Goal: Task Accomplishment & Management: Manage account settings

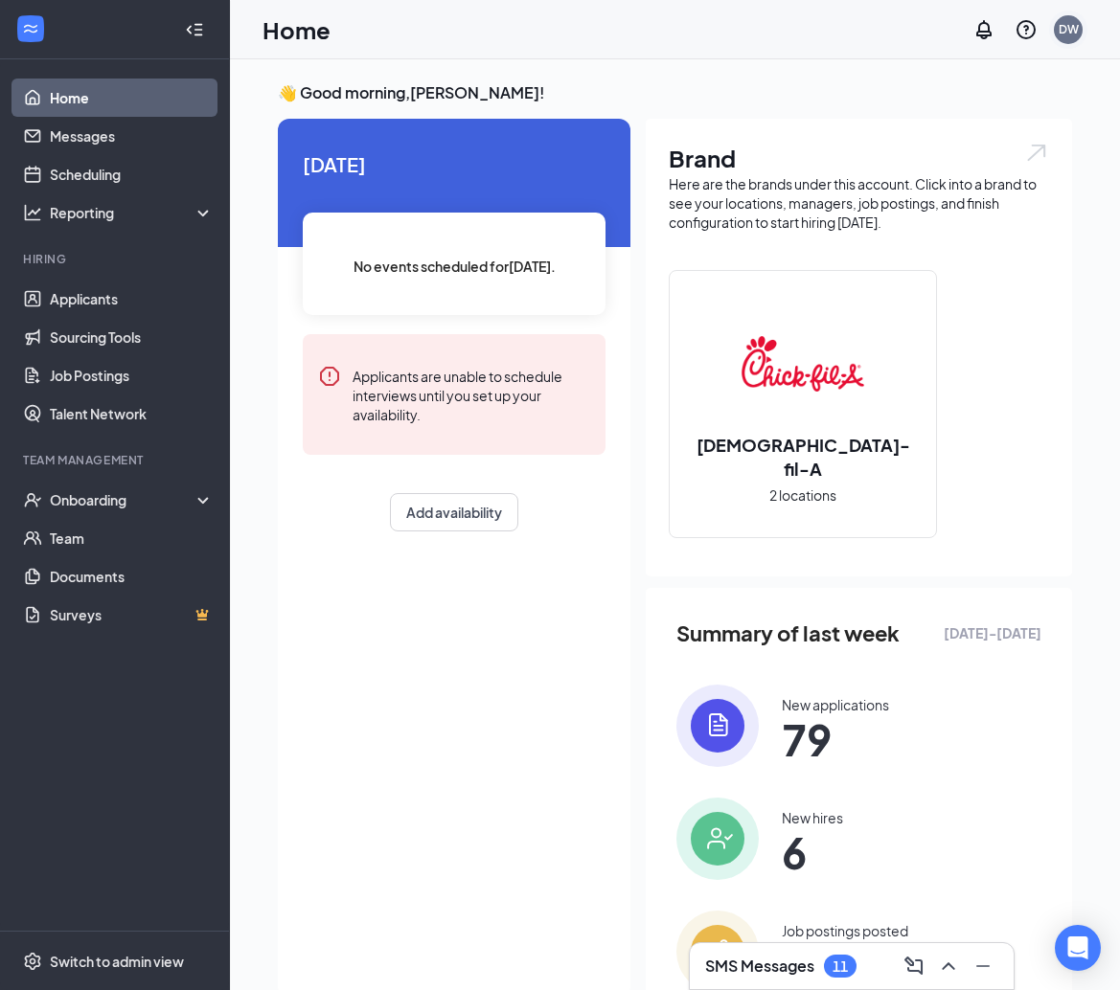
click at [1061, 41] on div "DW" at bounding box center [1068, 29] width 29 height 29
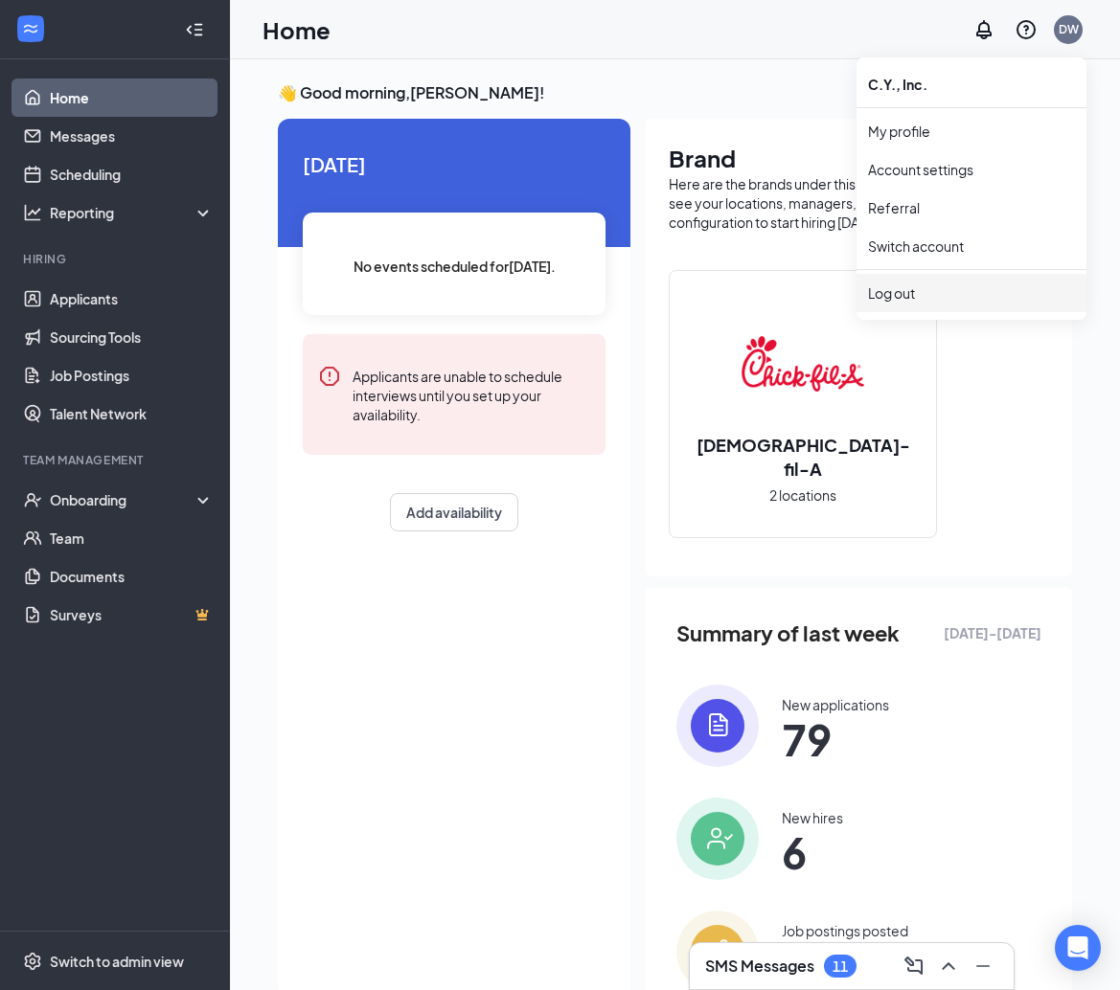
click at [906, 302] on div "Log out" at bounding box center [971, 293] width 207 height 19
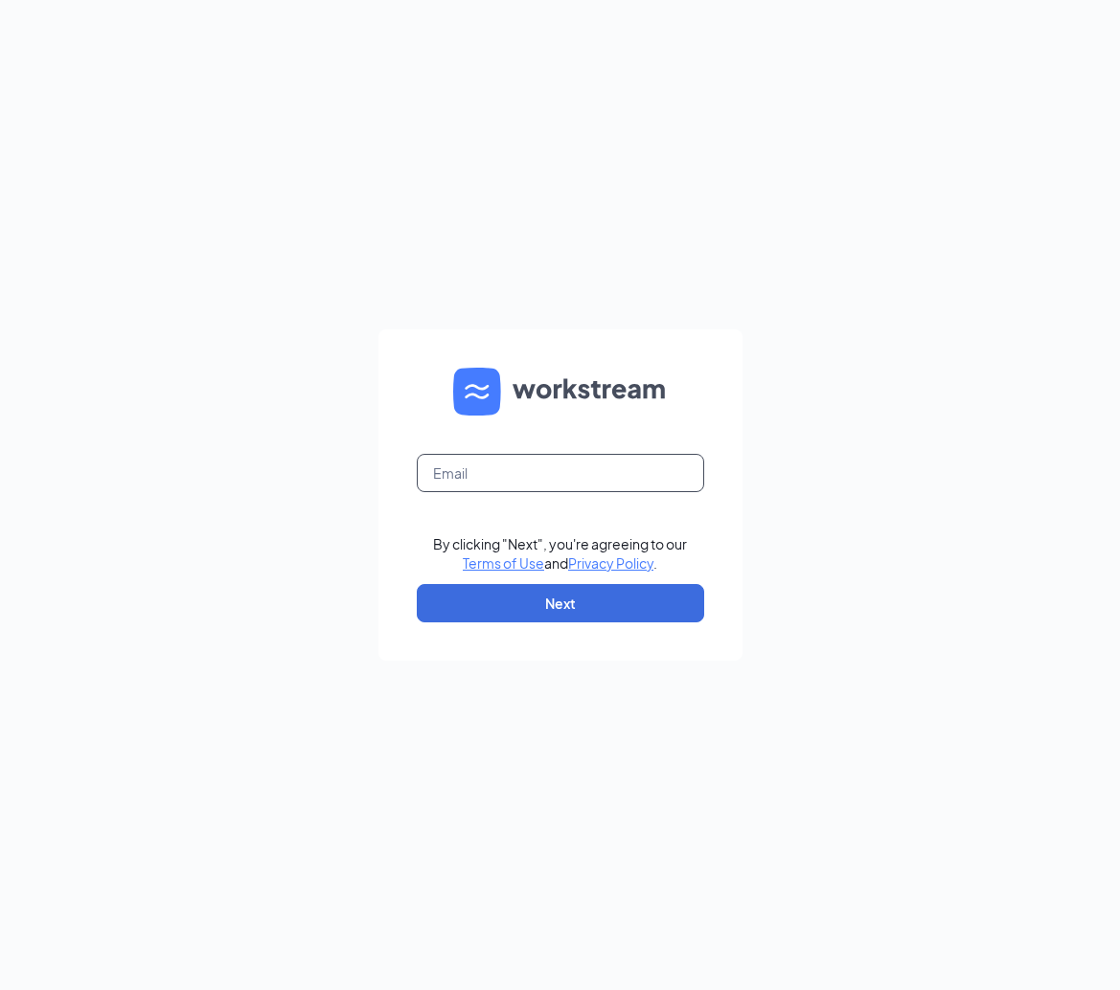
type input "[PERSON_NAME][DOMAIN_NAME][EMAIL_ADDRESS][DOMAIN_NAME]"
click at [583, 603] on button "Next" at bounding box center [560, 603] width 287 height 38
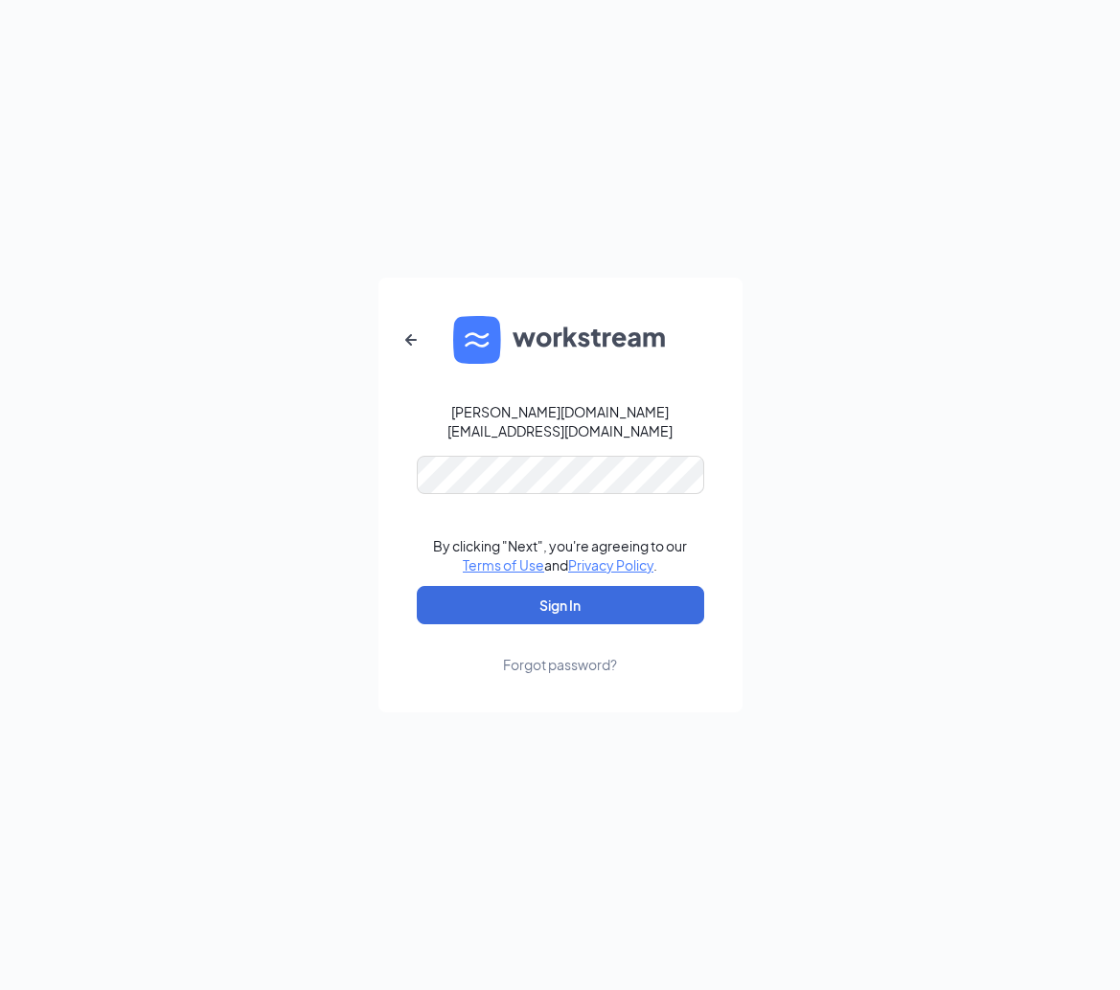
click at [559, 596] on button "Sign In" at bounding box center [560, 605] width 287 height 38
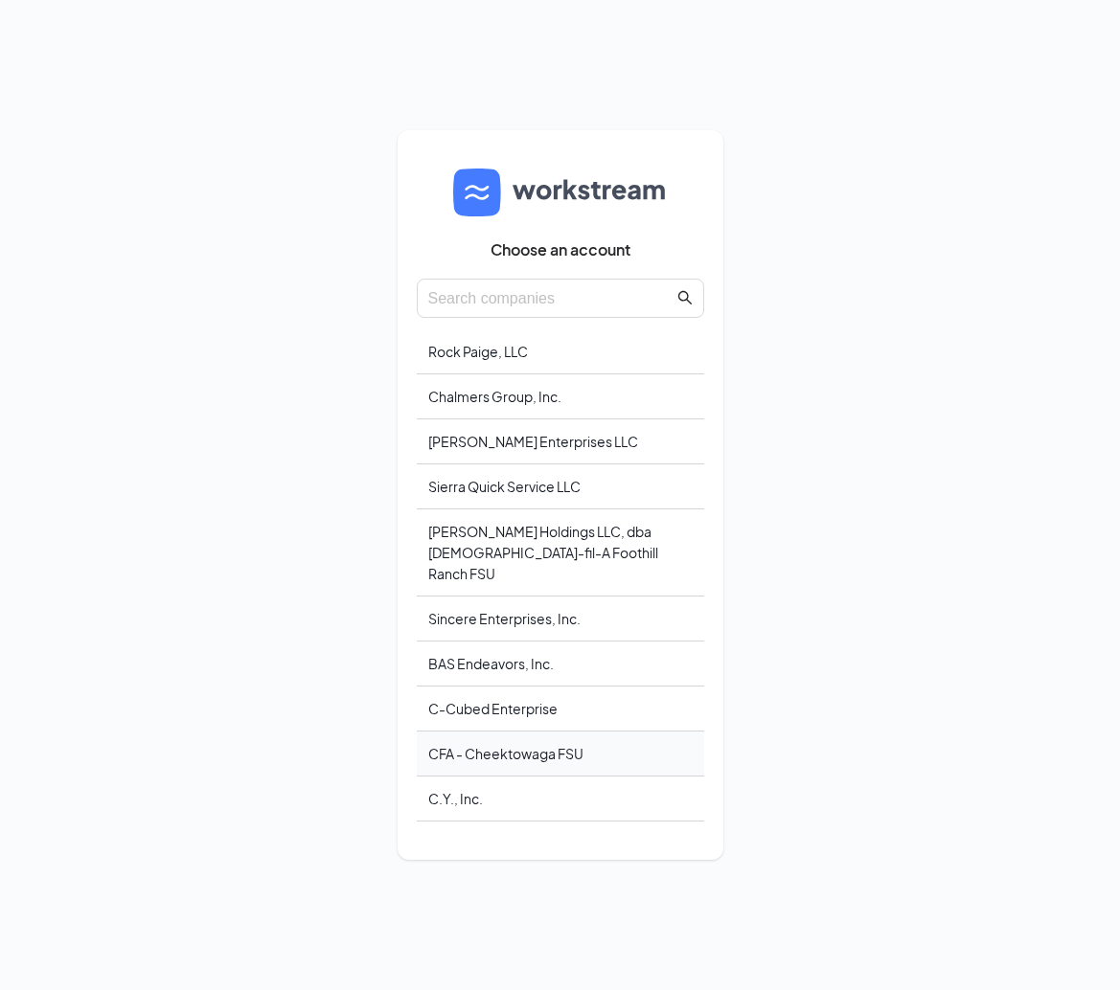
click at [506, 736] on div "CFA - Cheektowaga FSU" at bounding box center [560, 754] width 287 height 45
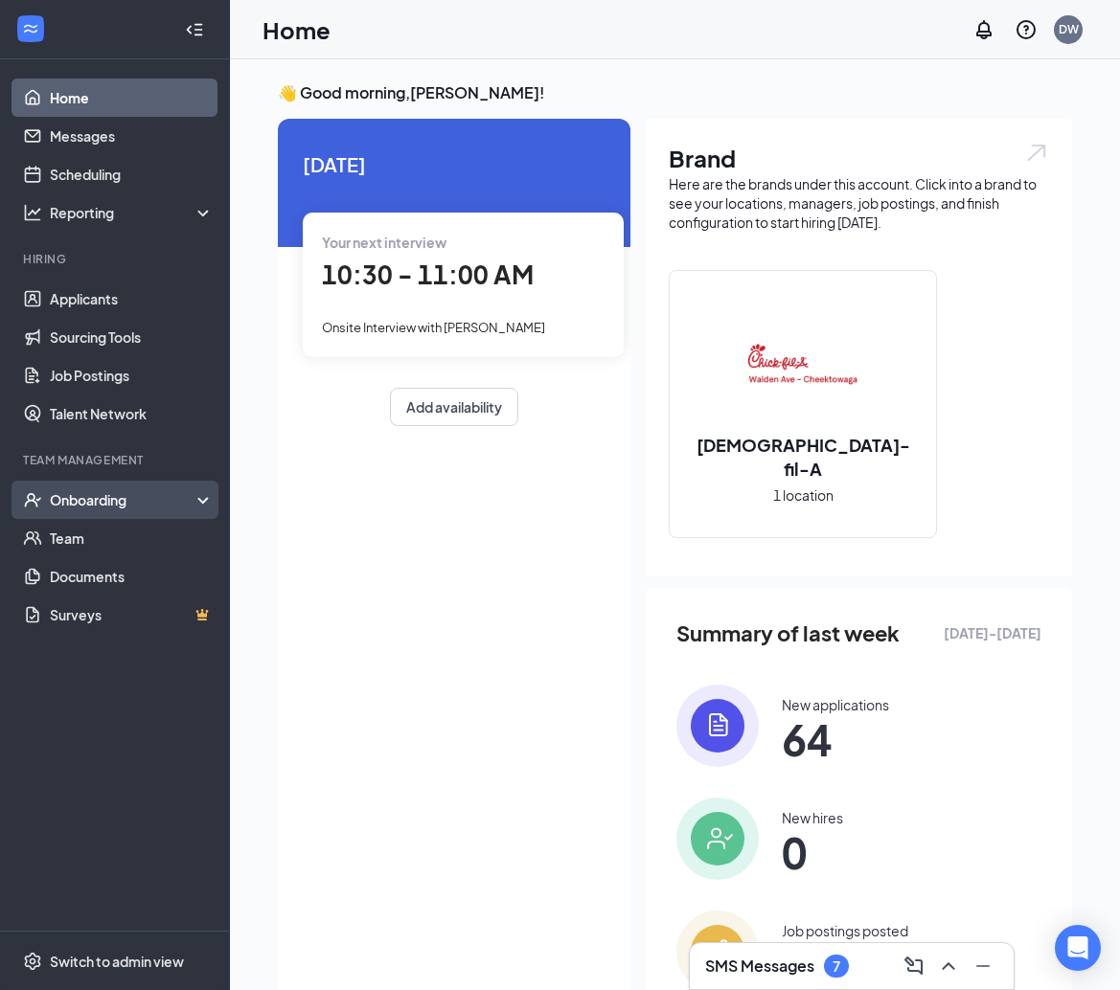
click at [102, 509] on div "Onboarding" at bounding box center [124, 499] width 148 height 19
click at [87, 533] on link "Overview" at bounding box center [132, 538] width 164 height 38
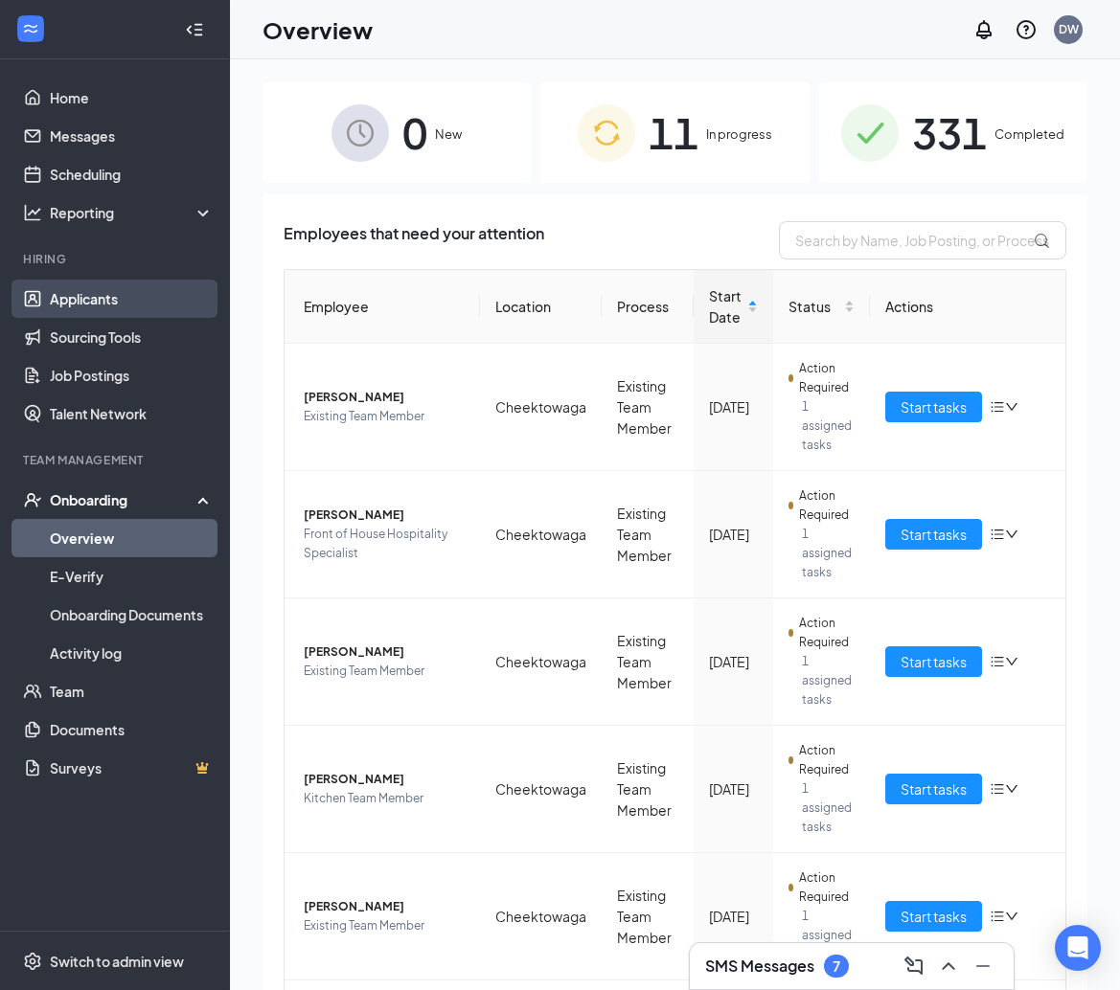
click at [98, 296] on link "Applicants" at bounding box center [132, 299] width 164 height 38
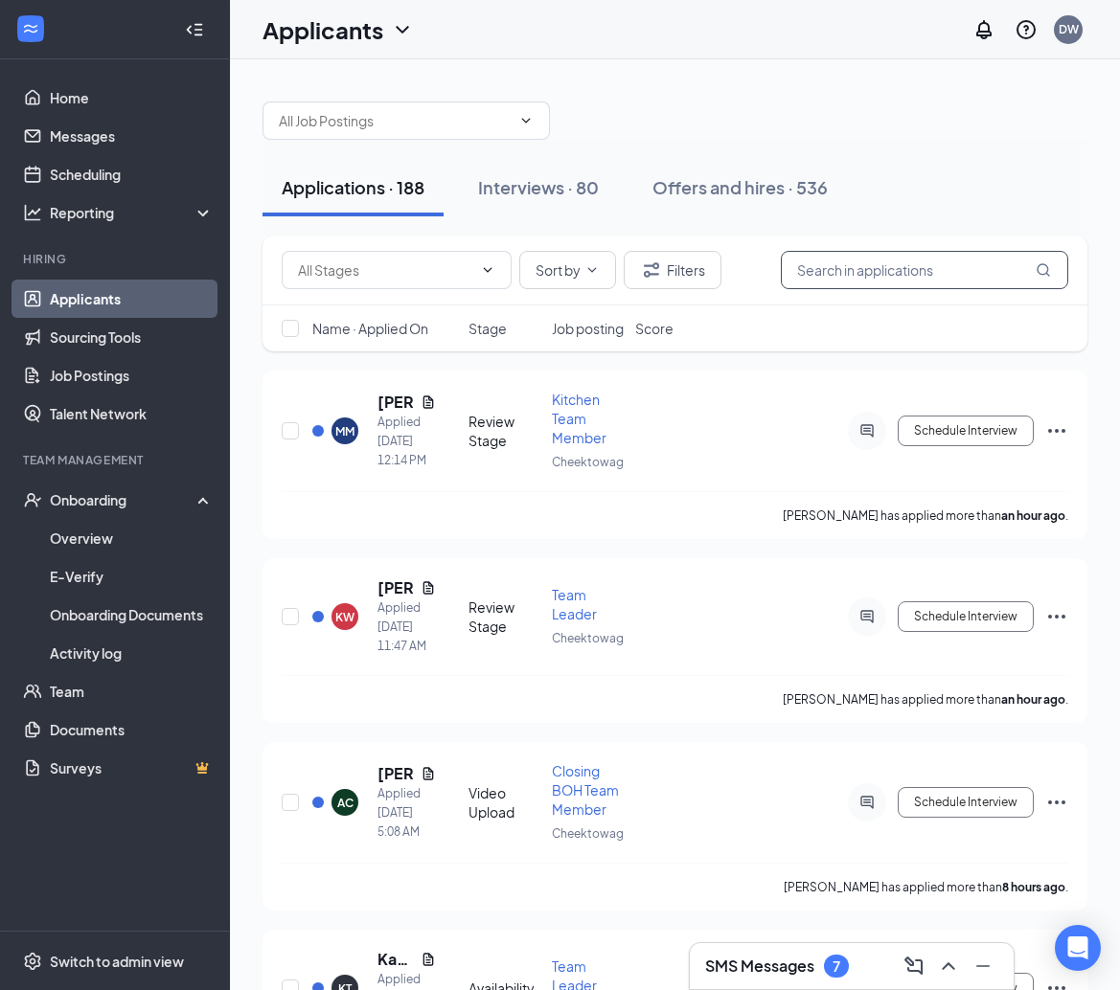
click at [813, 261] on input "text" at bounding box center [924, 270] width 287 height 38
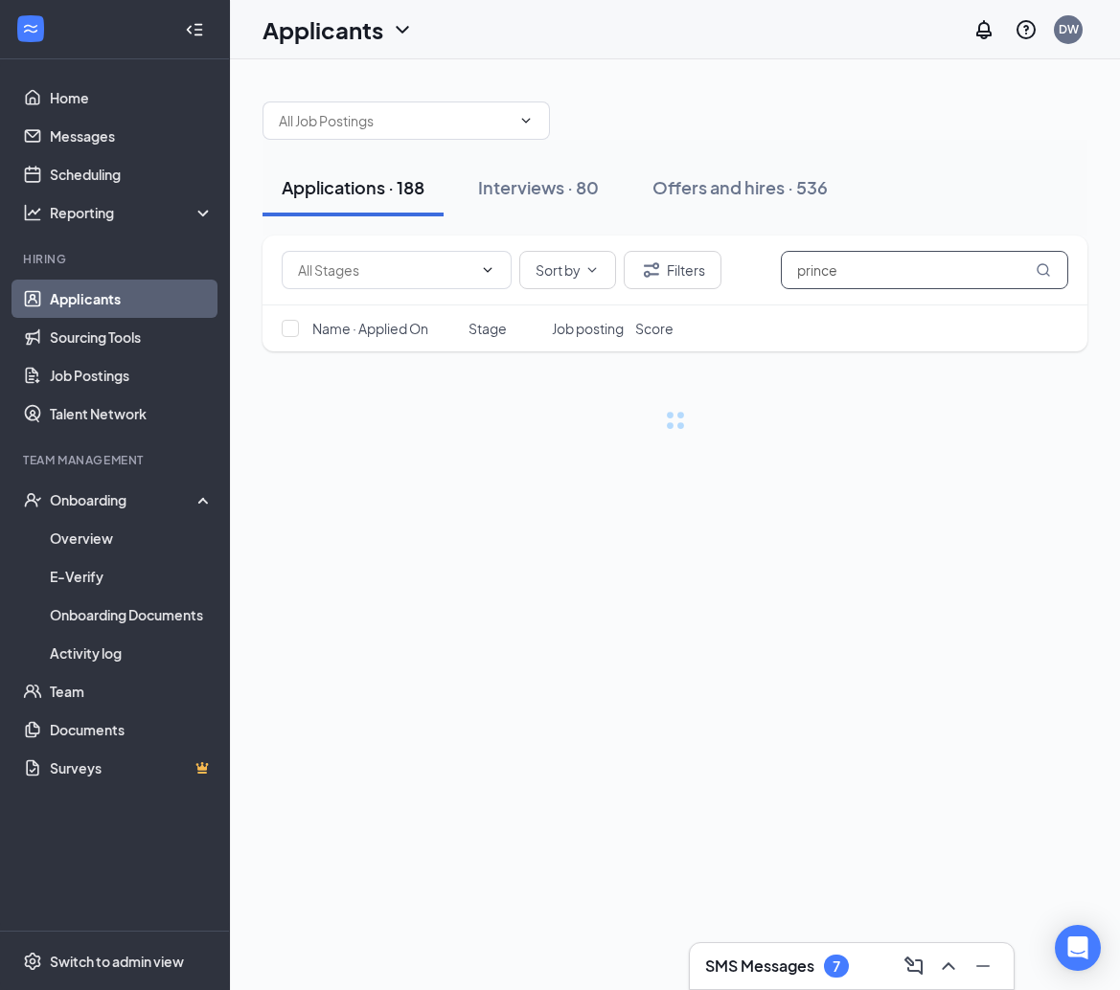
type input "prince"
click at [512, 190] on div "Interviews · 80" at bounding box center [538, 187] width 121 height 24
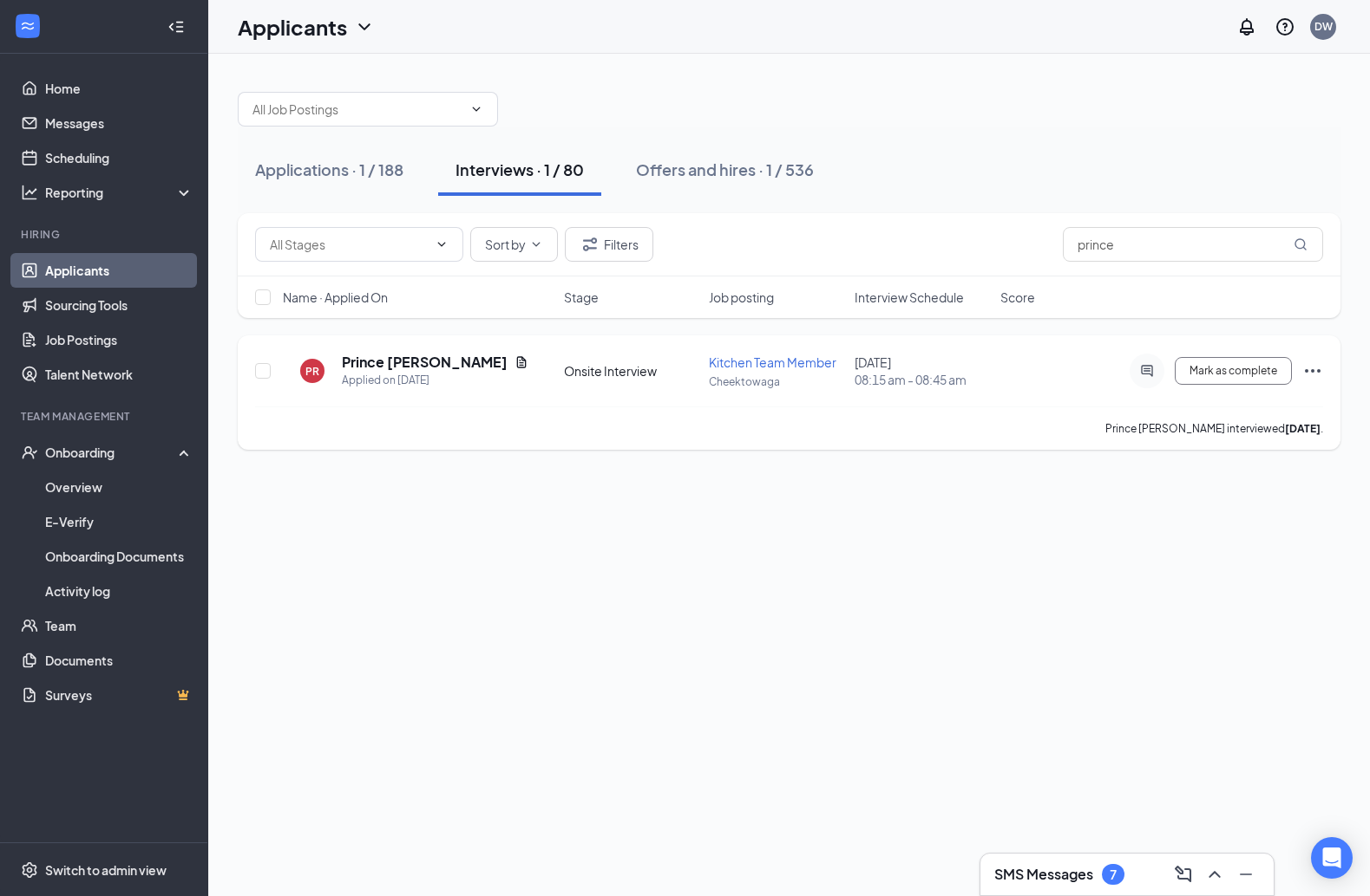
click at [1013, 372] on div "PR Prince R. Applied on [DATE] Onsite Interview Kitchen Team Member Cheektowaga…" at bounding box center [789, 393] width 1103 height 114
click at [1013, 372] on icon "Ellipses" at bounding box center [1312, 370] width 21 height 21
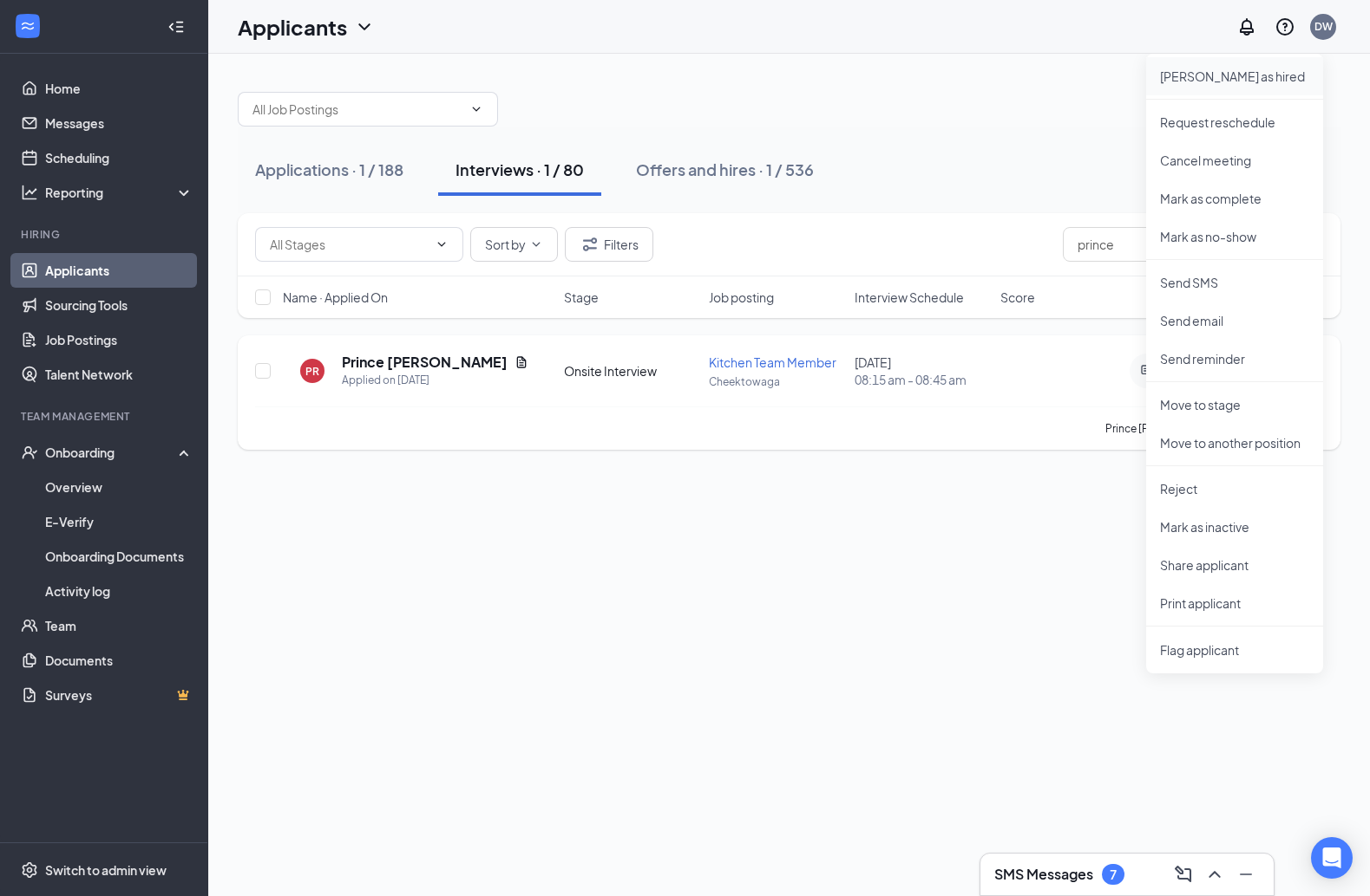
click at [1013, 74] on p "[PERSON_NAME] as hired" at bounding box center [1234, 76] width 149 height 17
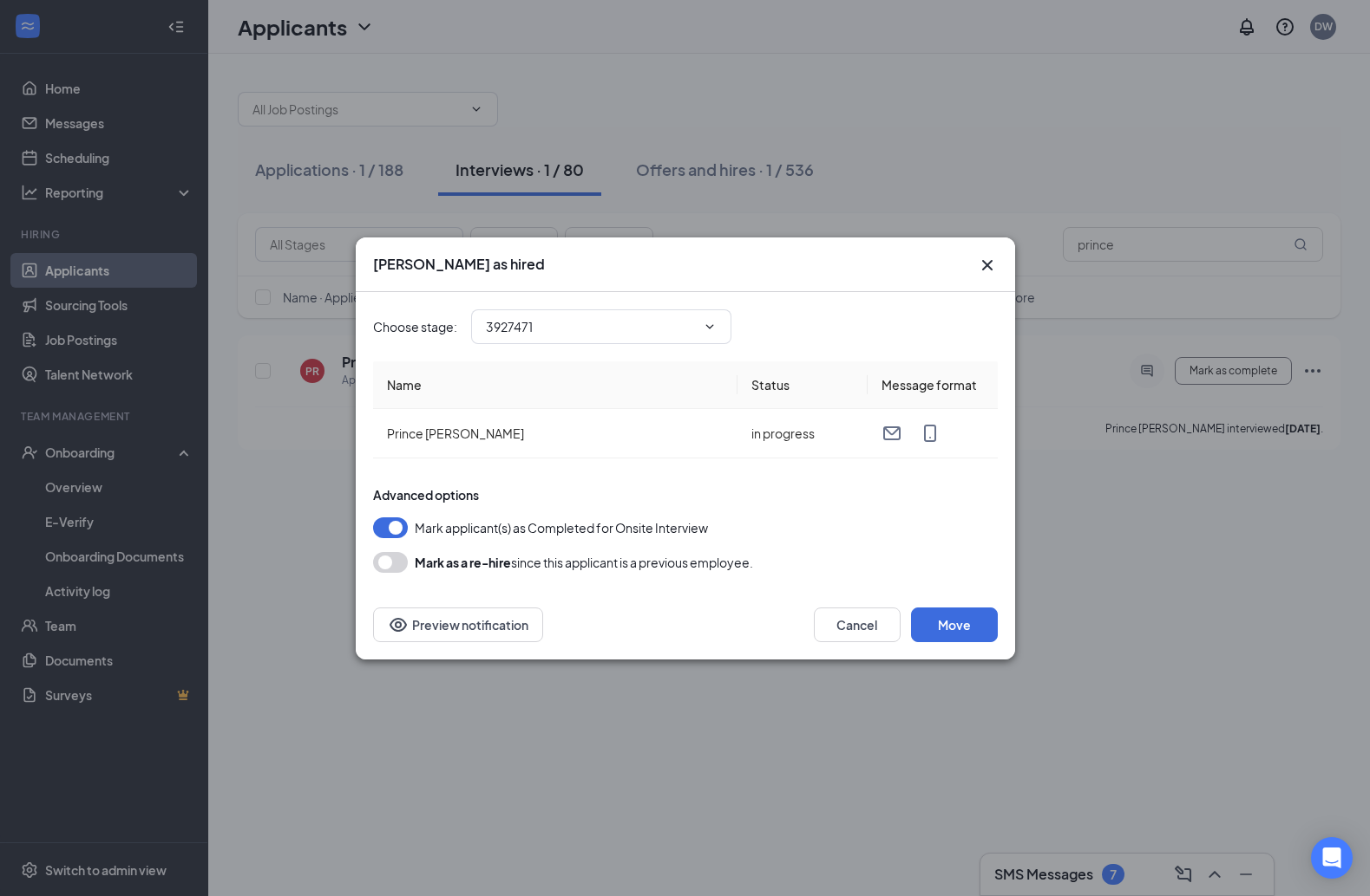
type input "Hiring Complete (final stage)"
click at [964, 621] on button "Move" at bounding box center [954, 625] width 87 height 34
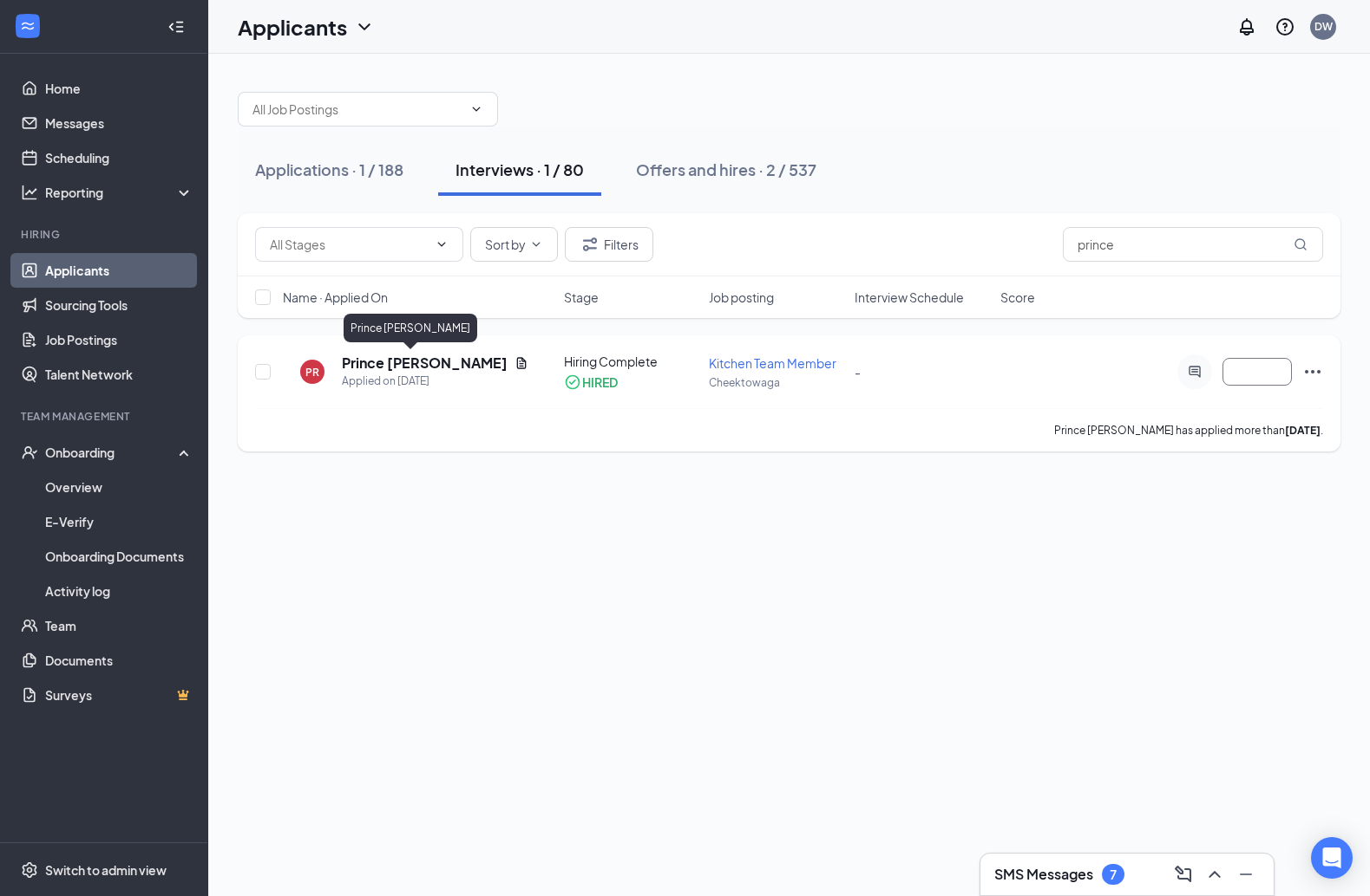
click at [374, 365] on h5 "Prince [PERSON_NAME]" at bounding box center [424, 363] width 166 height 19
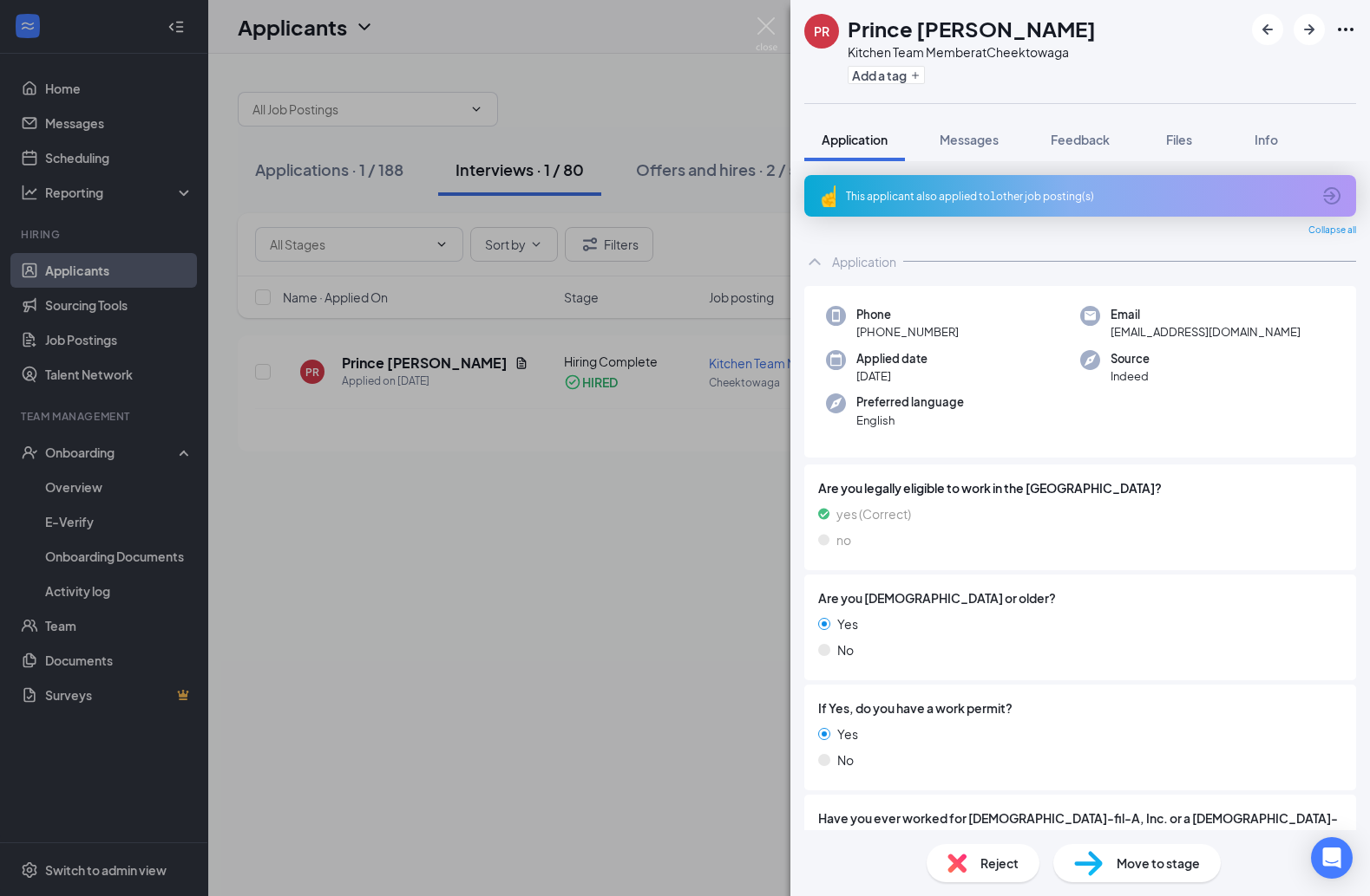
click at [1013, 195] on div "This applicant also applied to 1 other job posting(s)" at bounding box center [1078, 196] width 465 height 14
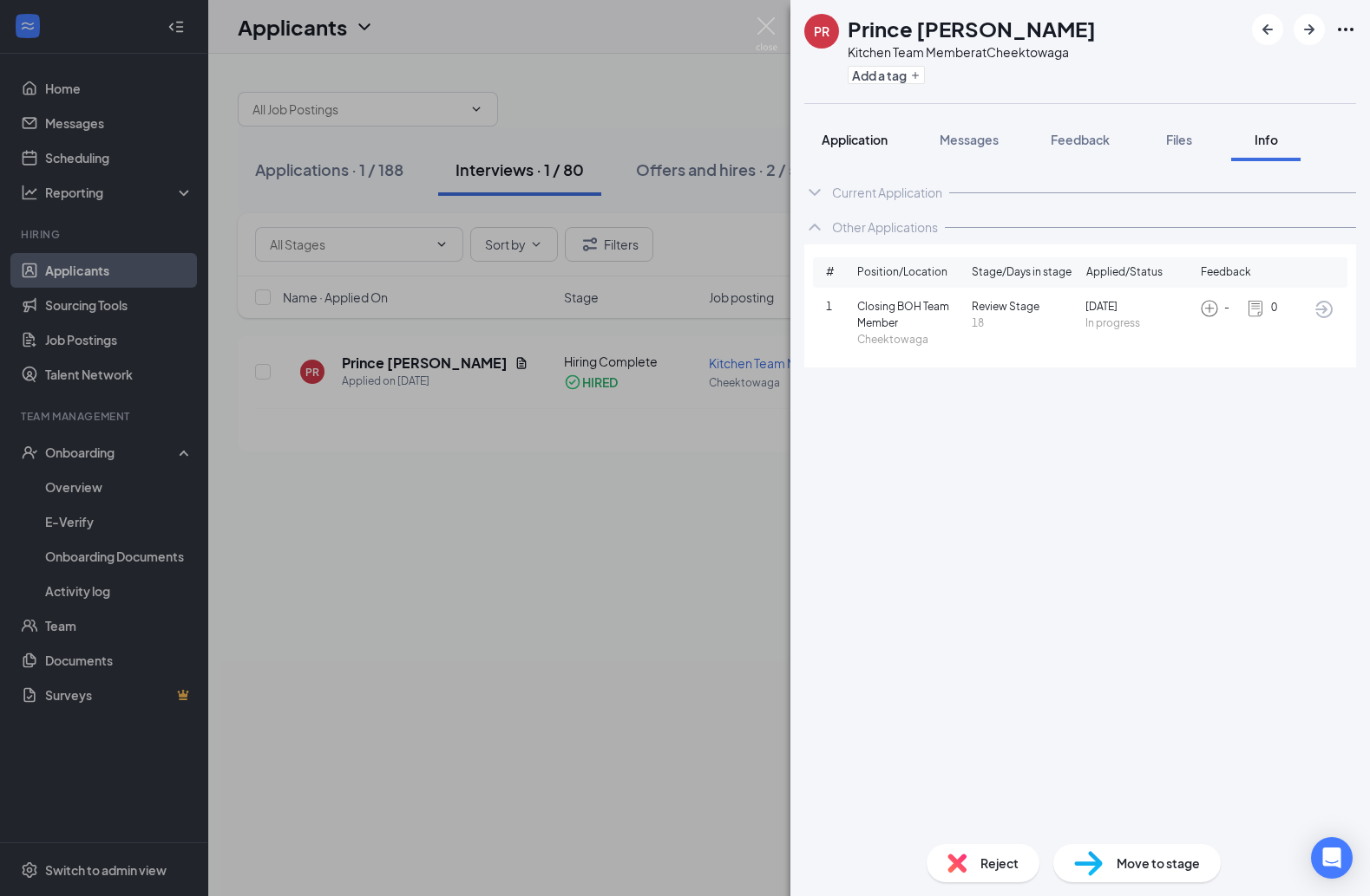
click at [827, 152] on button "Application" at bounding box center [854, 139] width 101 height 43
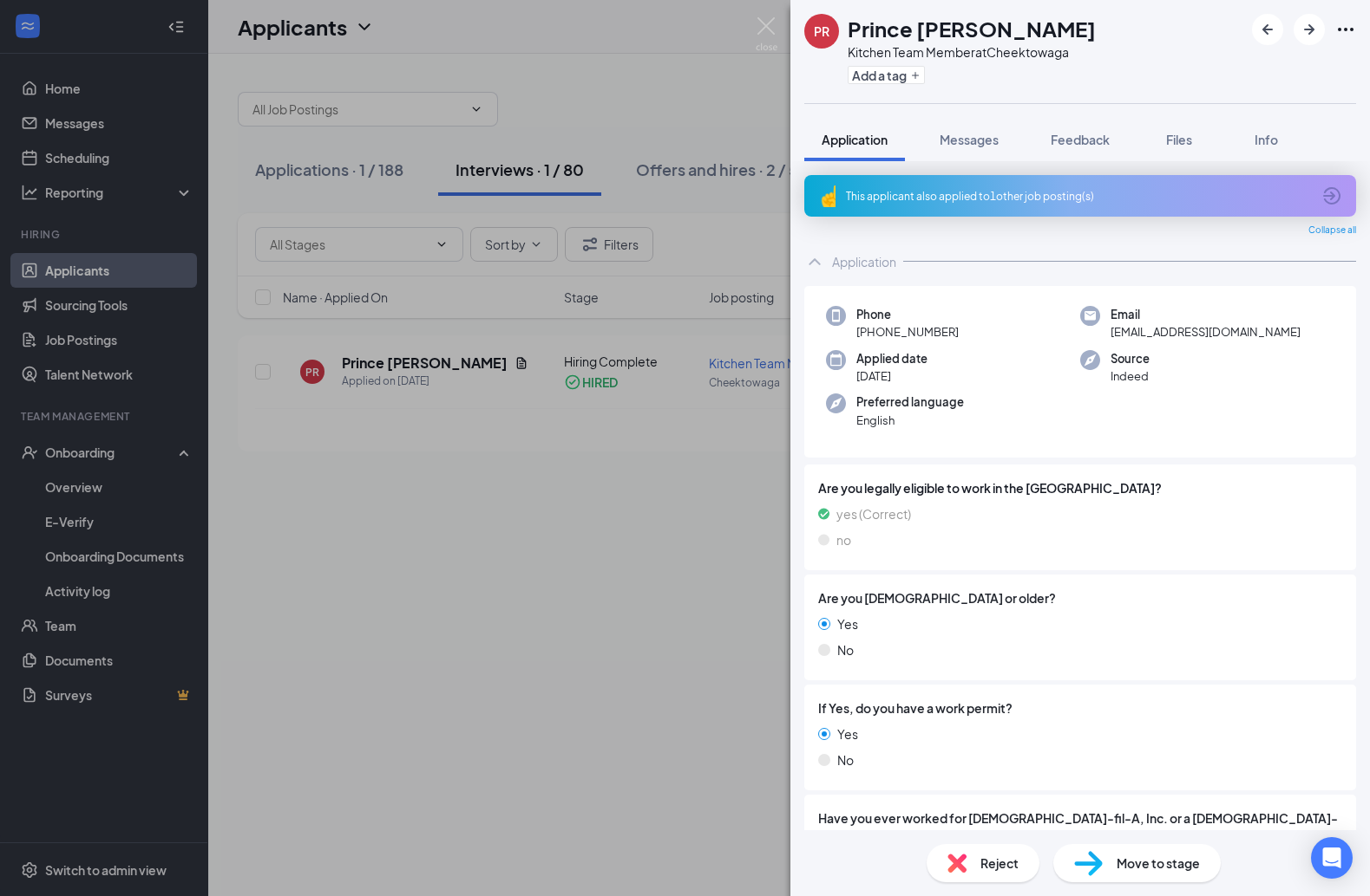
click at [944, 360] on div "Applied date [DATE]" at bounding box center [953, 367] width 254 height 35
drag, startPoint x: 969, startPoint y: 332, endPoint x: 871, endPoint y: 333, distance: 98.0
click at [871, 333] on div "Phone [PHONE_NUMBER]" at bounding box center [953, 323] width 254 height 35
copy span "[PHONE_NUMBER]"
click at [451, 639] on div "PR Prince R. Kitchen Team Member at Cheektowaga Add a tag Application Messages …" at bounding box center [685, 448] width 1370 height 896
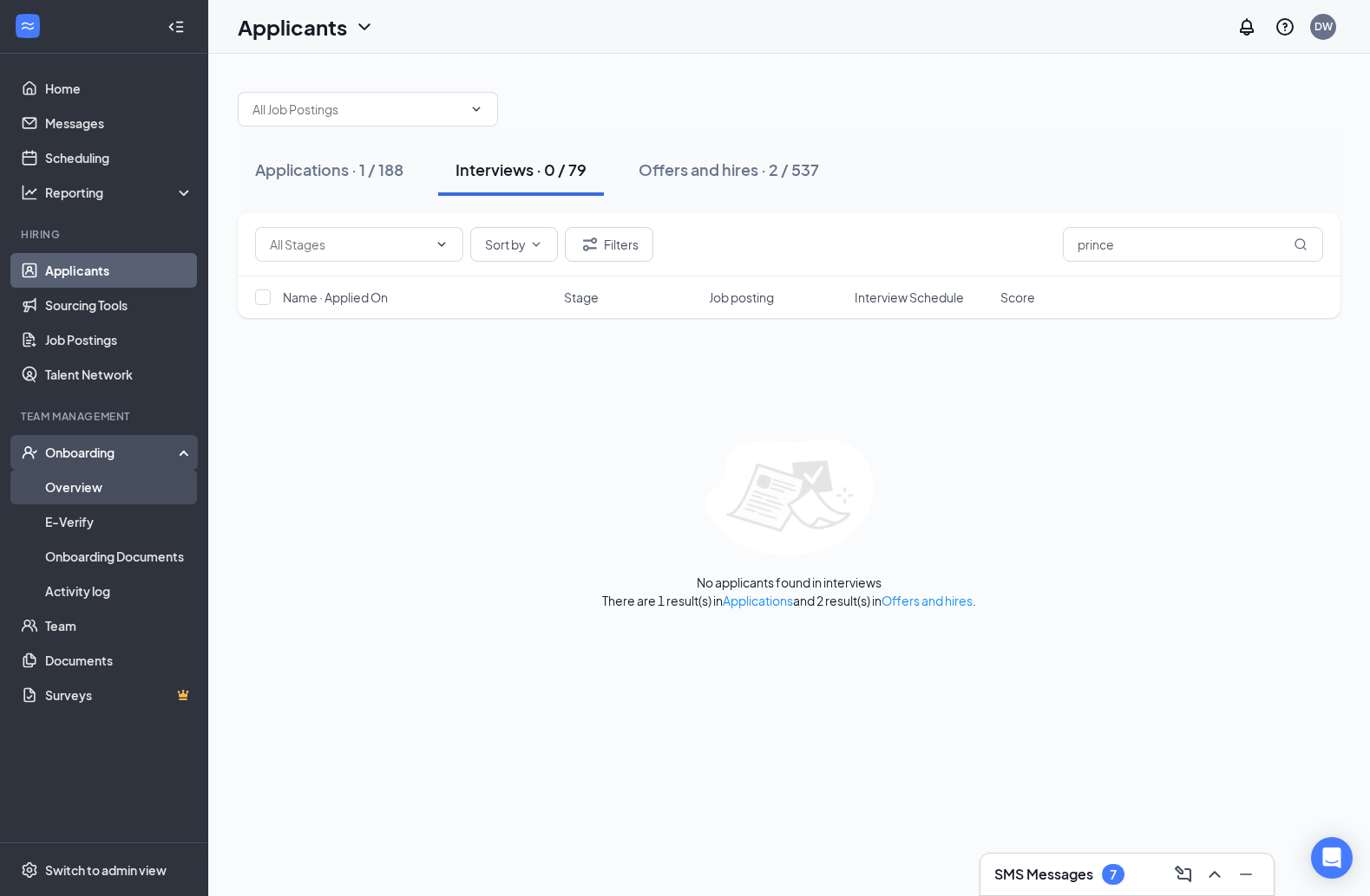
click at [116, 493] on link "Overview" at bounding box center [120, 487] width 148 height 34
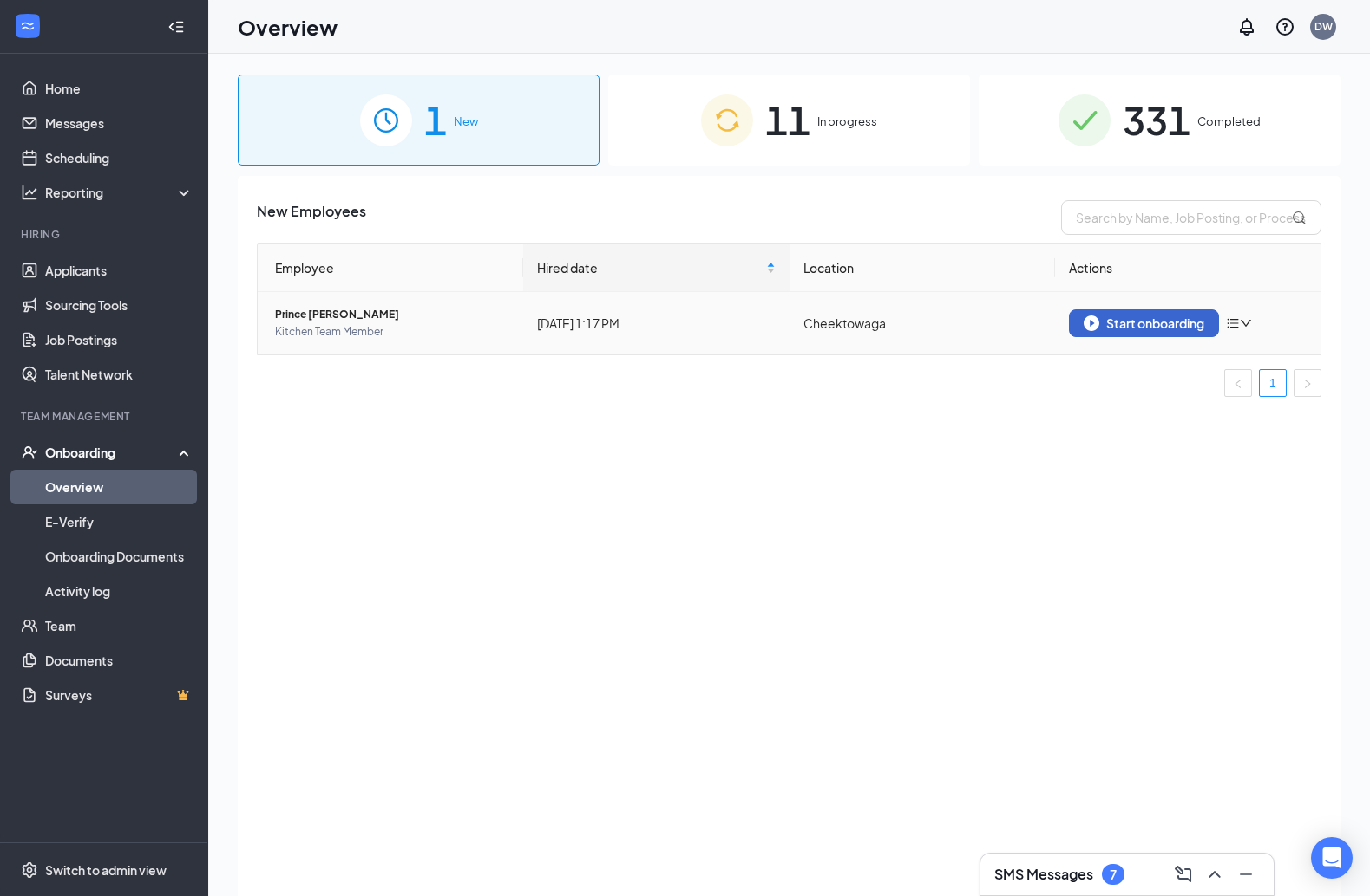
click at [1013, 328] on div "Start onboarding" at bounding box center [1143, 323] width 120 height 15
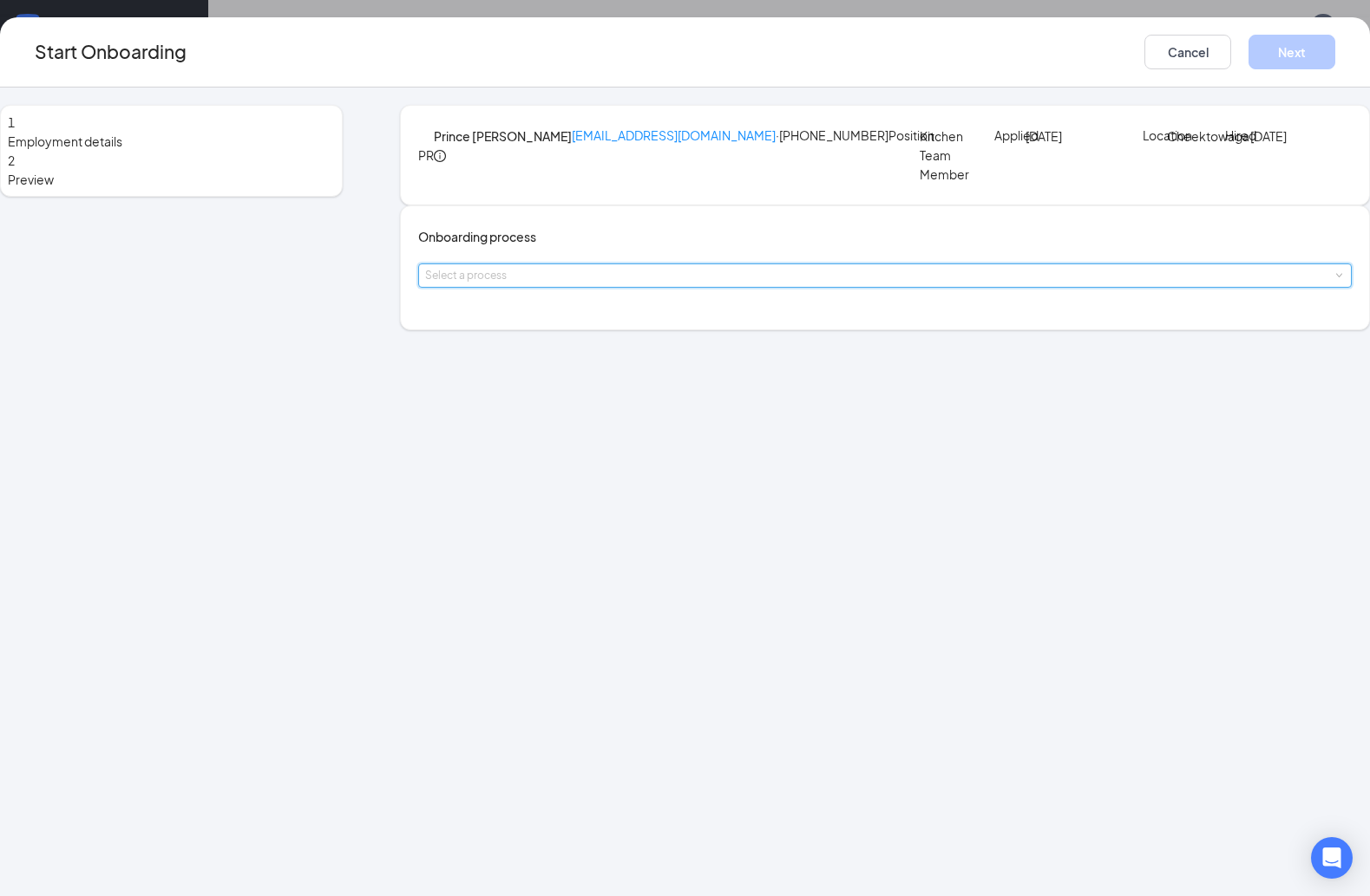
click at [627, 287] on div "Select a process" at bounding box center [884, 275] width 919 height 23
click at [525, 415] on span "New Team Member" at bounding box center [502, 418] width 110 height 15
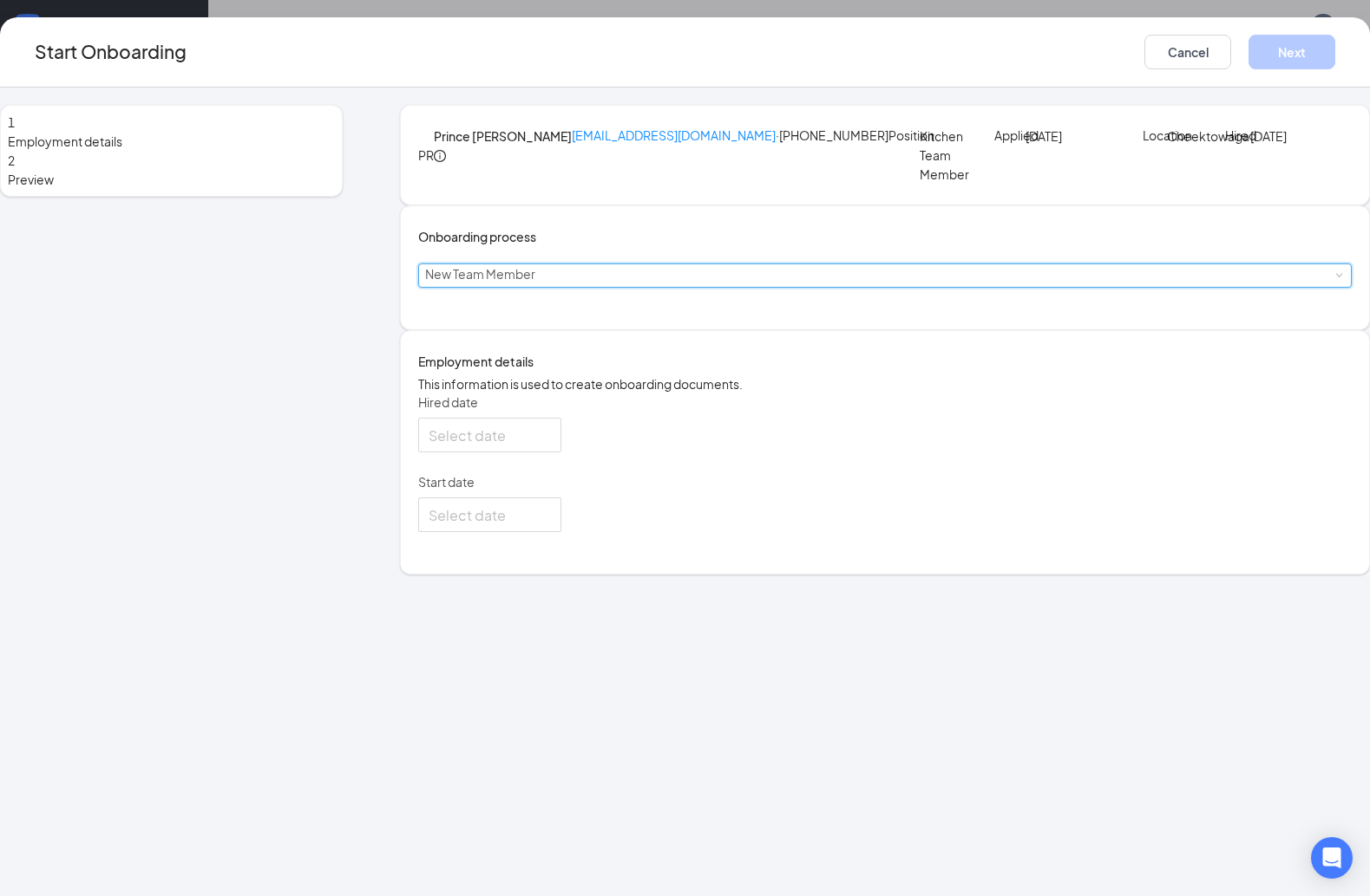
type input "[DATE]"
click at [928, 394] on p "This information is used to create onboarding documents." at bounding box center [885, 384] width 934 height 19
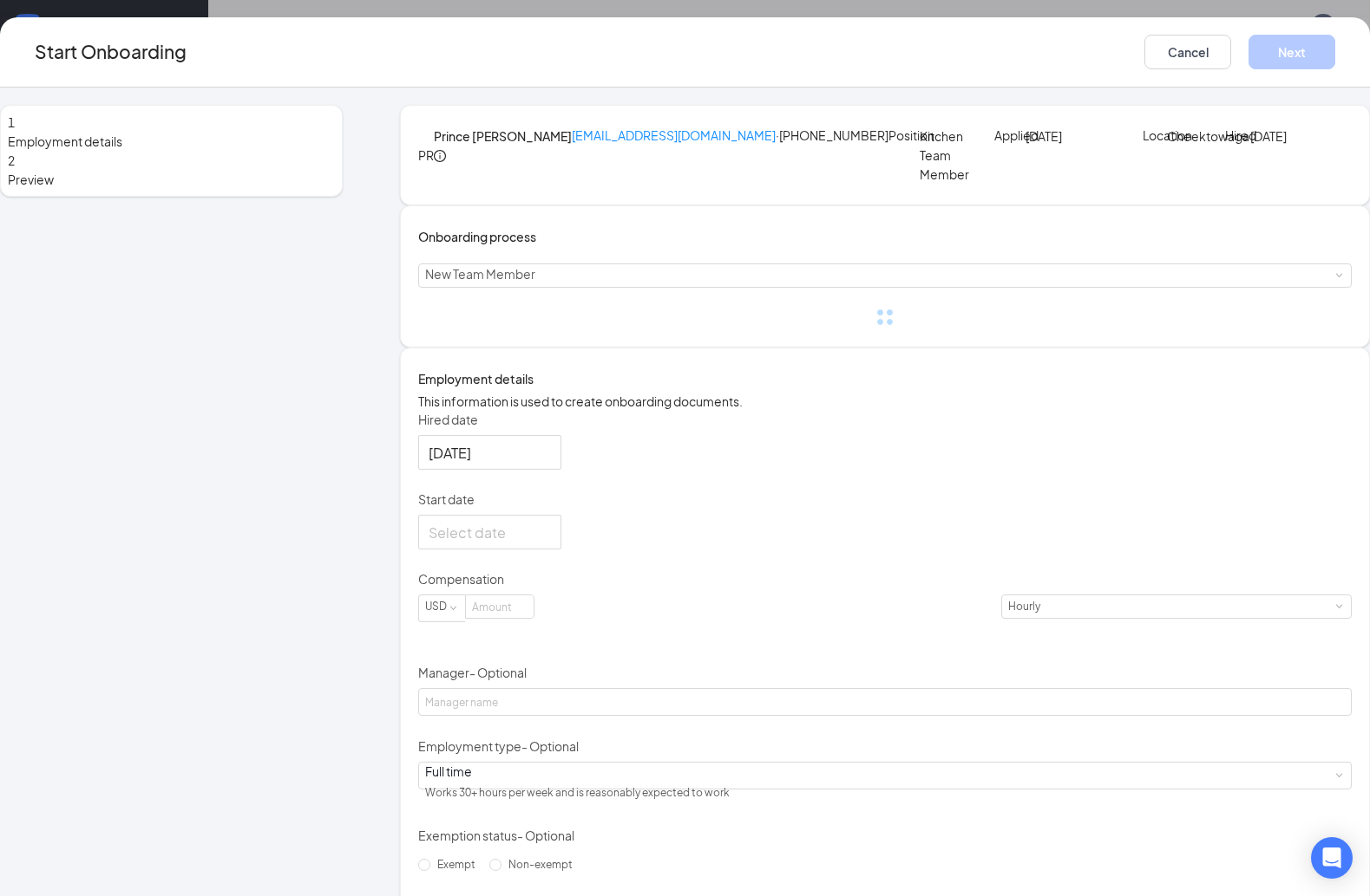
click at [545, 508] on p "Start date" at bounding box center [885, 499] width 934 height 17
click at [545, 544] on input "Start date" at bounding box center [487, 533] width 119 height 22
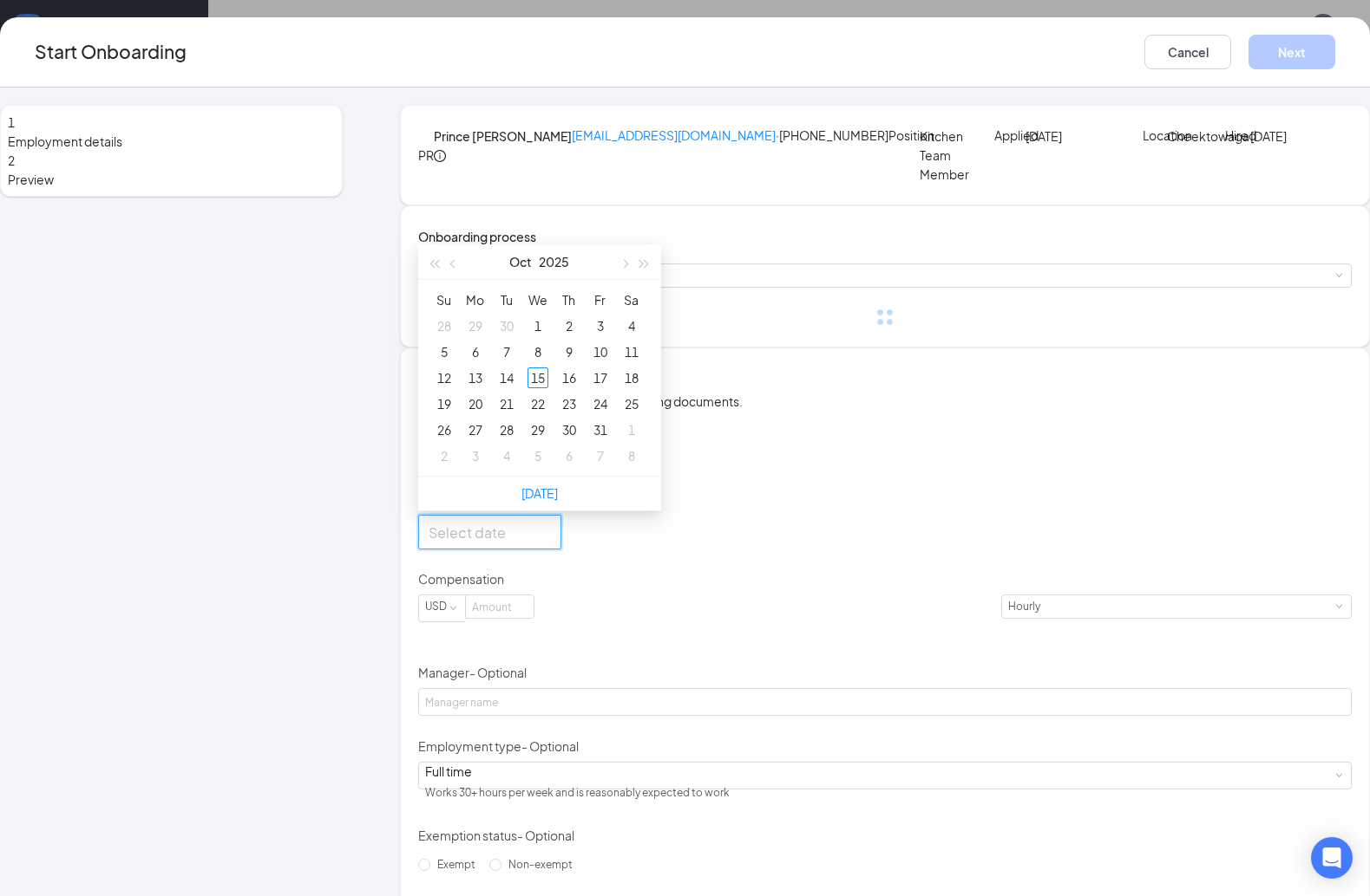
type input "[DATE]"
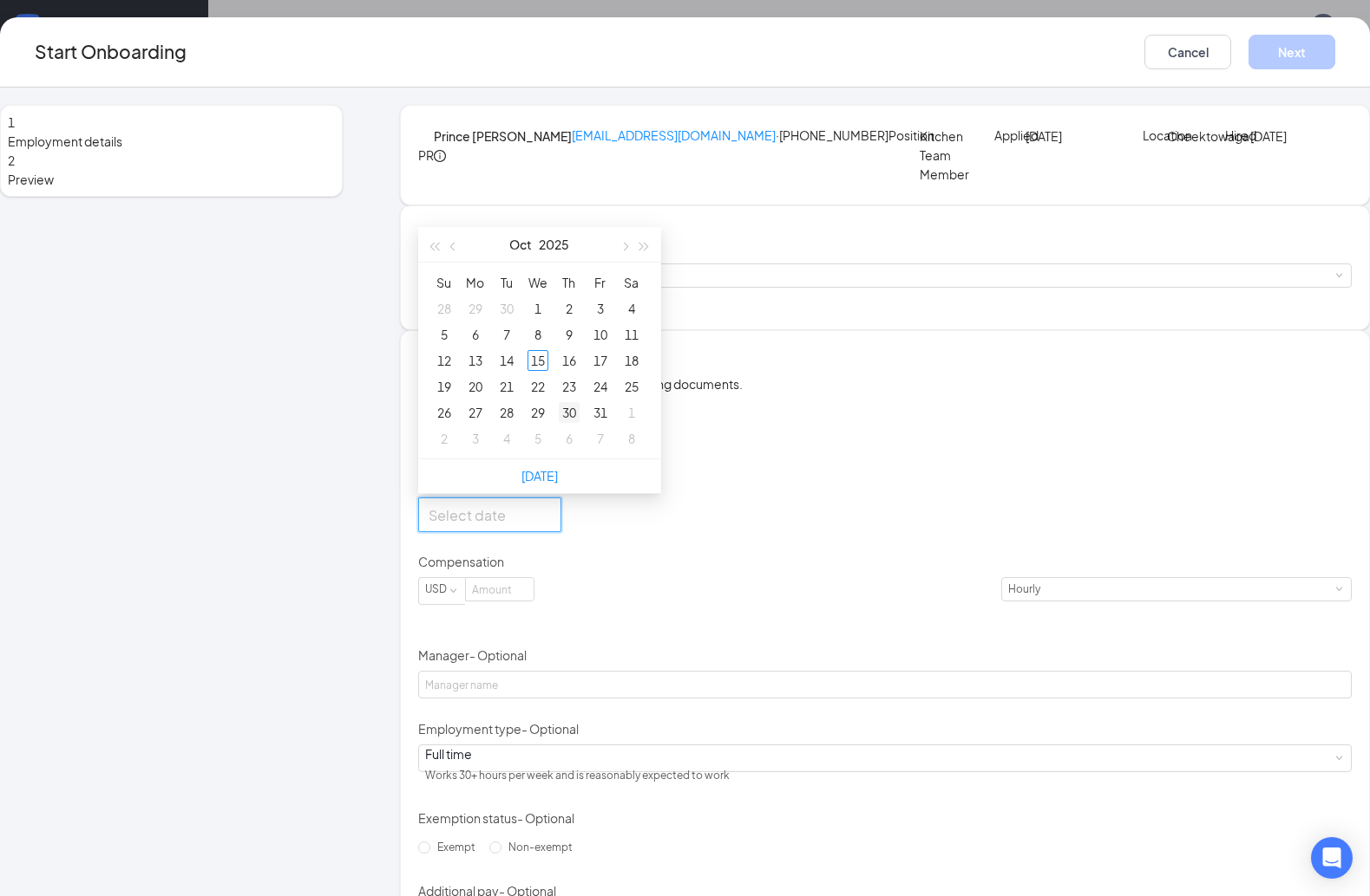
type input "[DATE]"
click at [580, 371] on div "16" at bounding box center [569, 360] width 21 height 21
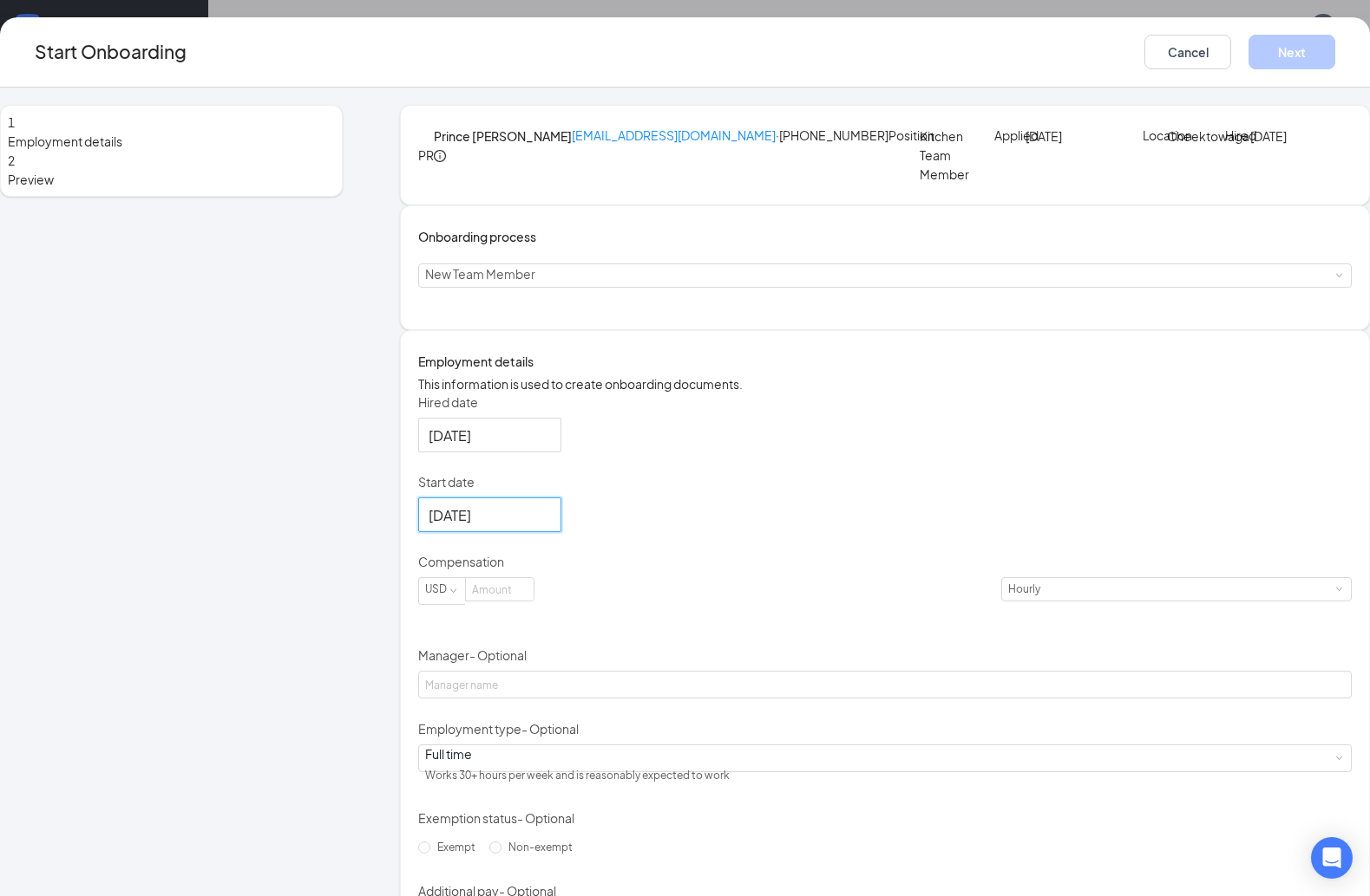
drag, startPoint x: 795, startPoint y: 528, endPoint x: 628, endPoint y: 649, distance: 206.2
click at [787, 535] on div "Hired date [DATE] Start date [DATE] [DATE] Su Mo Tu We Th Fr Sa 28 29 30 1 2 3 …" at bounding box center [885, 664] width 934 height 541
click at [533, 601] on input at bounding box center [499, 589] width 68 height 23
type input "16"
click at [626, 801] on form "Hired date [DATE] Start date [DATE] [DATE] Su Mo Tu We Th Fr Sa 28 29 30 1 2 3 …" at bounding box center [885, 664] width 934 height 541
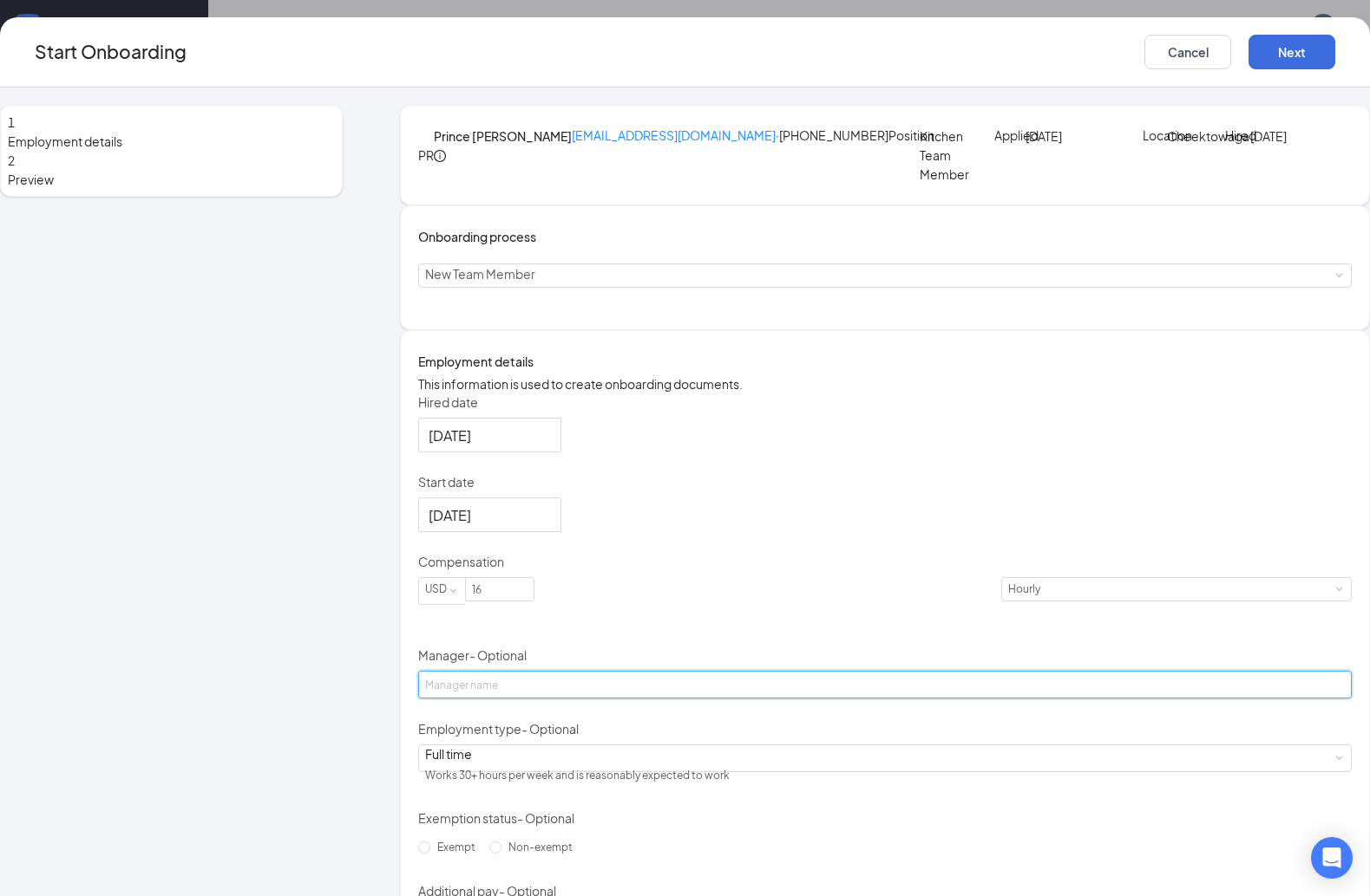
click at [570, 699] on input "Manager - Optional" at bounding box center [885, 684] width 934 height 28
type input "[PERSON_NAME]"
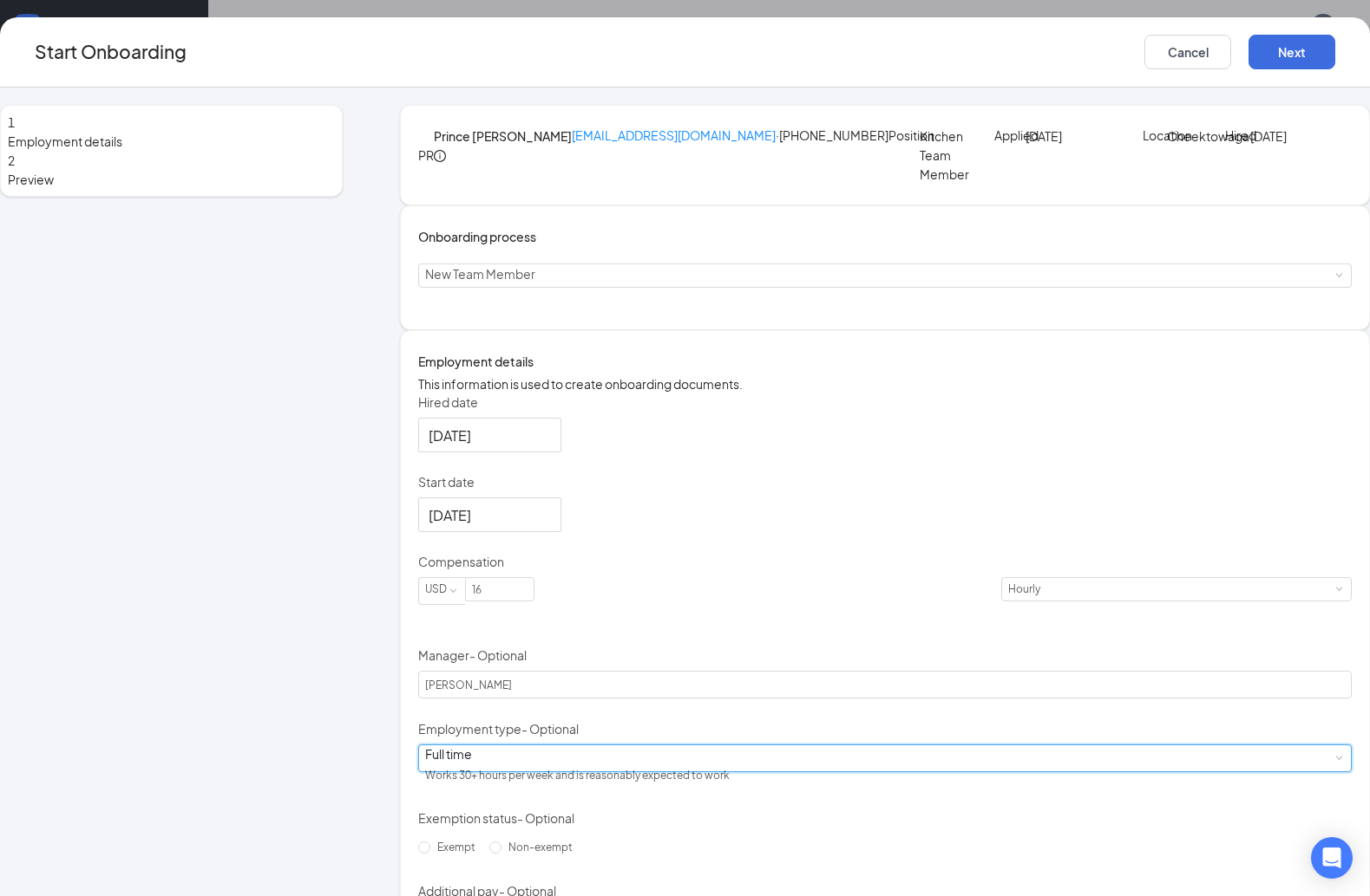
scroll to position [13, 0]
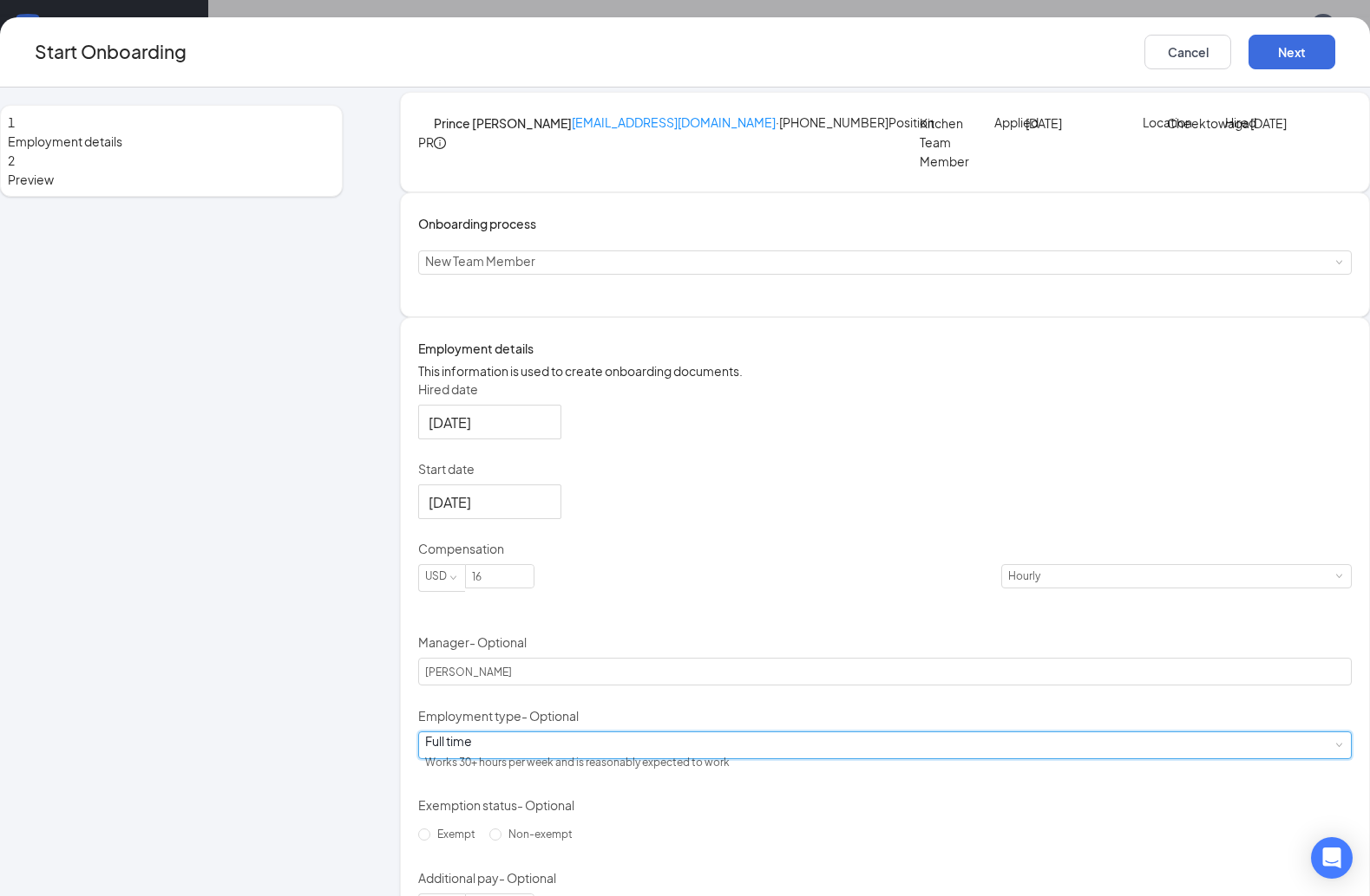
click at [541, 758] on div "Full time Works 30+ hours per week and is reasonably expected to work" at bounding box center [884, 745] width 919 height 26
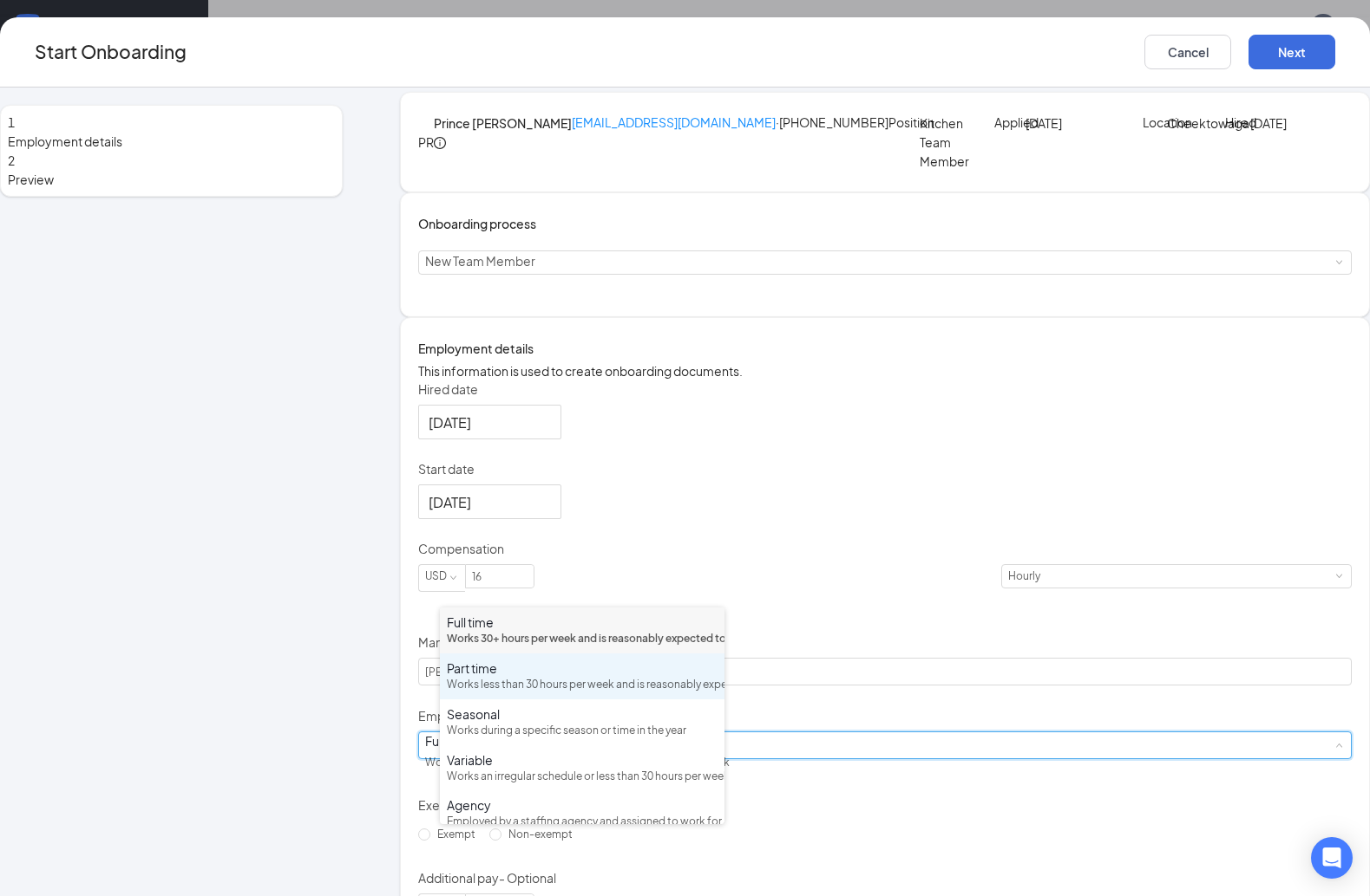
click at [530, 693] on div "Works less than 30 hours per week and is reasonably expected to work" at bounding box center [581, 685] width 271 height 16
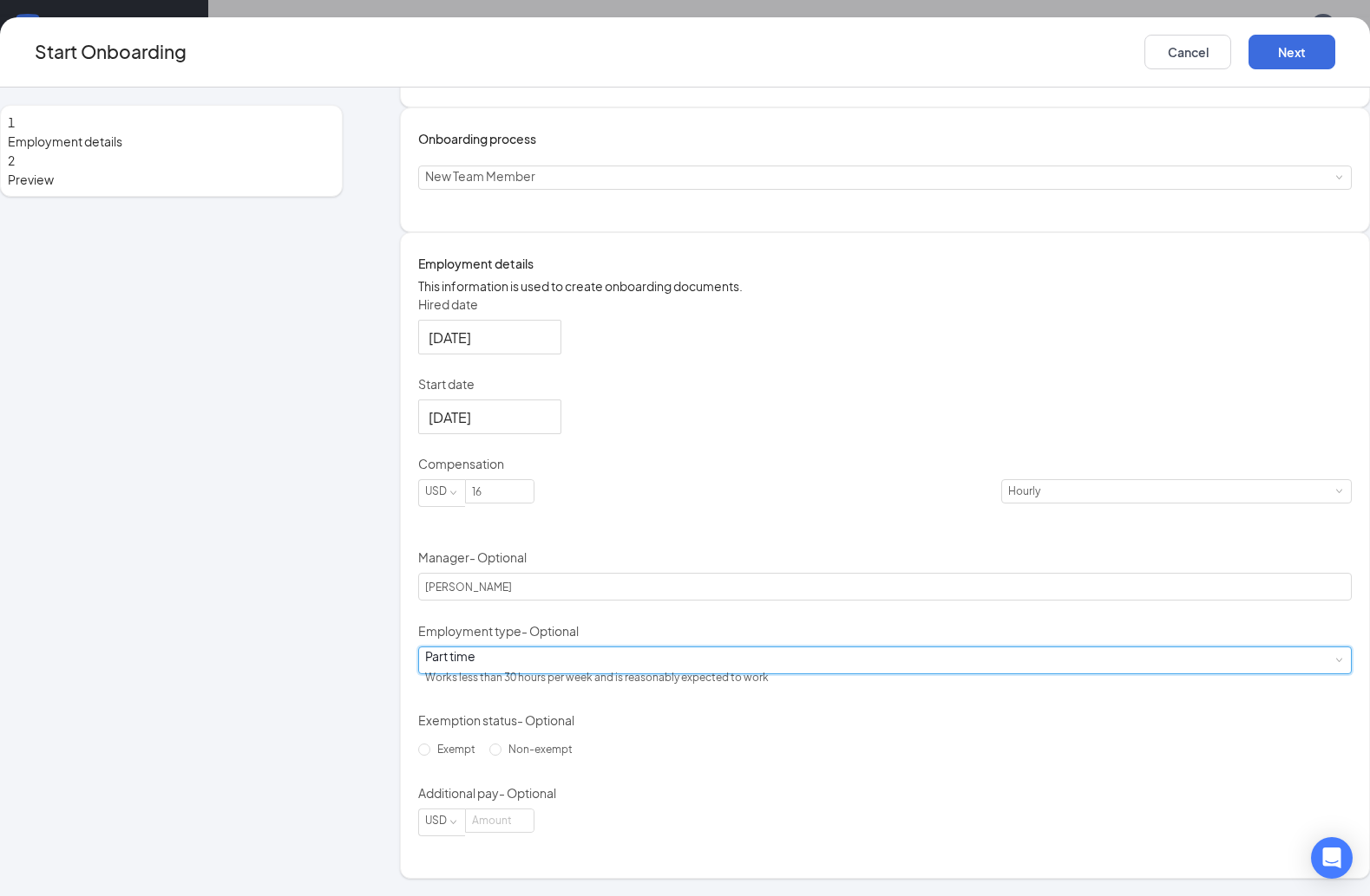
scroll to position [200, 0]
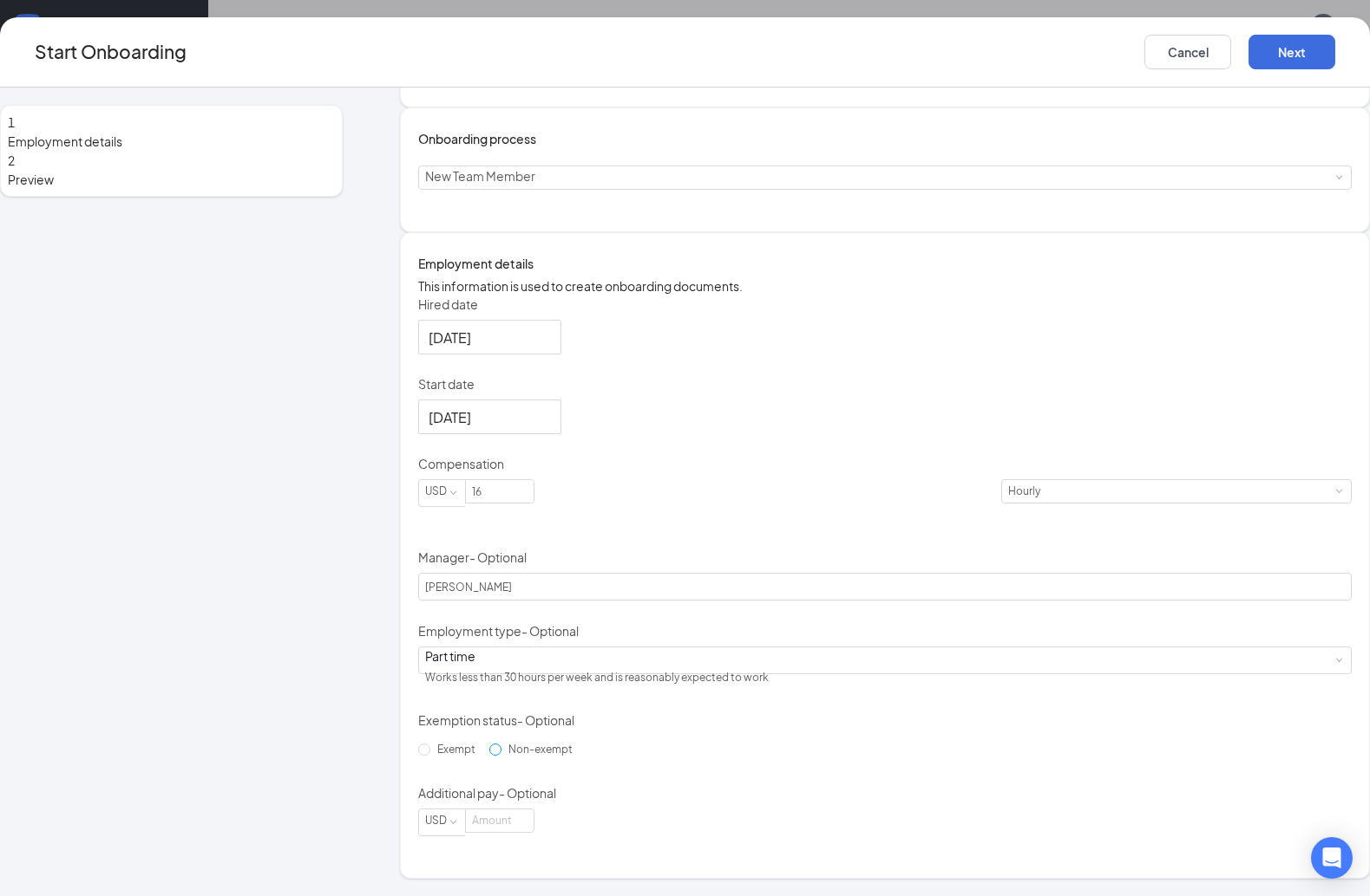
click at [519, 754] on span "Non-exempt" at bounding box center [541, 749] width 78 height 13
click at [502, 754] on input "Non-exempt" at bounding box center [494, 749] width 12 height 12
radio input "true"
click at [824, 726] on div "Hired date [DATE] Start date [DATE] [DATE] Su Mo Tu We Th Fr Sa 28 29 30 1 2 3 …" at bounding box center [885, 567] width 934 height 541
click at [1013, 37] on button "Next" at bounding box center [1291, 52] width 87 height 34
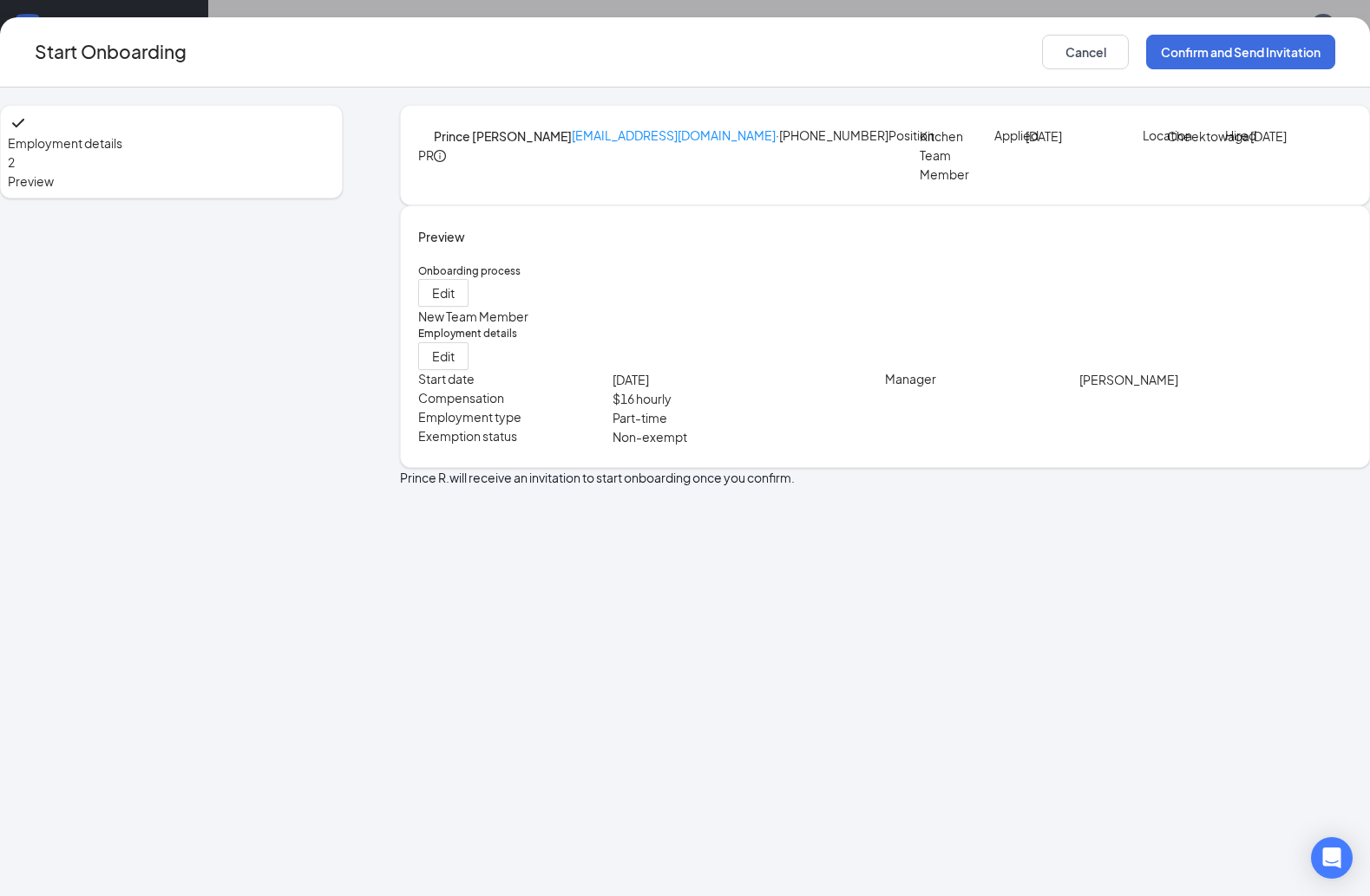
scroll to position [0, 0]
click at [1013, 57] on button "Confirm and Send Invitation" at bounding box center [1240, 52] width 189 height 34
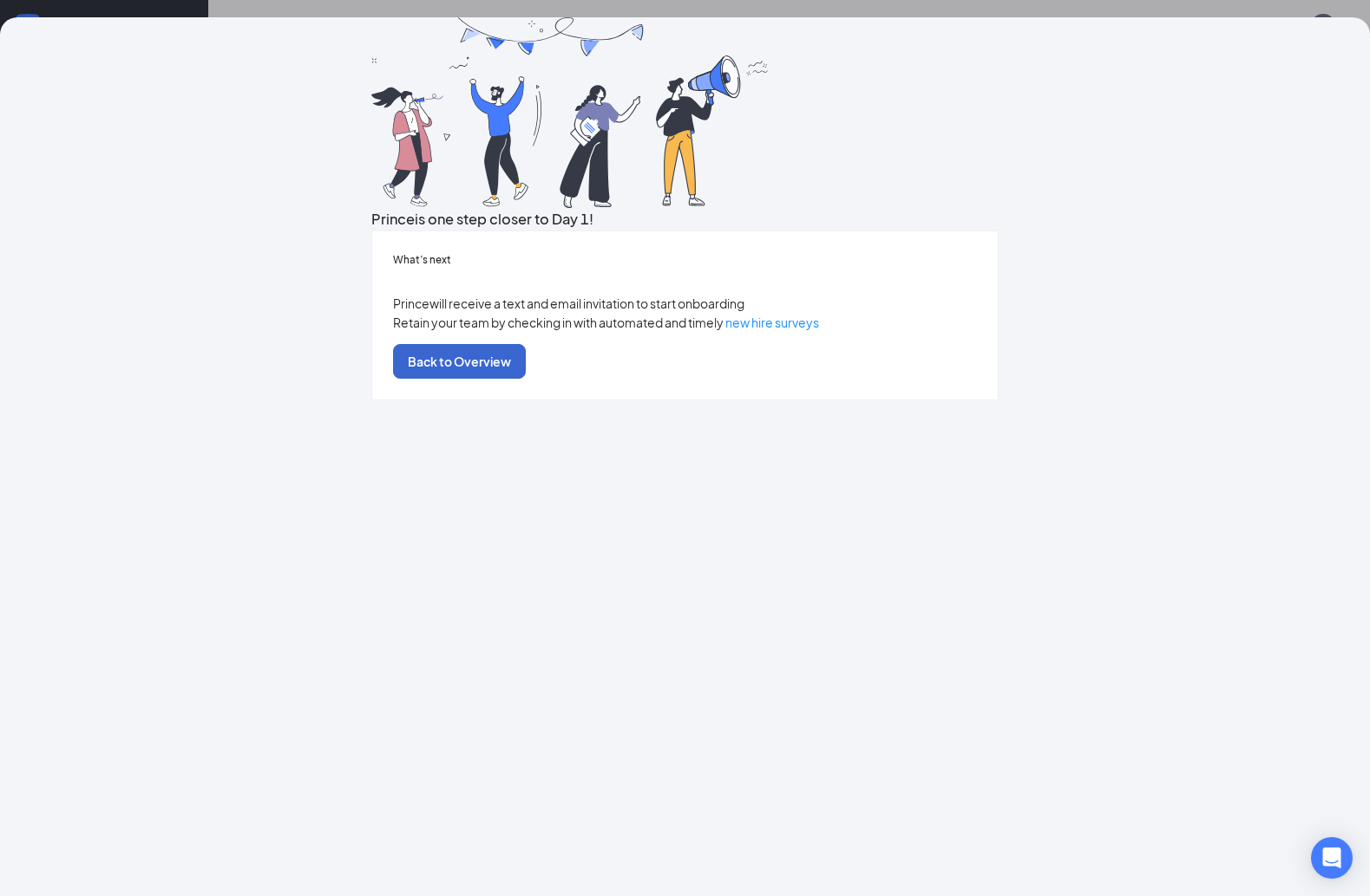
click at [526, 379] on button "Back to Overview" at bounding box center [459, 361] width 133 height 34
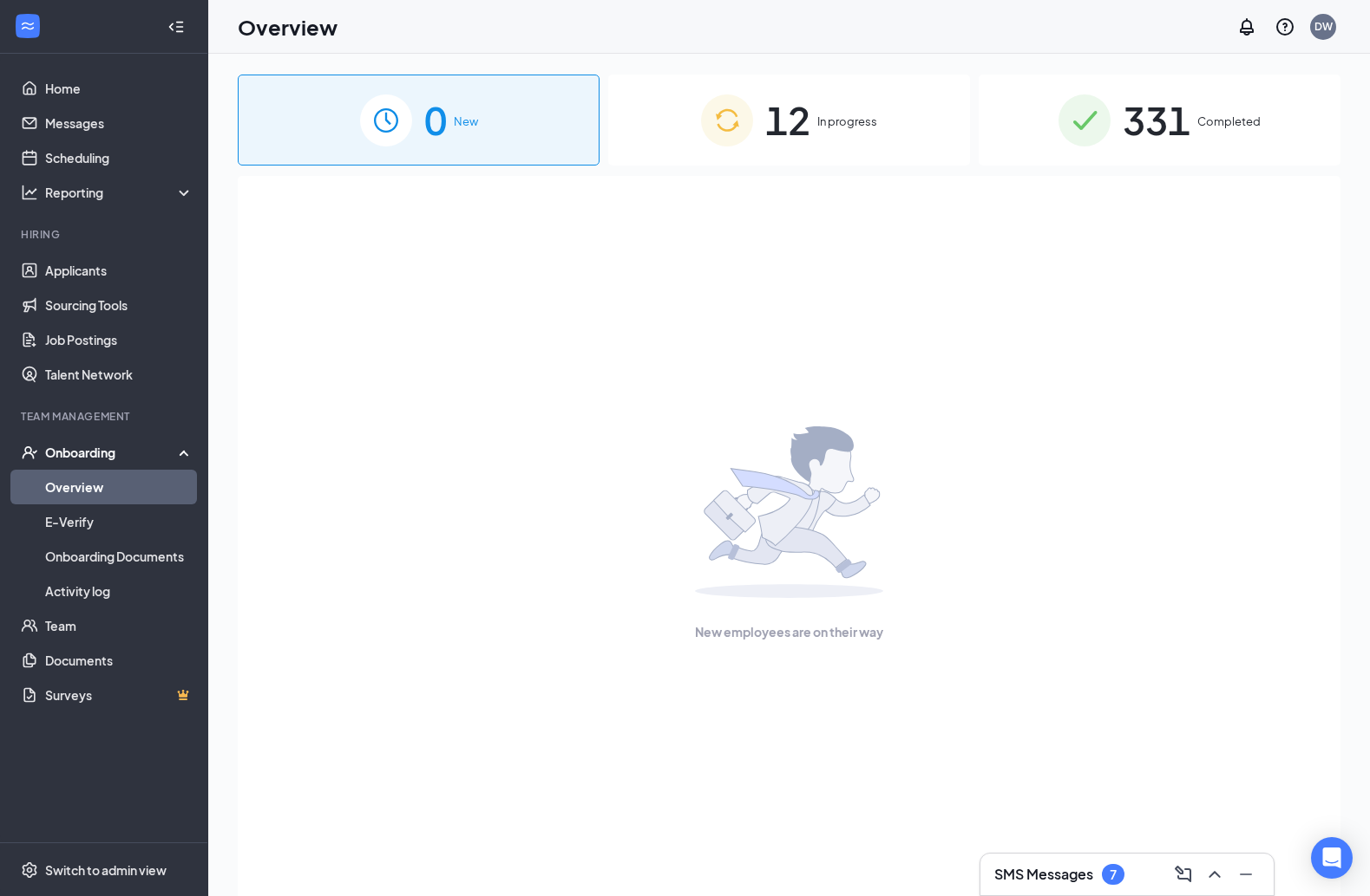
click at [774, 100] on span "12" at bounding box center [788, 120] width 45 height 60
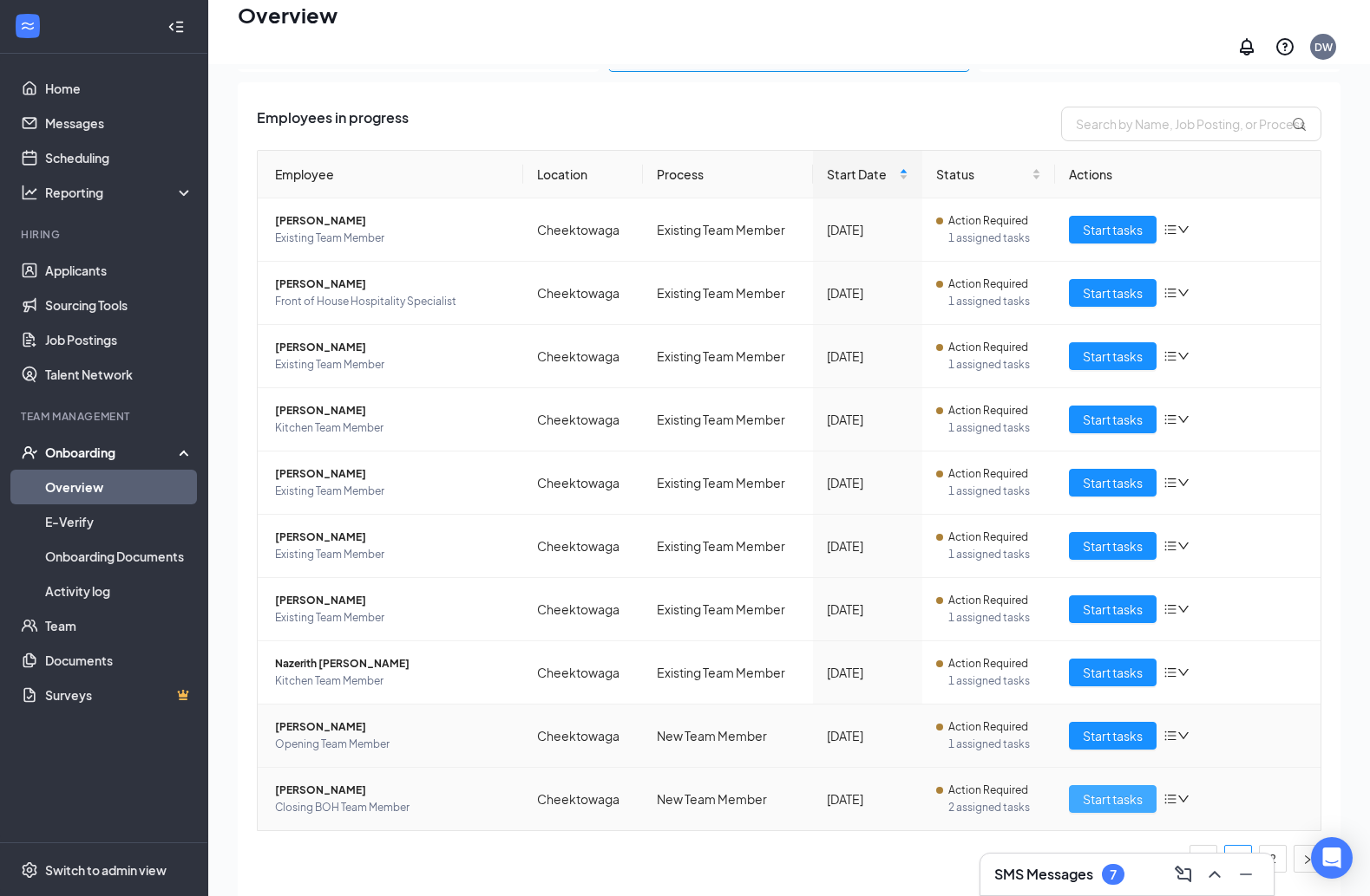
scroll to position [78, 0]
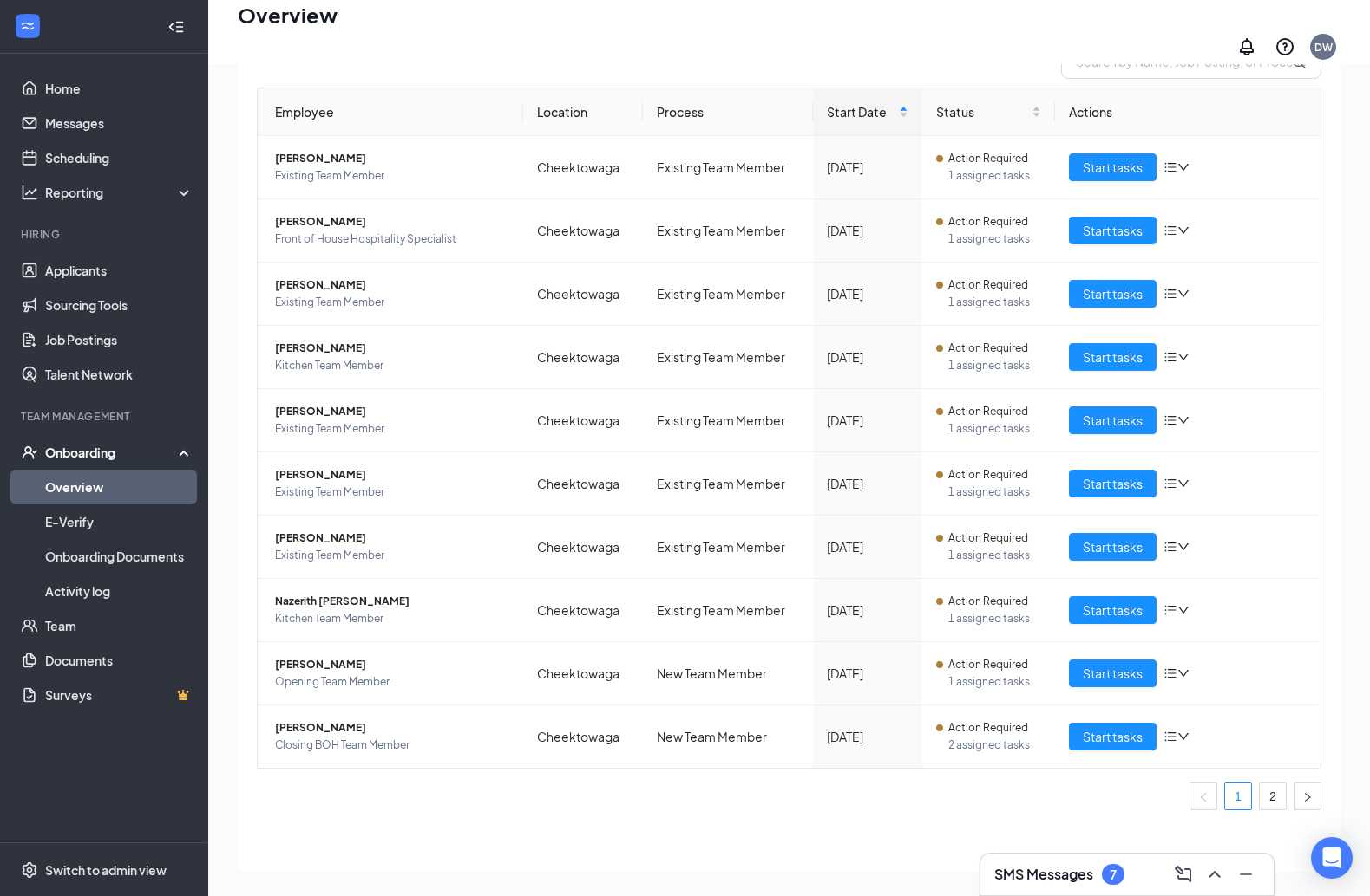
drag, startPoint x: 1259, startPoint y: 799, endPoint x: 1269, endPoint y: 790, distance: 13.5
click at [1013, 798] on li "2" at bounding box center [1272, 796] width 28 height 28
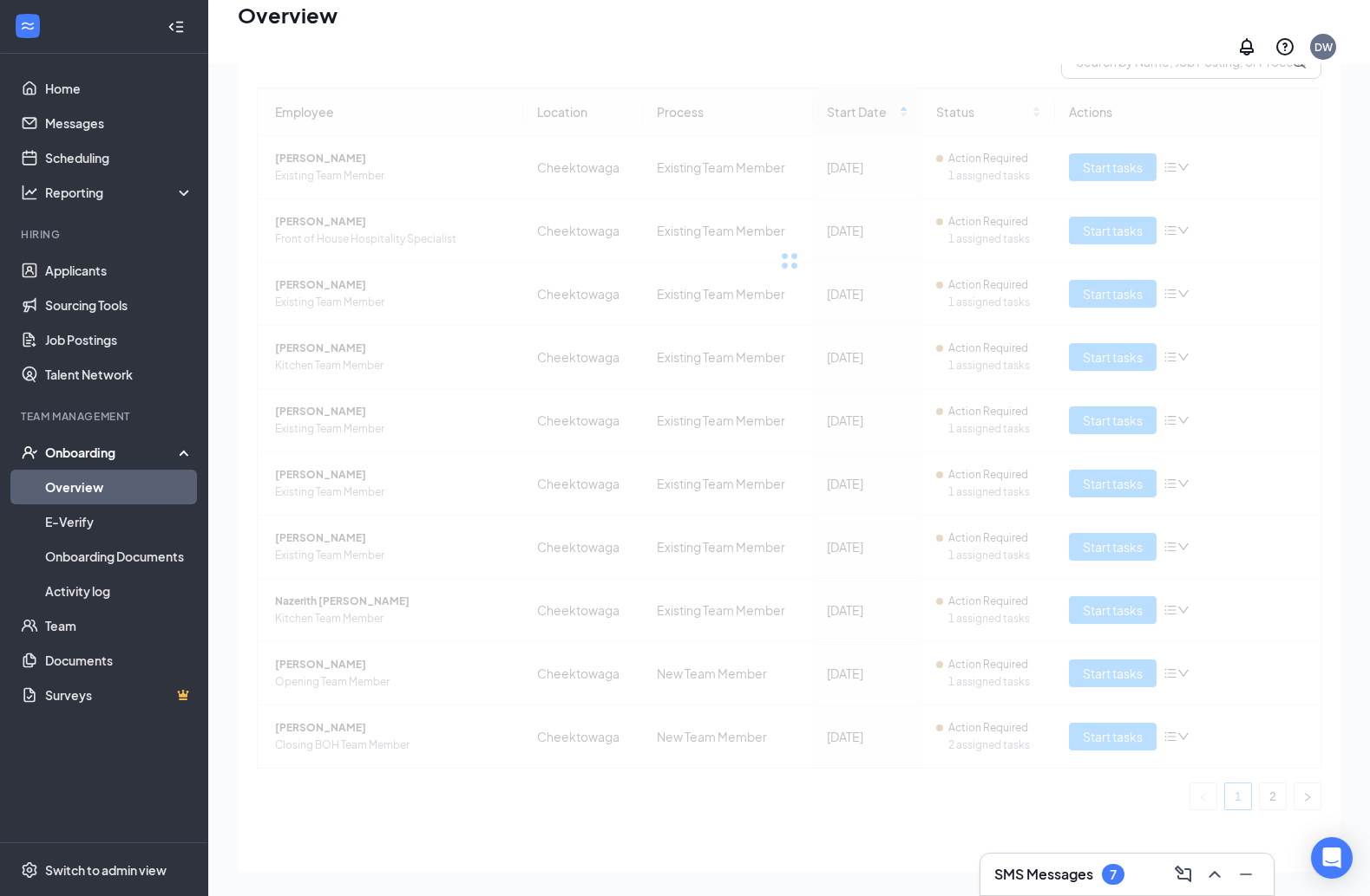
click at [1013, 790] on div "Employee Location Process Start Date Status Actions [PERSON_NAME] Existing Team…" at bounding box center [789, 449] width 1064 height 723
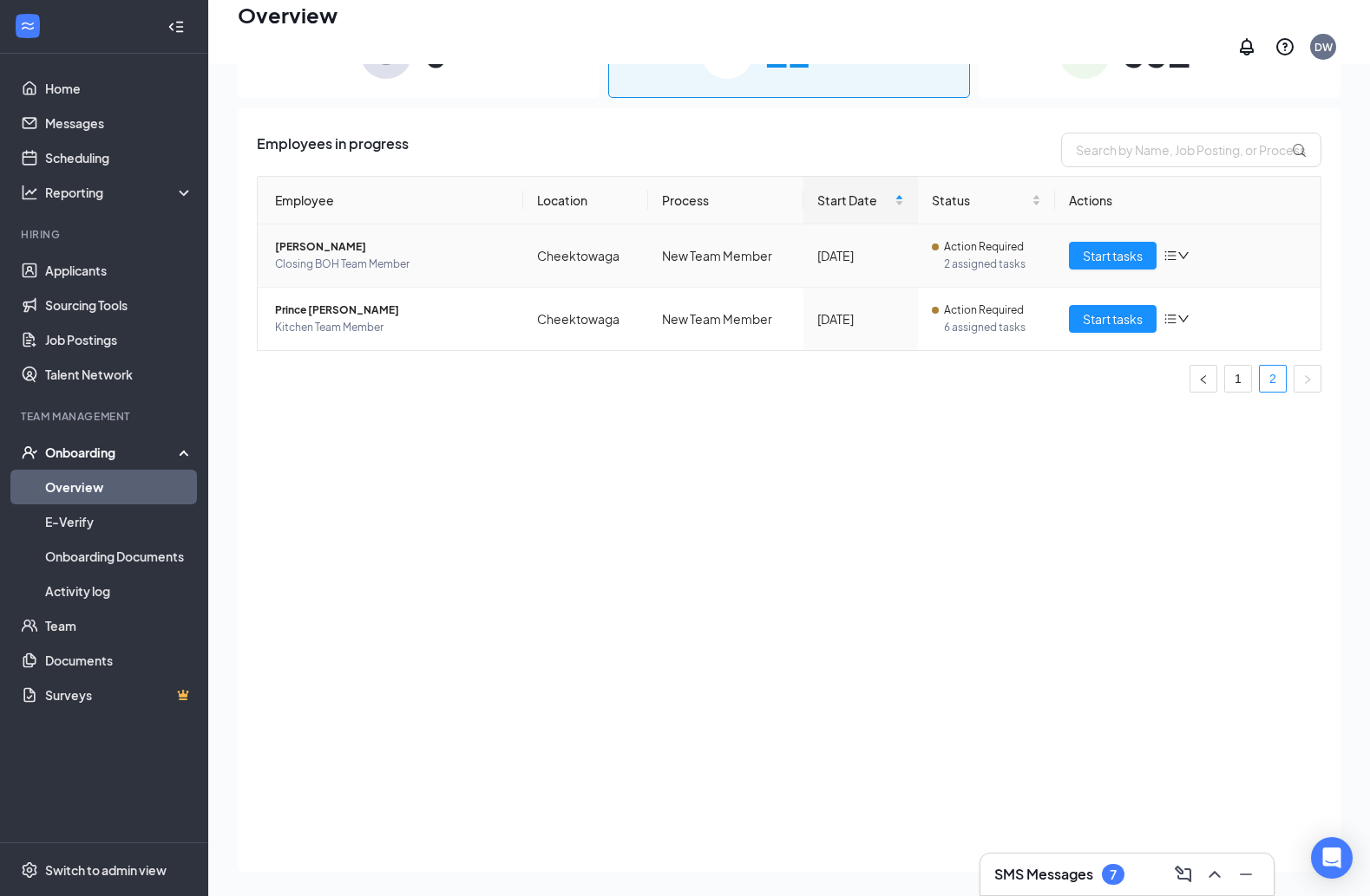
click at [1013, 246] on span "Start tasks" at bounding box center [1112, 255] width 60 height 19
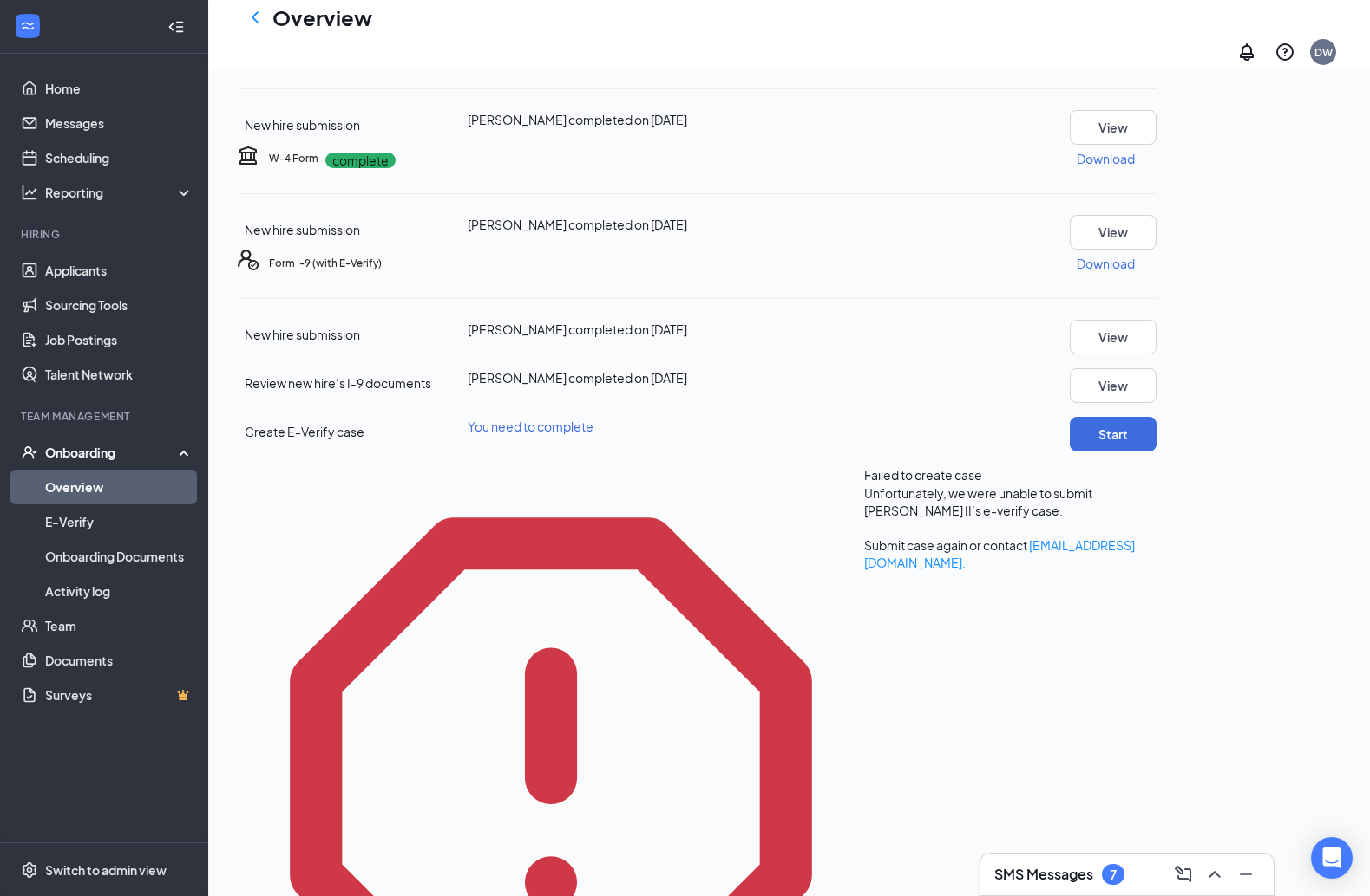
scroll to position [179, 0]
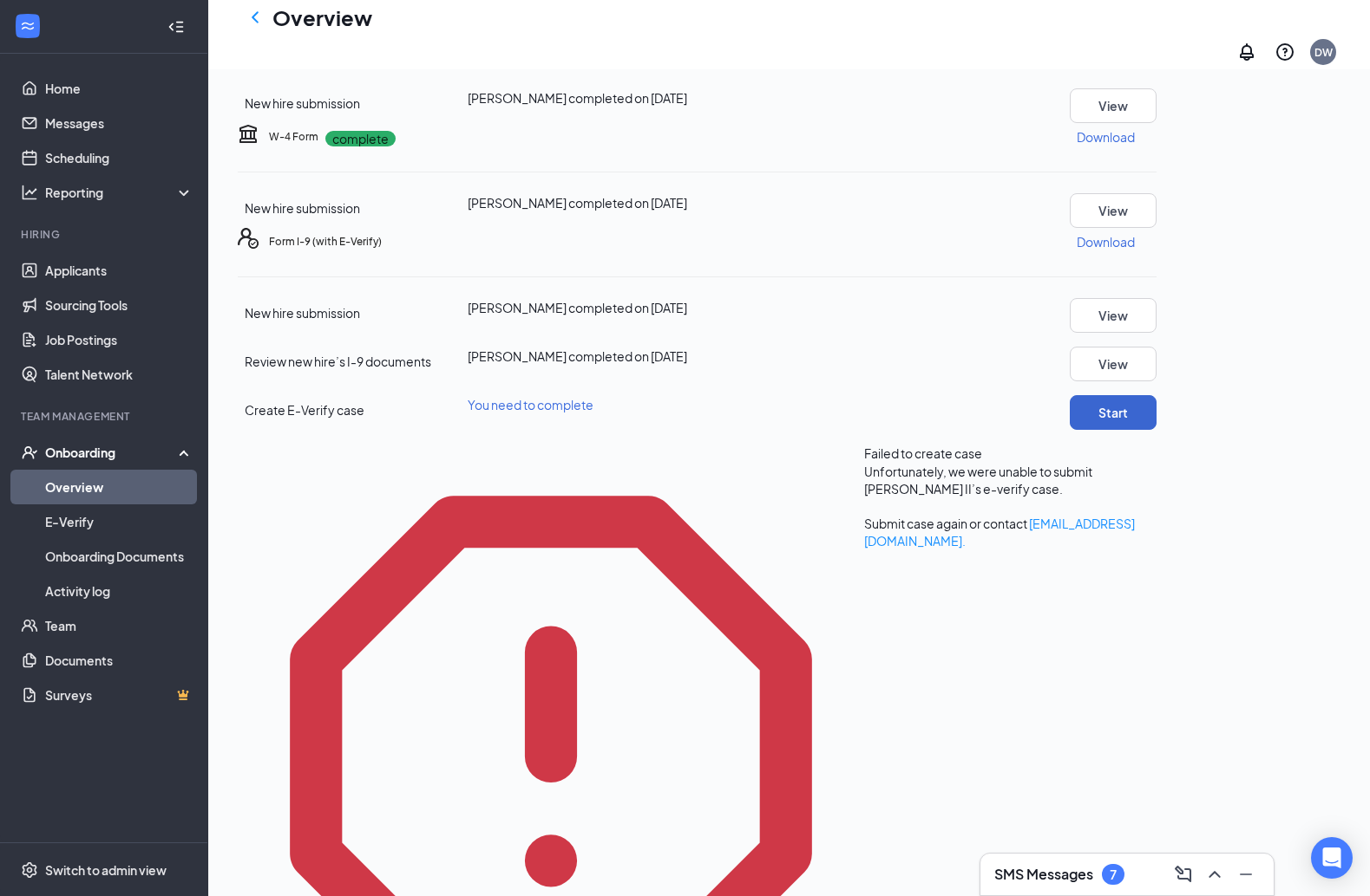
click at [1013, 430] on button "Start" at bounding box center [1113, 413] width 87 height 34
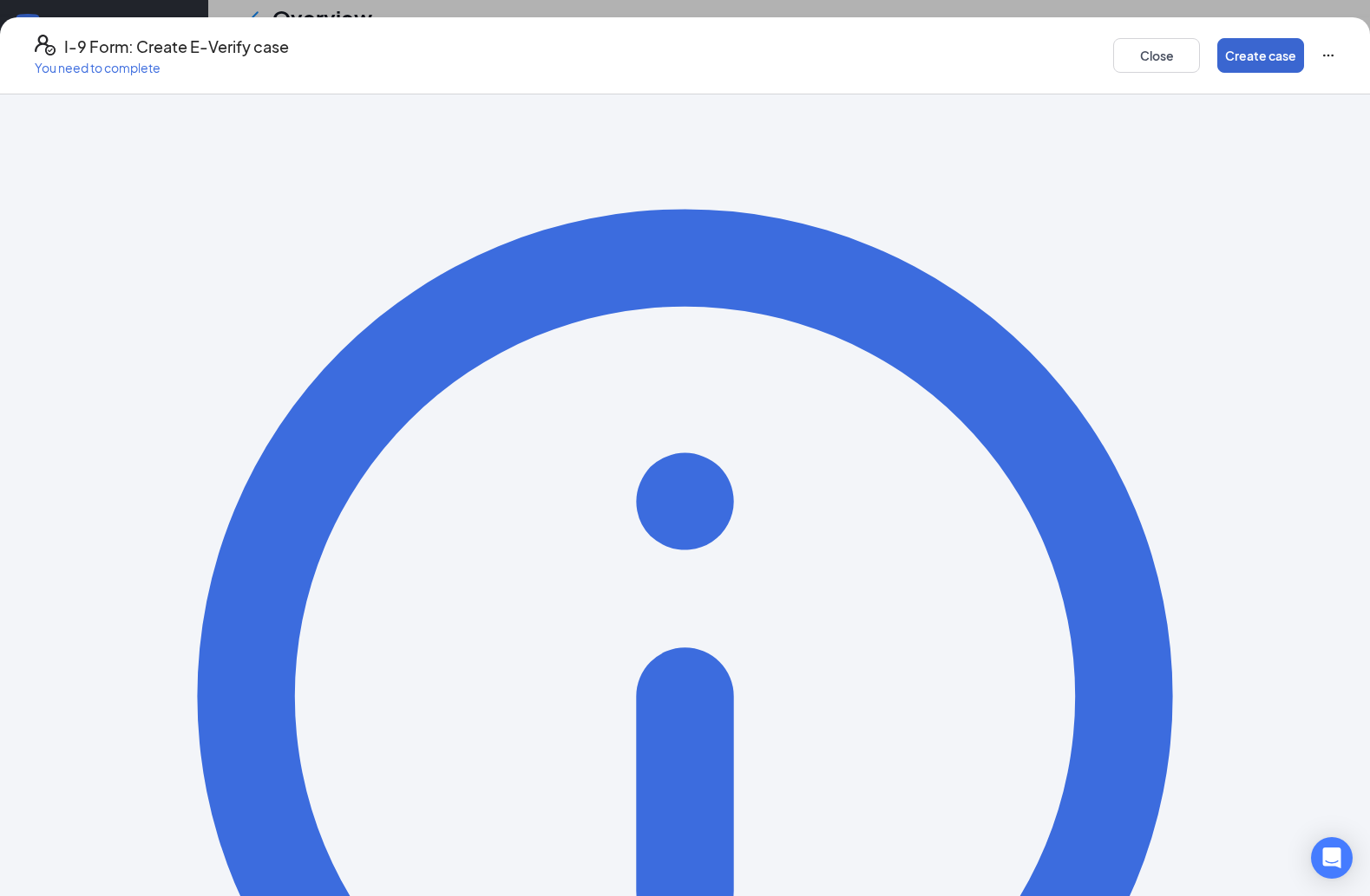
click at [1013, 52] on button "Create case" at bounding box center [1260, 55] width 87 height 34
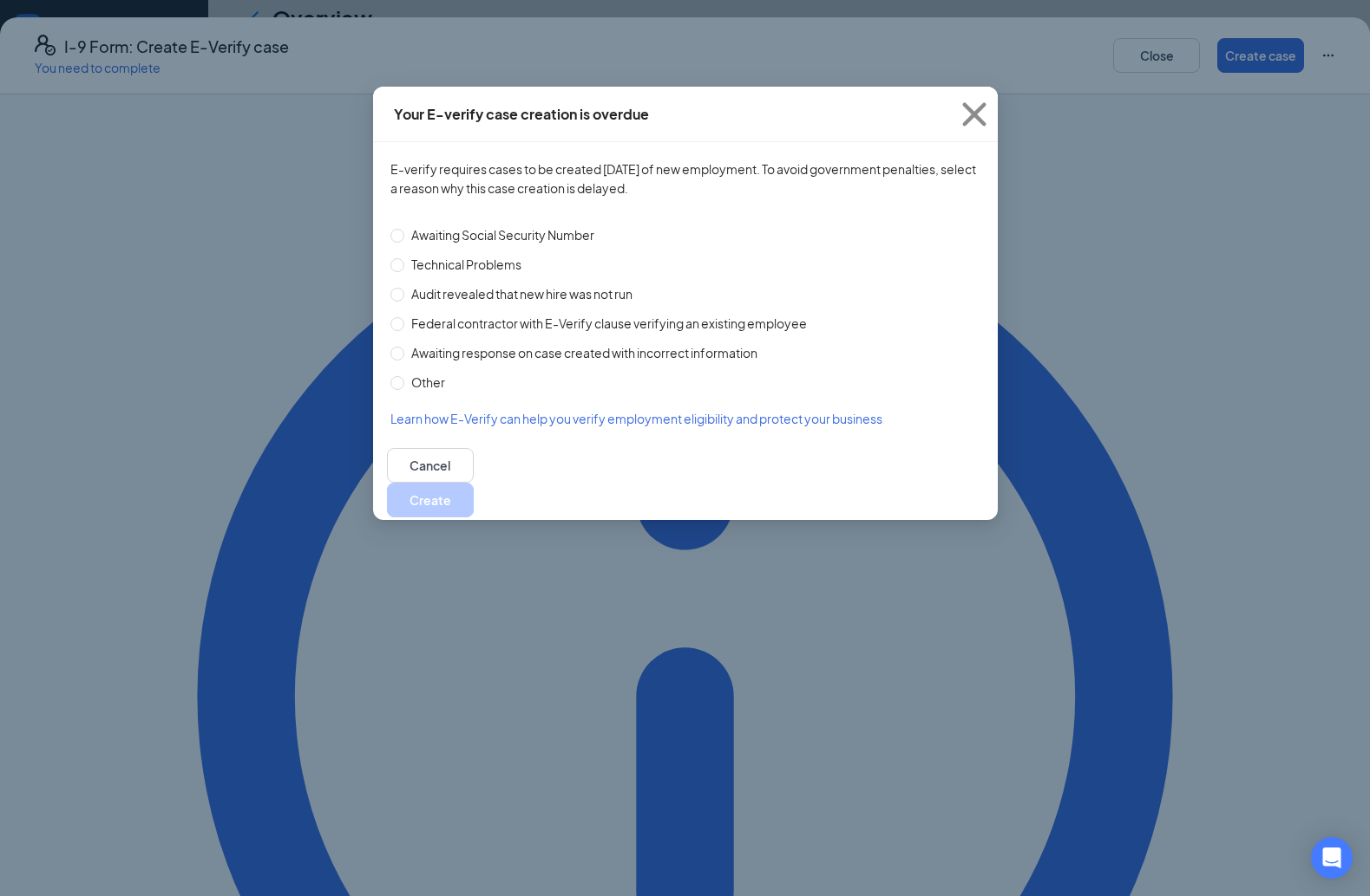
click at [450, 262] on span "Technical Problems" at bounding box center [465, 264] width 124 height 19
click at [404, 262] on input "Technical Problems" at bounding box center [397, 264] width 14 height 14
radio input "true"
click at [474, 483] on button "Create" at bounding box center [430, 500] width 87 height 34
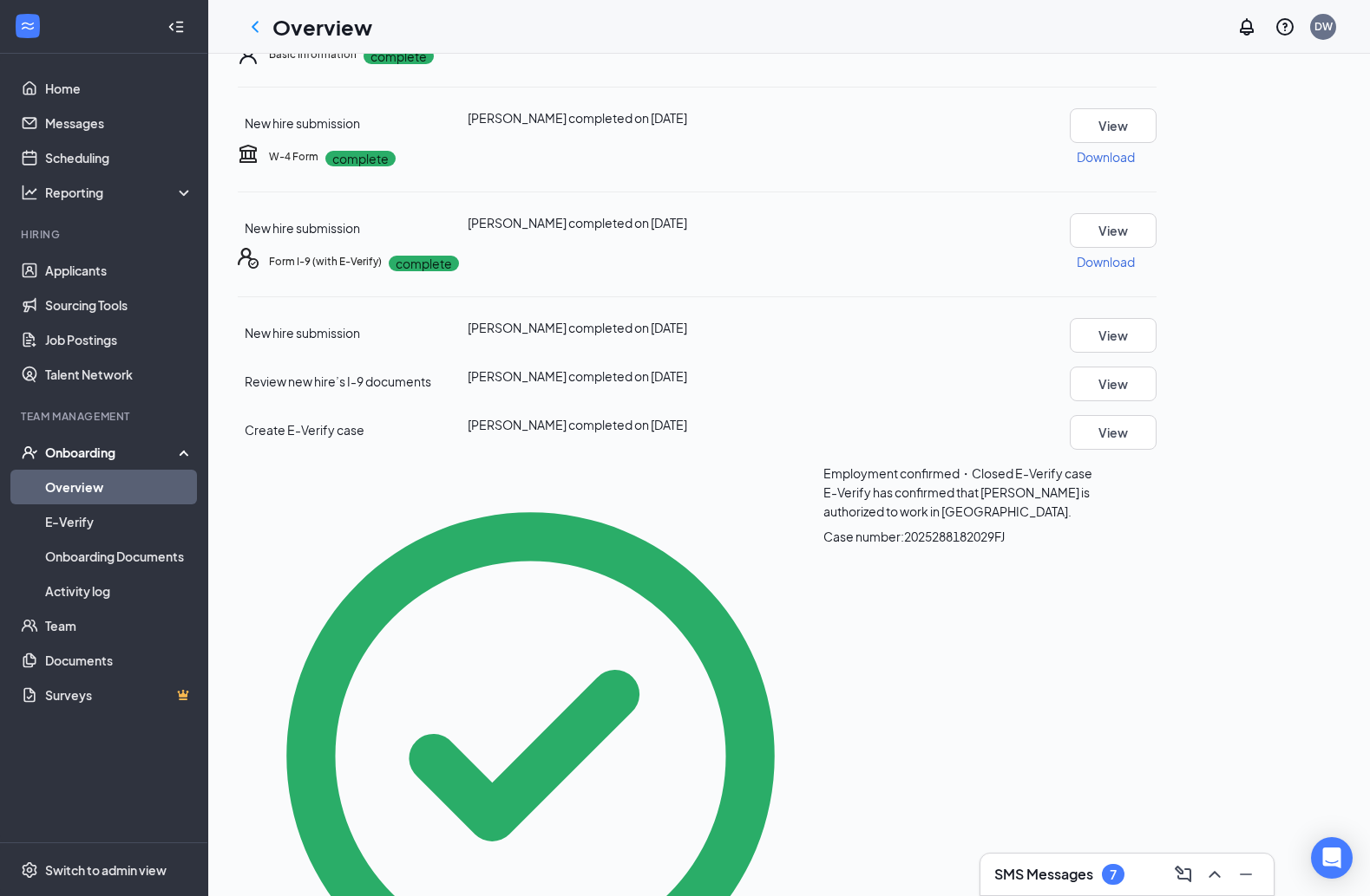
scroll to position [0, 0]
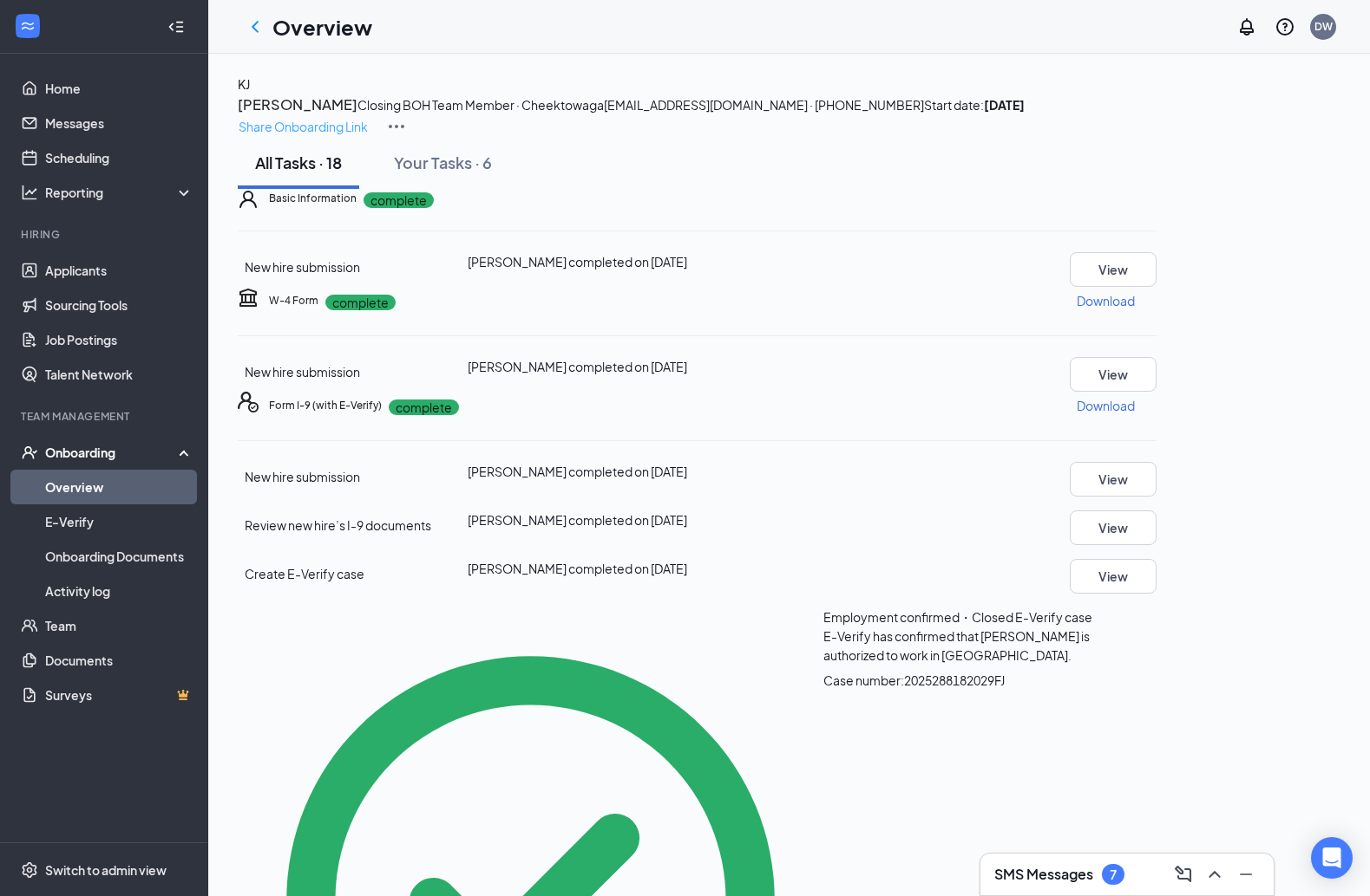
click at [368, 117] on p "Share Onboarding Link" at bounding box center [302, 126] width 129 height 19
type textarea "Hi [PERSON_NAME], This is a gentle reminder to complete your onboarding before …"
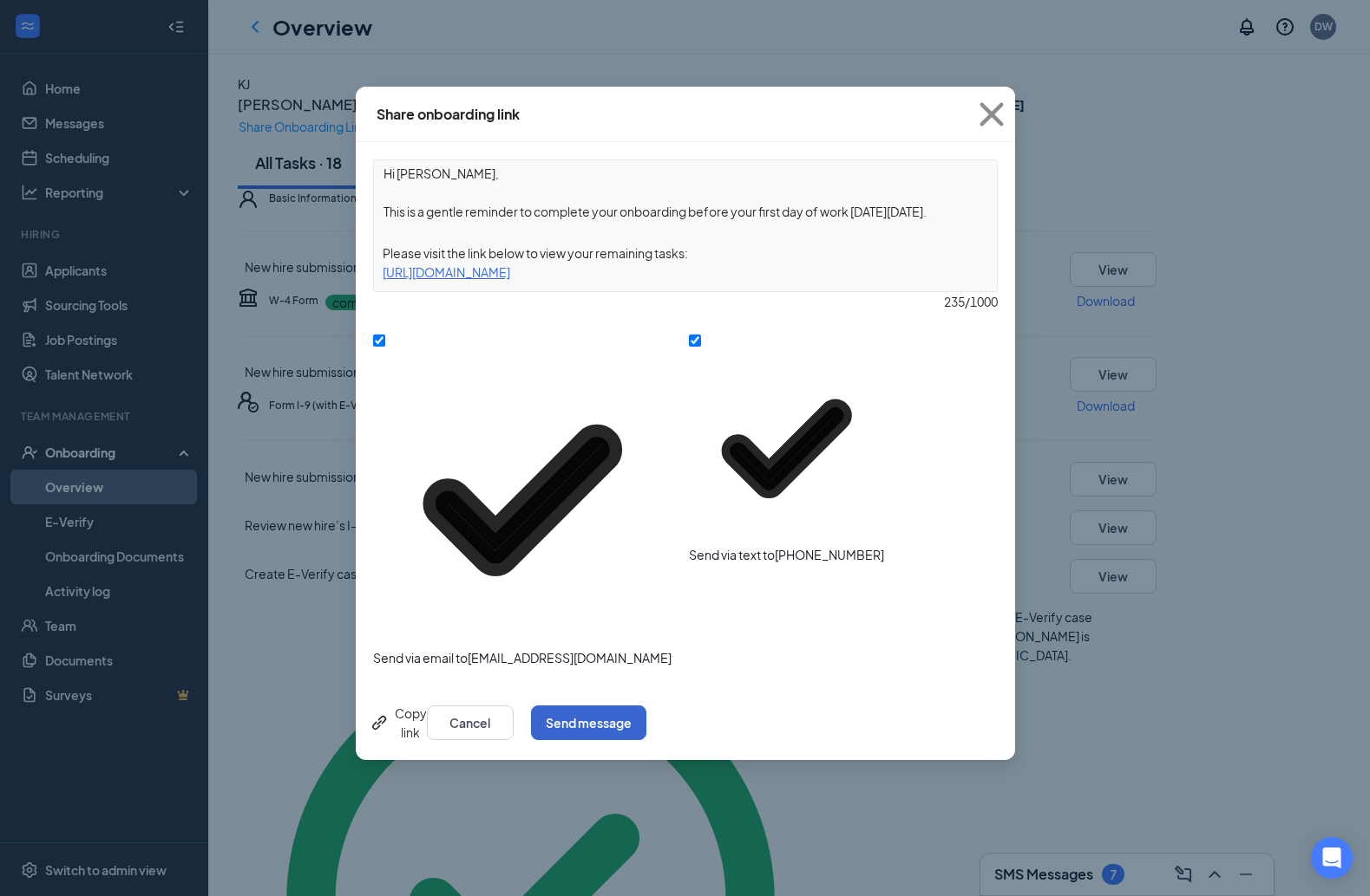
click at [647, 706] on button "Send message" at bounding box center [588, 723] width 115 height 34
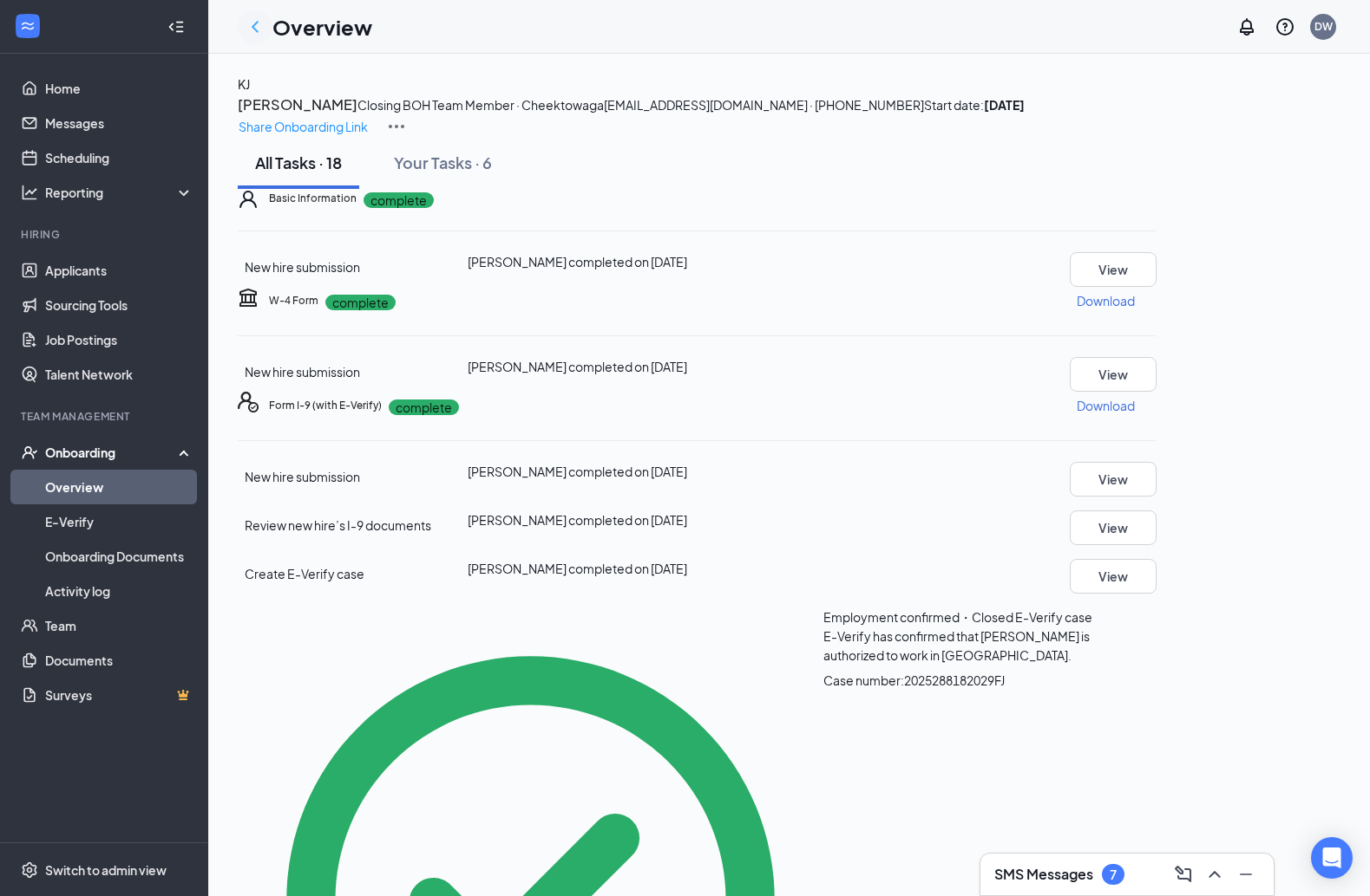
click at [254, 31] on icon "ChevronLeft" at bounding box center [254, 26] width 21 height 21
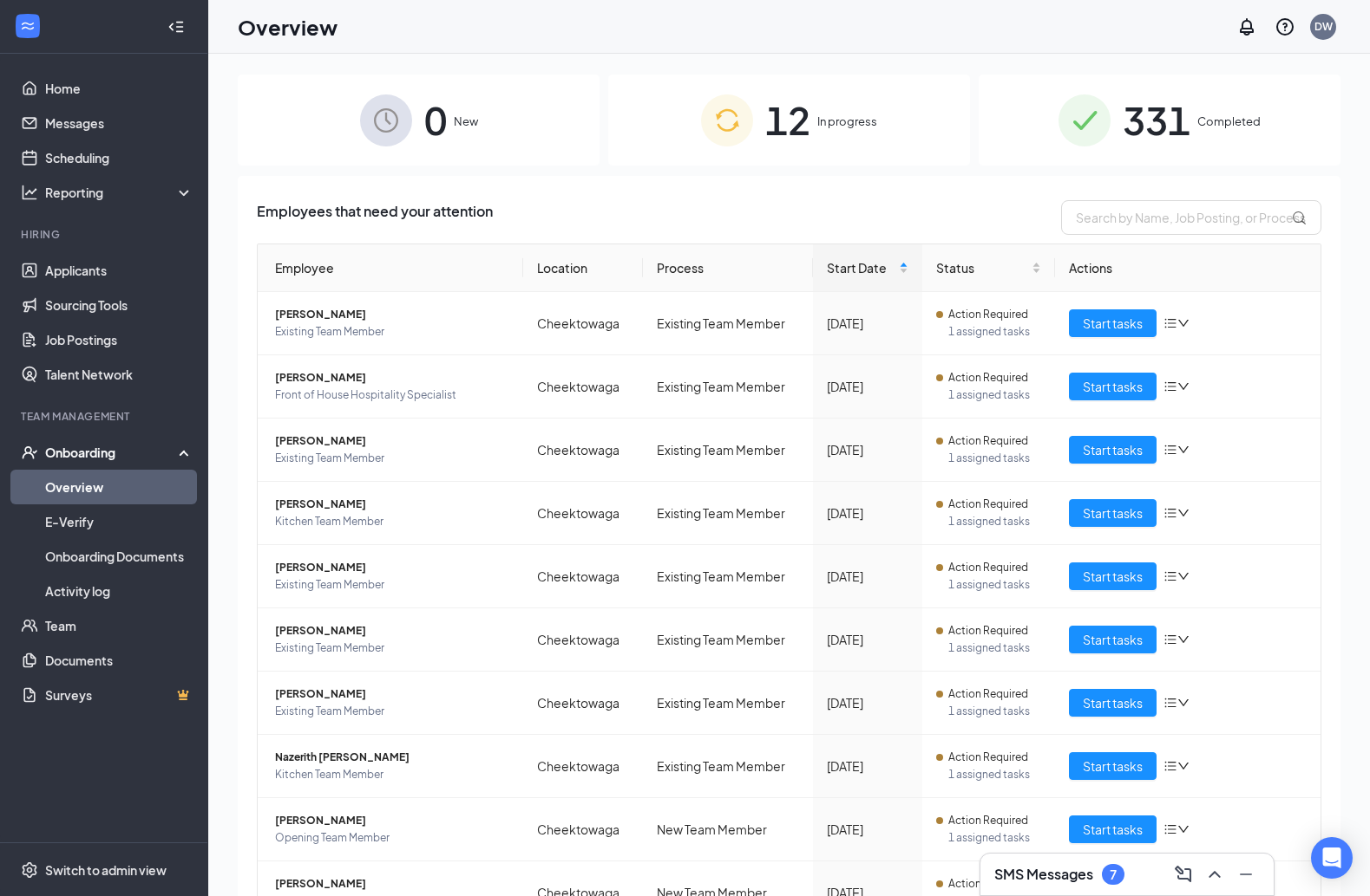
click at [895, 97] on div "12 In progress" at bounding box center [789, 119] width 361 height 91
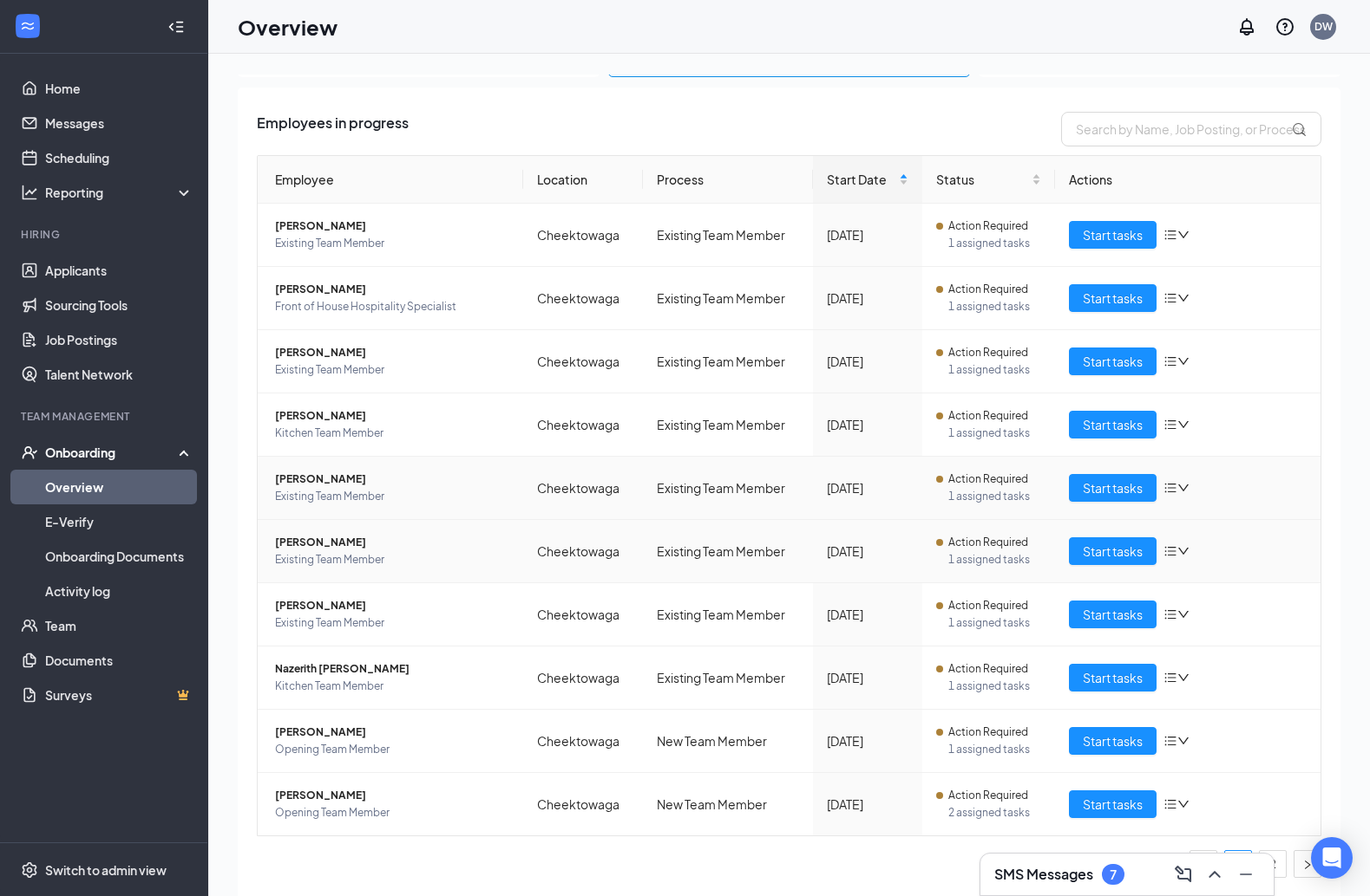
scroll to position [89, 0]
click at [1013, 805] on span "Start tasks" at bounding box center [1112, 804] width 60 height 19
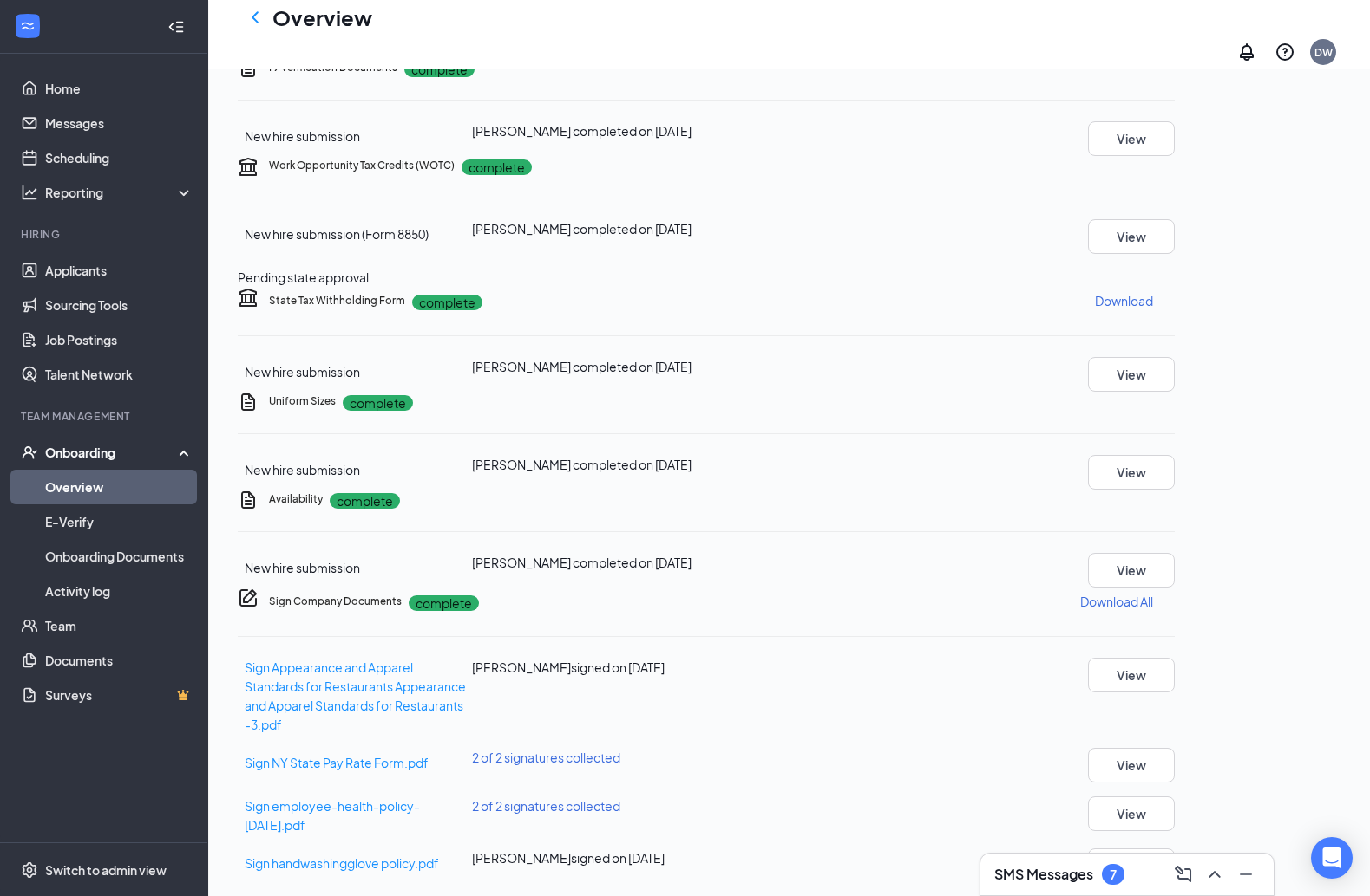
scroll to position [493, 0]
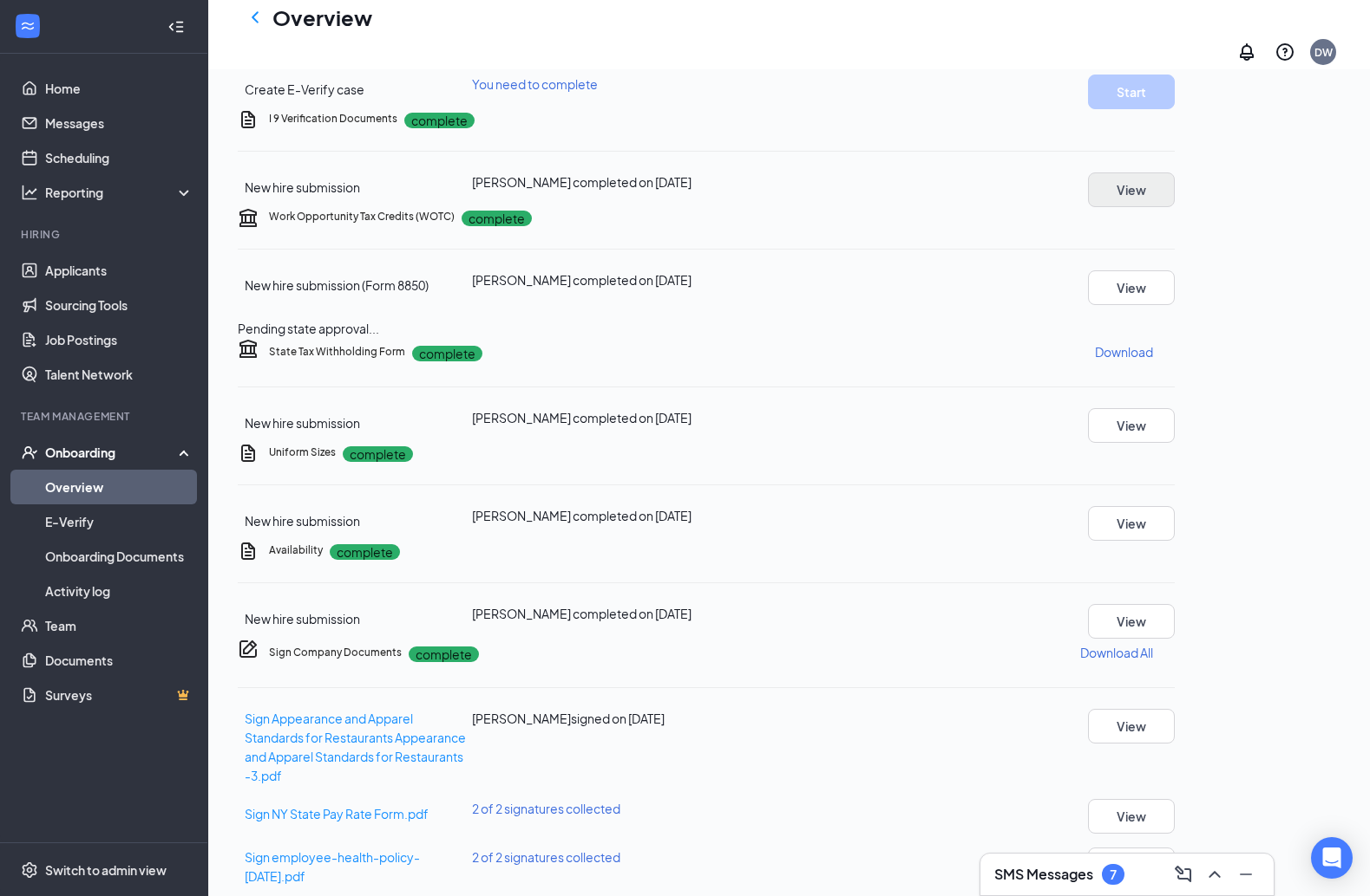
click at [1013, 207] on button "View" at bounding box center [1131, 190] width 87 height 34
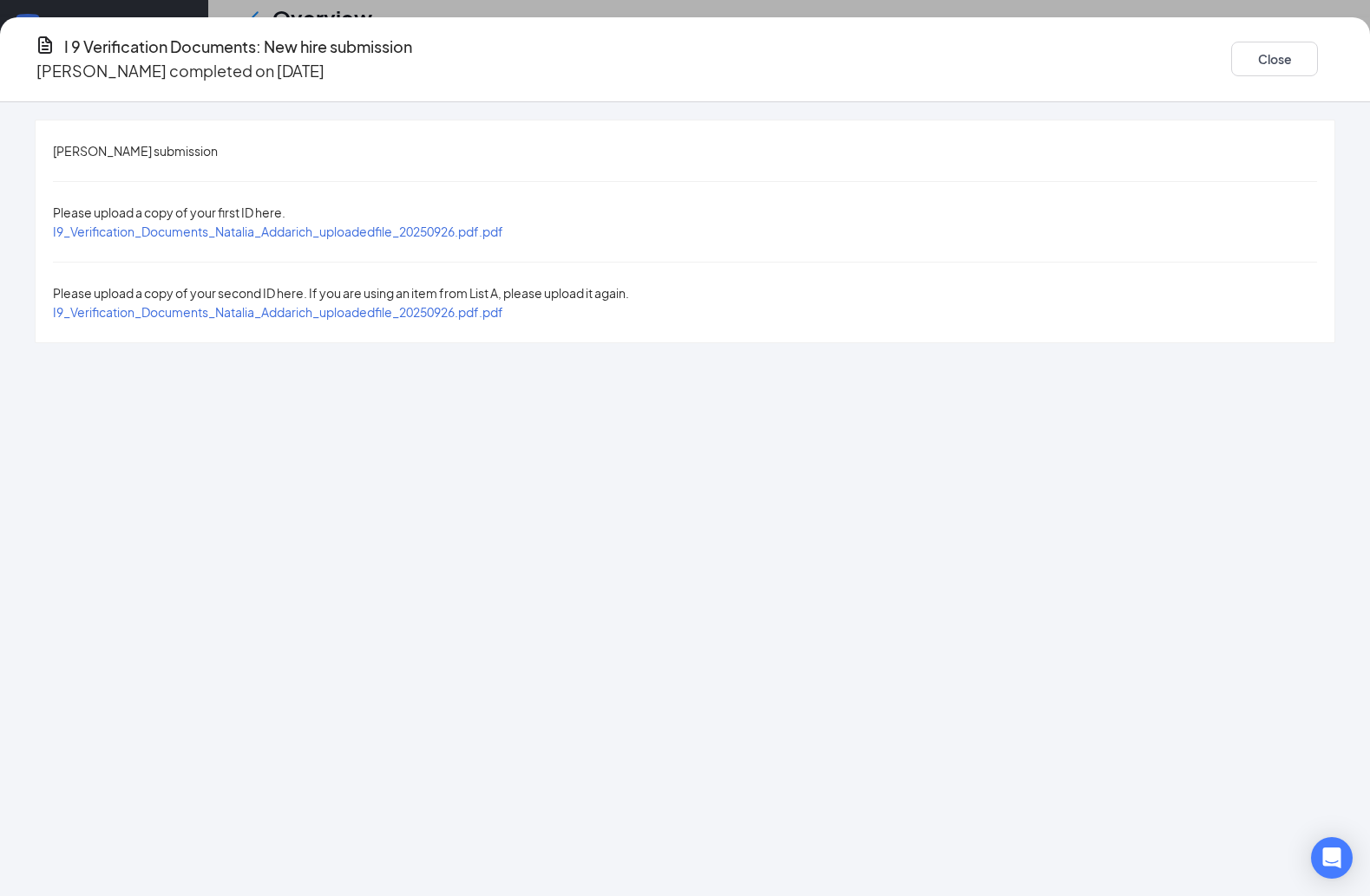
click at [503, 224] on span "I9_Verification_Documents_Natalia_Addarich_uploadedfile_20250926.pdf.pdf" at bounding box center [277, 231] width 450 height 15
click at [1013, 55] on button "Close" at bounding box center [1274, 59] width 87 height 34
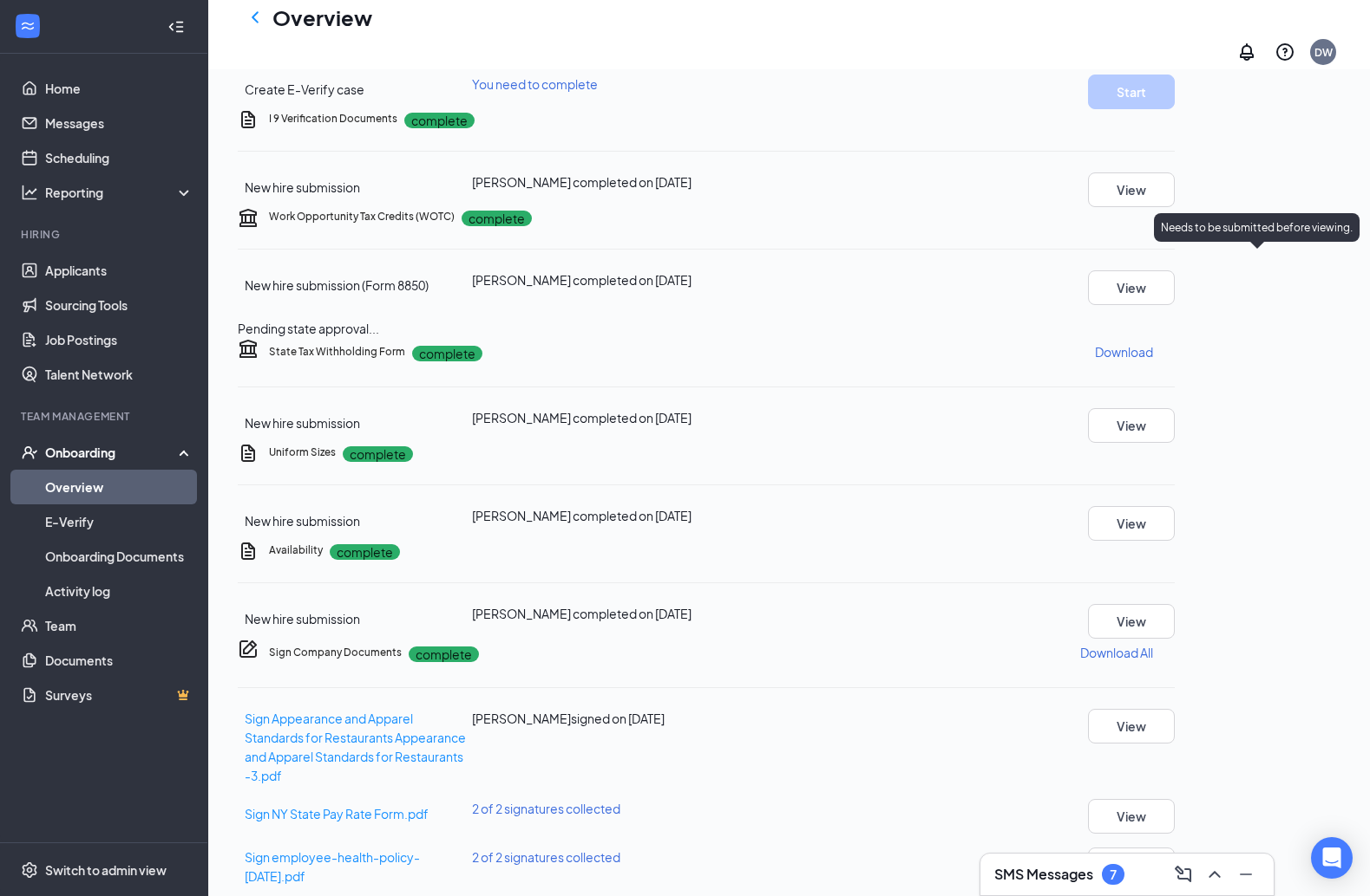
click at [1013, 221] on p "Needs to be submitted before viewing." at bounding box center [1257, 227] width 192 height 14
click at [1013, 214] on div "Needs to be submitted before viewing." at bounding box center [1256, 228] width 206 height 29
click at [1013, 43] on div "Review on new hire's first day" at bounding box center [921, 34] width 273 height 17
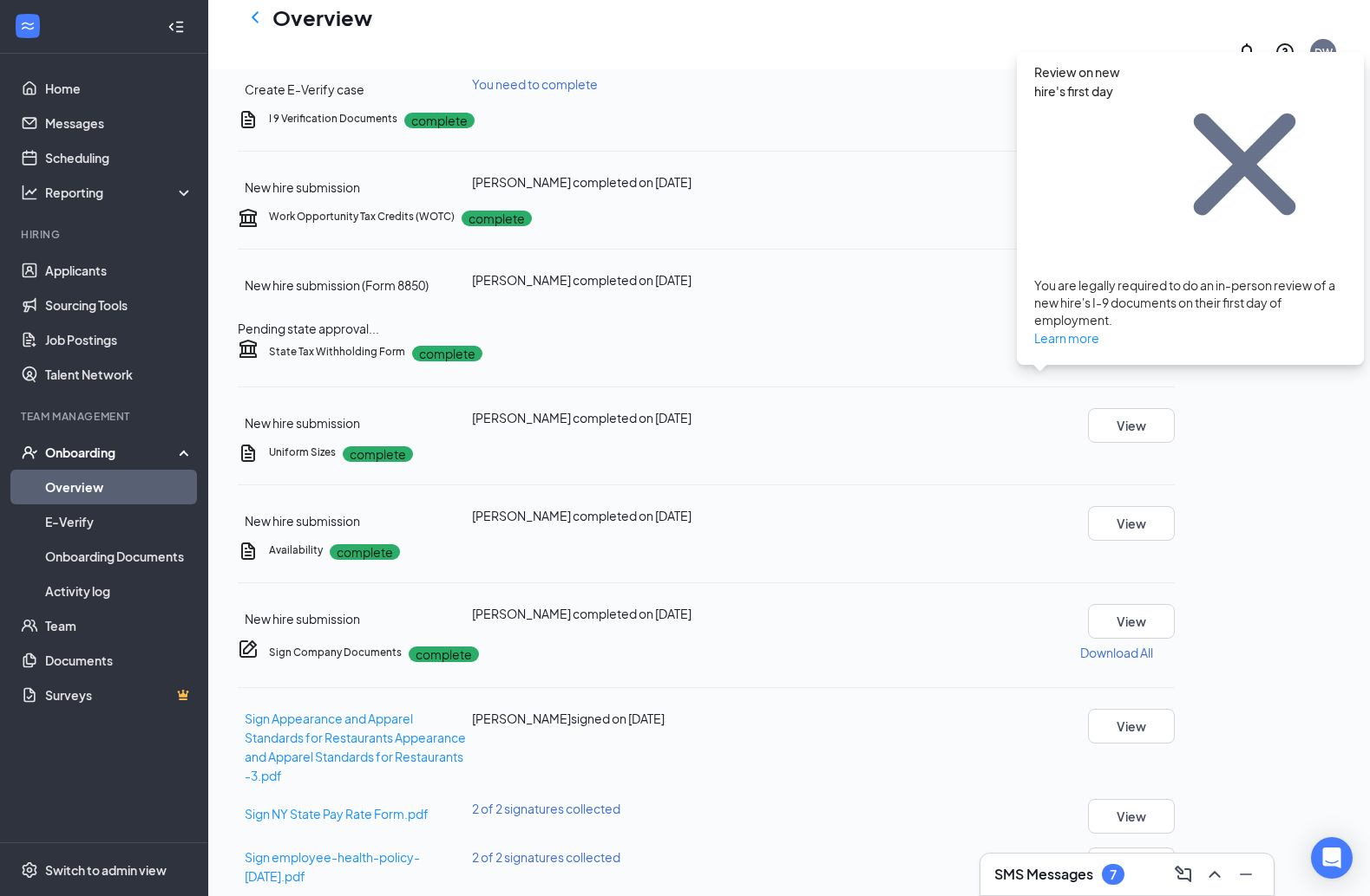
click at [1013, 61] on button "Review" at bounding box center [1131, 43] width 87 height 34
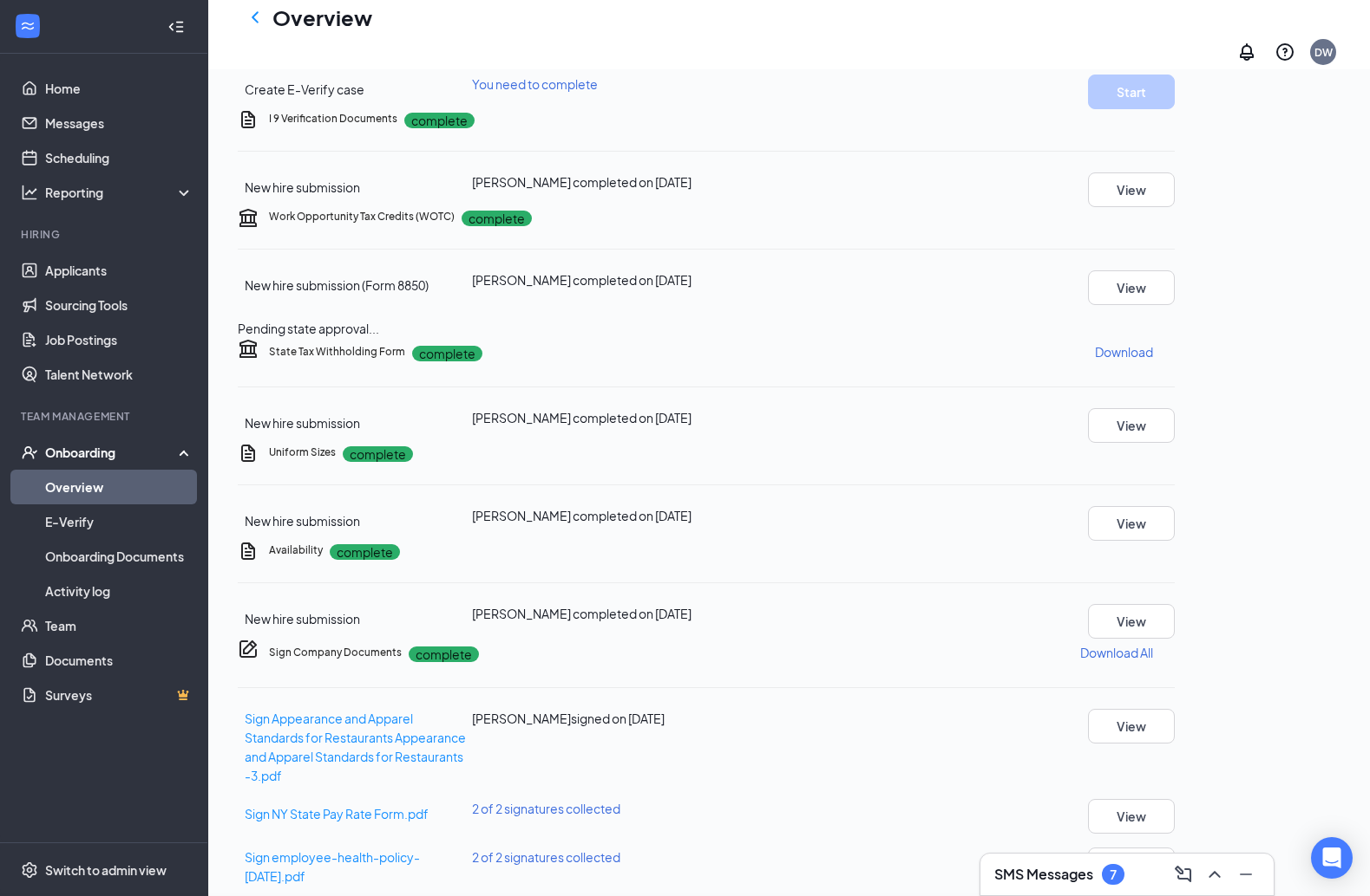
type input "[DATE]"
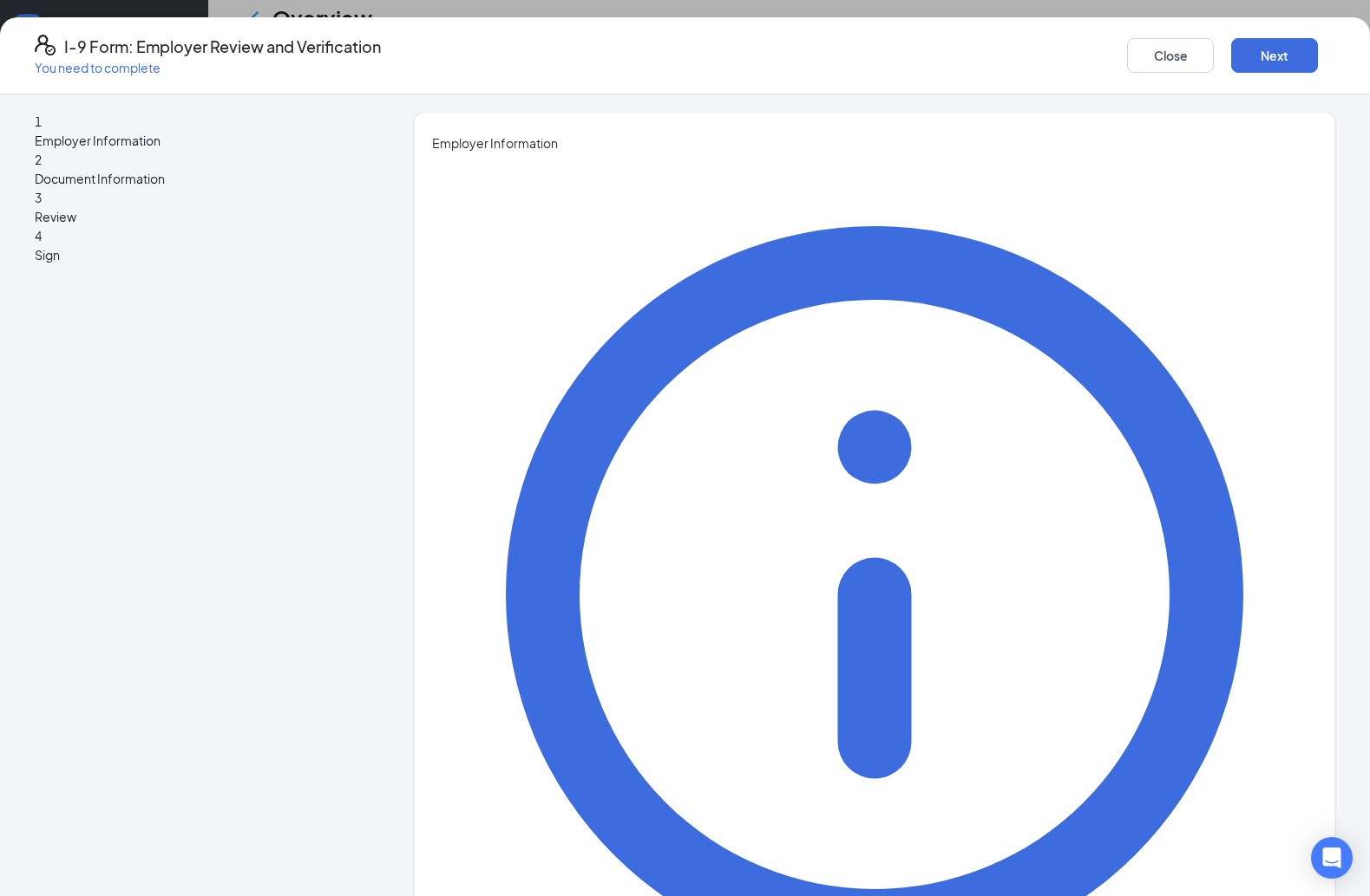
type input "[PERSON_NAME]"
type input "Wrinkle"
type input "Administrator"
type input "[PERSON_NAME][DOMAIN_NAME][EMAIL_ADDRESS][DOMAIN_NAME]"
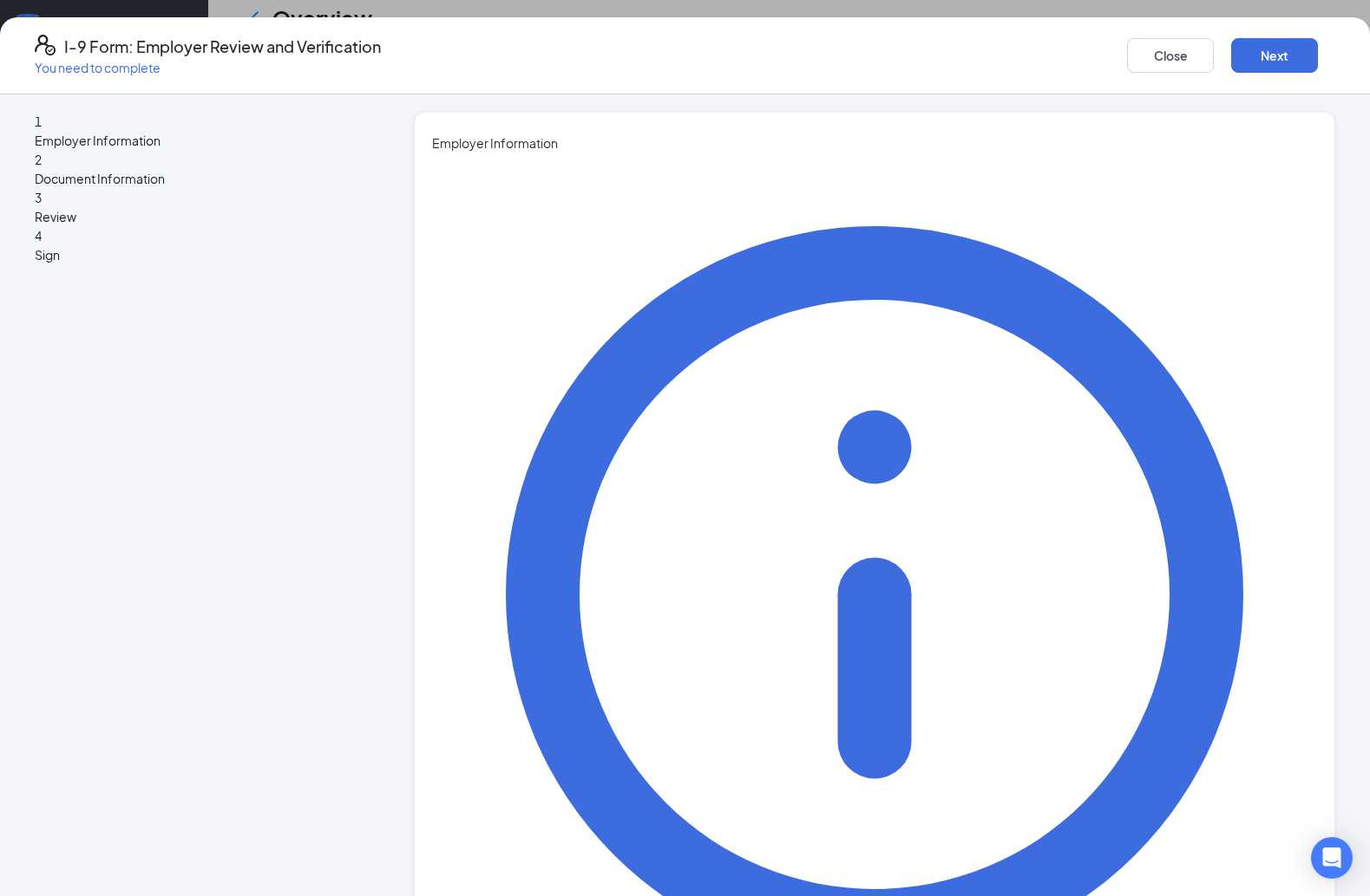
type input "3257218729"
click at [982, 603] on div "You must be a representative of the employer who is authorized to examine the n…" at bounding box center [874, 898] width 885 height 1491
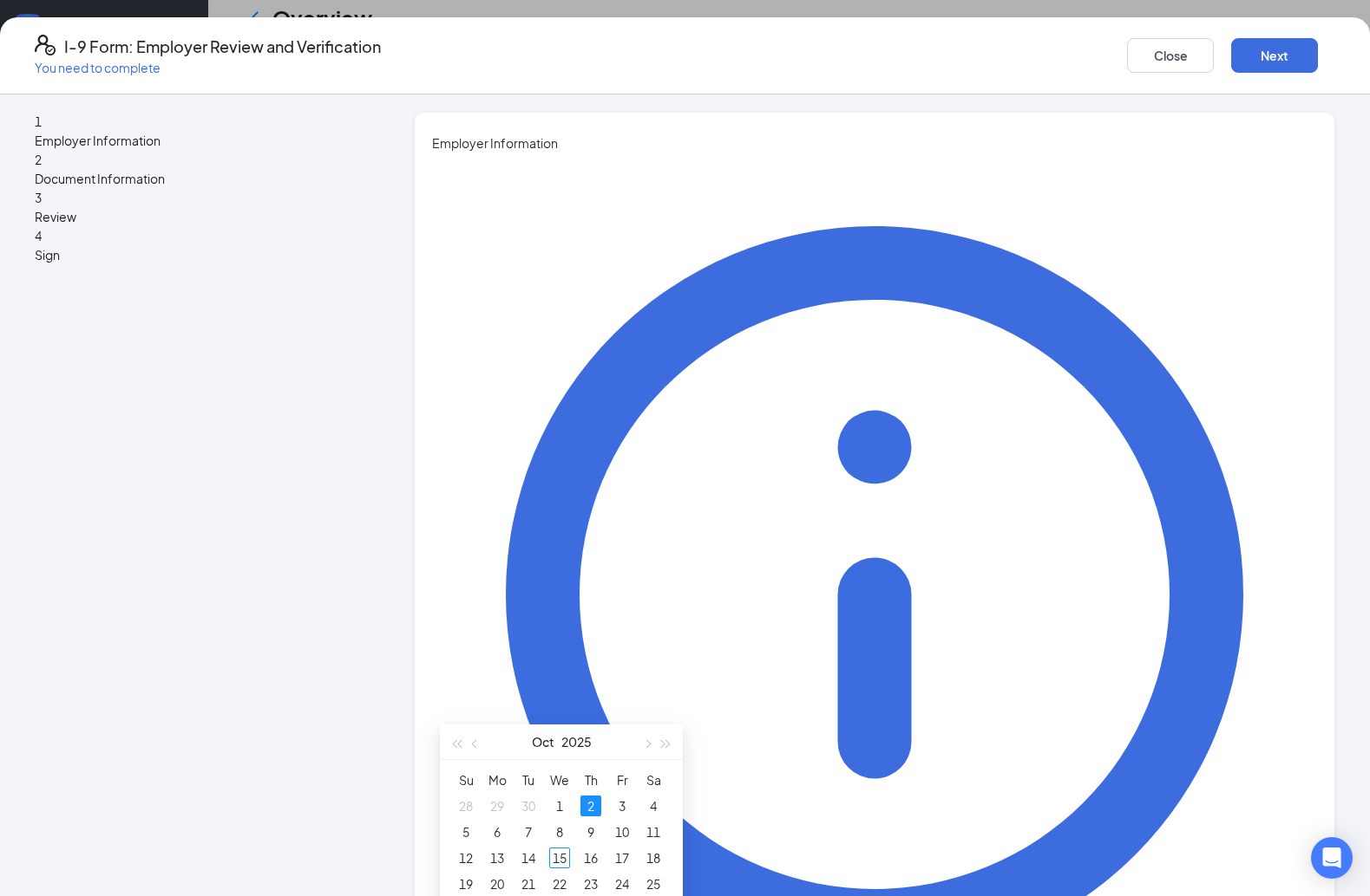
scroll to position [515, 0]
drag, startPoint x: 868, startPoint y: 645, endPoint x: 824, endPoint y: 832, distance: 192.1
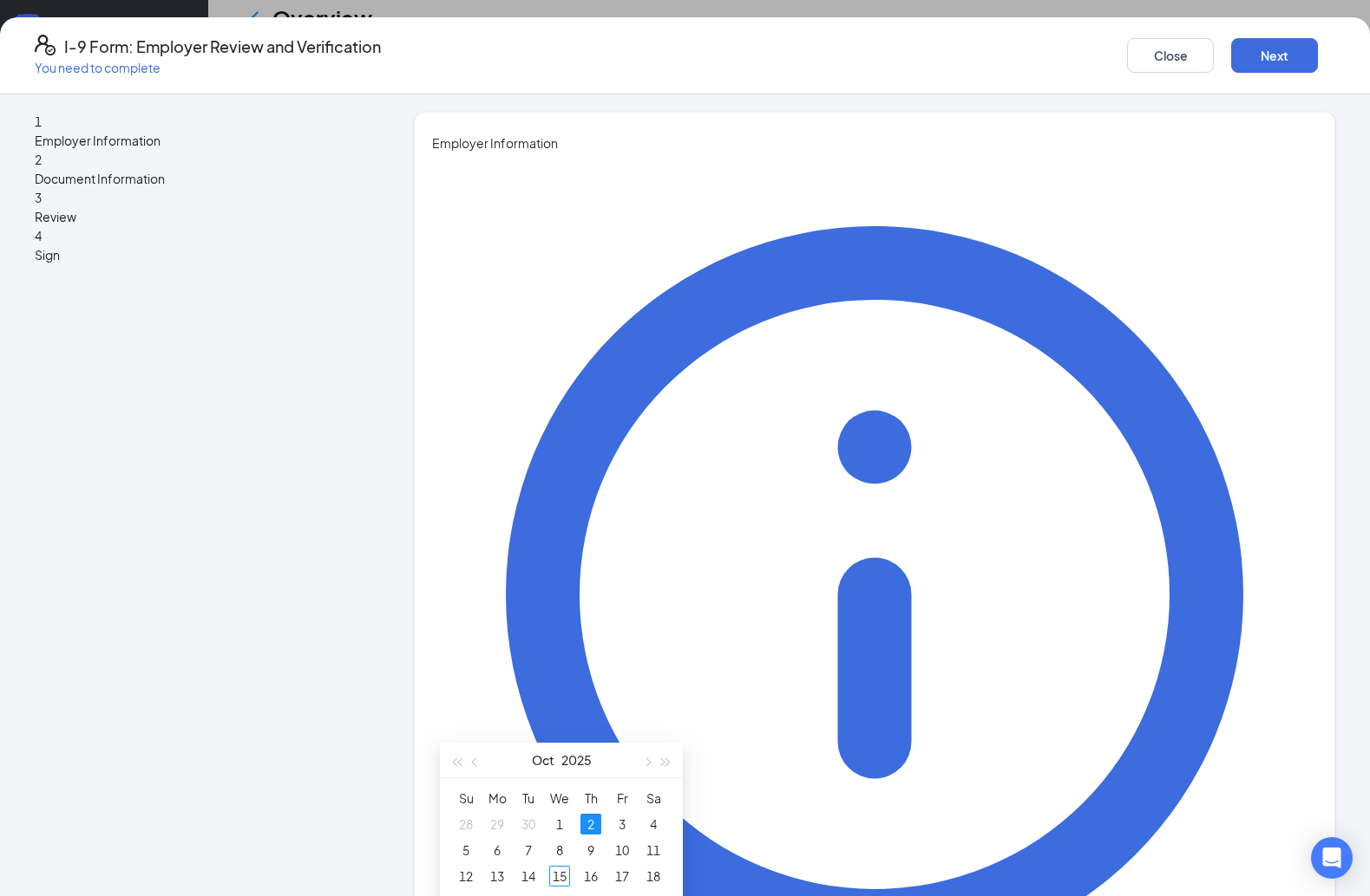
type input "[DATE]"
click at [503, 855] on div "6" at bounding box center [496, 850] width 21 height 21
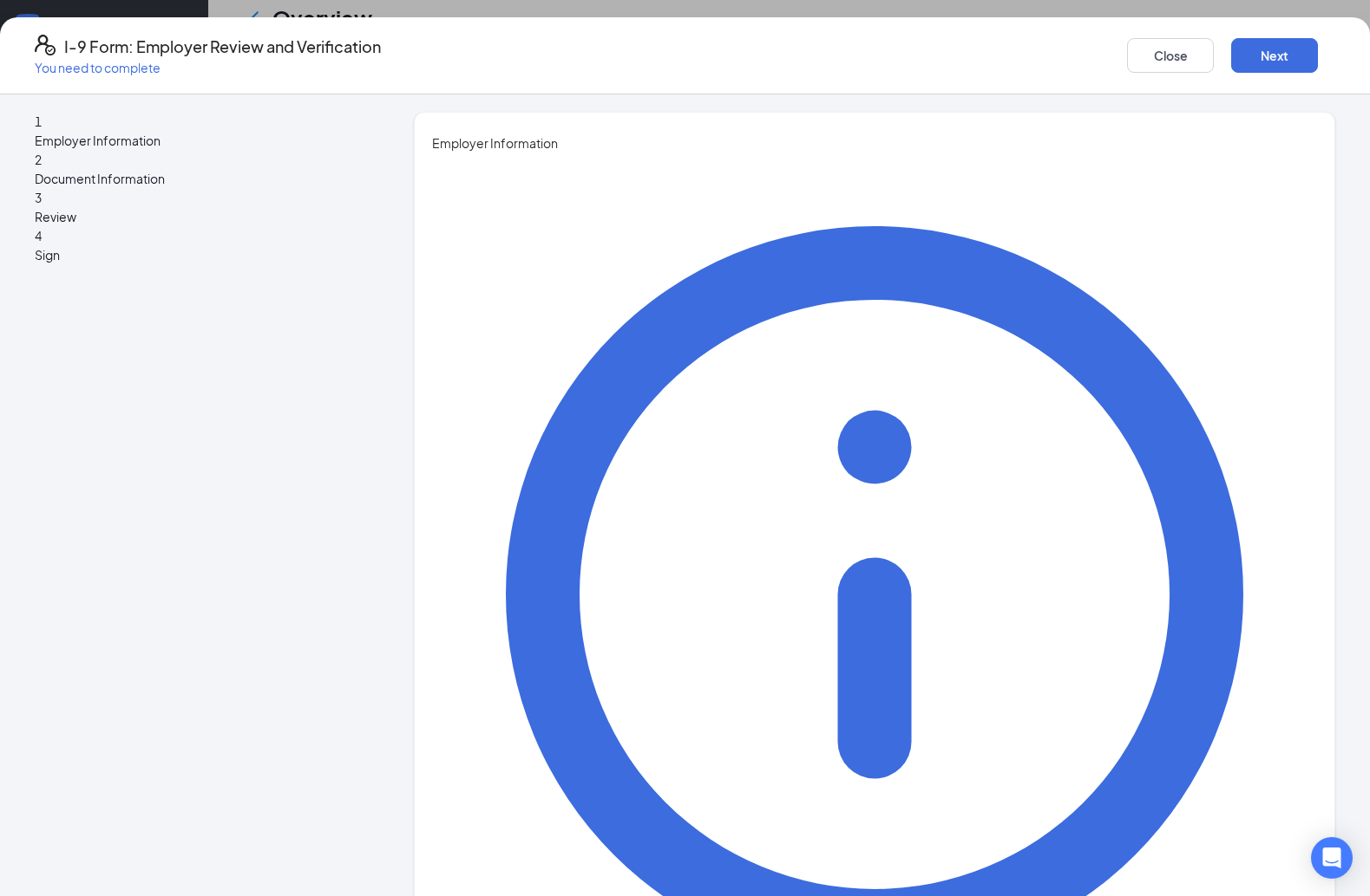
click at [1013, 53] on button "Next" at bounding box center [1274, 55] width 87 height 34
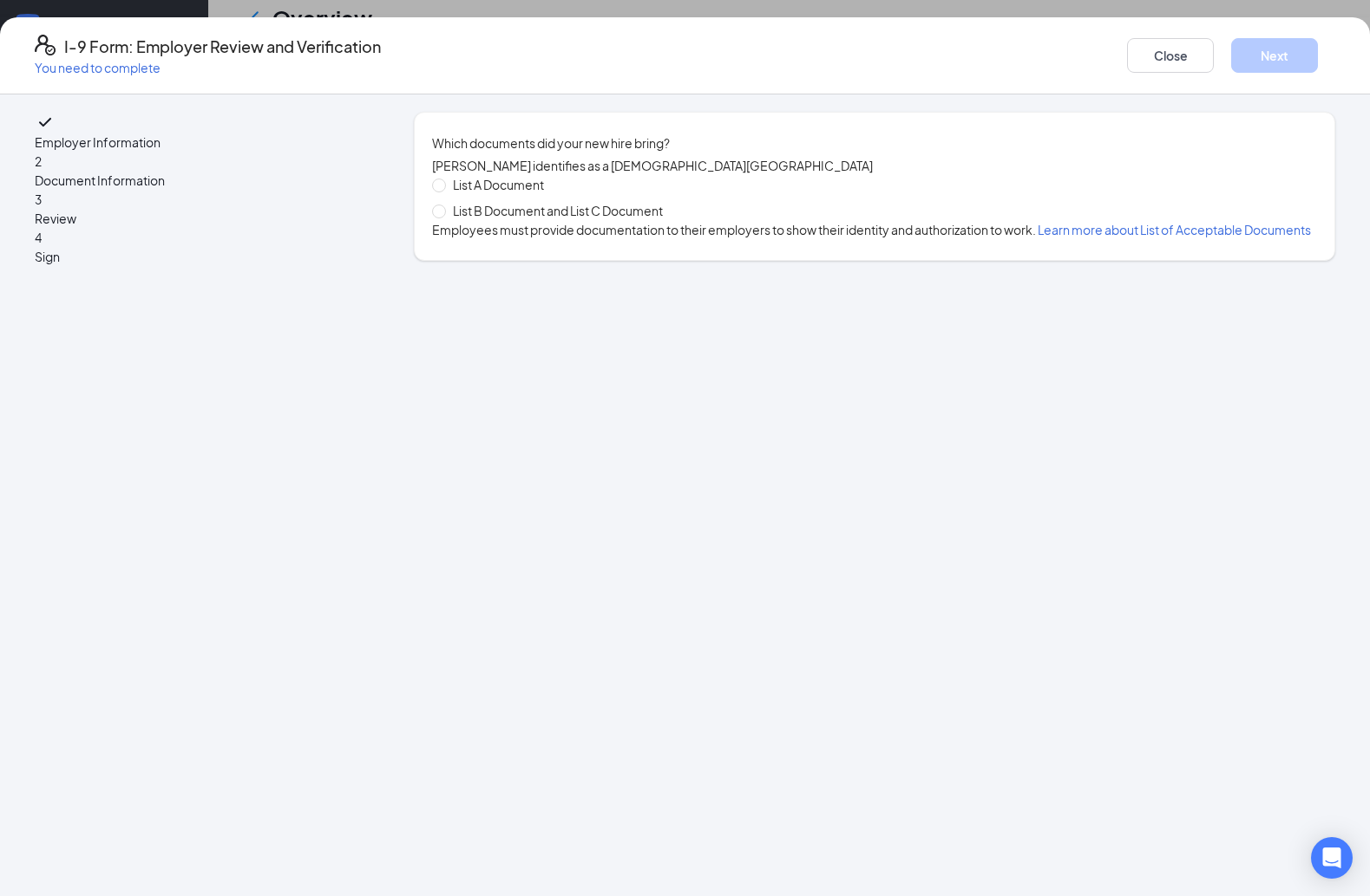
click at [550, 220] on span "List B Document and List C Document" at bounding box center [557, 210] width 224 height 19
click at [444, 216] on input "List B Document and List C Document" at bounding box center [437, 210] width 12 height 12
radio input "true"
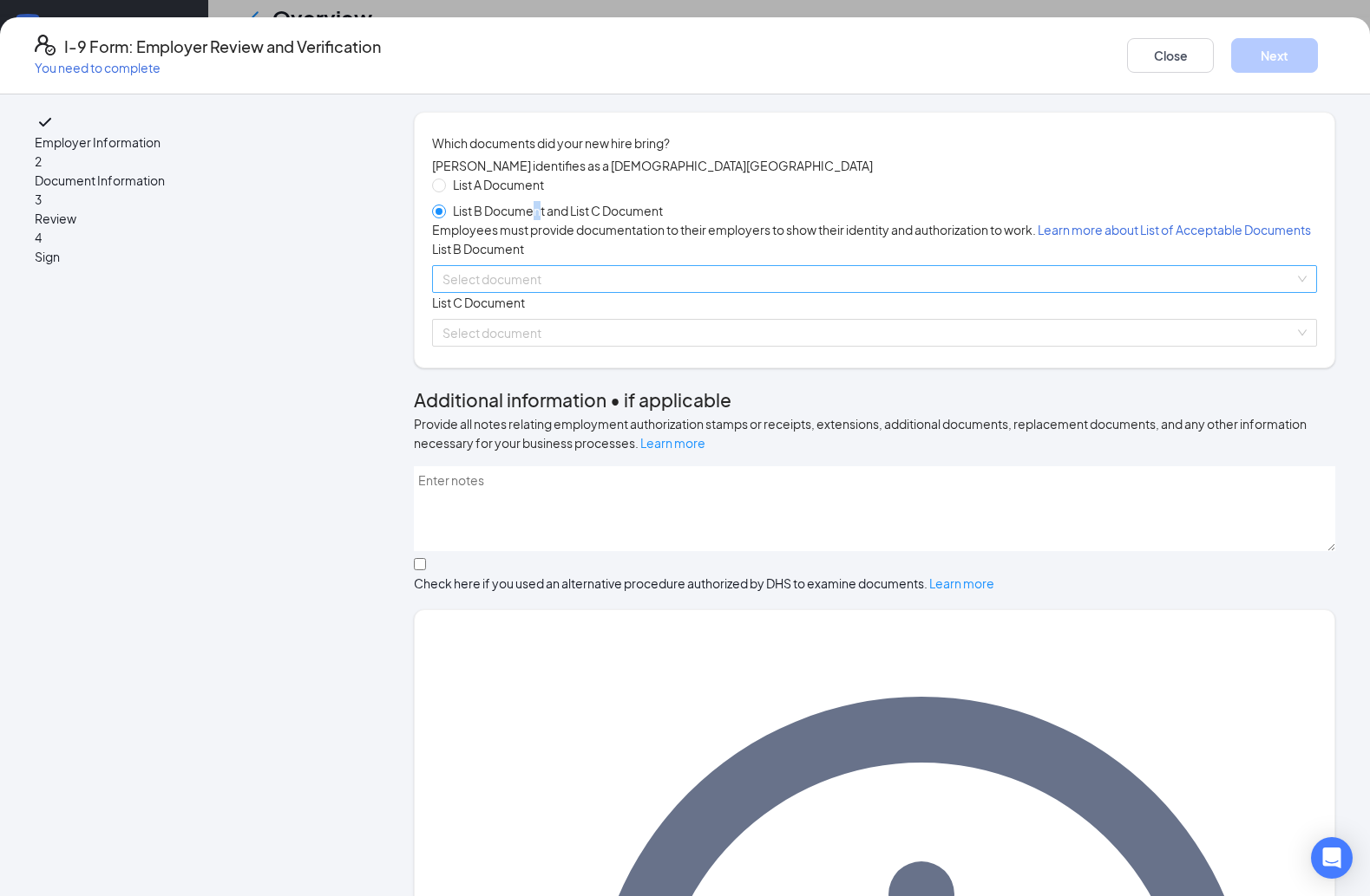
click at [580, 292] on input "search" at bounding box center [868, 279] width 852 height 26
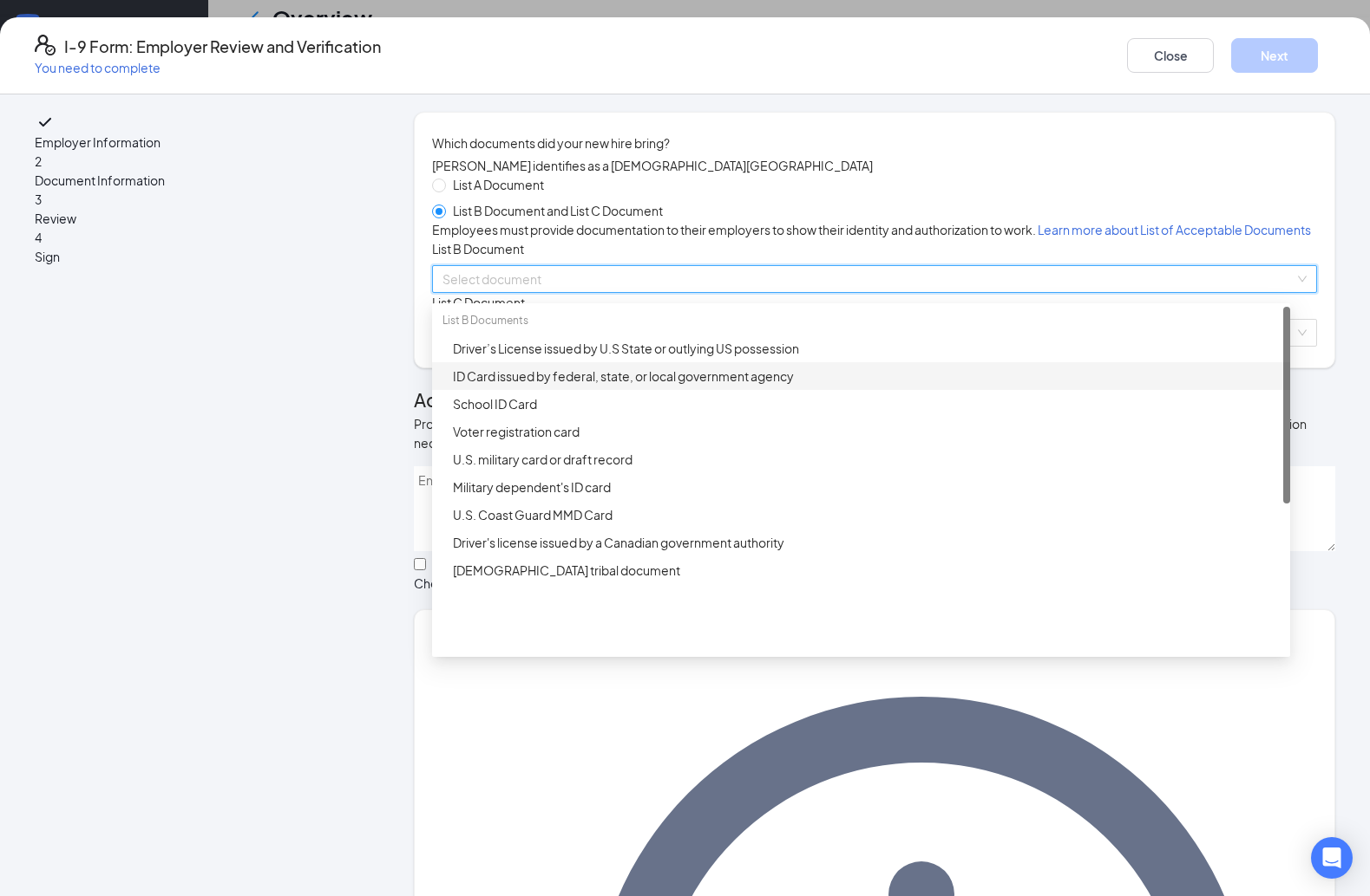
click at [541, 386] on div "ID Card issued by federal, state, or local government agency" at bounding box center [866, 376] width 827 height 19
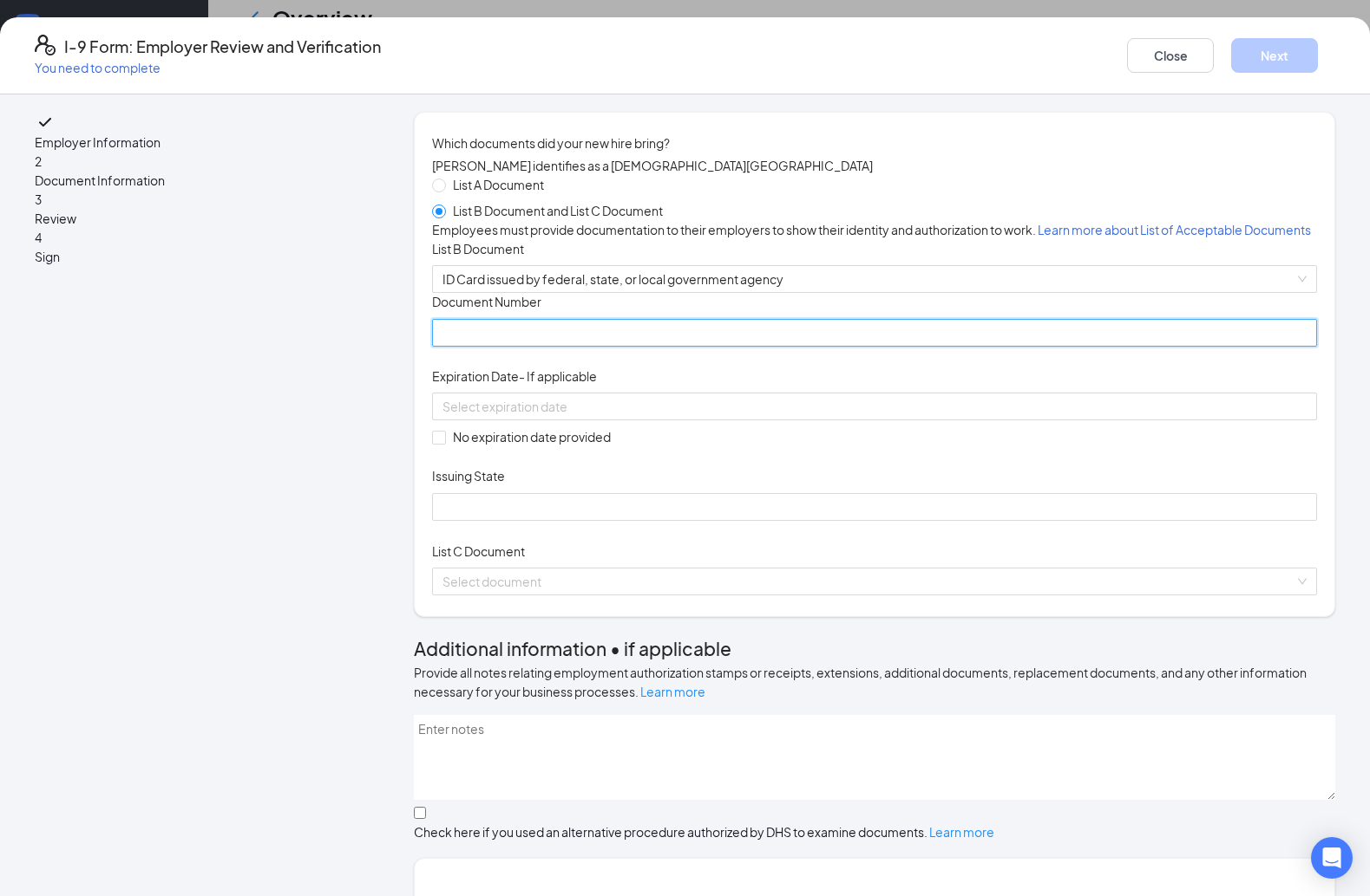
click at [505, 347] on input "Document Number" at bounding box center [874, 333] width 885 height 28
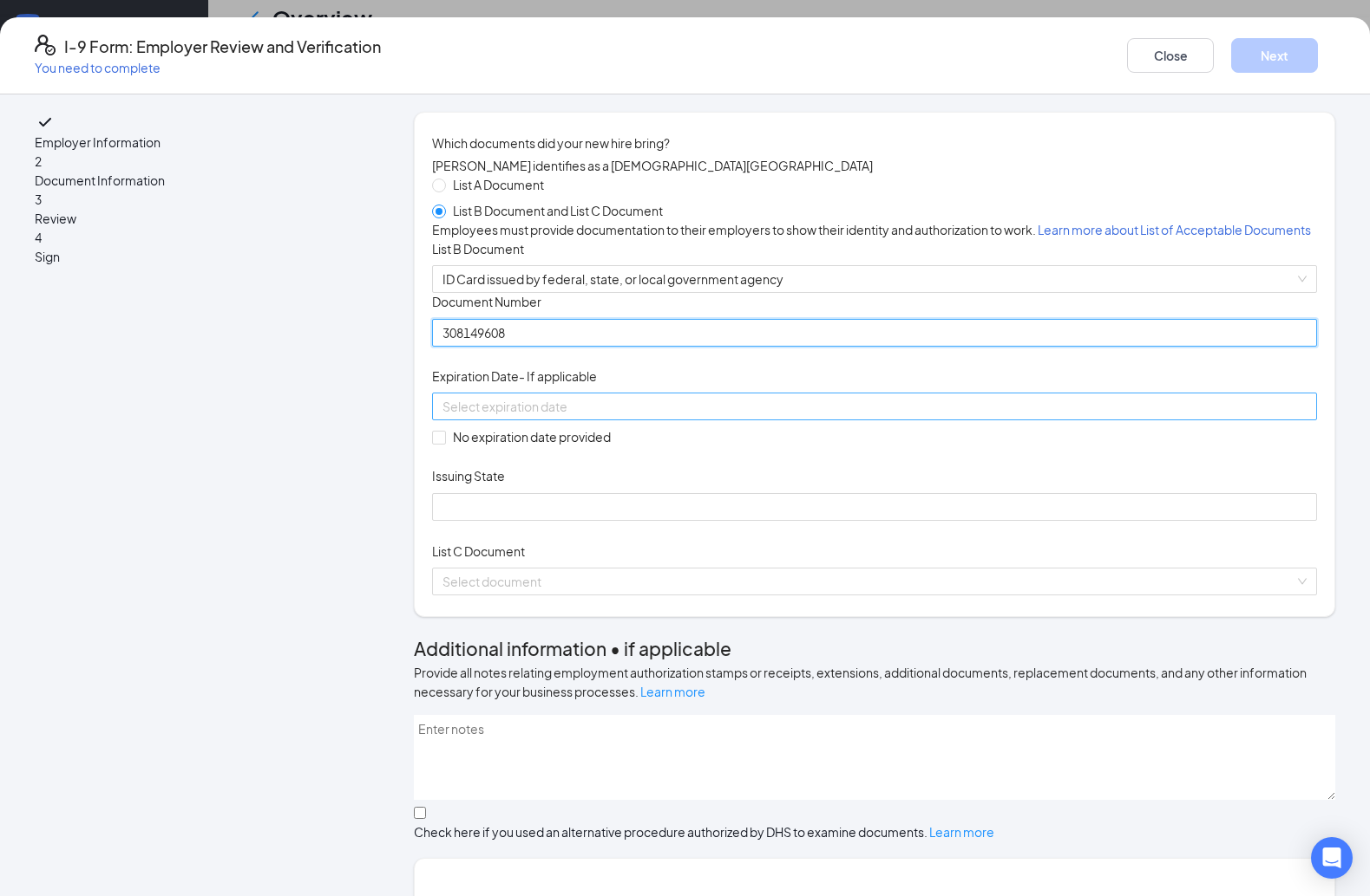
type input "308149608"
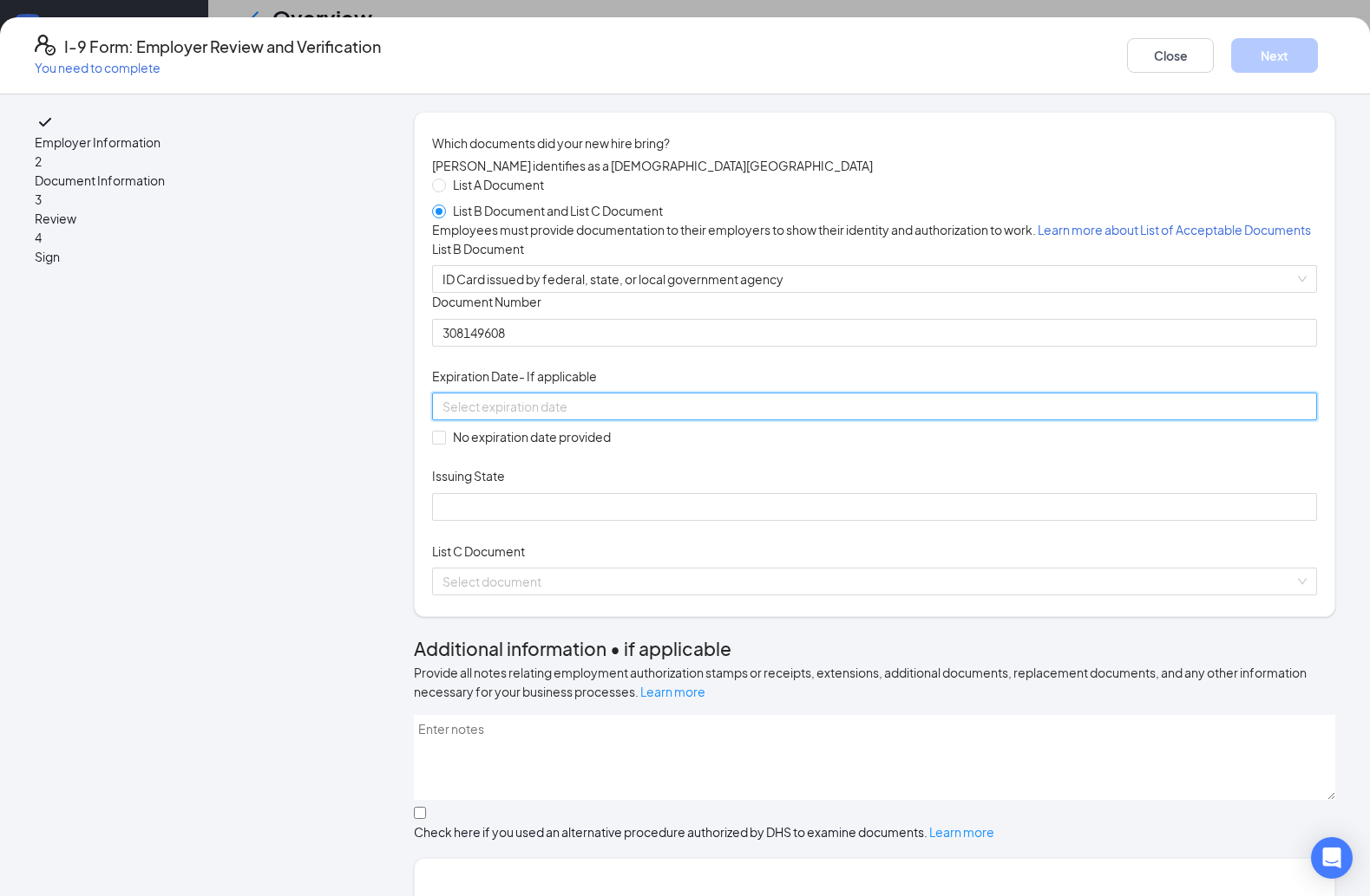
click at [466, 416] on input at bounding box center [873, 406] width 860 height 19
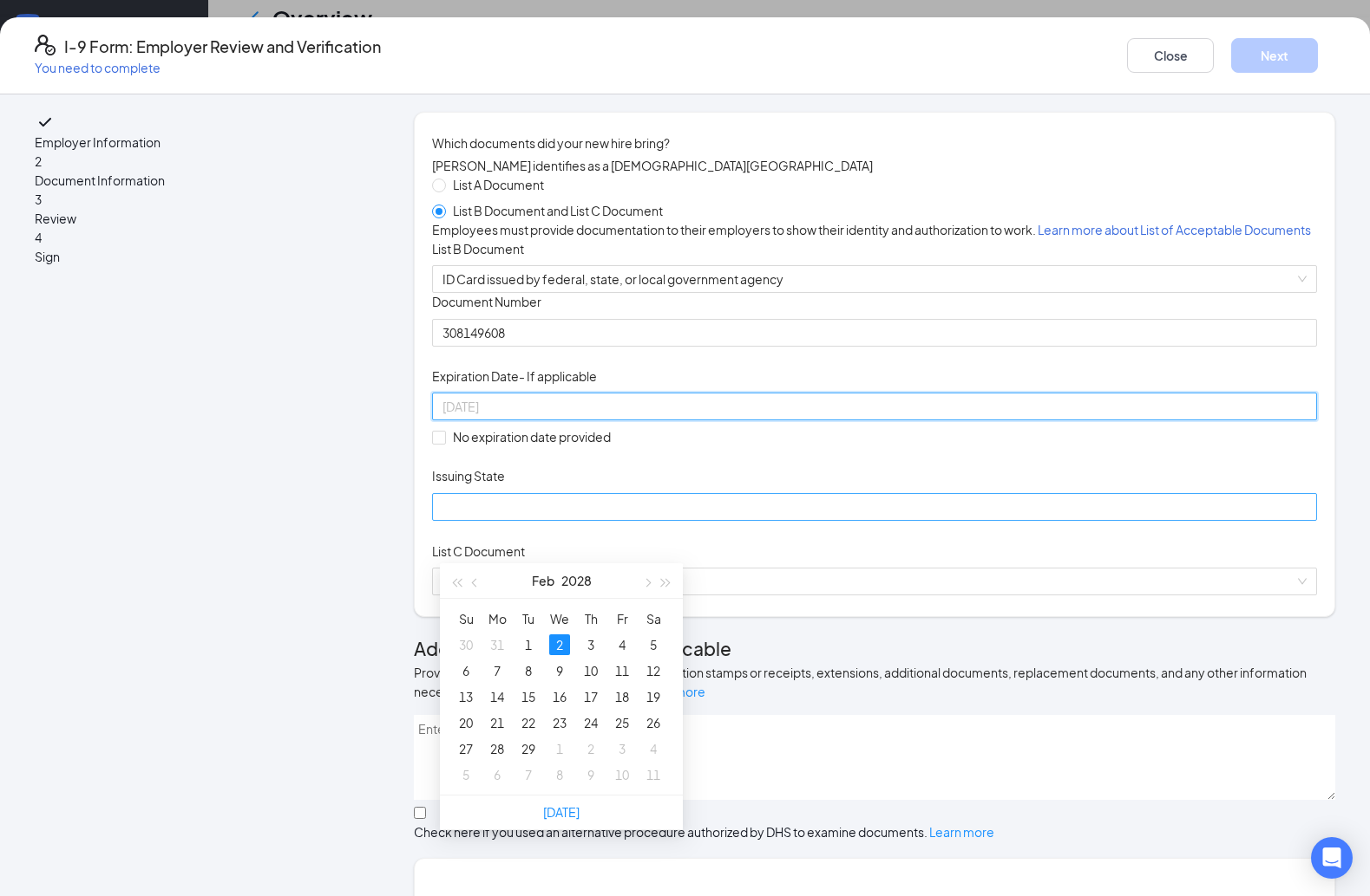
click at [573, 645] on td "2" at bounding box center [560, 644] width 31 height 26
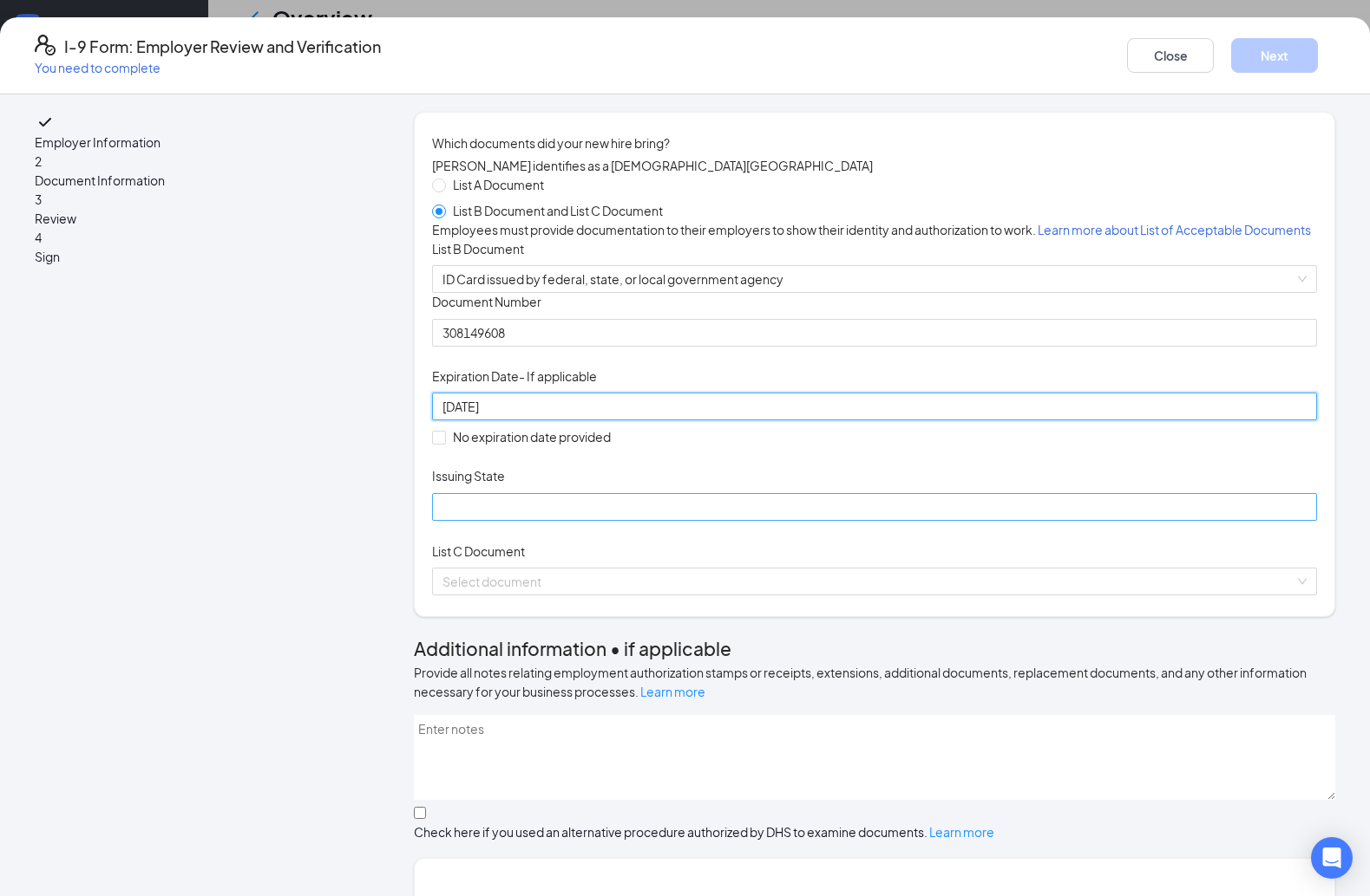
type input "[DATE]"
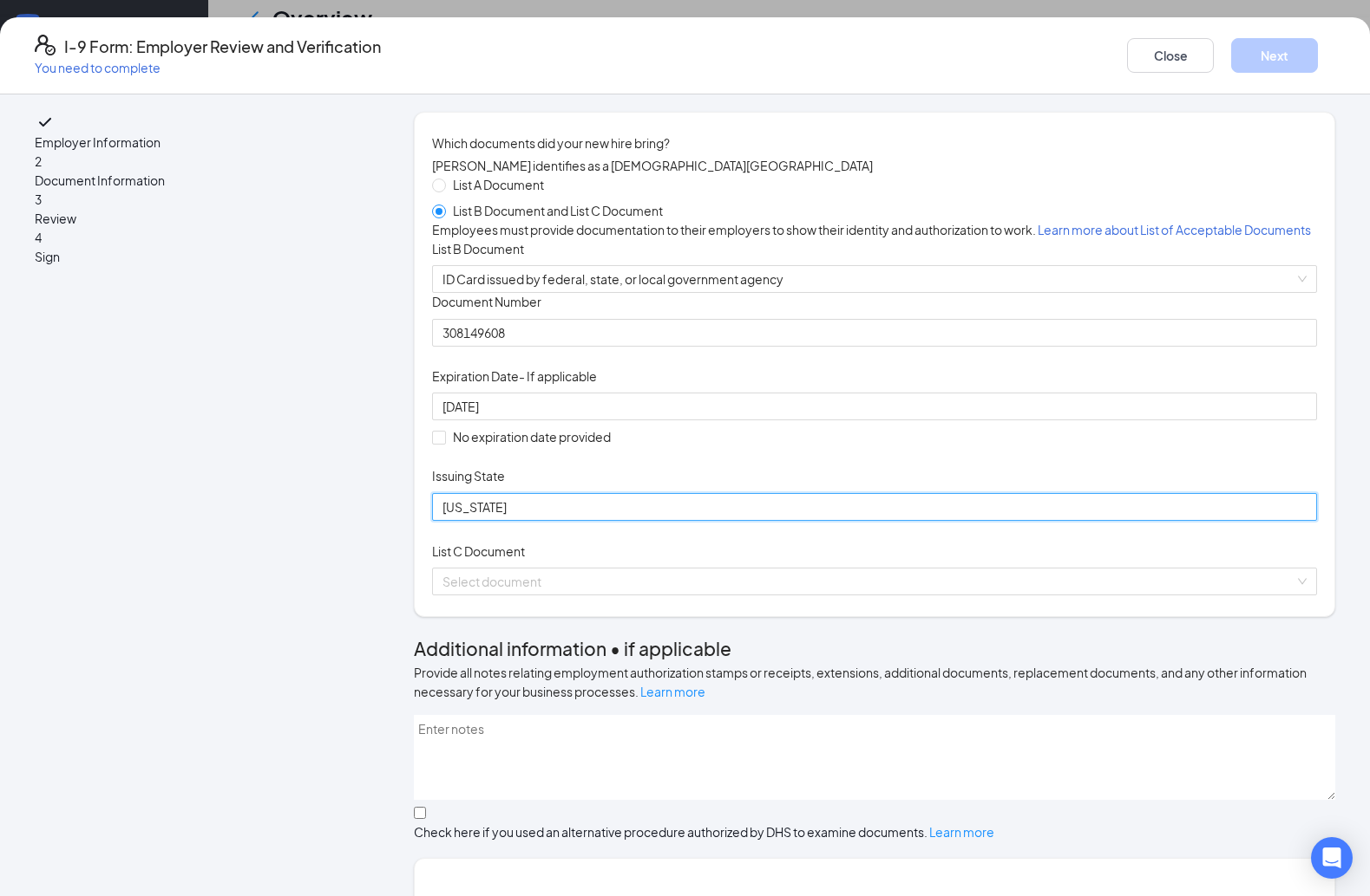
type input "[US_STATE]"
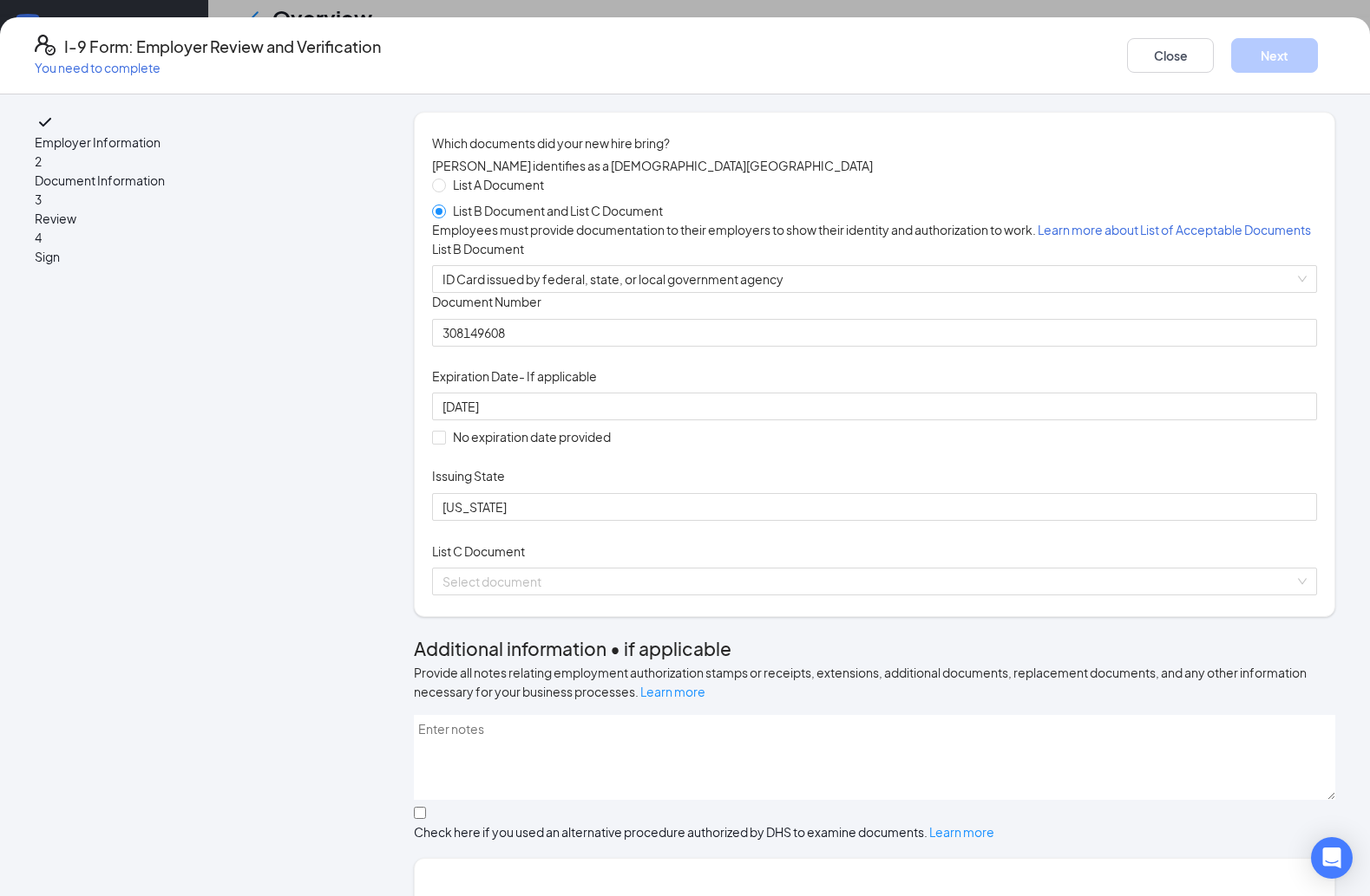
drag, startPoint x: 1243, startPoint y: 464, endPoint x: 1260, endPoint y: 444, distance: 26.2
click at [1013, 463] on div "Document Title ID Card issued by federal, state, or local government agency Doc…" at bounding box center [874, 406] width 885 height 227
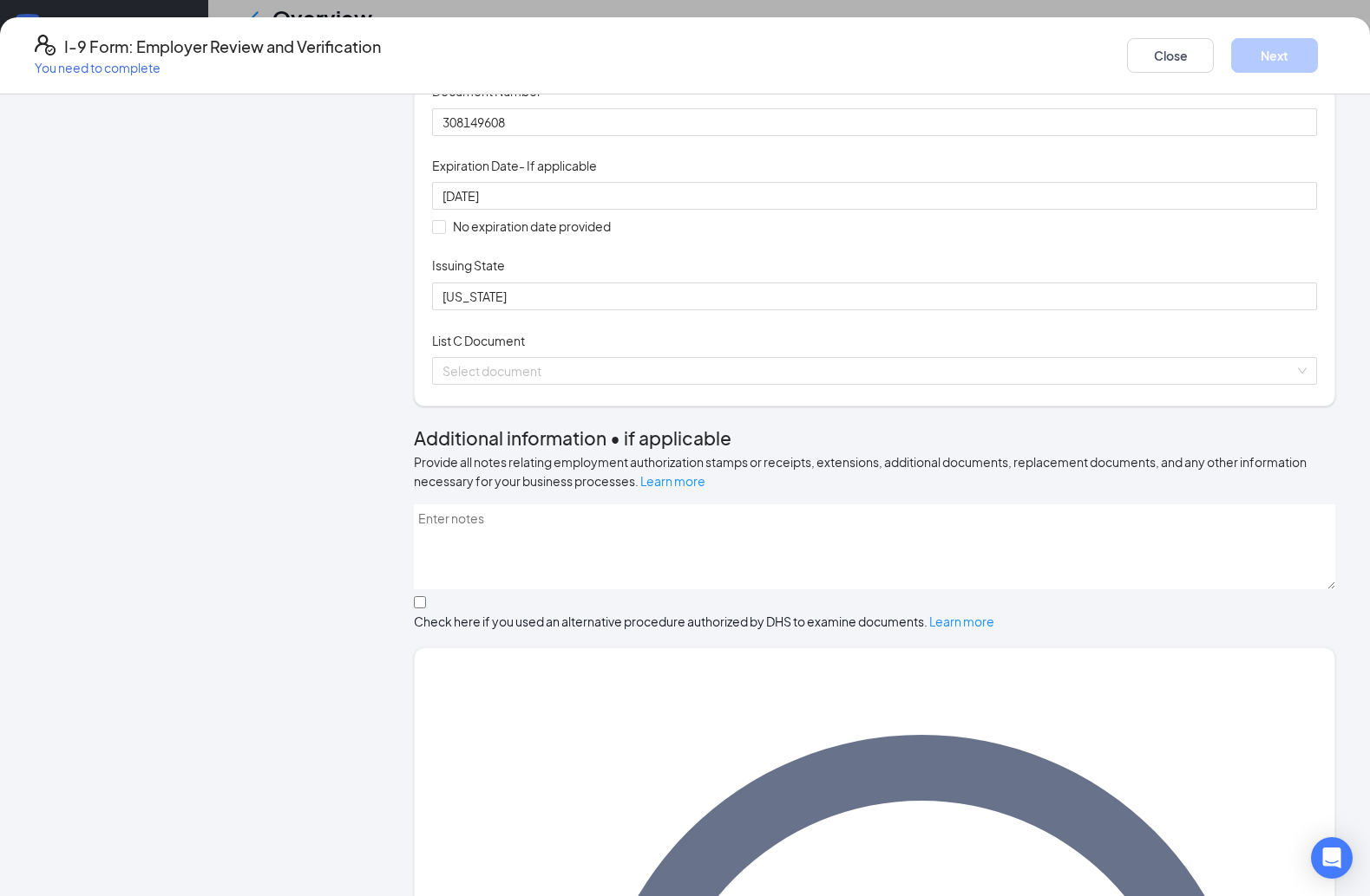
scroll to position [251, 0]
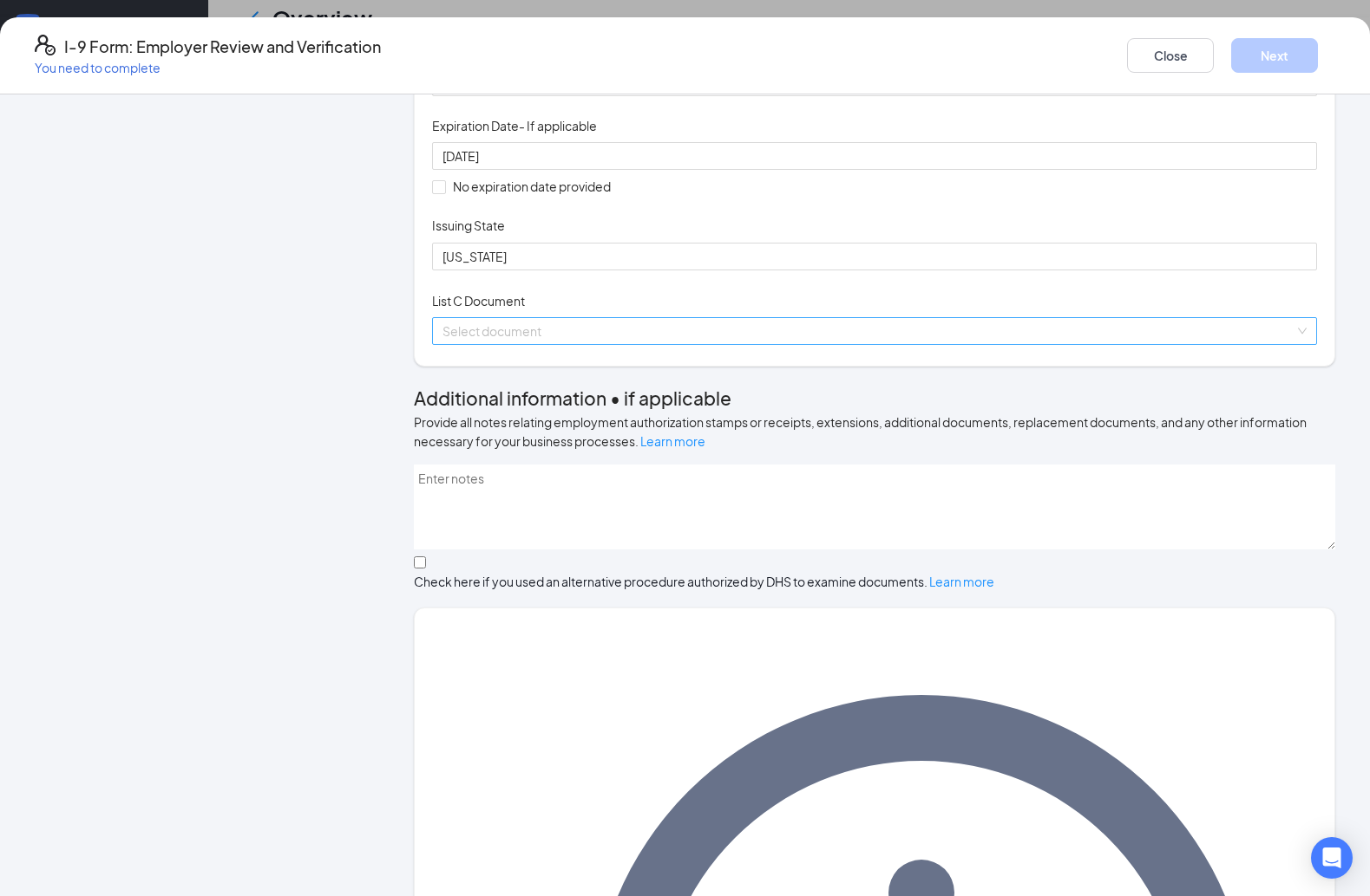
click at [614, 344] on span at bounding box center [868, 331] width 852 height 26
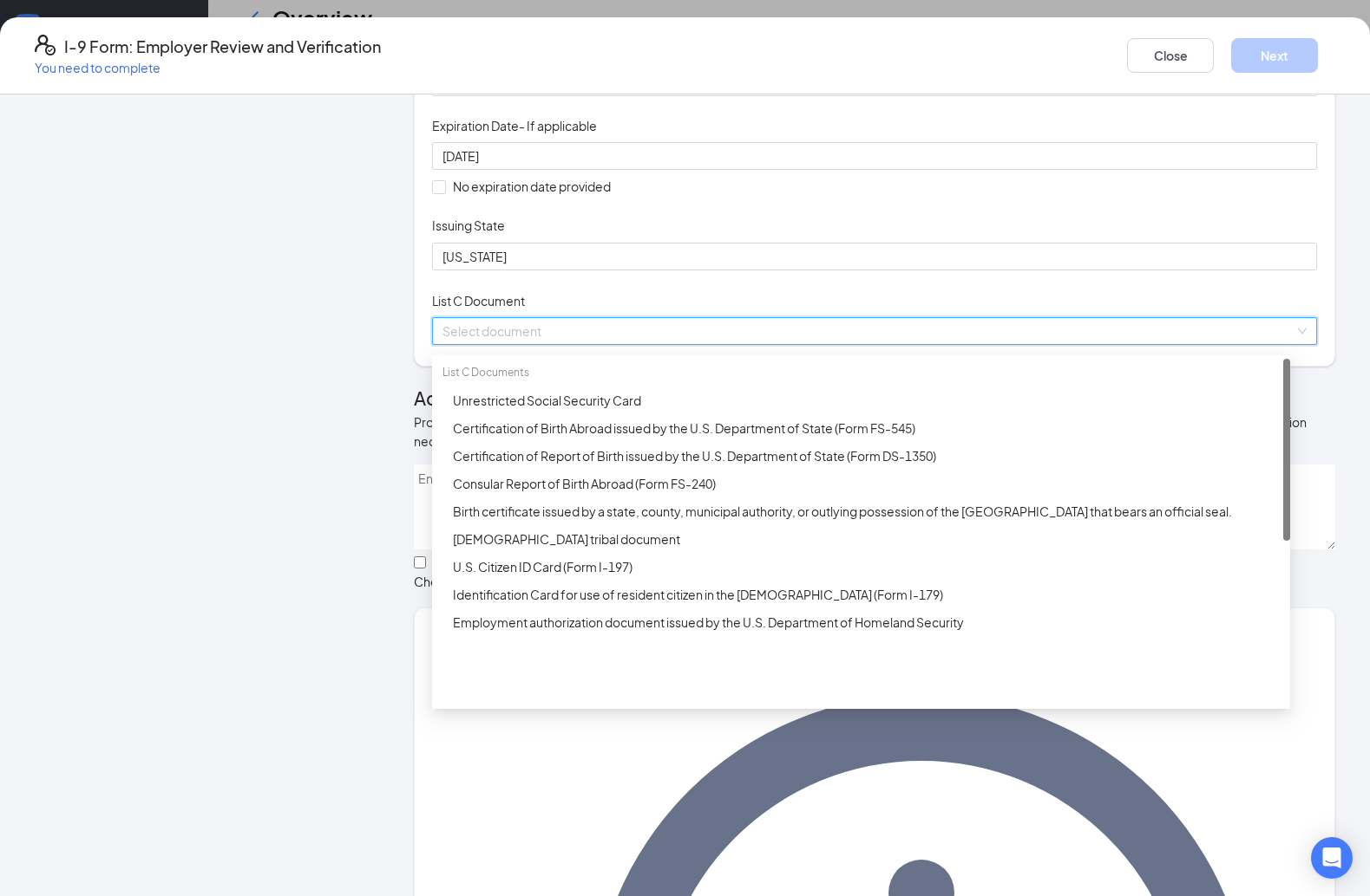
drag, startPoint x: 618, startPoint y: 515, endPoint x: 626, endPoint y: 481, distance: 34.9
click at [618, 344] on span at bounding box center [868, 331] width 852 height 26
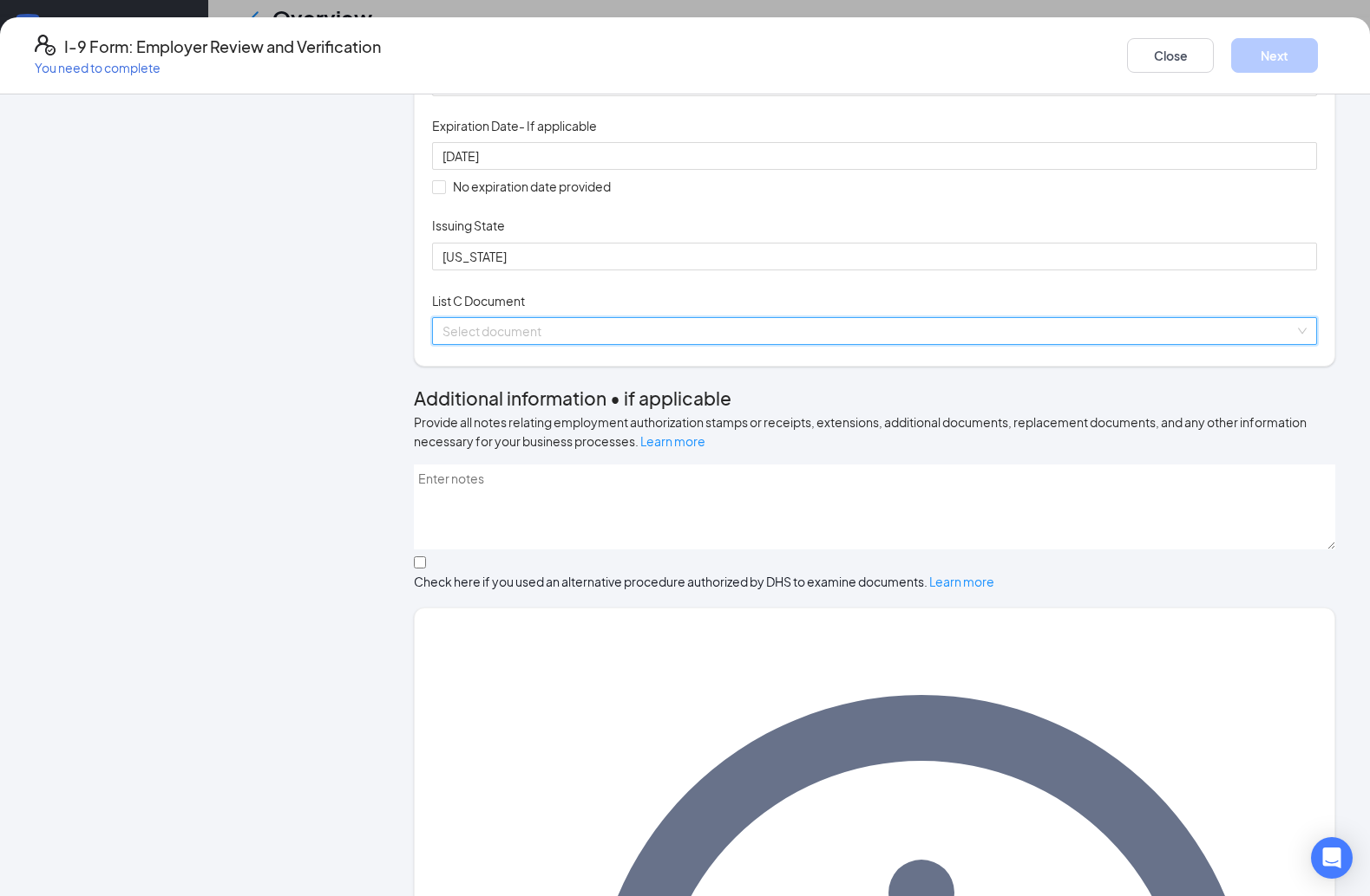
click at [522, 345] on div "List C Document Select document List C Documents Unrestricted Social Security C…" at bounding box center [874, 318] width 885 height 53
click at [527, 344] on input "search" at bounding box center [868, 331] width 852 height 26
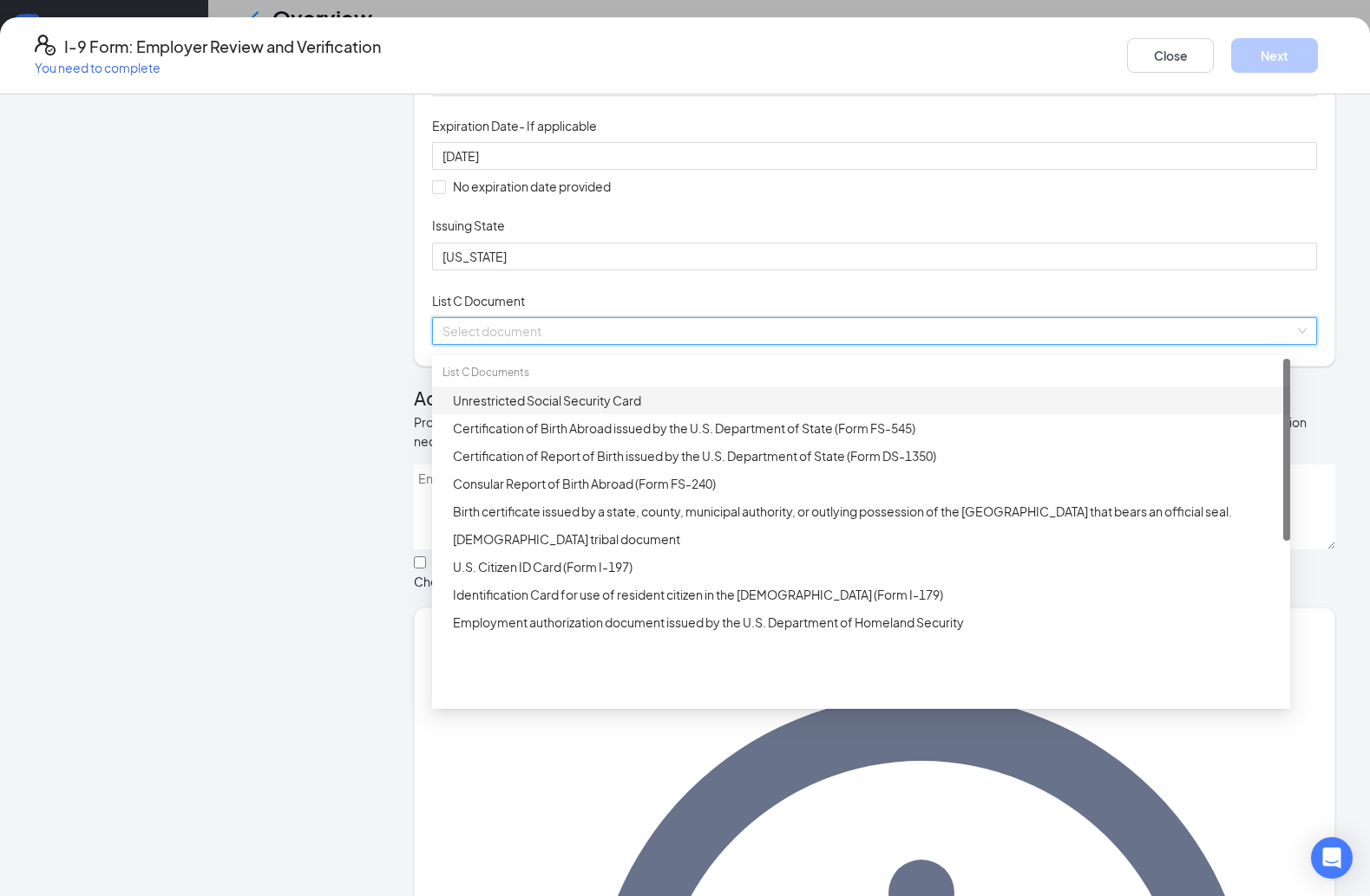
drag, startPoint x: 516, startPoint y: 584, endPoint x: 752, endPoint y: 413, distance: 291.4
click at [517, 410] on div "Unrestricted Social Security Card" at bounding box center [866, 400] width 827 height 19
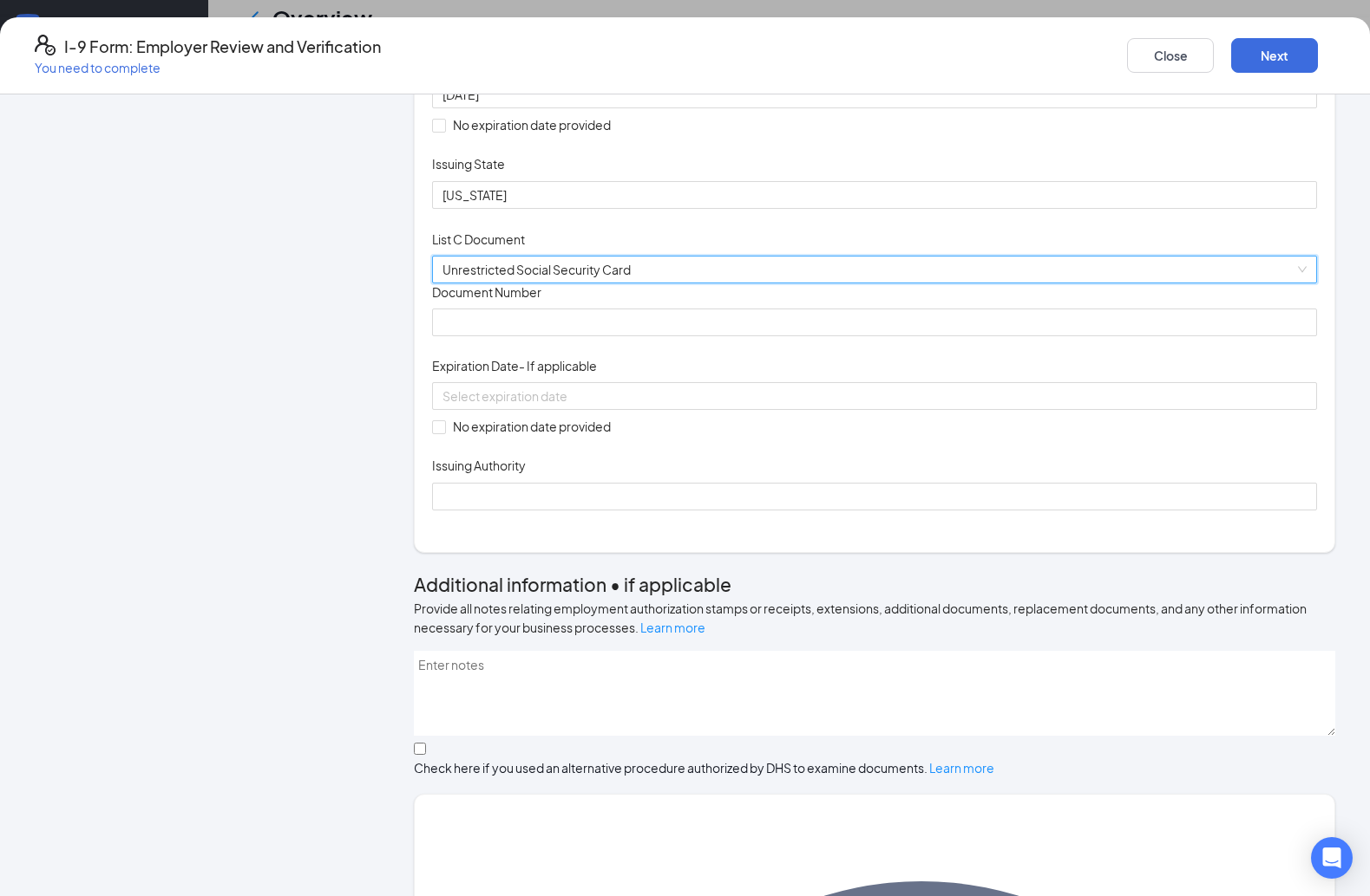
scroll to position [316, 0]
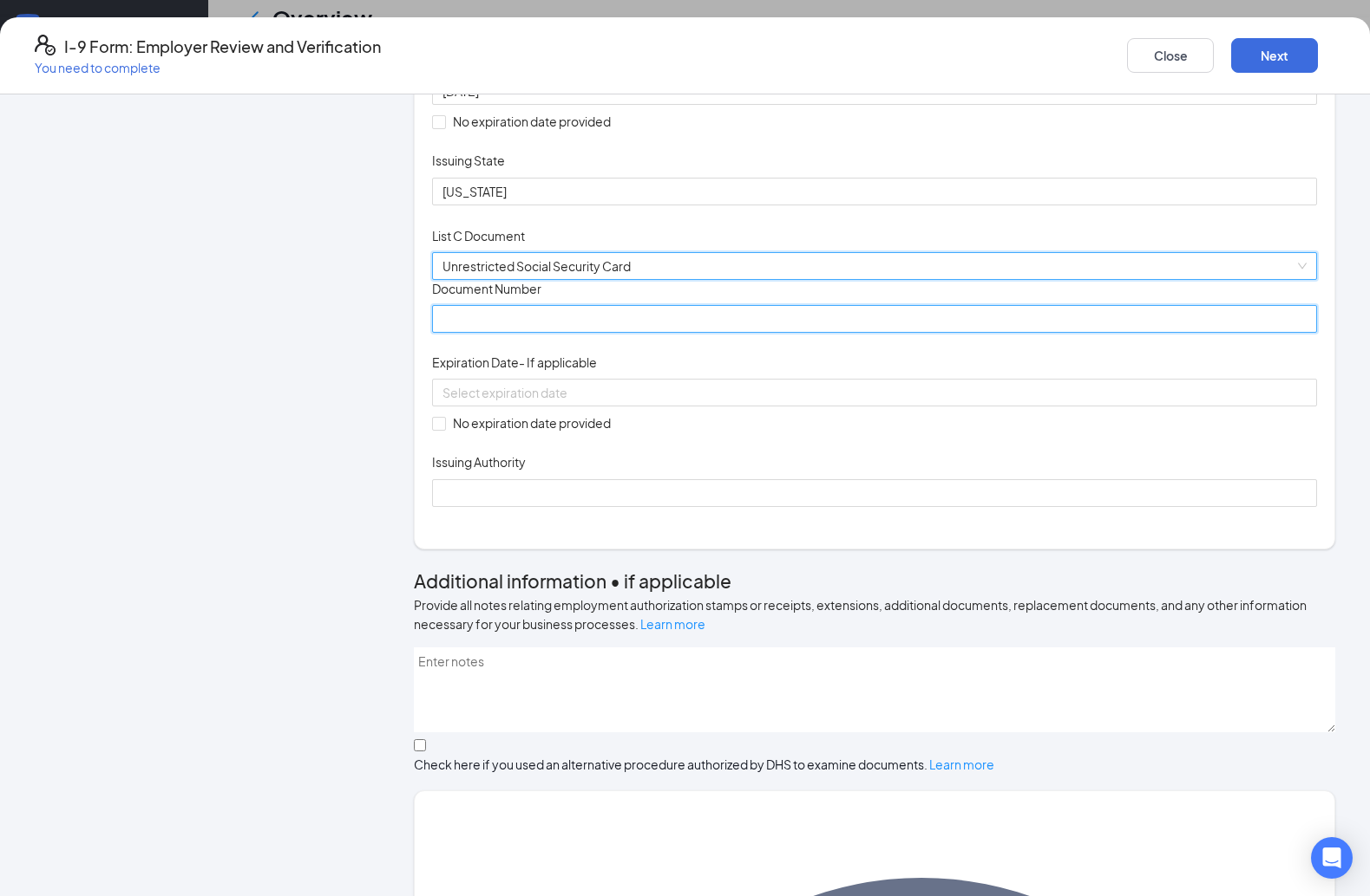
click at [559, 333] on input "Document Number" at bounding box center [874, 319] width 885 height 28
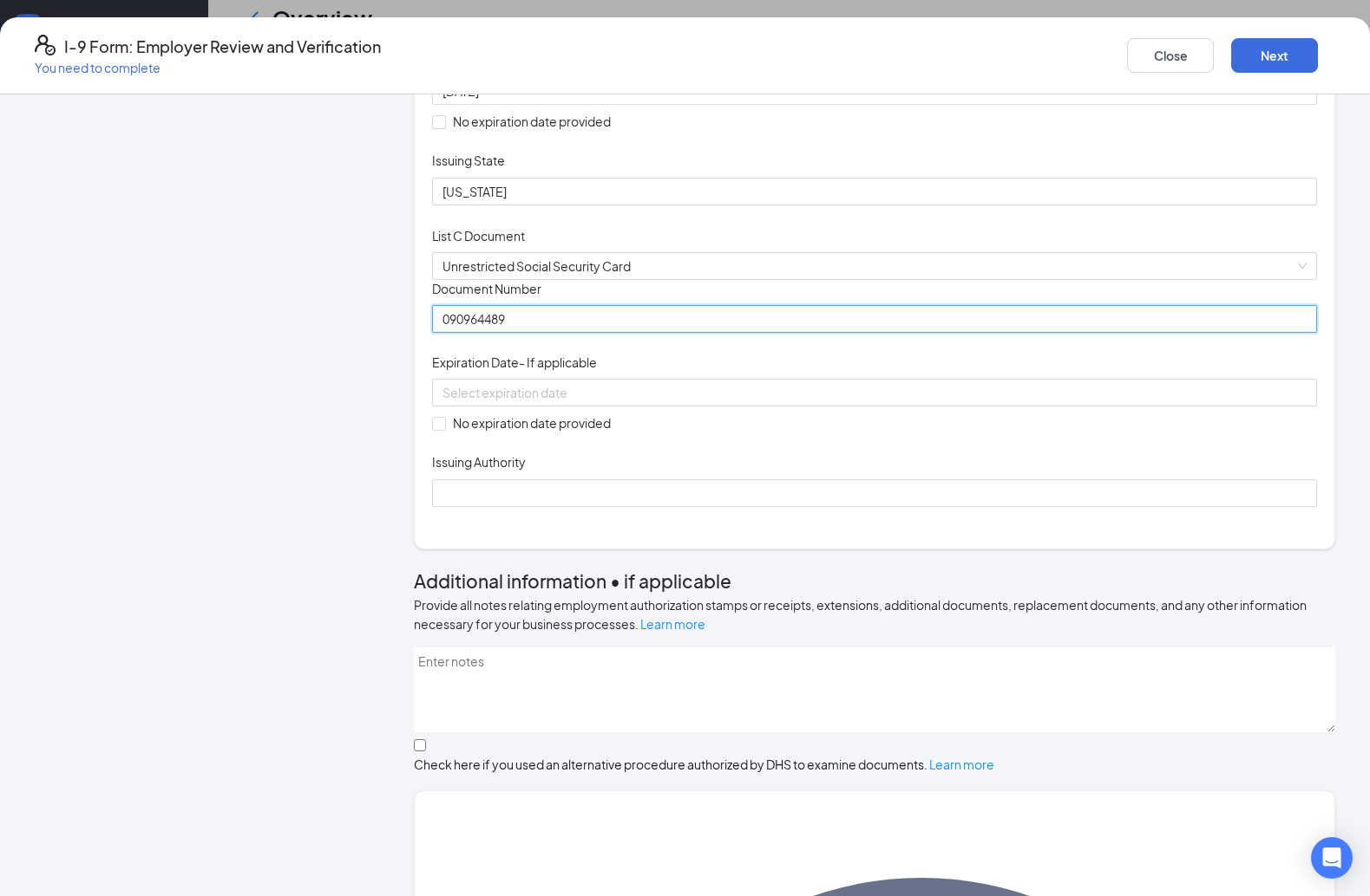
type input "090964489"
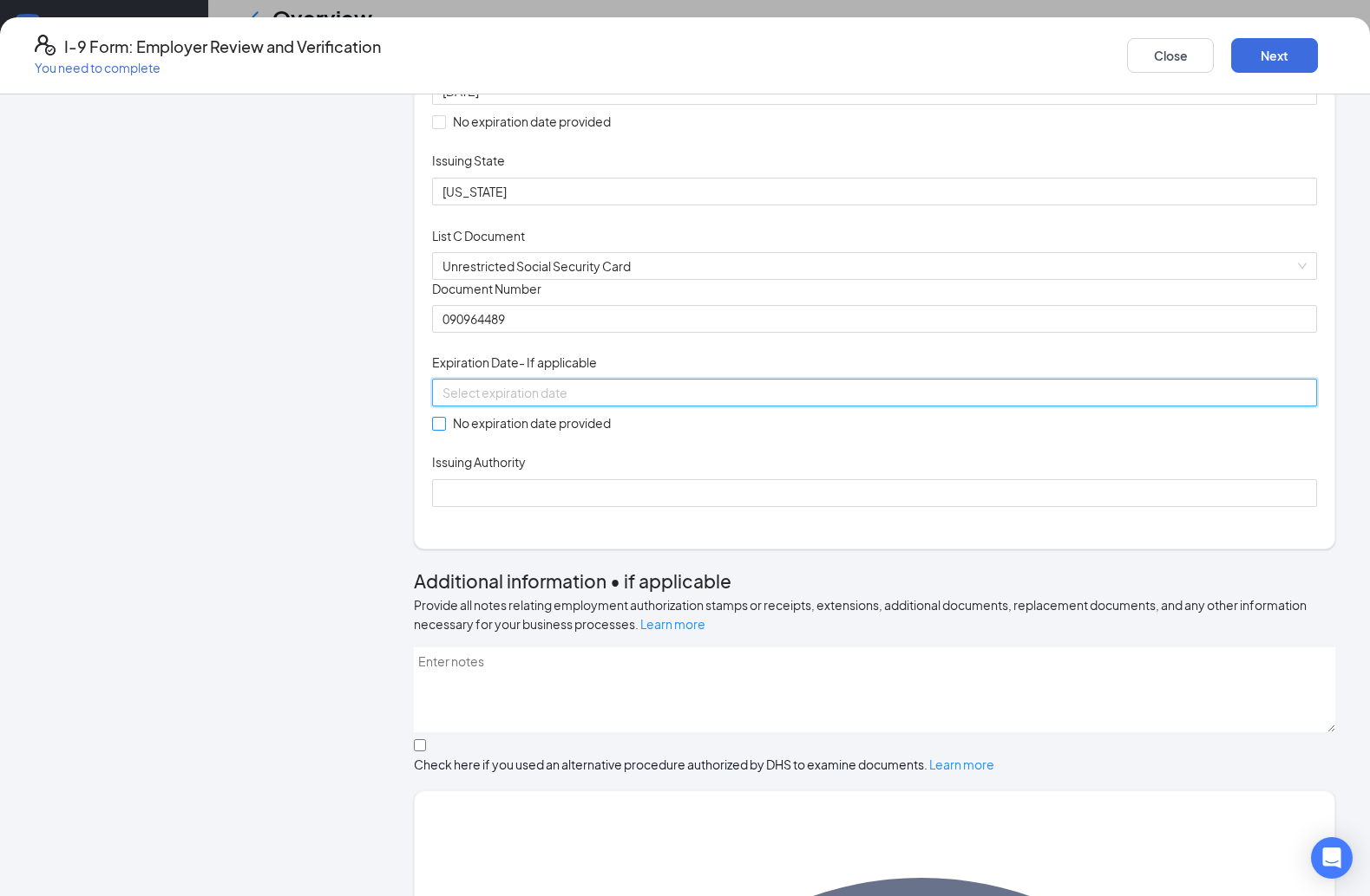
click at [477, 433] on span "No expiration date provided" at bounding box center [532, 423] width 172 height 19
click at [444, 429] on input "No expiration date provided" at bounding box center [437, 423] width 12 height 12
checkbox input "true"
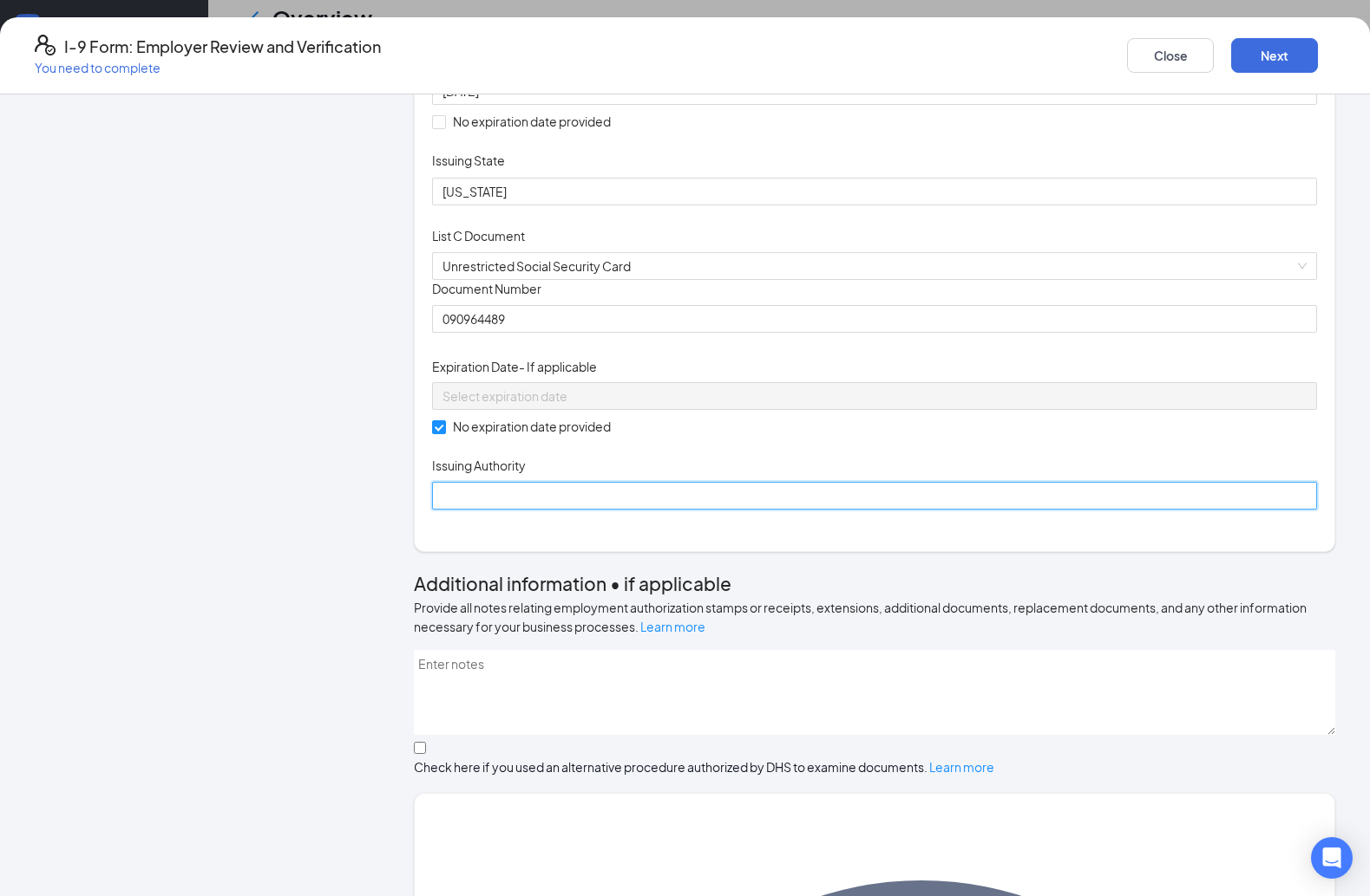
click at [488, 510] on input "Issuing Authority" at bounding box center [874, 496] width 885 height 28
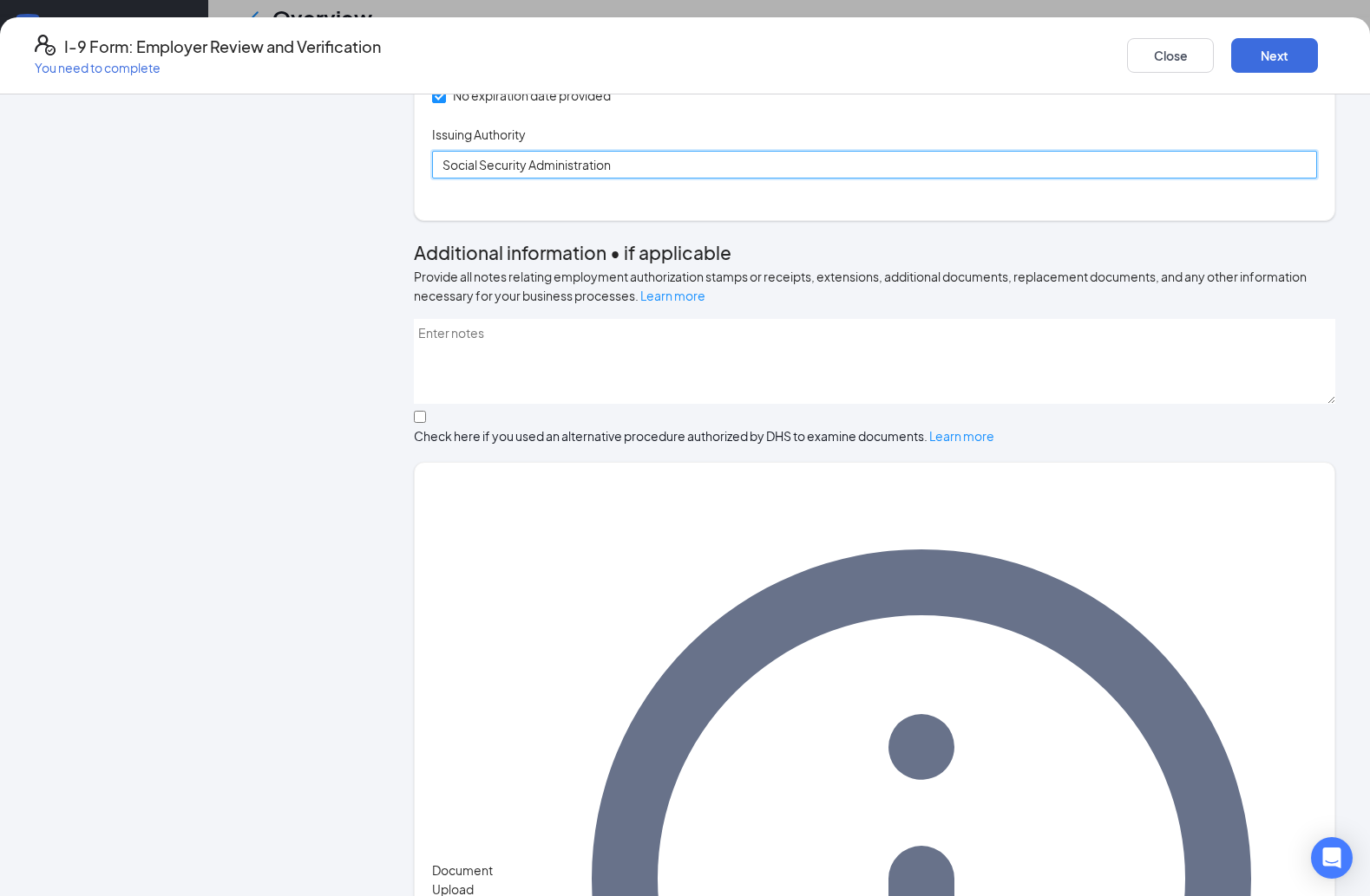
scroll to position [646, 0]
type input "Social Security Administration"
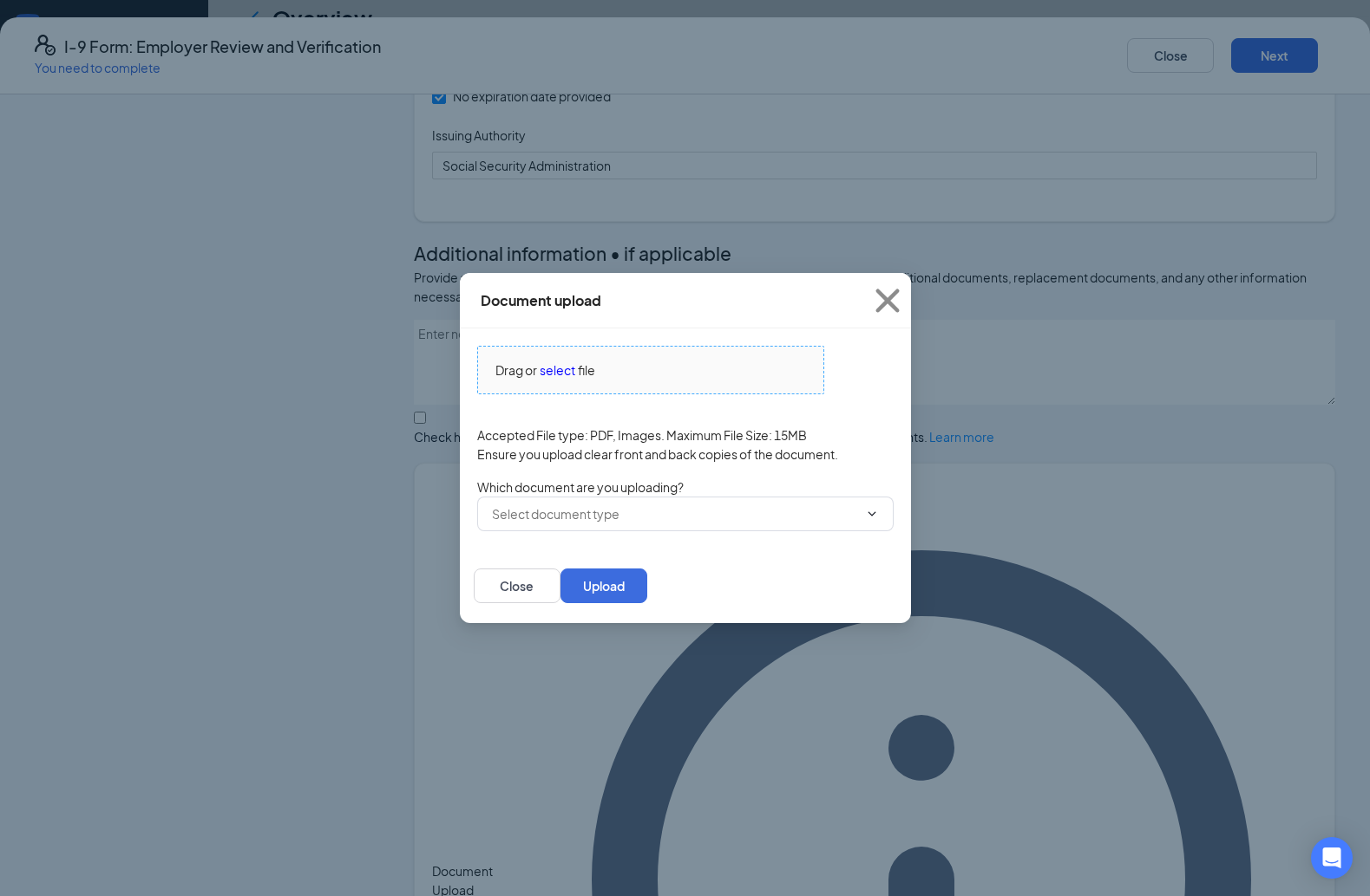
click at [556, 371] on span "select" at bounding box center [557, 369] width 35 height 19
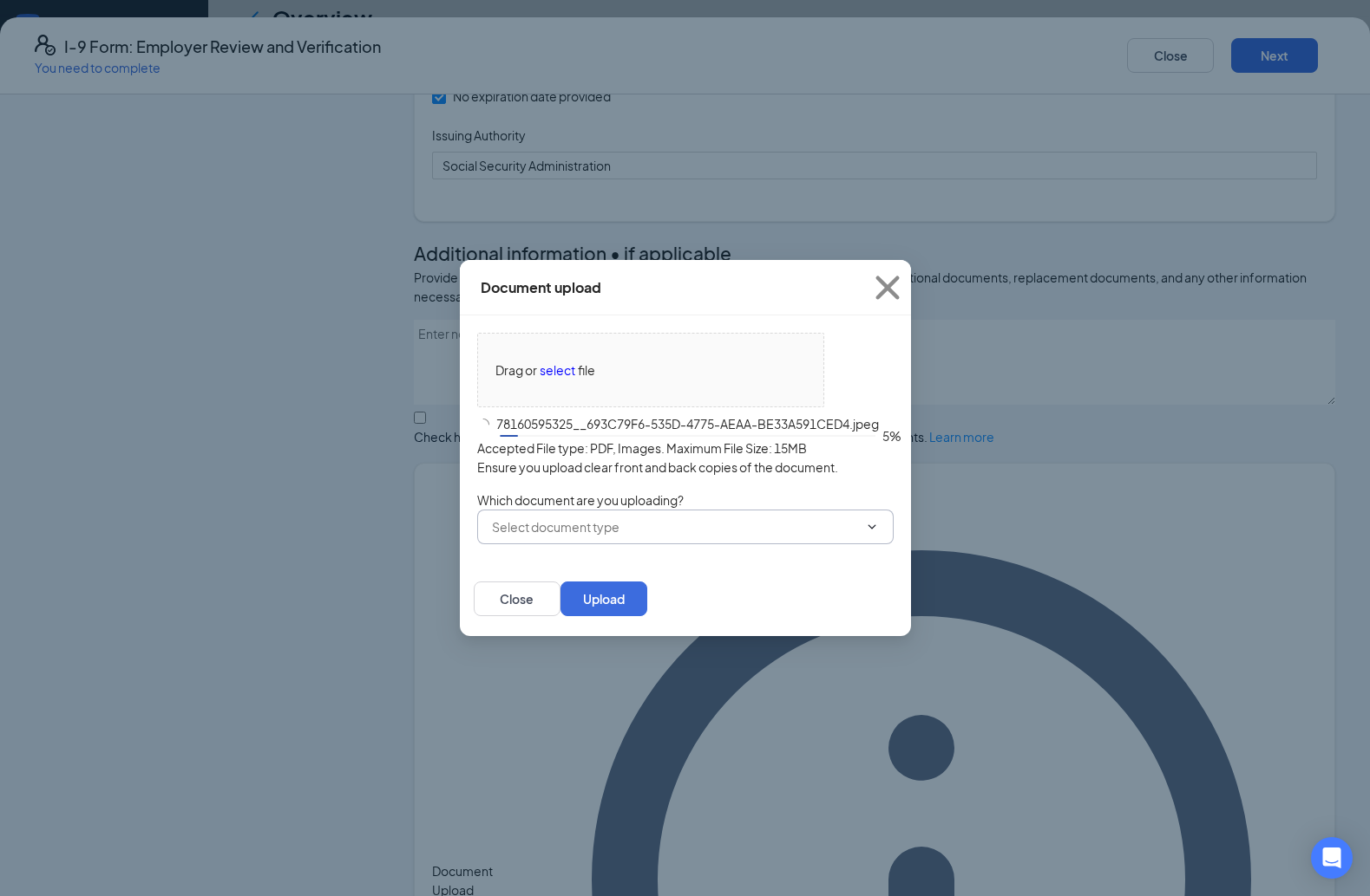
click at [689, 524] on input "text" at bounding box center [675, 527] width 366 height 19
click at [573, 580] on div "Unrestricted Social Security Card" at bounding box center [586, 570] width 188 height 19
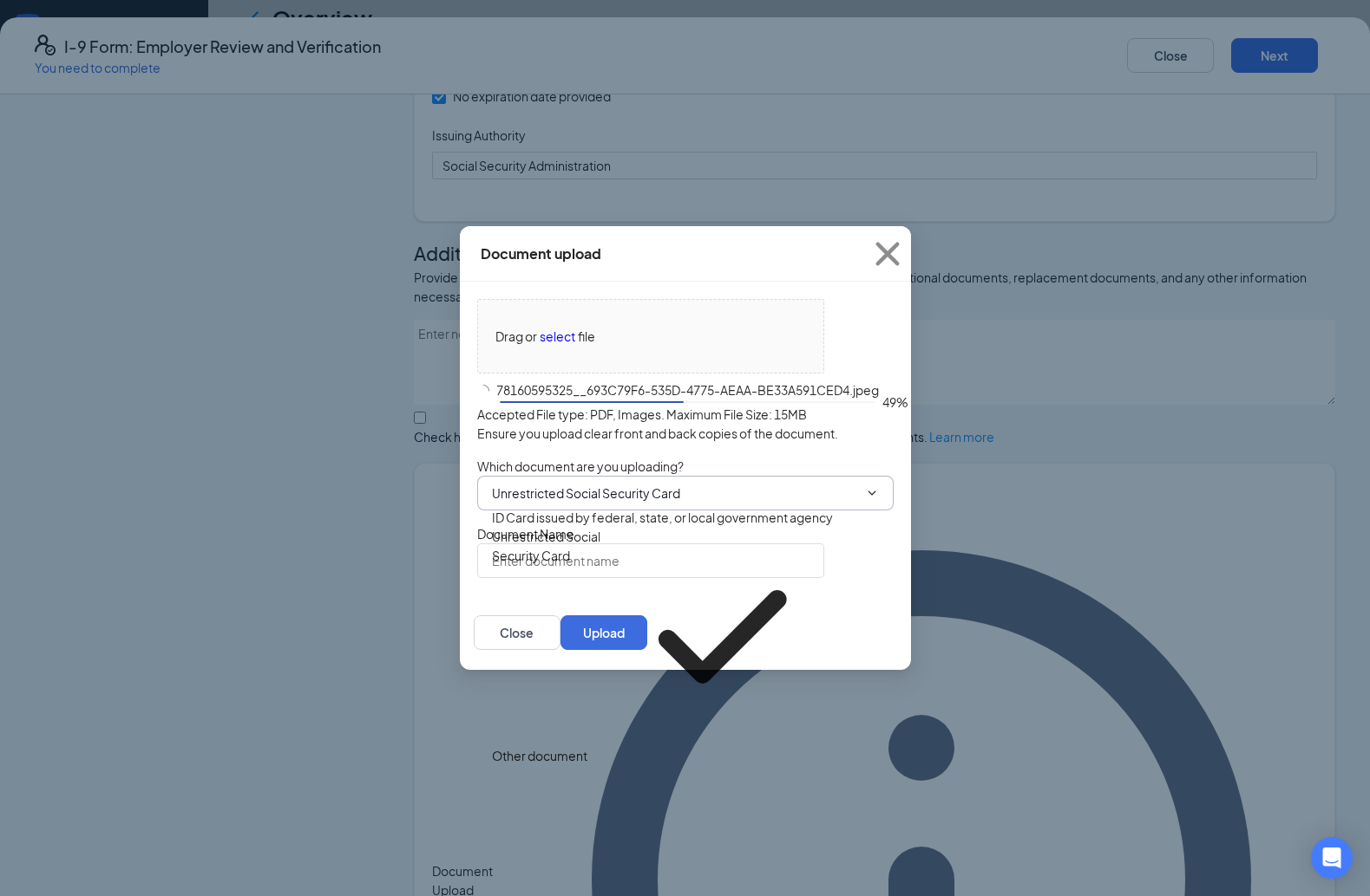
type input "Unrestricted Social Security Card"
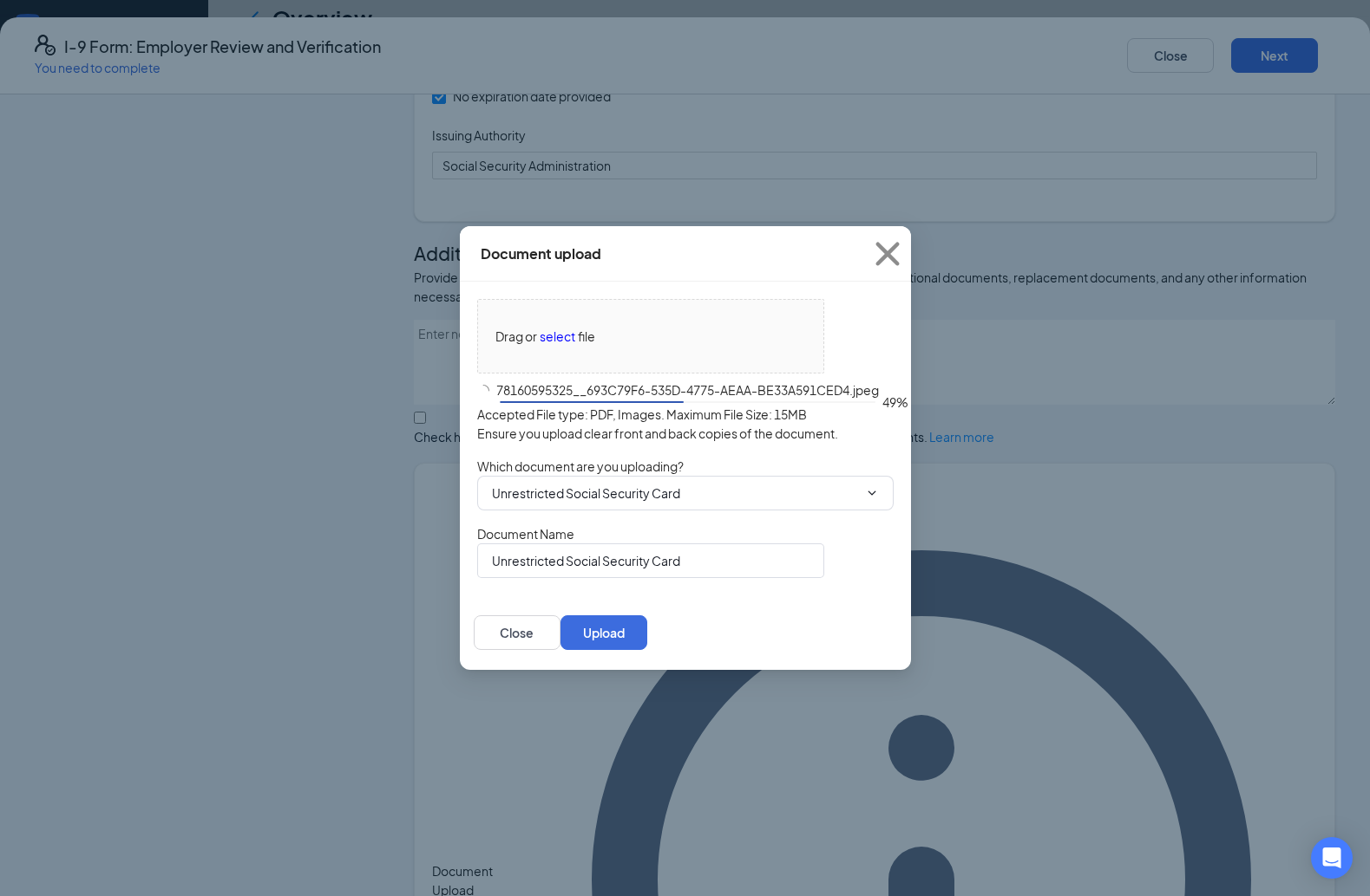
click at [647, 634] on button "Upload" at bounding box center [604, 633] width 87 height 34
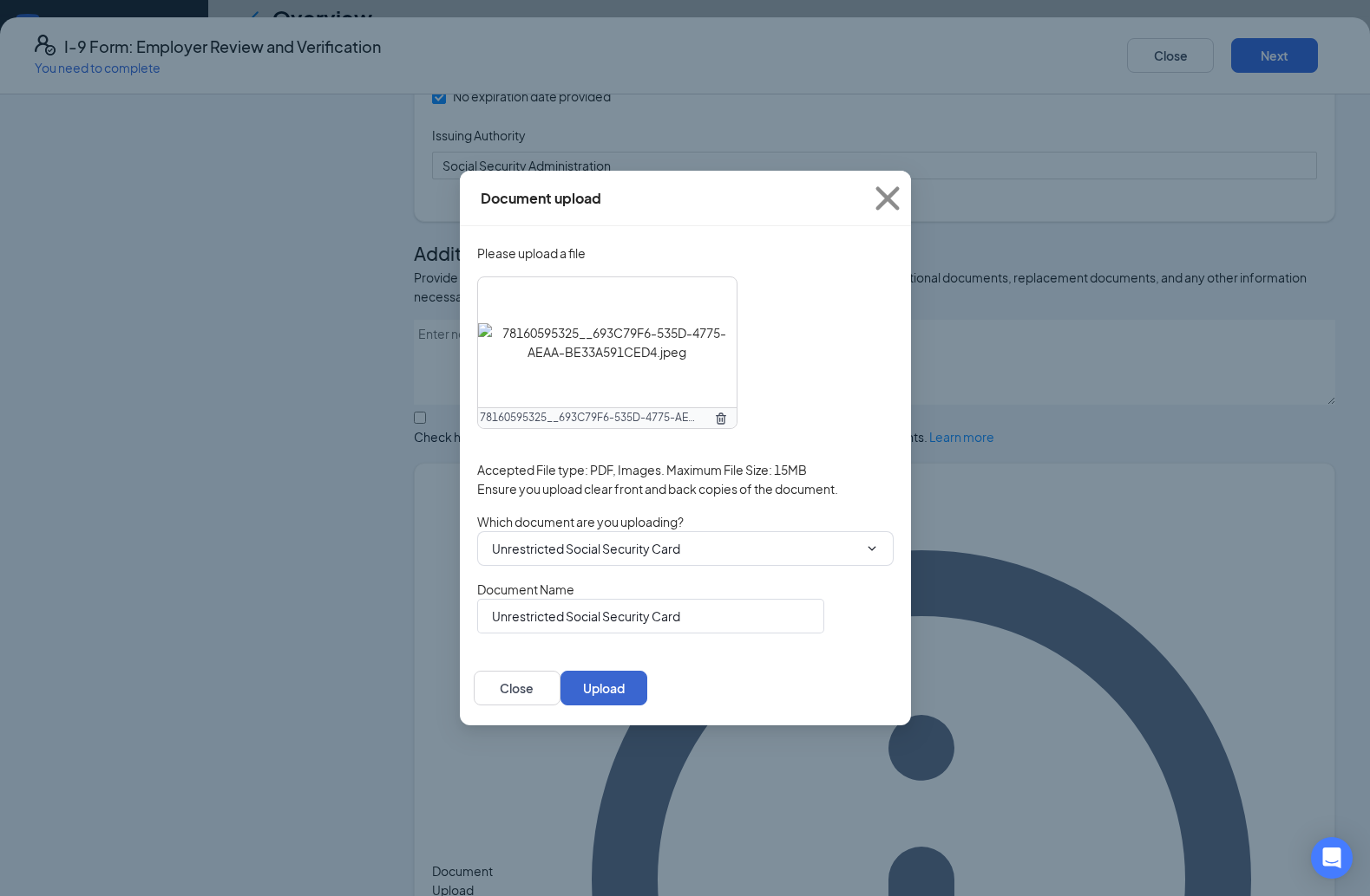
drag, startPoint x: 848, startPoint y: 691, endPoint x: 856, endPoint y: 703, distance: 14.4
click at [647, 691] on button "Upload" at bounding box center [604, 688] width 87 height 34
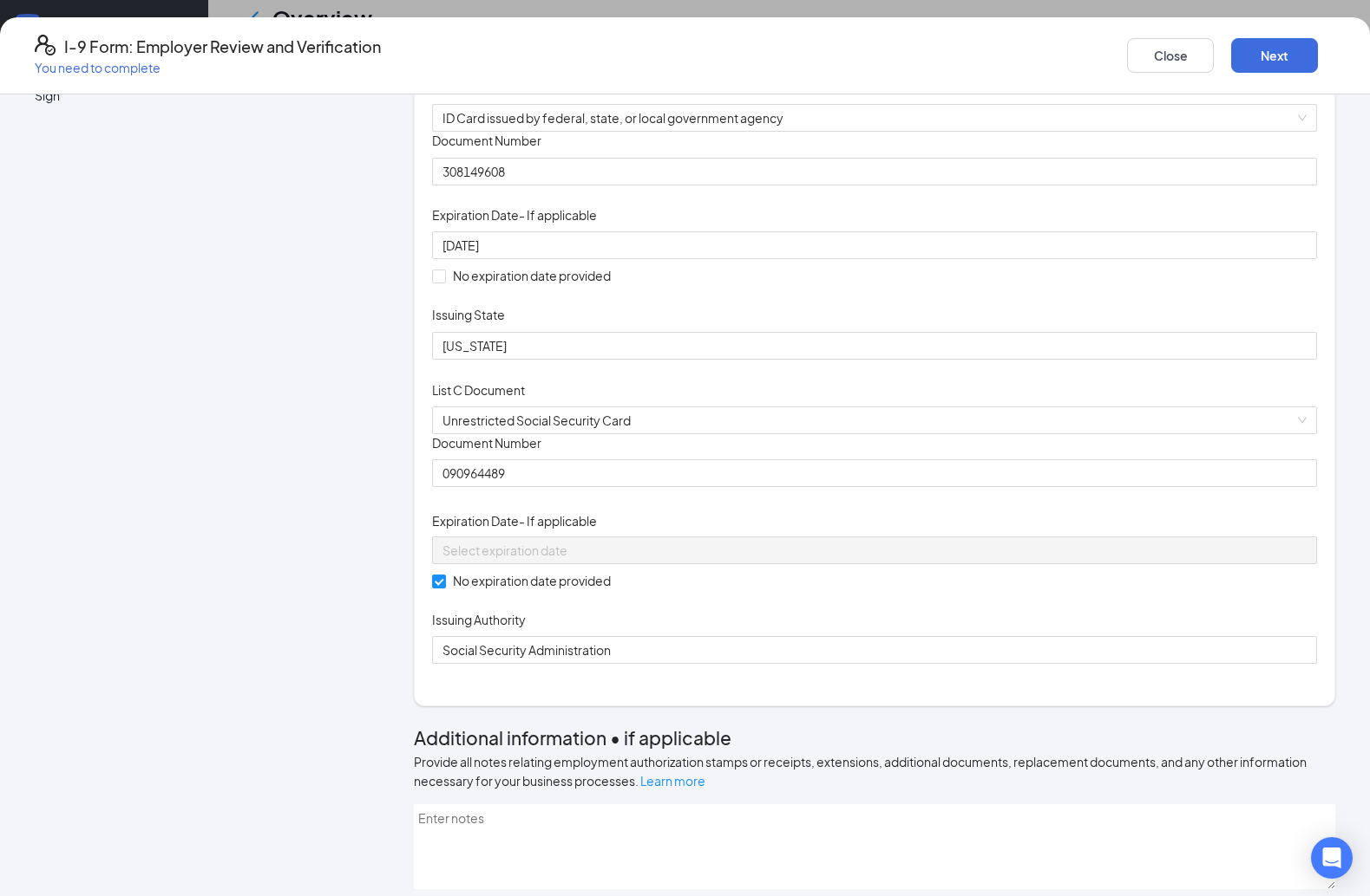
scroll to position [50, 0]
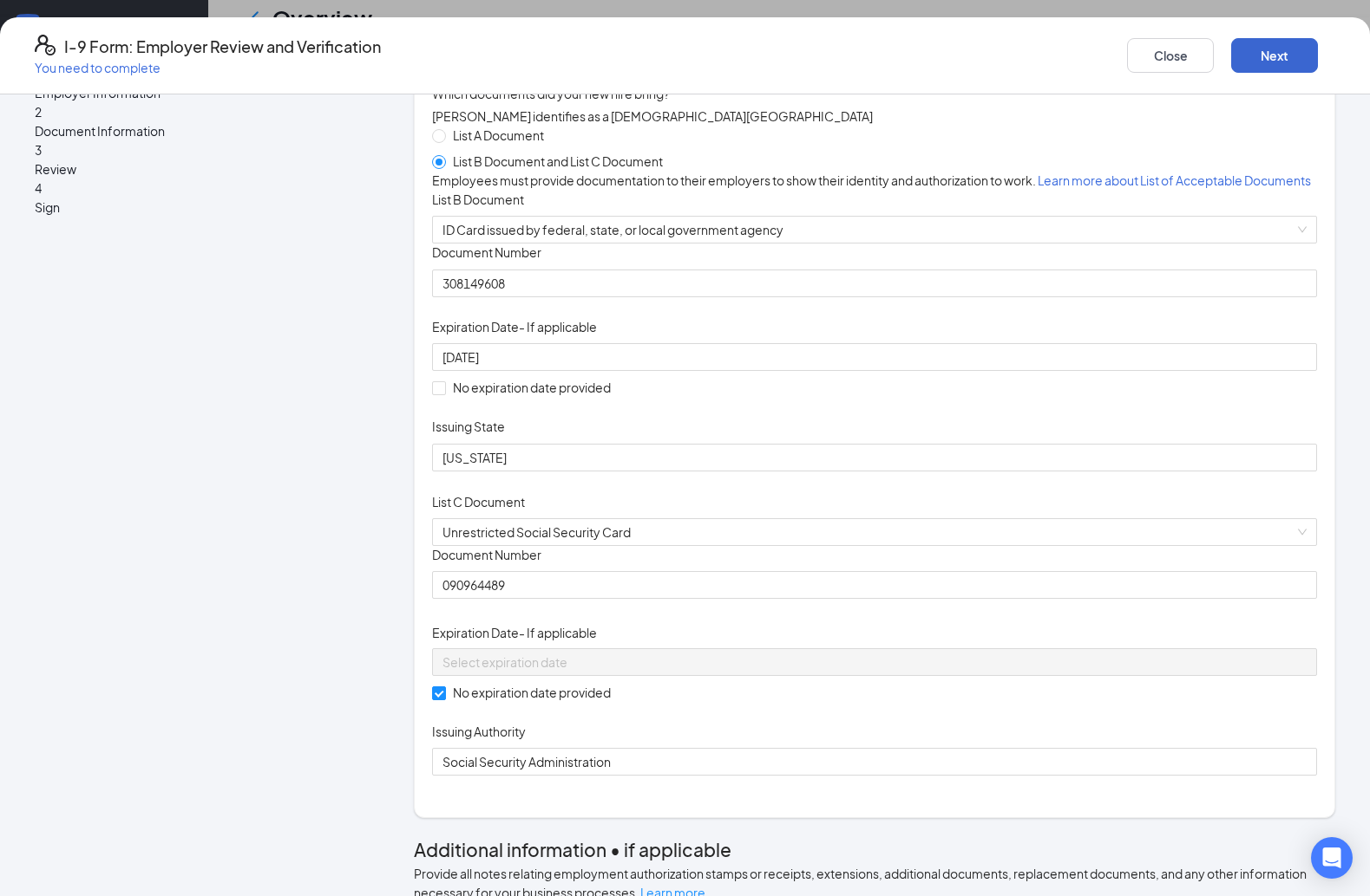
click at [1013, 53] on button "Next" at bounding box center [1274, 55] width 87 height 34
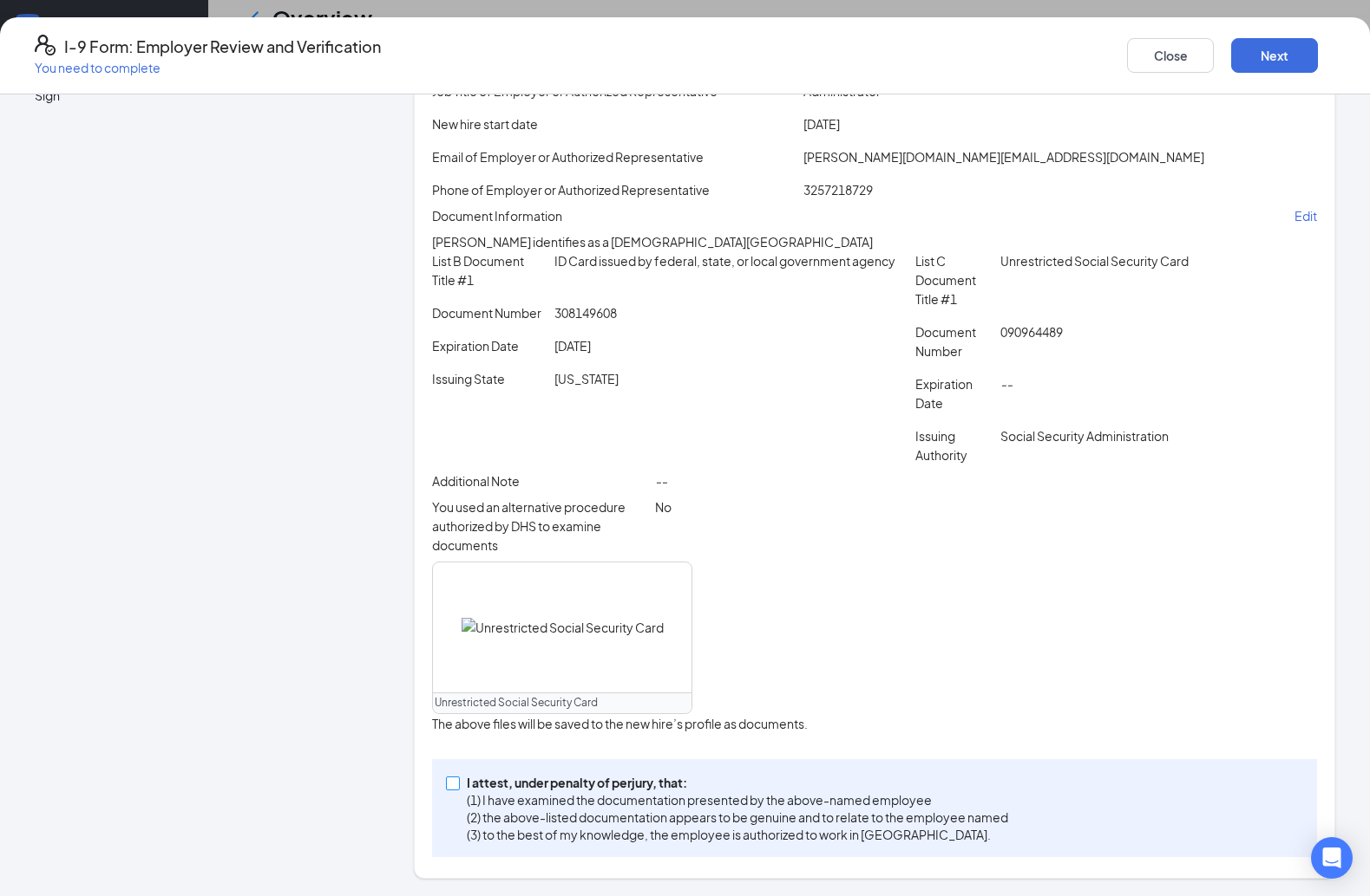
scroll to position [255, 0]
click at [467, 794] on label "I attest, under penalty of [PERSON_NAME], that: (1) I have examined the documen…" at bounding box center [730, 808] width 569 height 71
click at [458, 789] on input "I attest, under penalty of [PERSON_NAME], that: (1) I have examined the documen…" at bounding box center [451, 782] width 12 height 12
checkbox input "true"
click at [1013, 55] on button "Next" at bounding box center [1274, 55] width 87 height 34
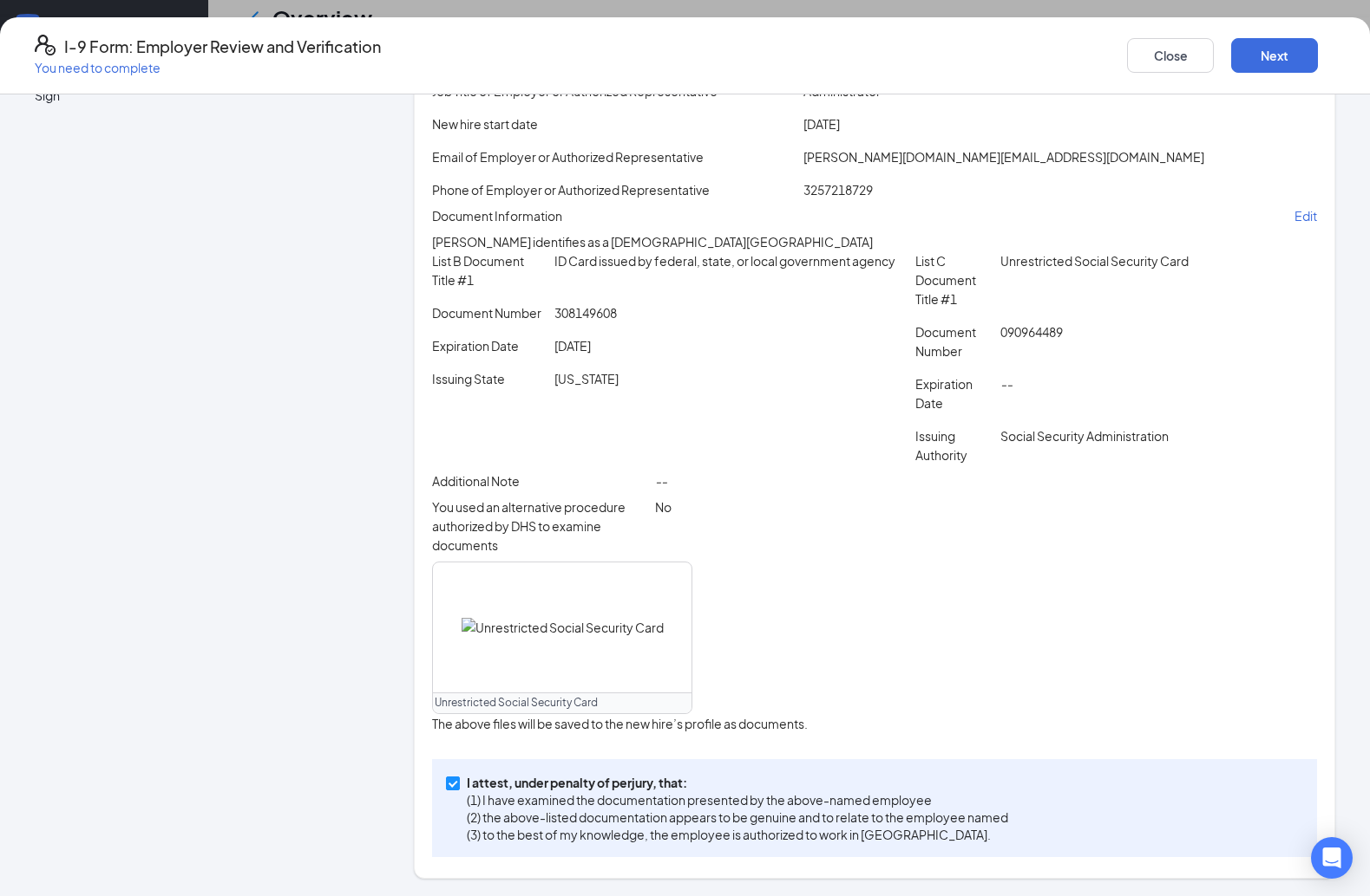
scroll to position [0, 0]
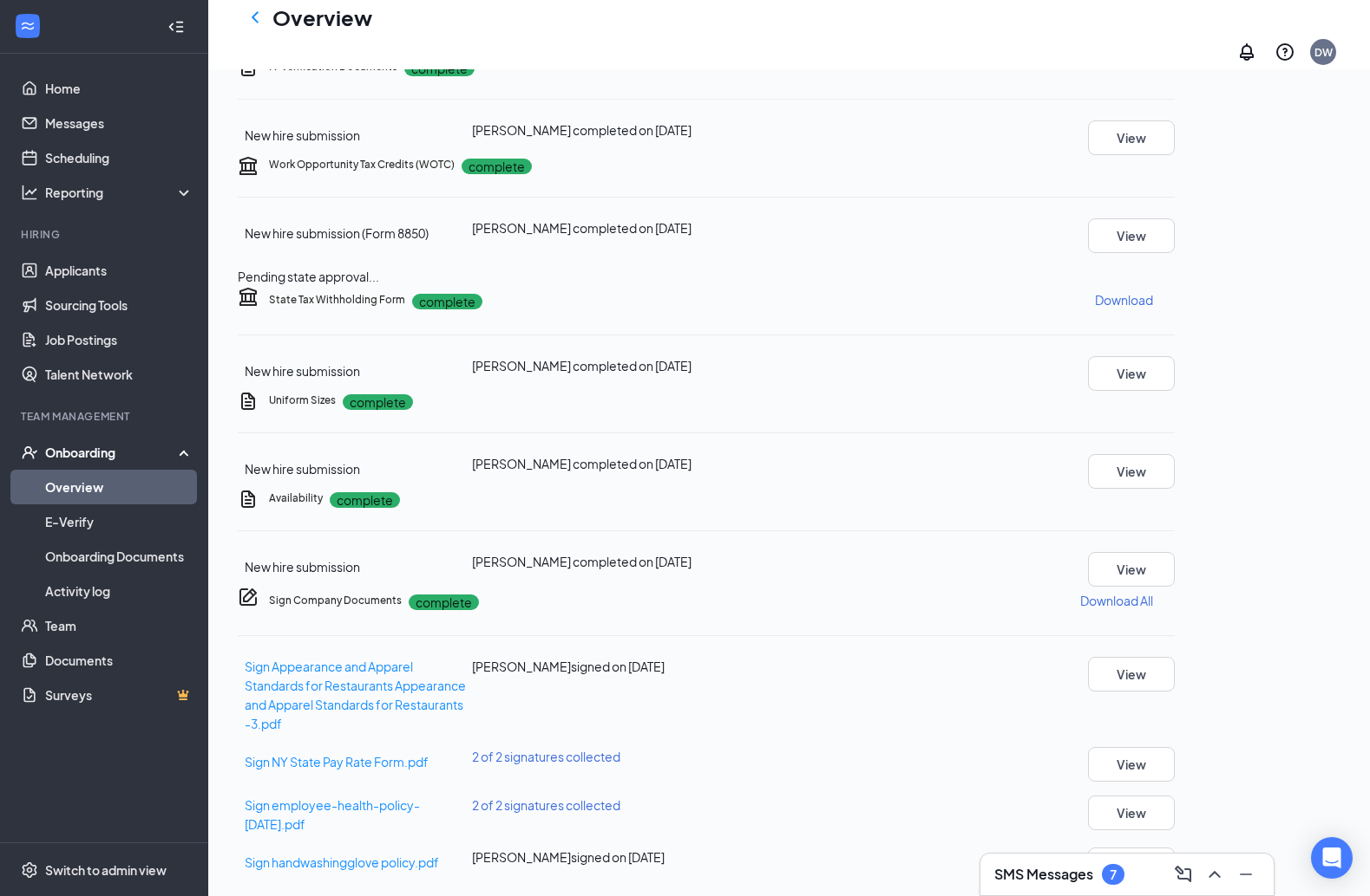
click at [1013, 57] on button "Start" at bounding box center [1131, 40] width 87 height 34
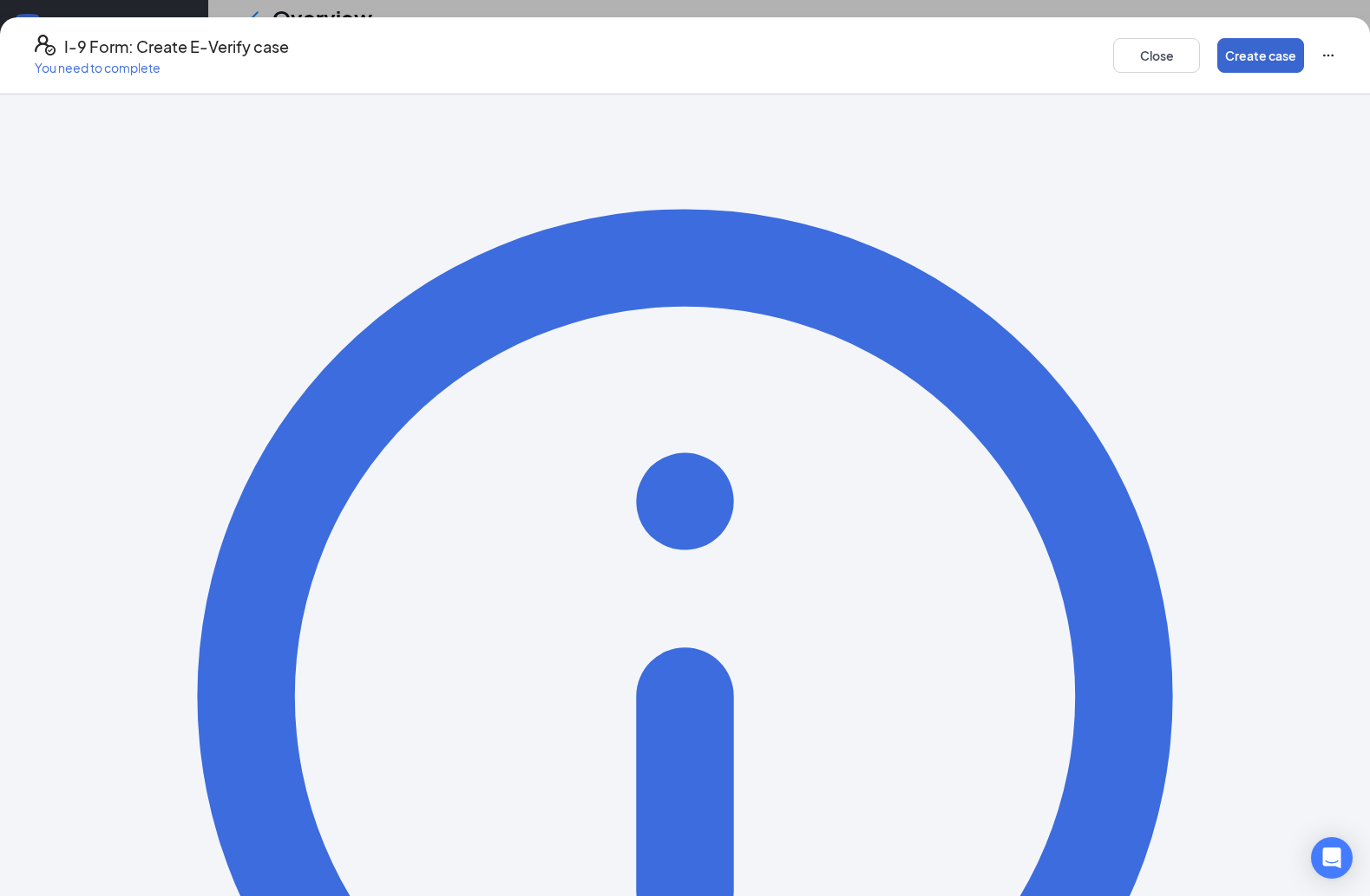
click at [1013, 46] on button "Create case" at bounding box center [1260, 55] width 87 height 34
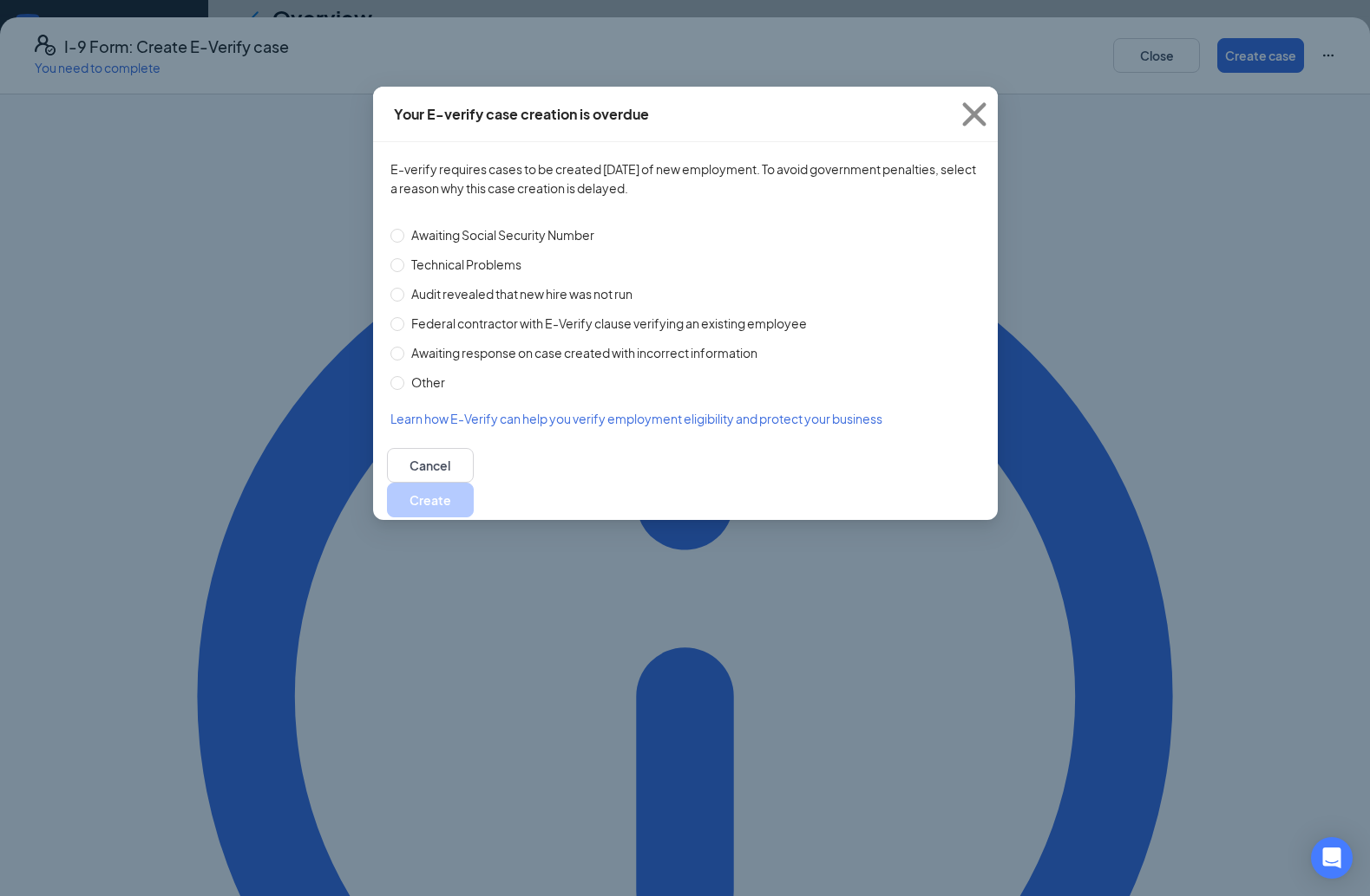
click at [411, 261] on span "Technical Problems" at bounding box center [465, 264] width 124 height 19
click at [404, 261] on input "Technical Problems" at bounding box center [397, 264] width 14 height 14
radio input "true"
click at [474, 483] on button "Create" at bounding box center [430, 500] width 87 height 34
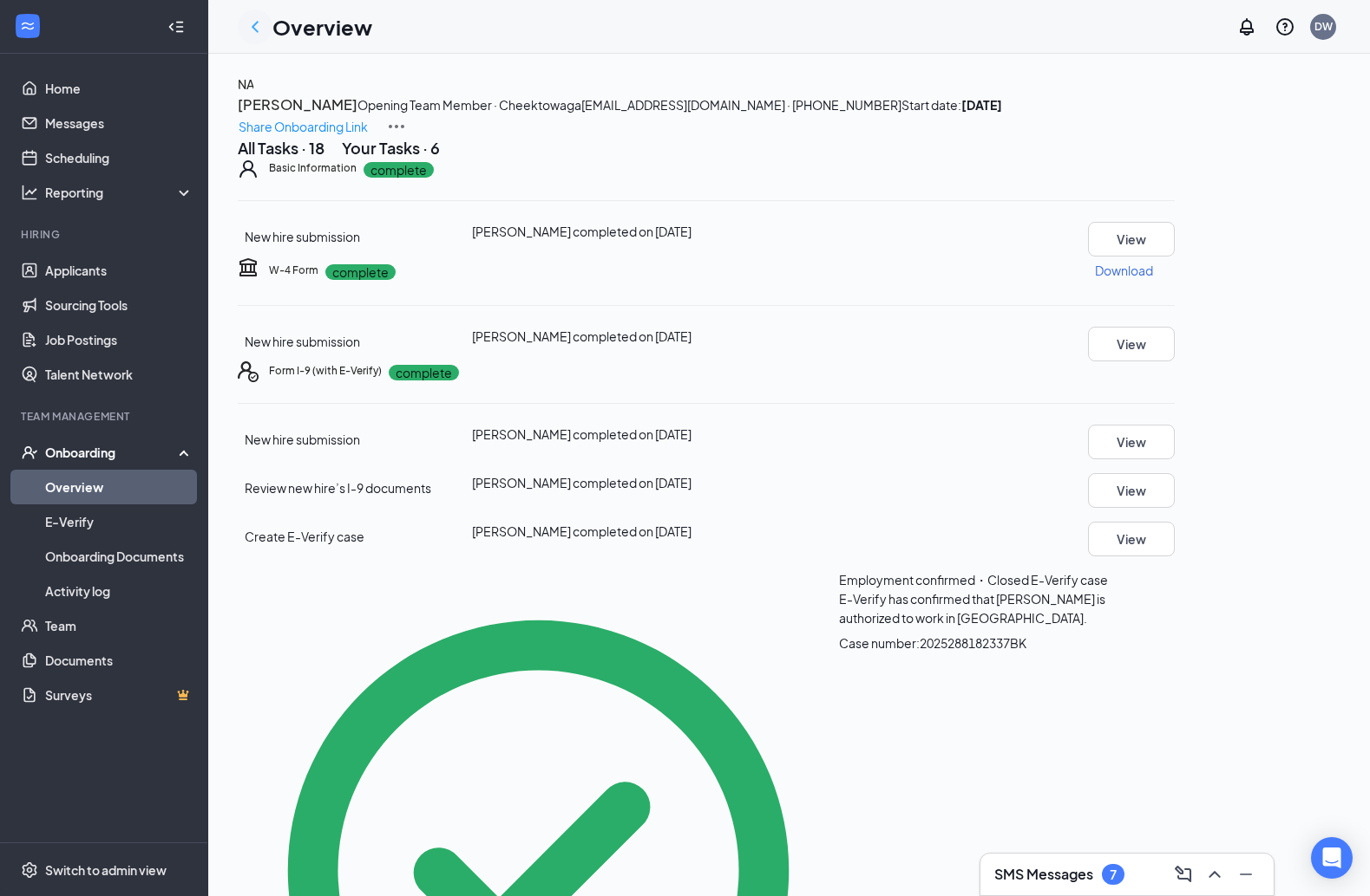
click at [254, 31] on icon "ChevronLeft" at bounding box center [254, 26] width 21 height 21
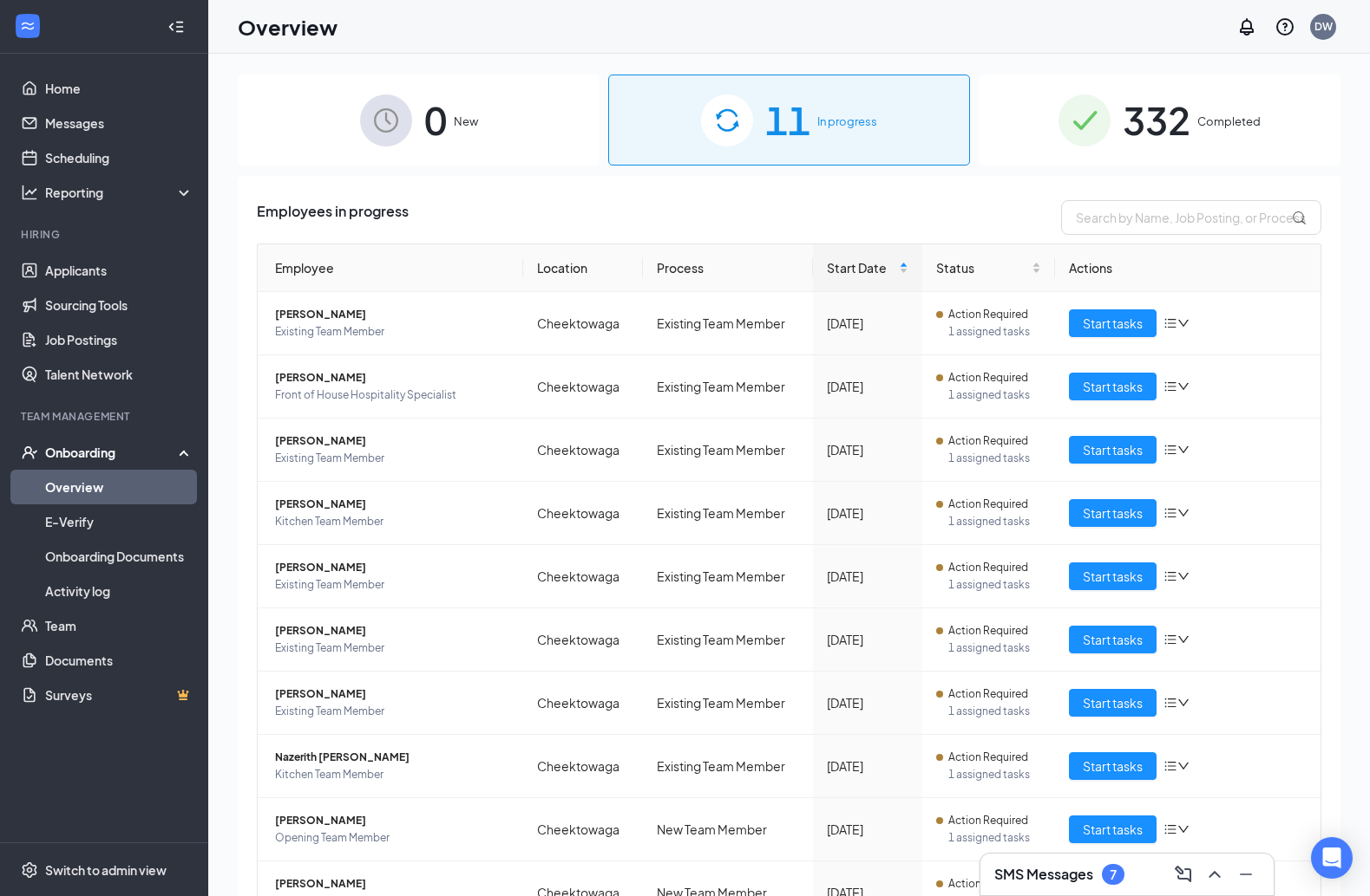
click at [1013, 120] on span "332" at bounding box center [1156, 120] width 68 height 60
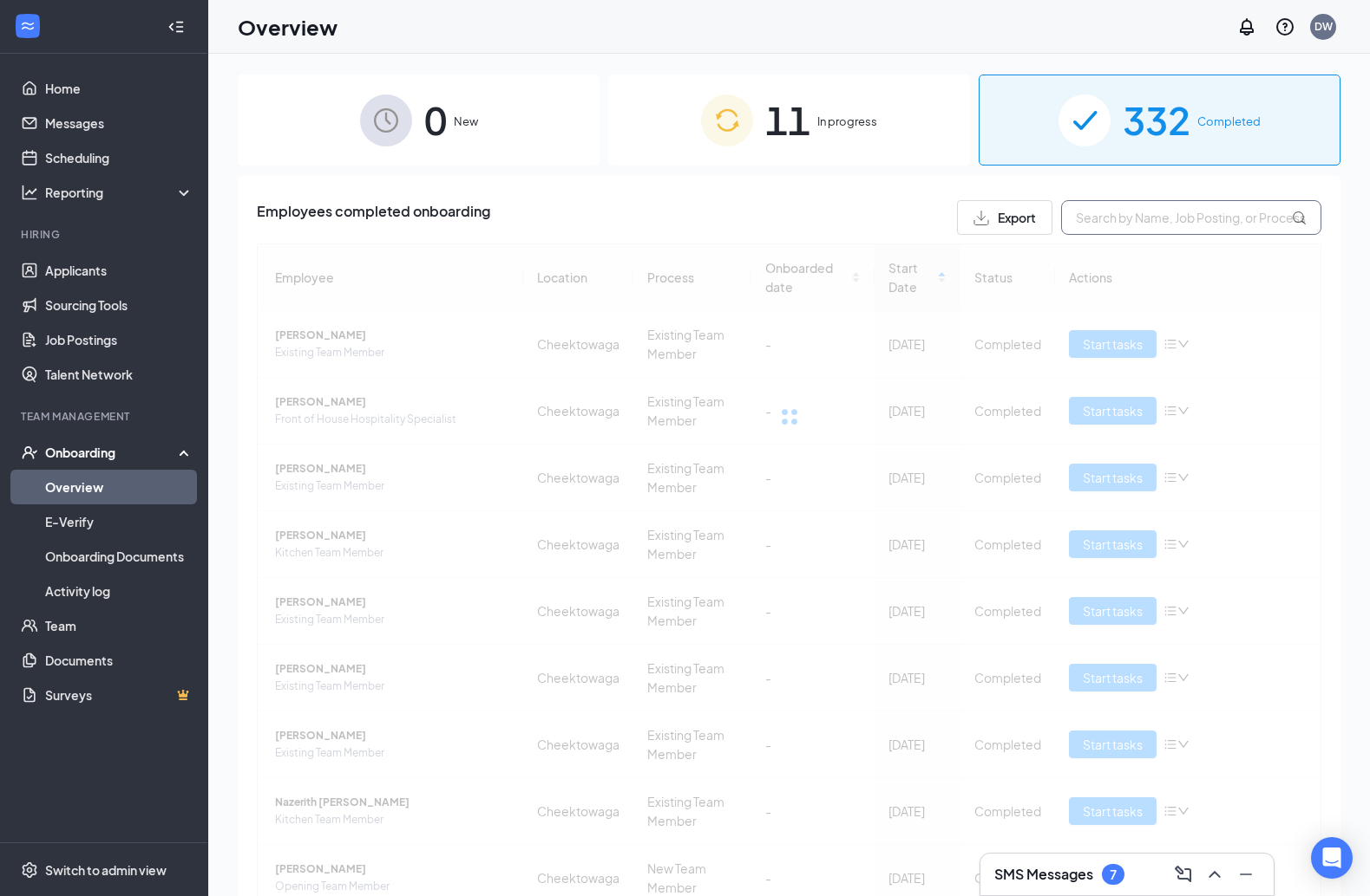
click at [1013, 212] on input "text" at bounding box center [1191, 217] width 260 height 34
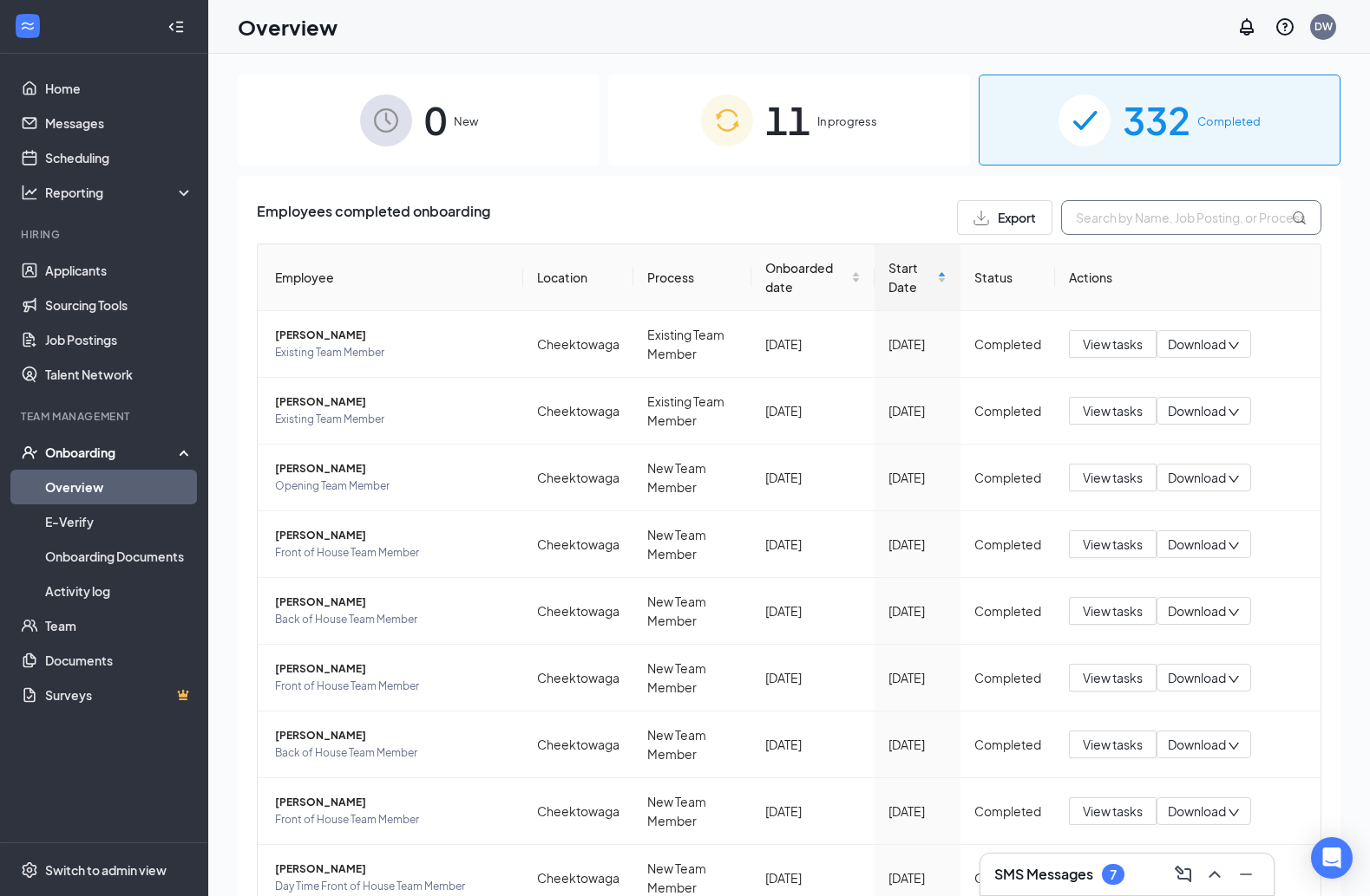
drag, startPoint x: 1365, startPoint y: 225, endPoint x: 1309, endPoint y: 219, distance: 56.3
click at [1013, 218] on div "0 New 11 In progress 332 Completed Employees completed onboarding Export Employ…" at bounding box center [789, 513] width 1162 height 920
drag, startPoint x: 1366, startPoint y: 217, endPoint x: 1353, endPoint y: 215, distance: 13.2
click at [1013, 215] on div "0 New 11 In progress 332 Completed Employees completed onboarding Export Employ…" at bounding box center [789, 513] width 1162 height 920
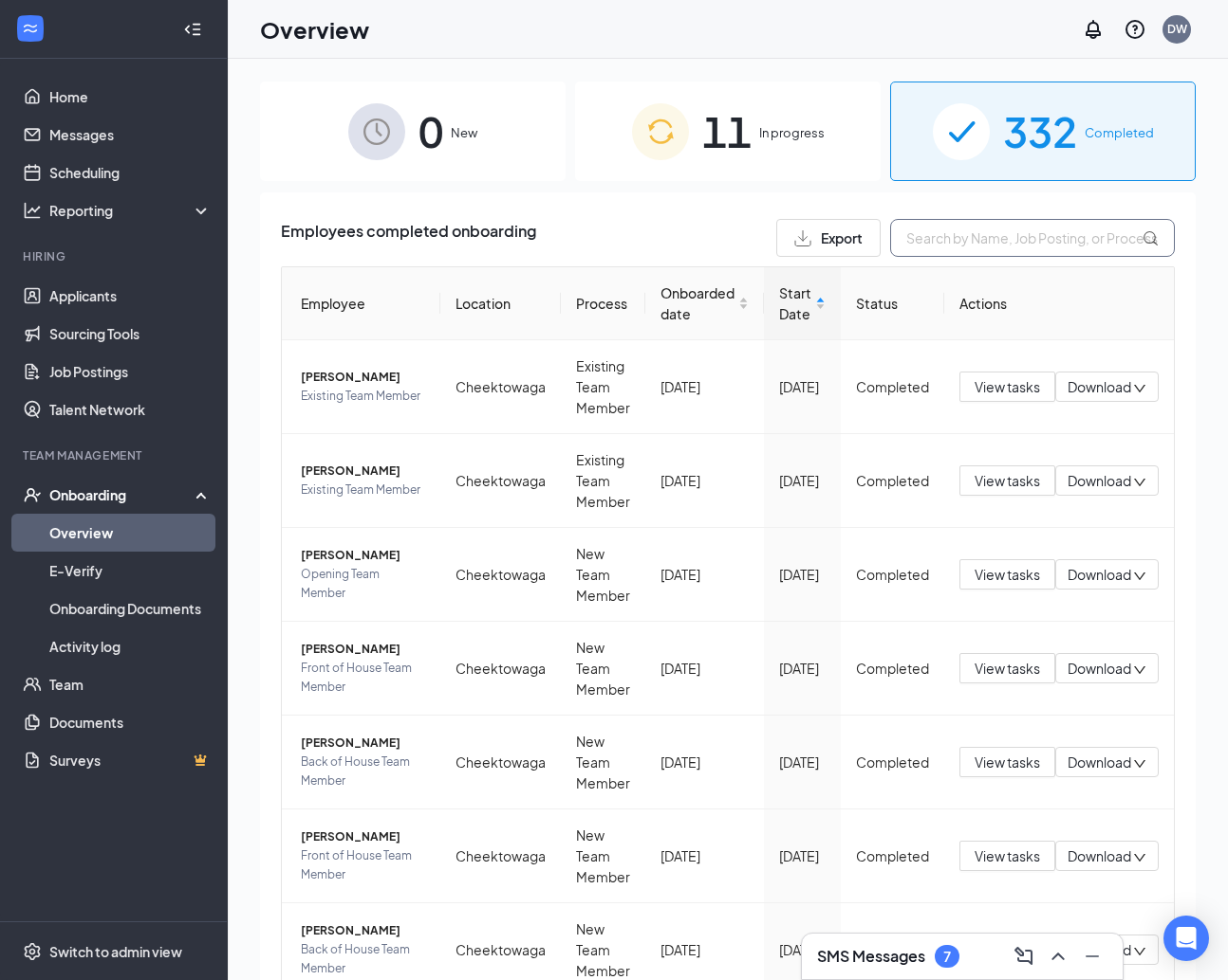
click at [1017, 239] on input "text" at bounding box center [1032, 238] width 284 height 38
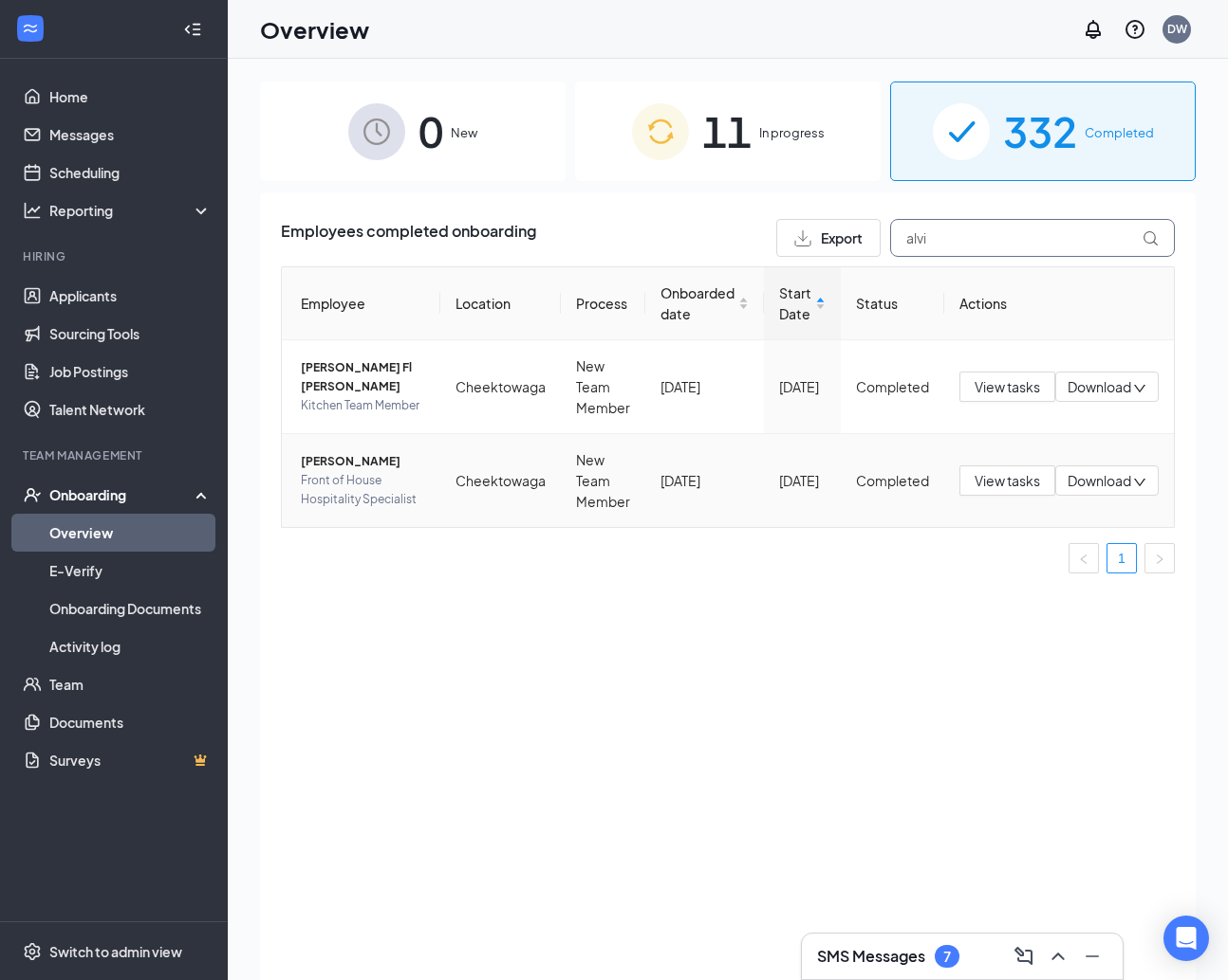
type input "alvi"
click at [1017, 479] on span "View tasks" at bounding box center [1007, 480] width 65 height 21
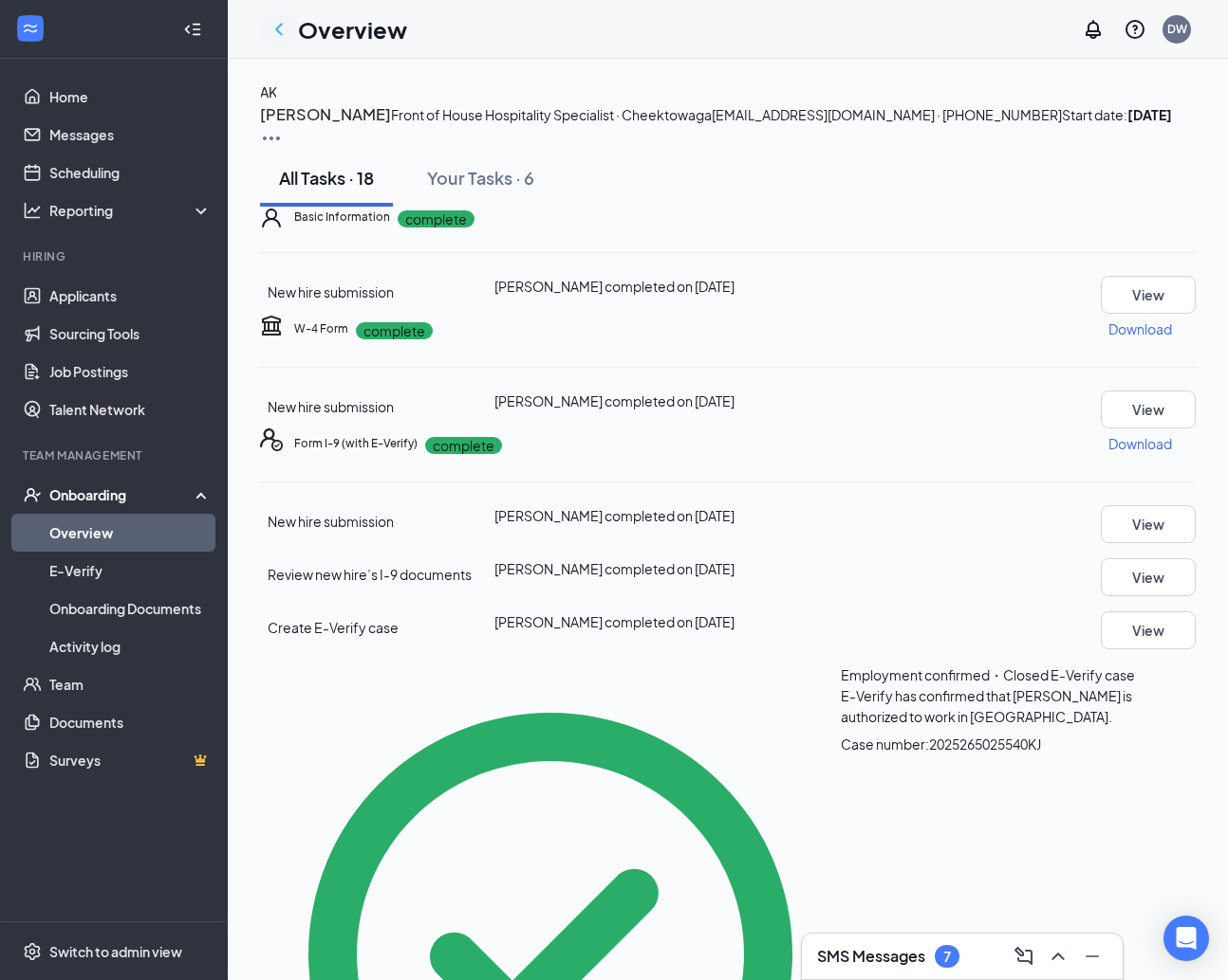
click at [283, 39] on icon "ChevronLeft" at bounding box center [278, 29] width 23 height 23
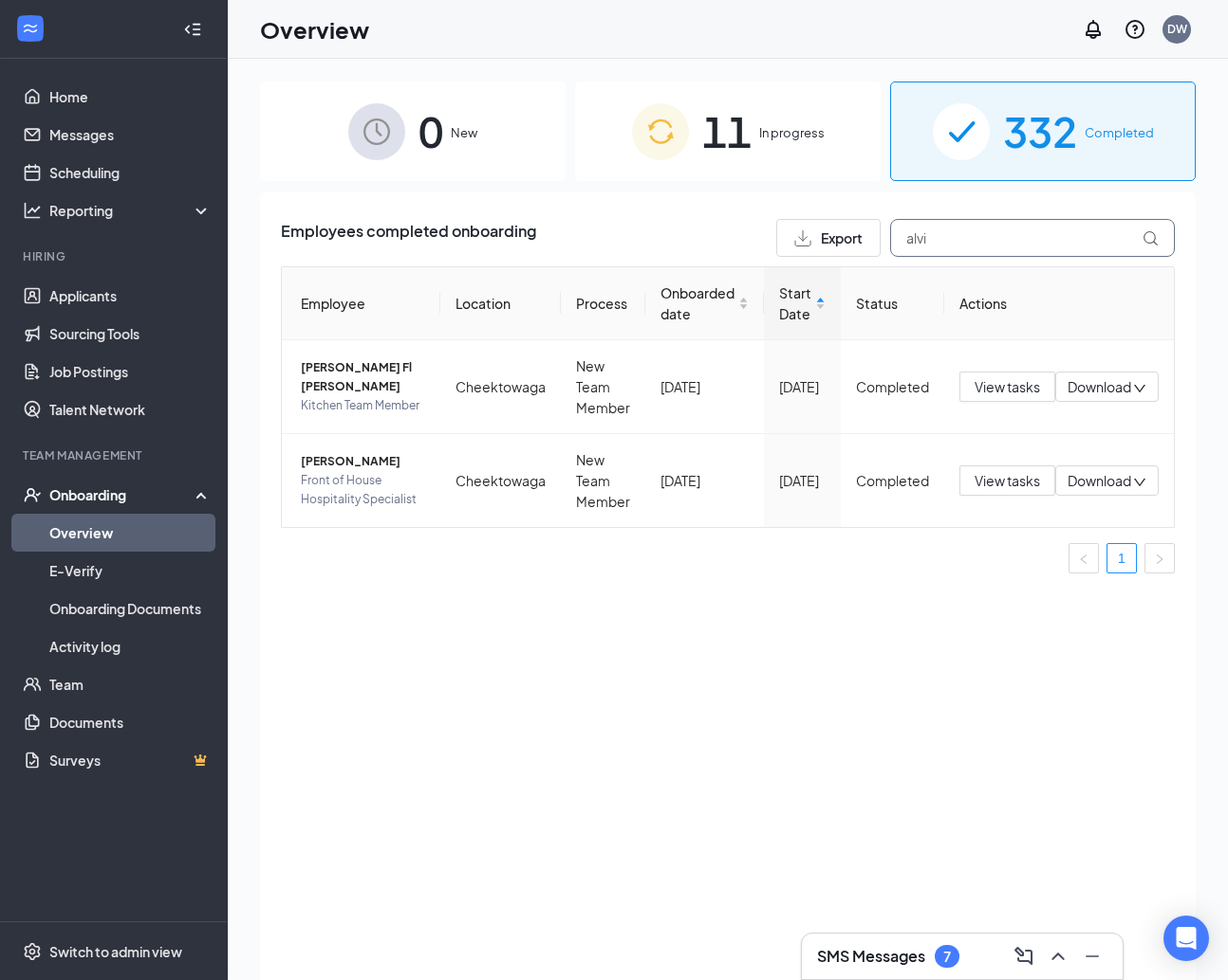
click at [1015, 246] on input "alvi" at bounding box center [1032, 238] width 284 height 38
type input "antho"
click at [991, 472] on span "View tasks" at bounding box center [1007, 480] width 65 height 21
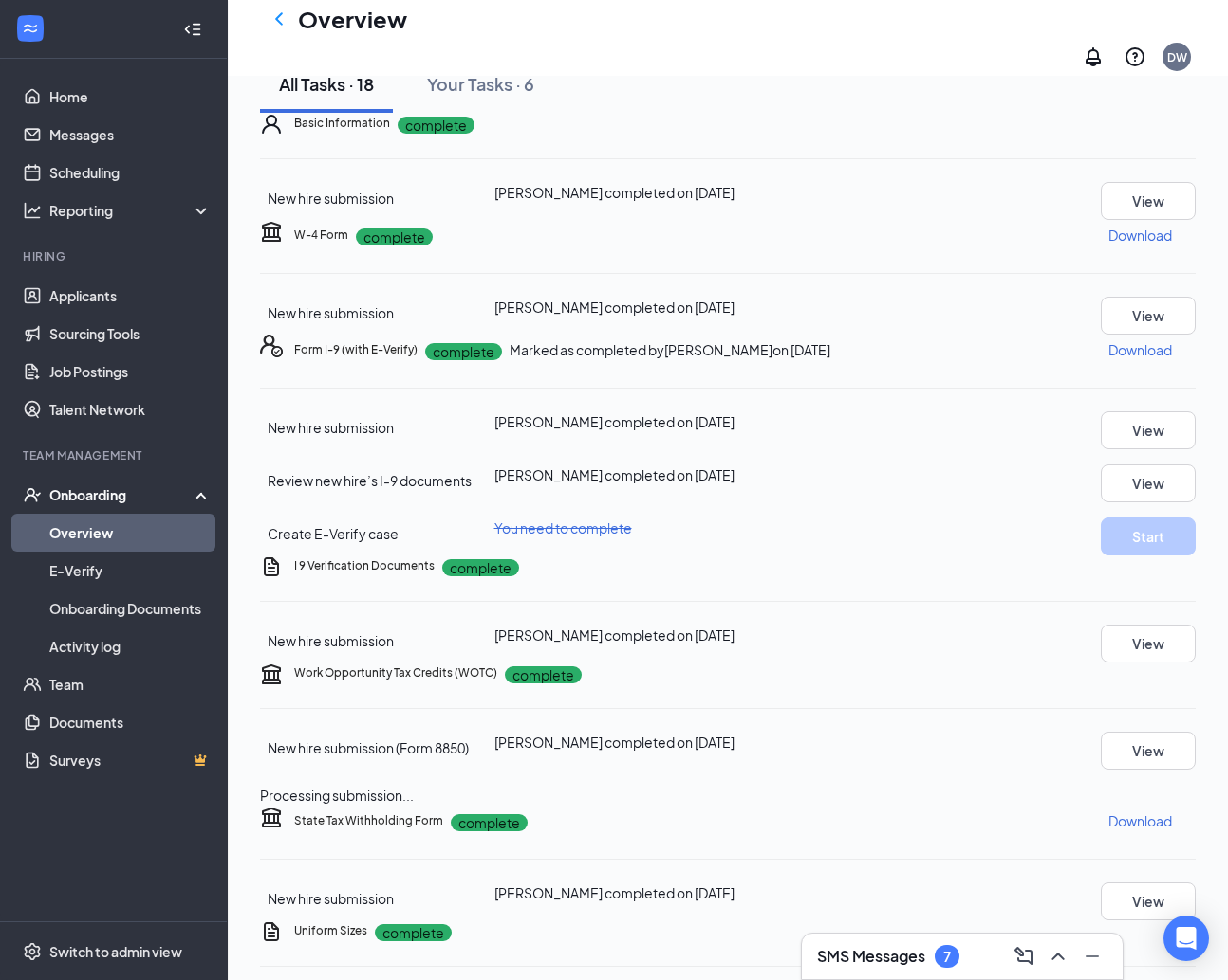
scroll to position [121, 0]
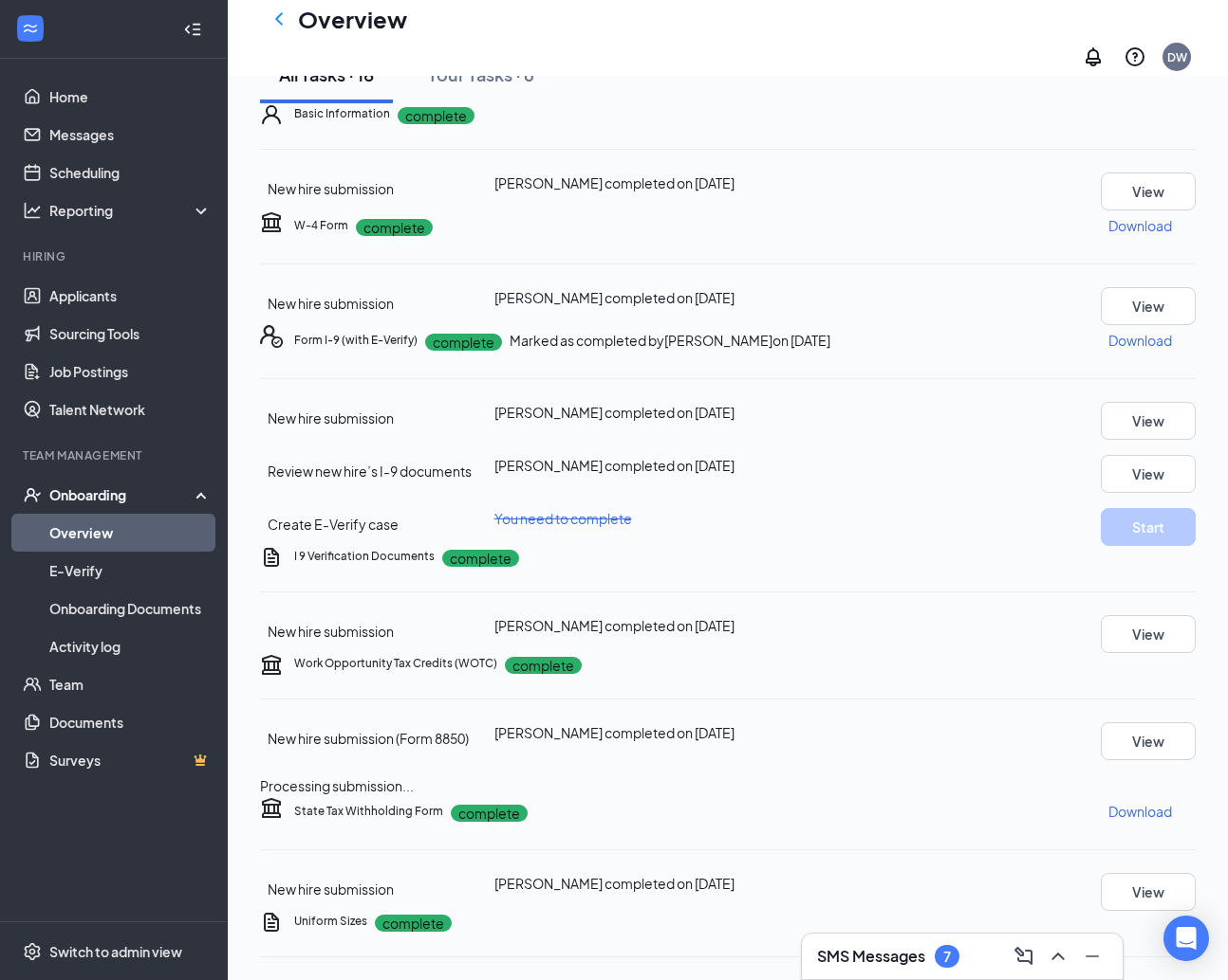
click at [1108, 341] on icon "Ellipses" at bounding box center [1195, 341] width 0 height 0
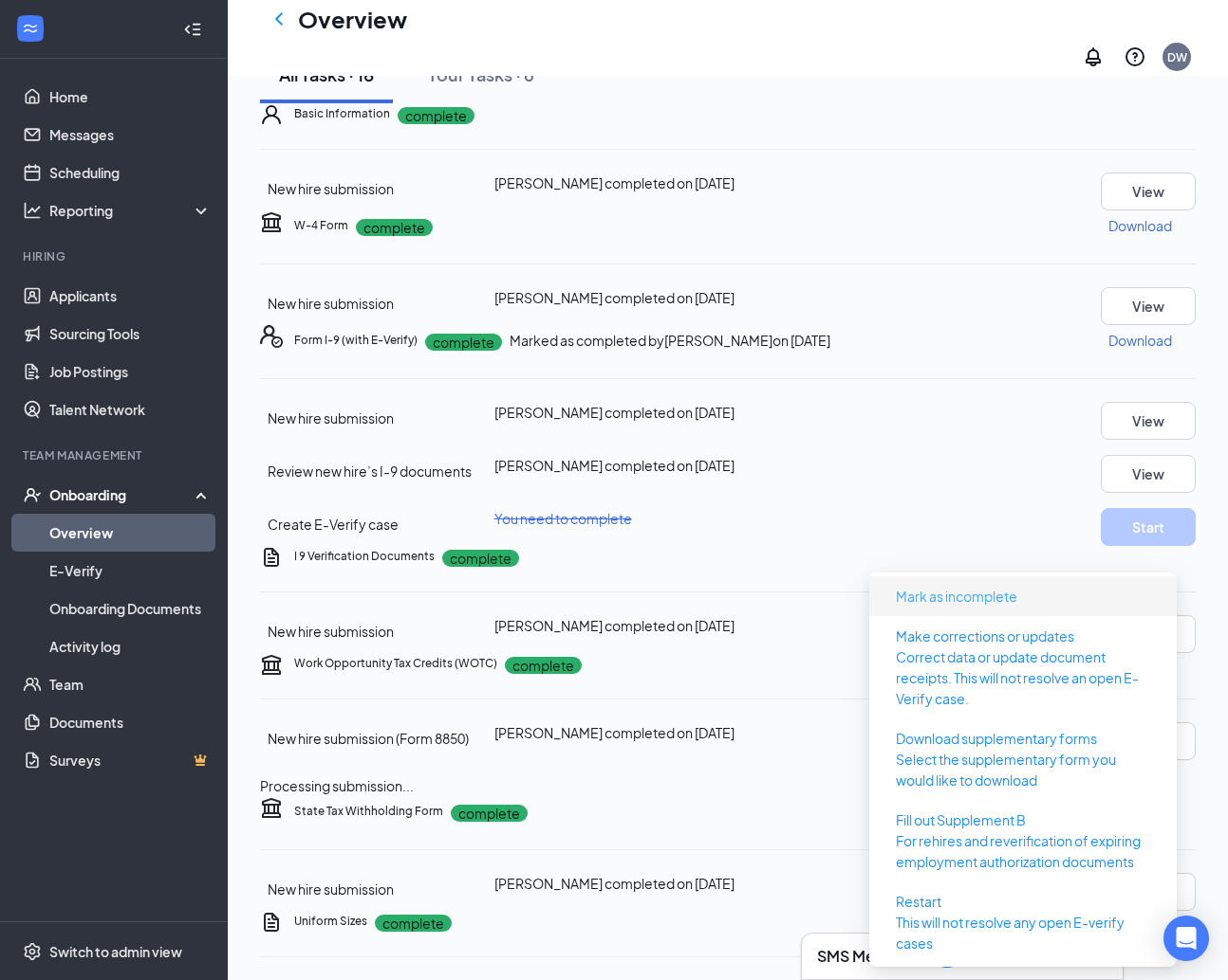
click at [968, 597] on span "Mark as incomplete" at bounding box center [956, 596] width 122 height 21
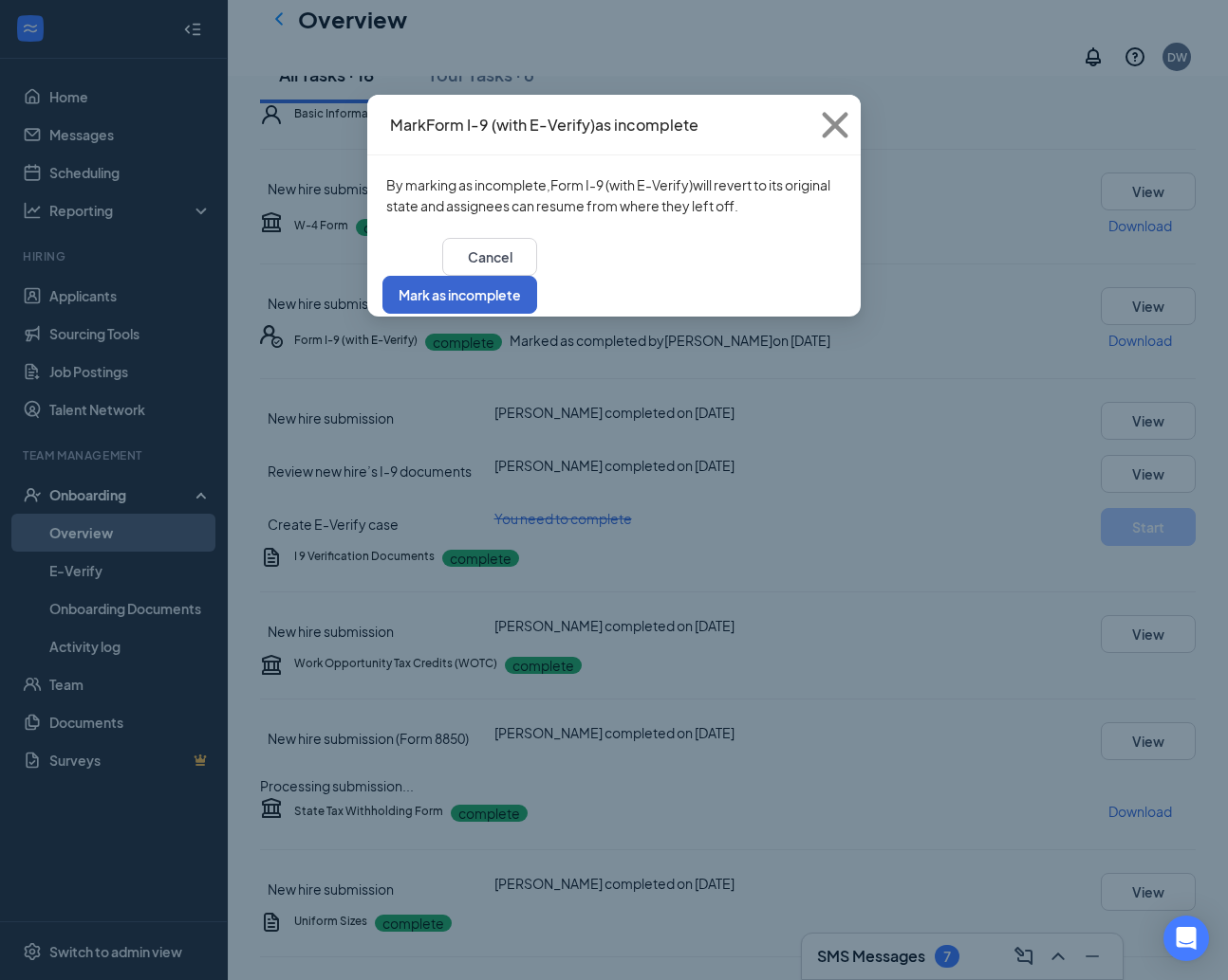
click at [537, 276] on button "Mark as incomplete" at bounding box center [460, 295] width 154 height 38
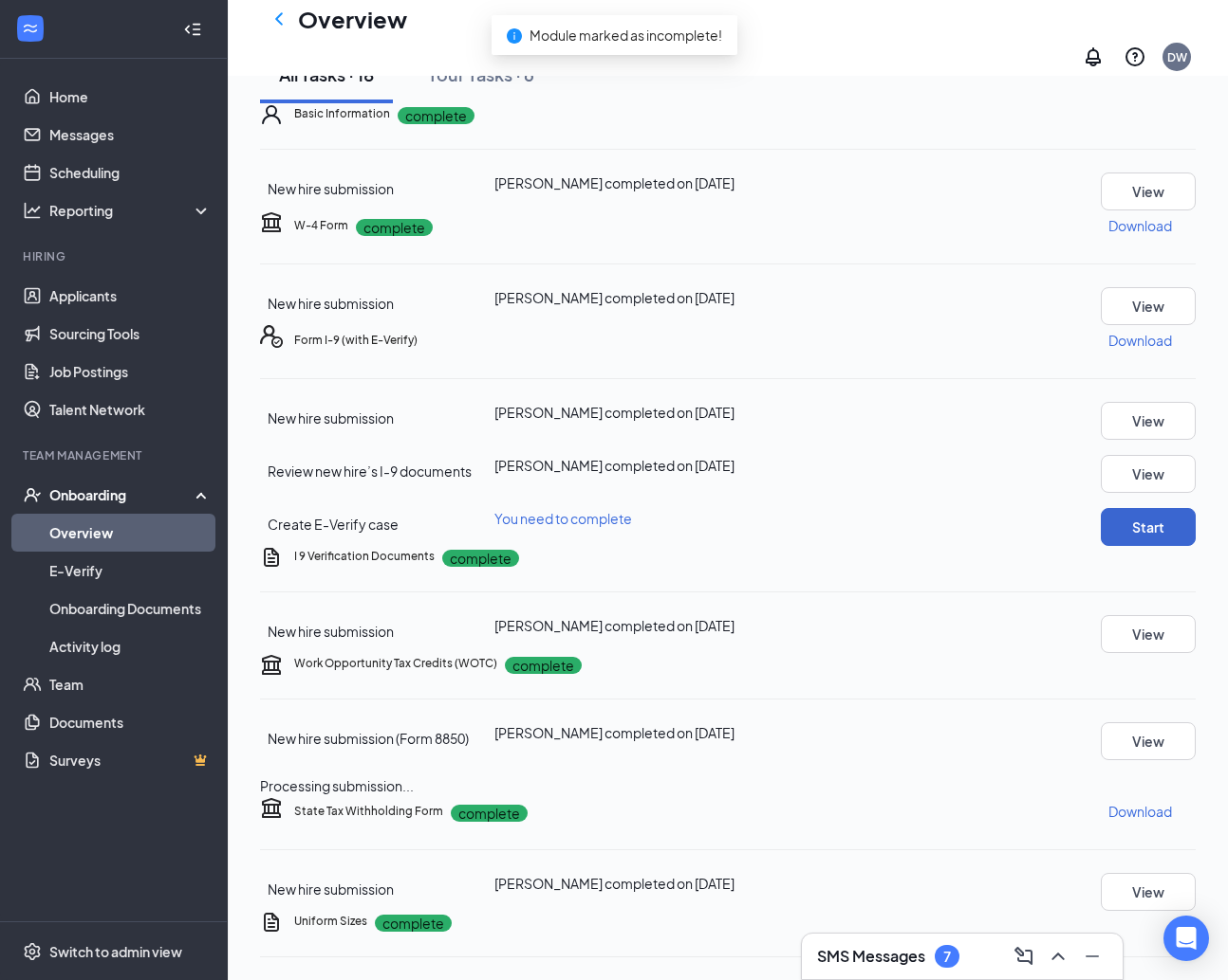
click at [1108, 546] on button "Start" at bounding box center [1148, 527] width 95 height 38
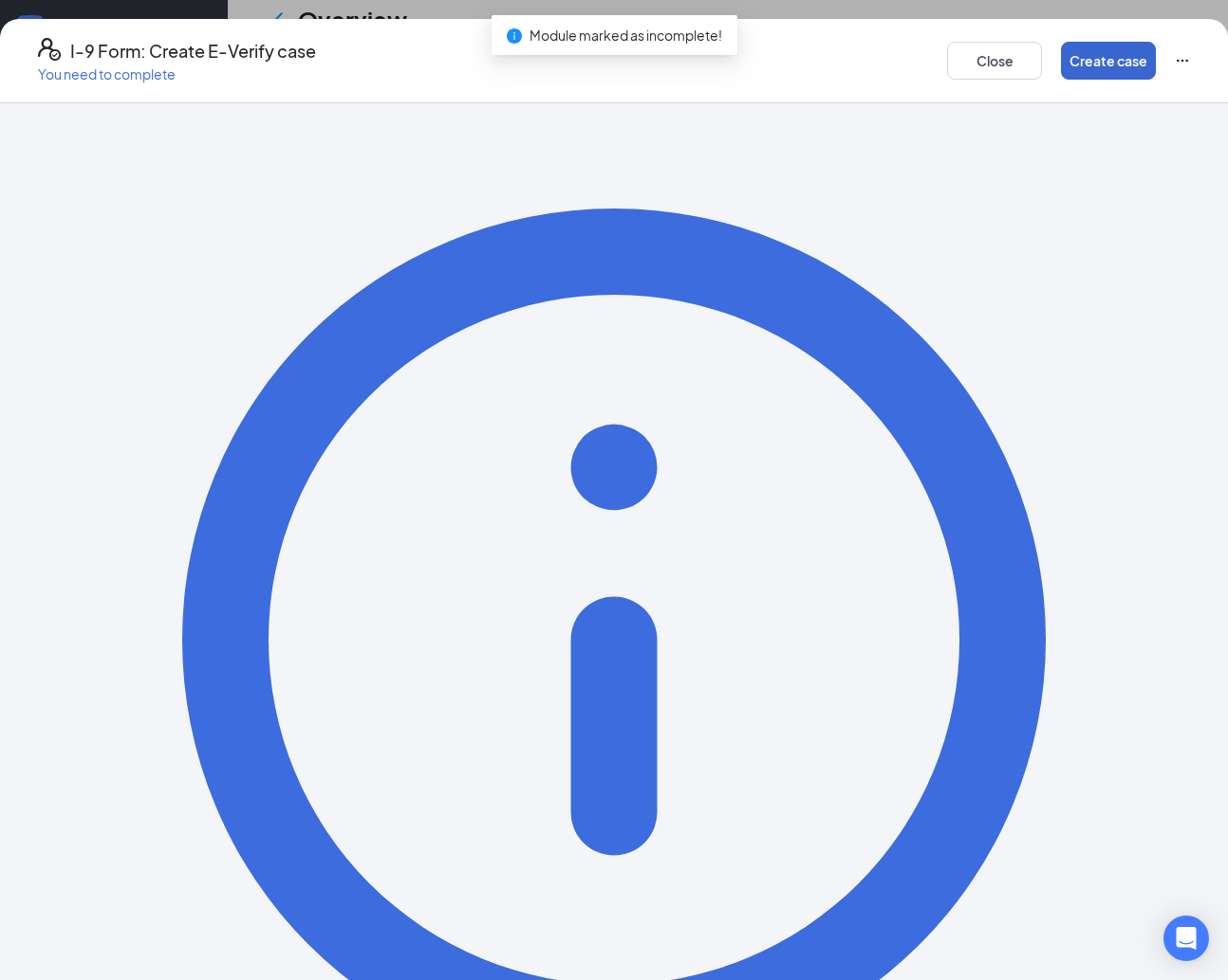
click at [1069, 50] on button "Create case" at bounding box center [1108, 60] width 95 height 38
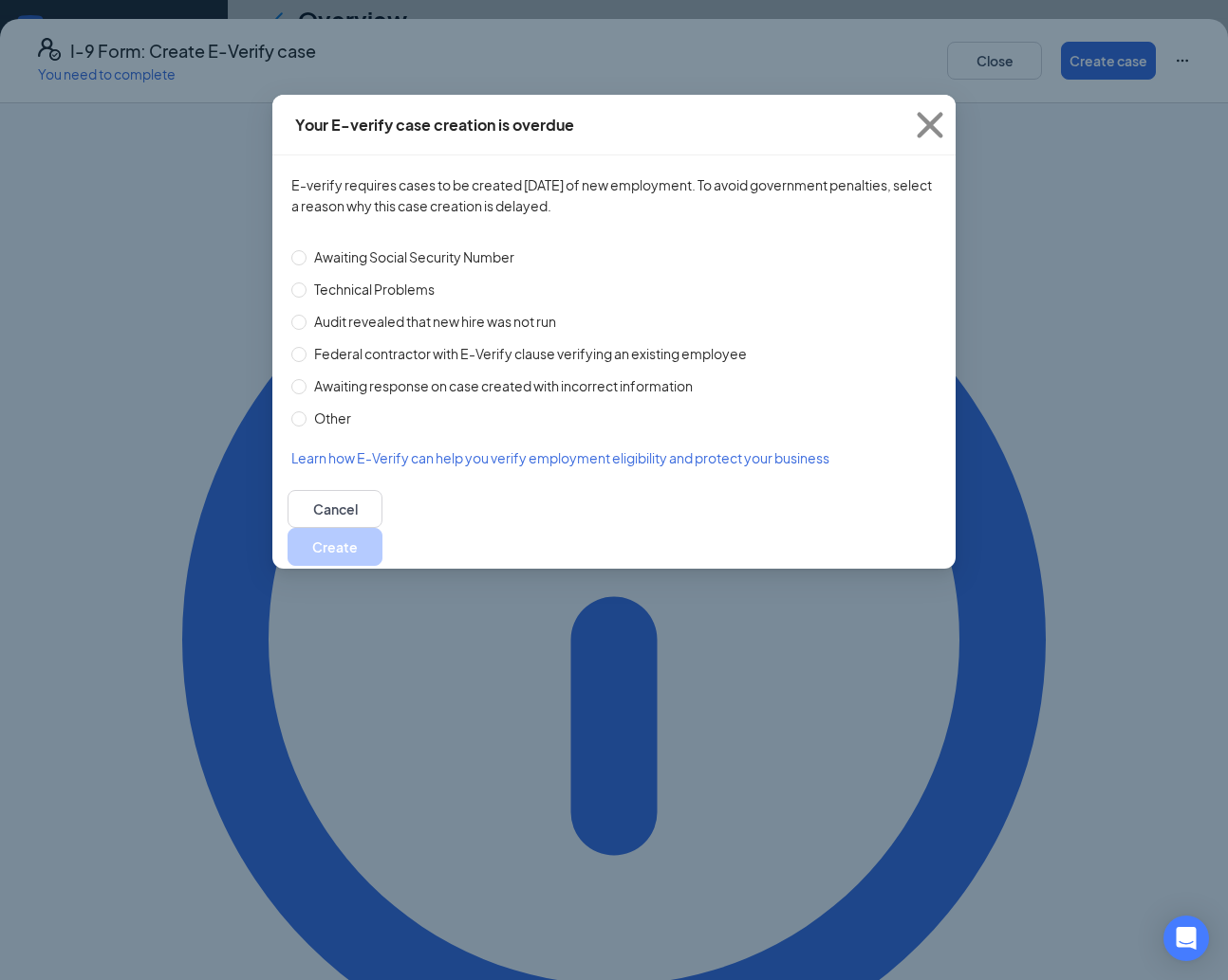
click at [363, 282] on span "Technical Problems" at bounding box center [373, 289] width 136 height 21
click at [306, 282] on input "Technical Problems" at bounding box center [298, 289] width 15 height 15
radio input "true"
click at [382, 537] on button "Create" at bounding box center [335, 547] width 95 height 38
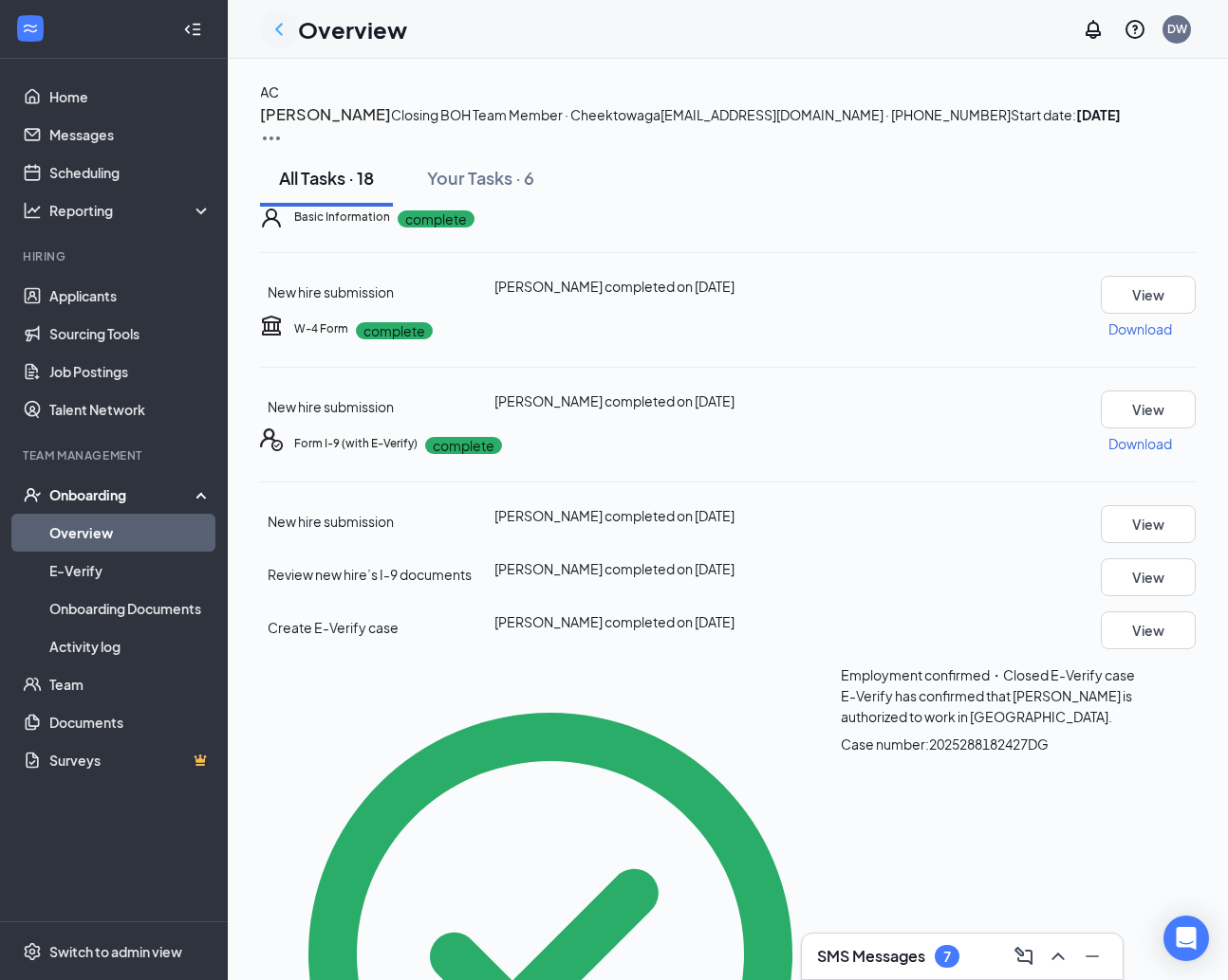
scroll to position [0, 0]
click at [280, 35] on icon "ChevronLeft" at bounding box center [278, 29] width 23 height 23
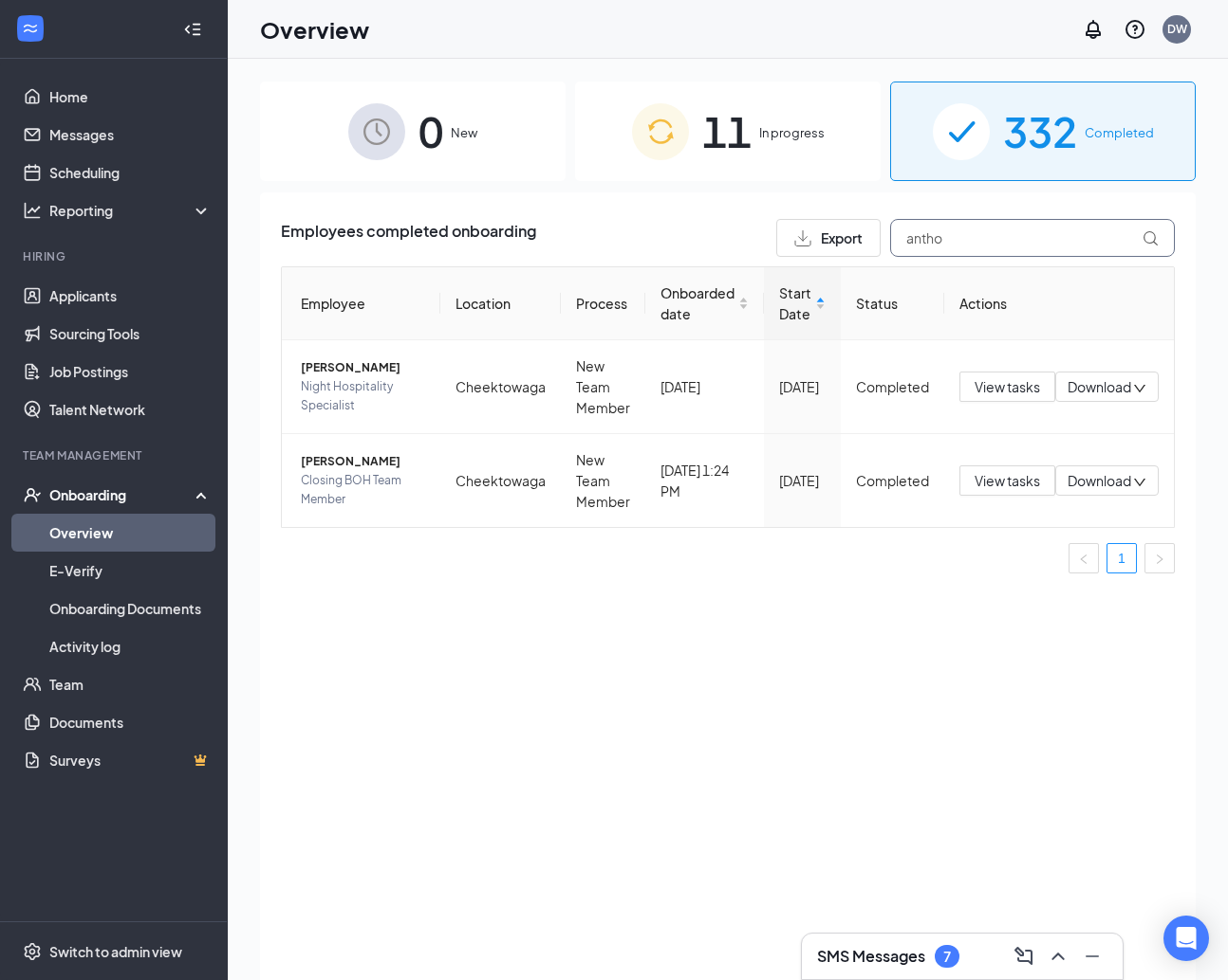
click at [984, 246] on input "antho" at bounding box center [1032, 238] width 284 height 38
type input "[PERSON_NAME]"
click at [1000, 491] on button "View tasks" at bounding box center [1006, 480] width 96 height 31
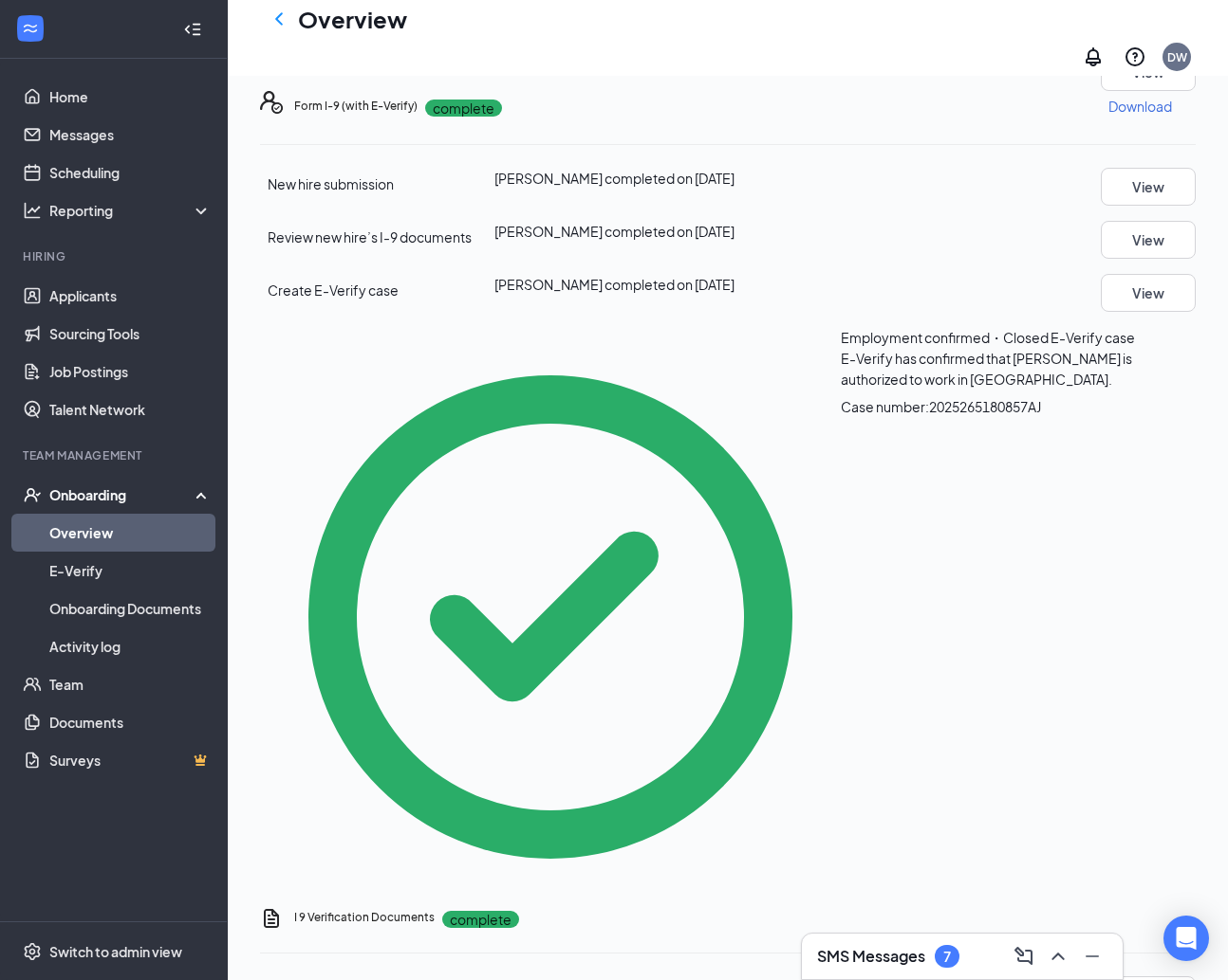
scroll to position [364, 0]
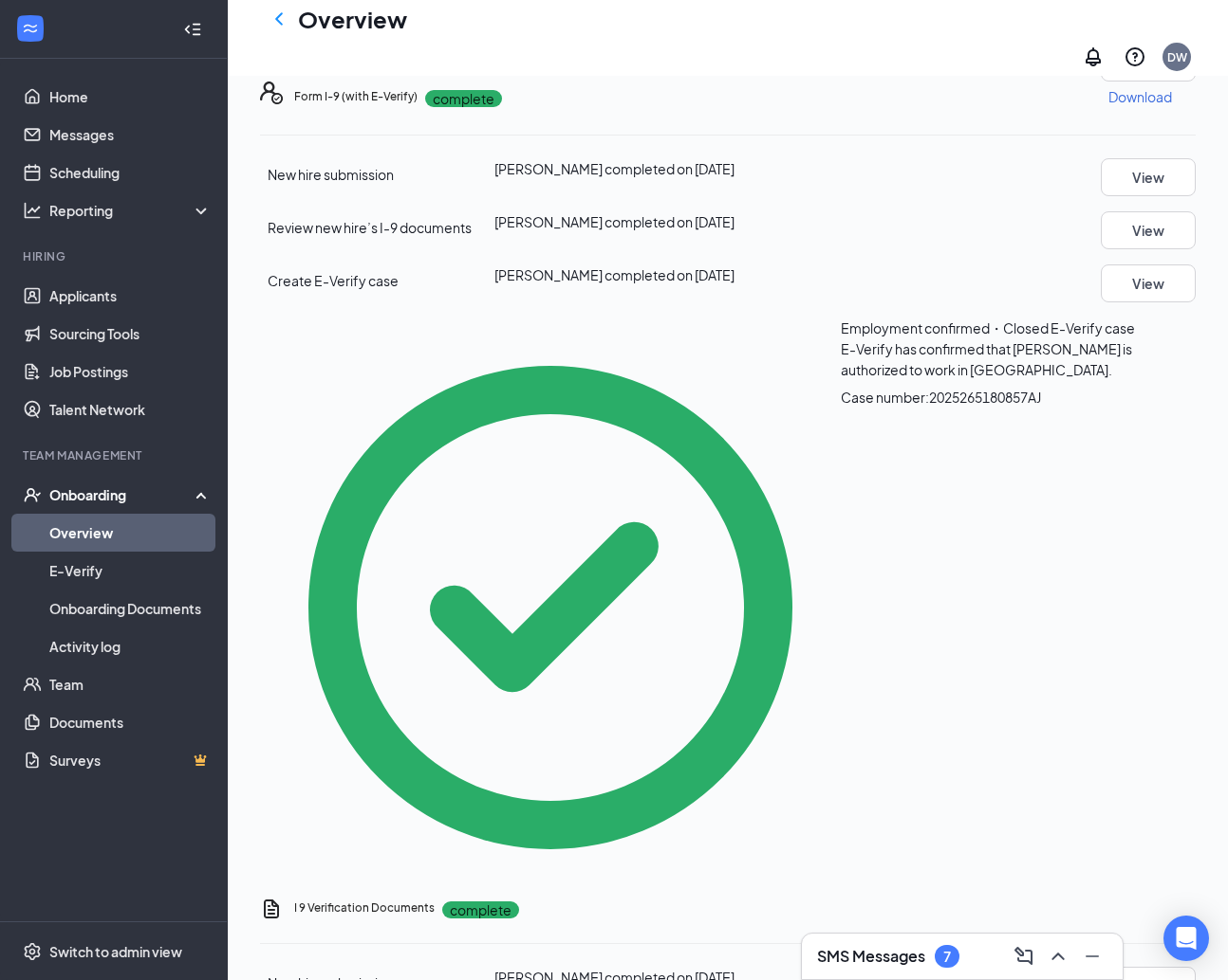
click at [281, 21] on icon "ChevronLeft" at bounding box center [278, 19] width 23 height 23
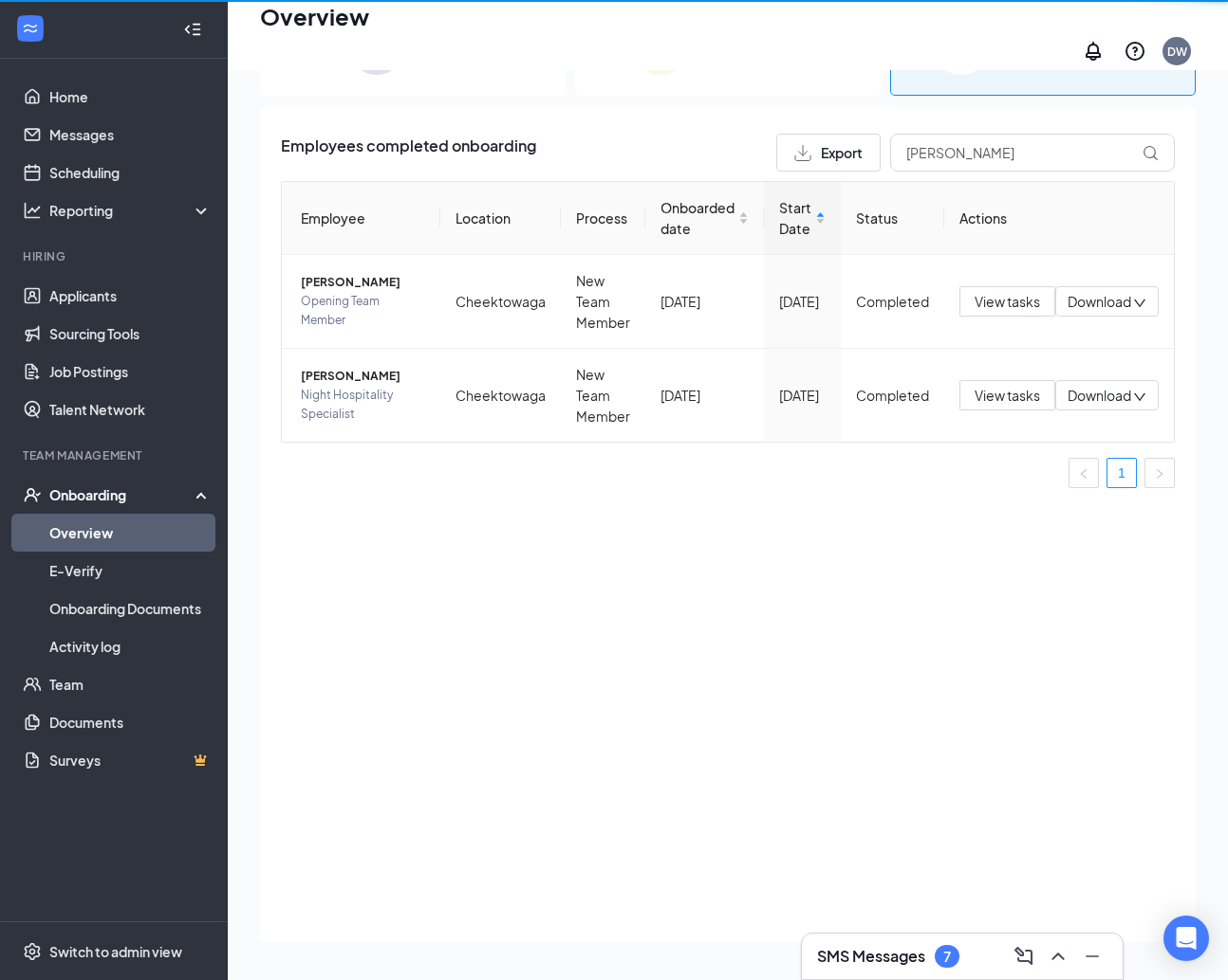
scroll to position [85, 0]
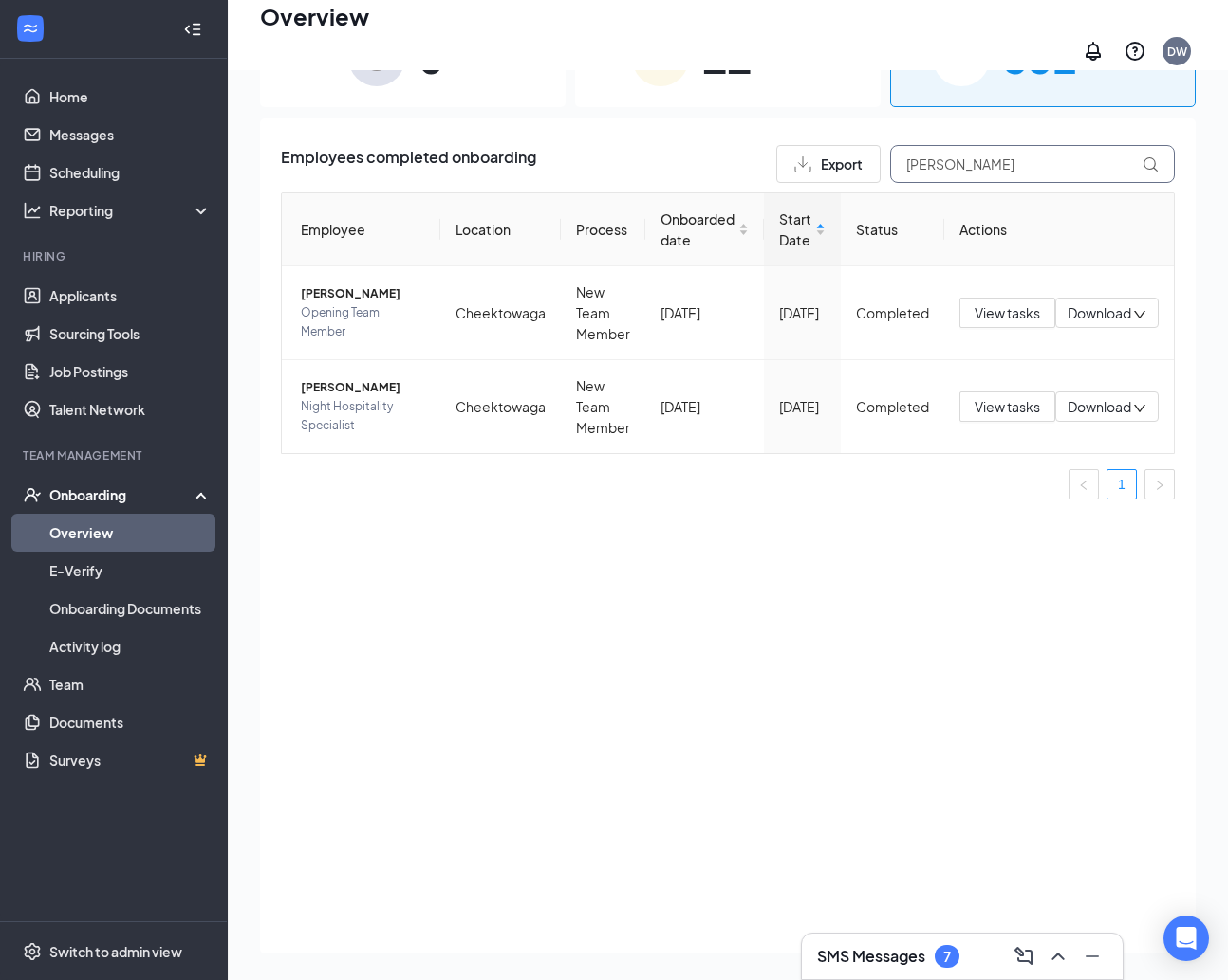
click at [972, 163] on input "[PERSON_NAME]" at bounding box center [1032, 164] width 284 height 38
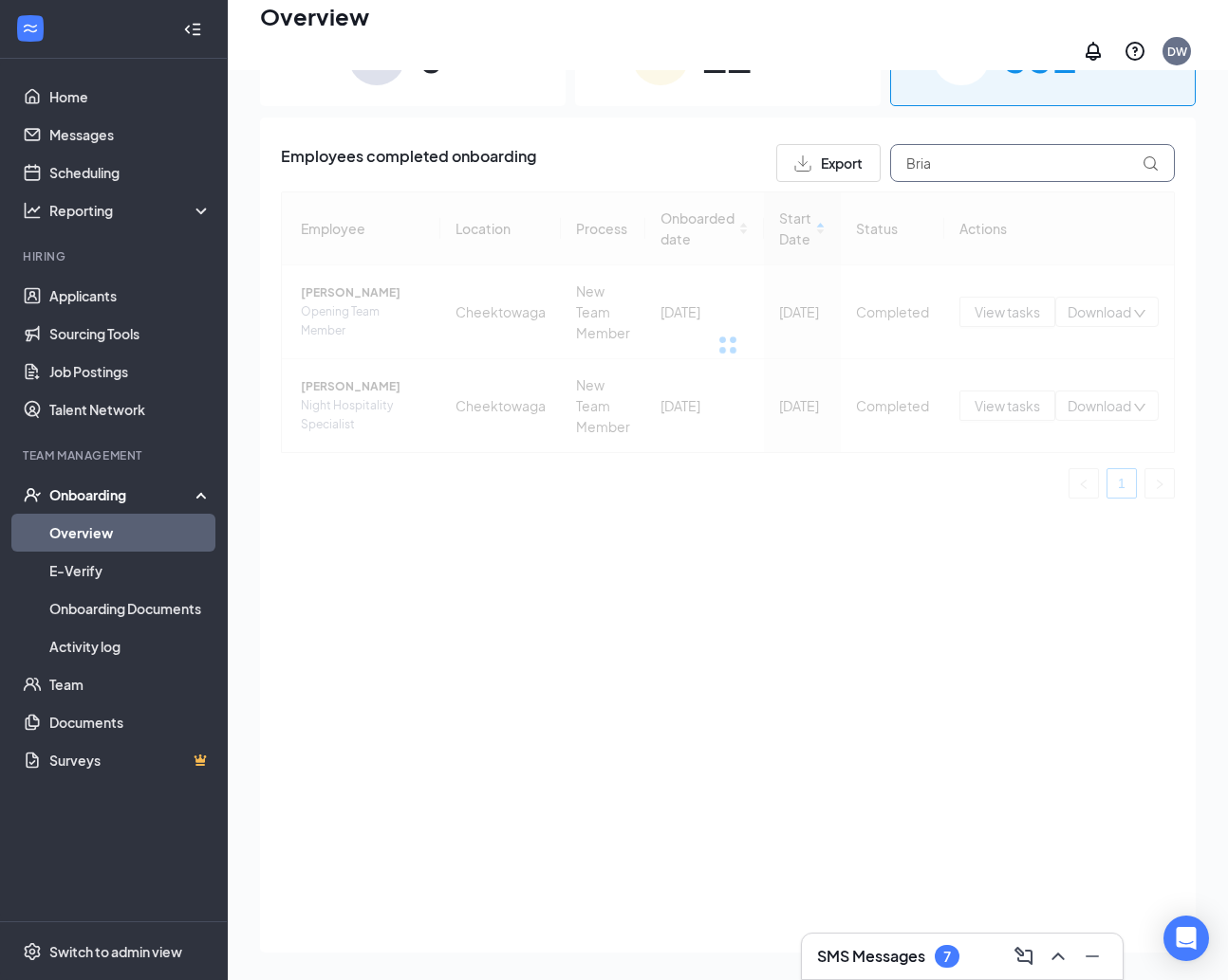
scroll to position [85, 0]
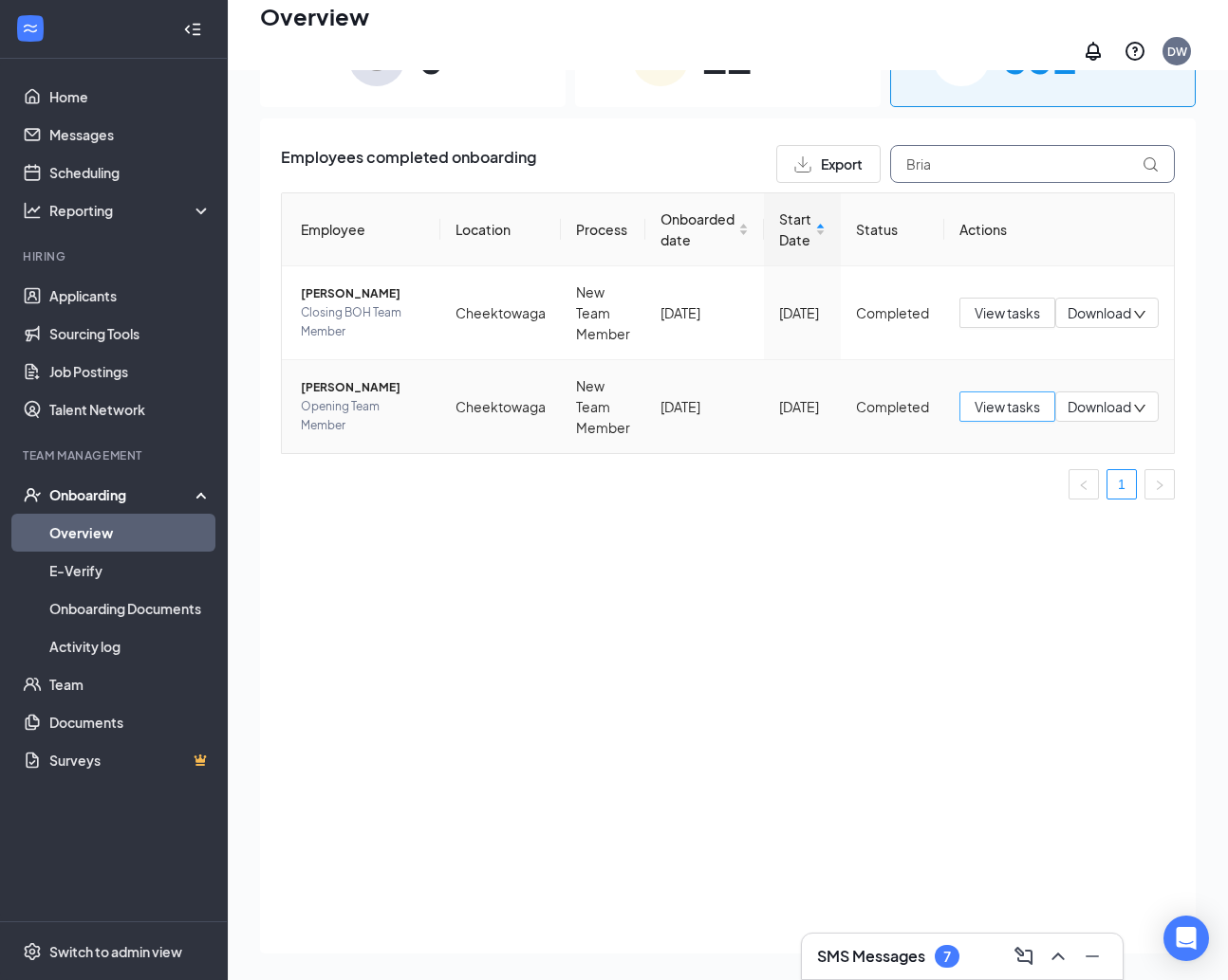
type input "Bria"
click at [996, 397] on span "View tasks" at bounding box center [1007, 406] width 65 height 21
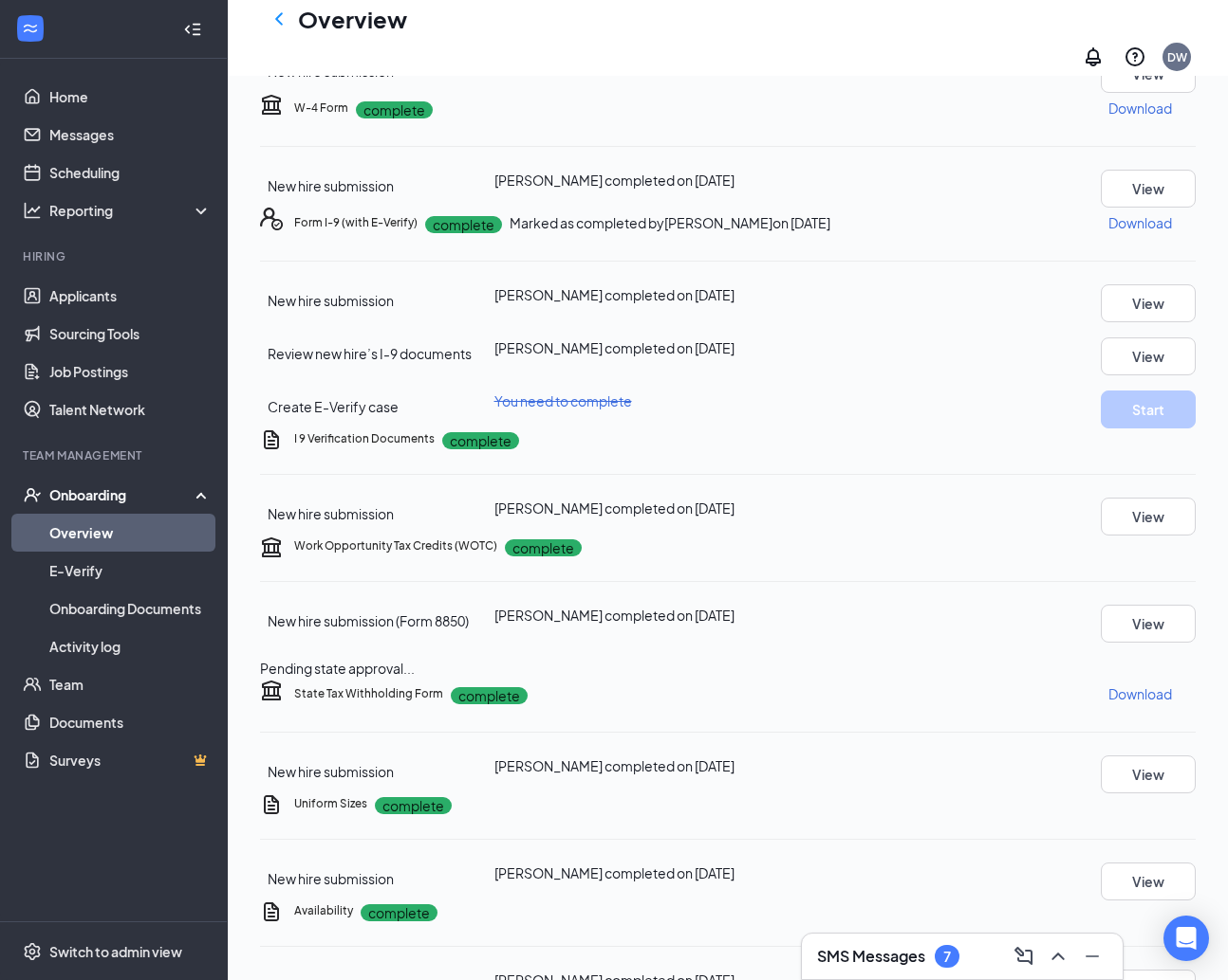
scroll to position [254, 0]
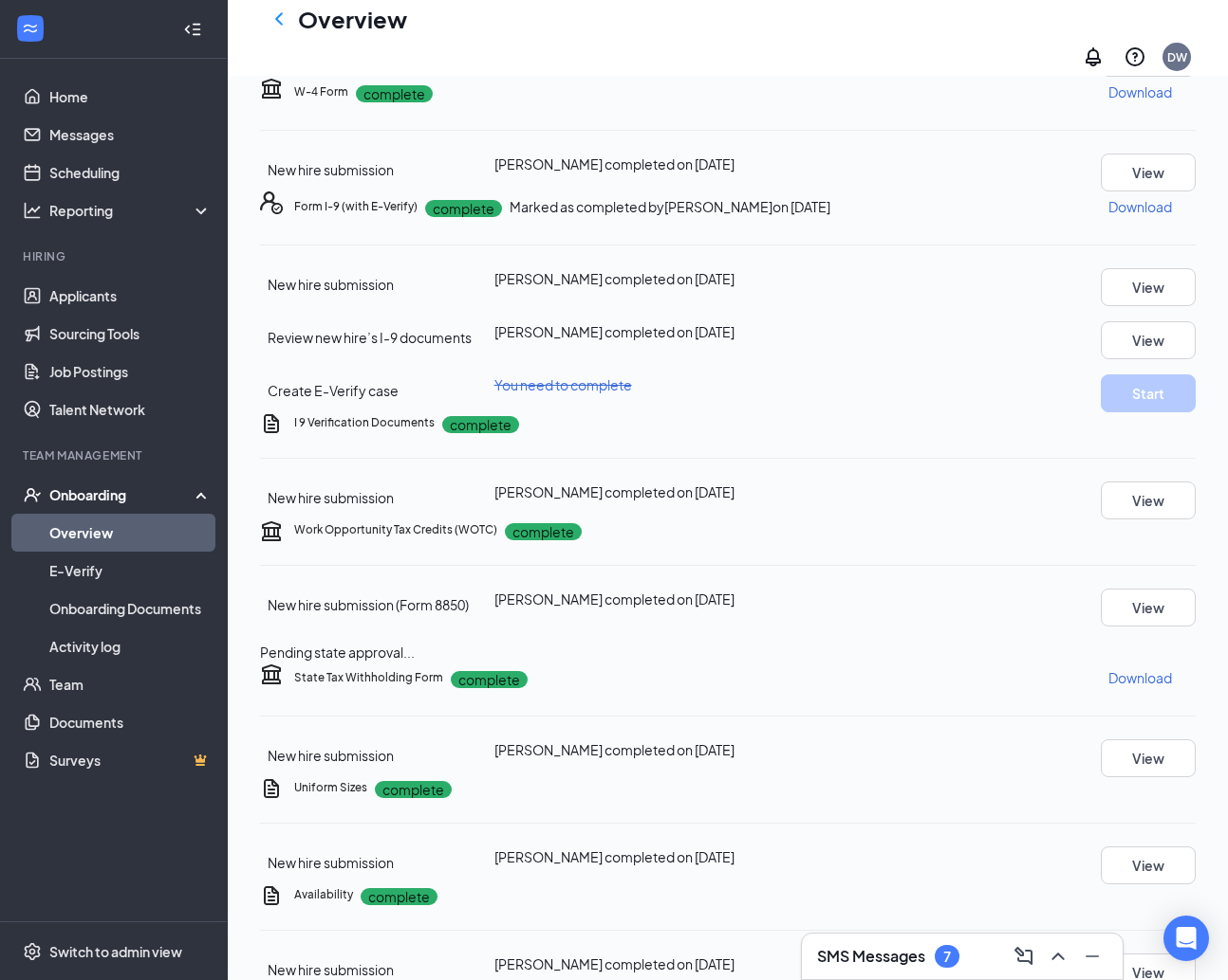
click at [1108, 207] on icon "Ellipses" at bounding box center [1195, 207] width 0 height 0
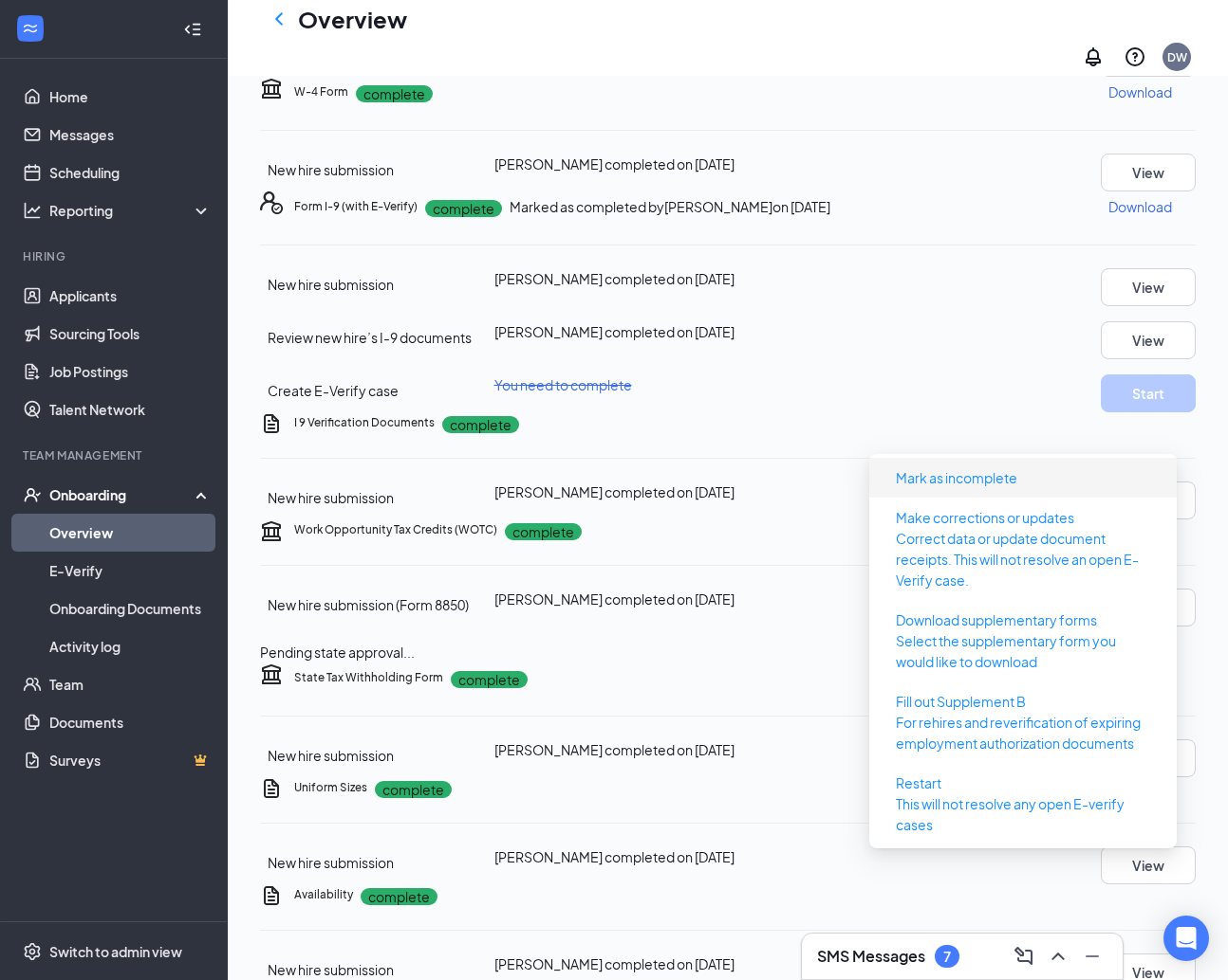
click at [1049, 480] on span "Mark as incomplete" at bounding box center [1022, 477] width 284 height 31
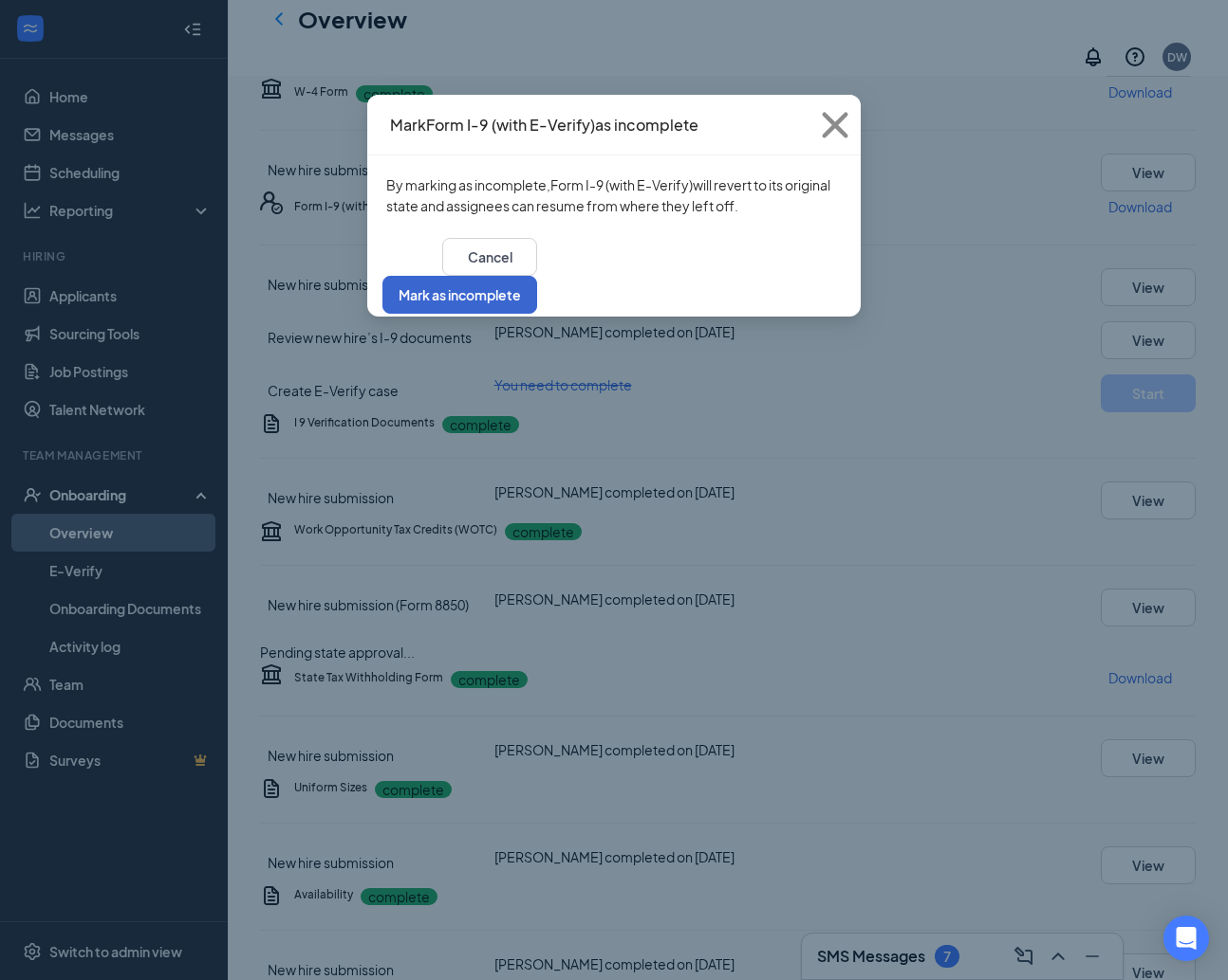
click at [537, 276] on button "Mark as incomplete" at bounding box center [460, 295] width 154 height 38
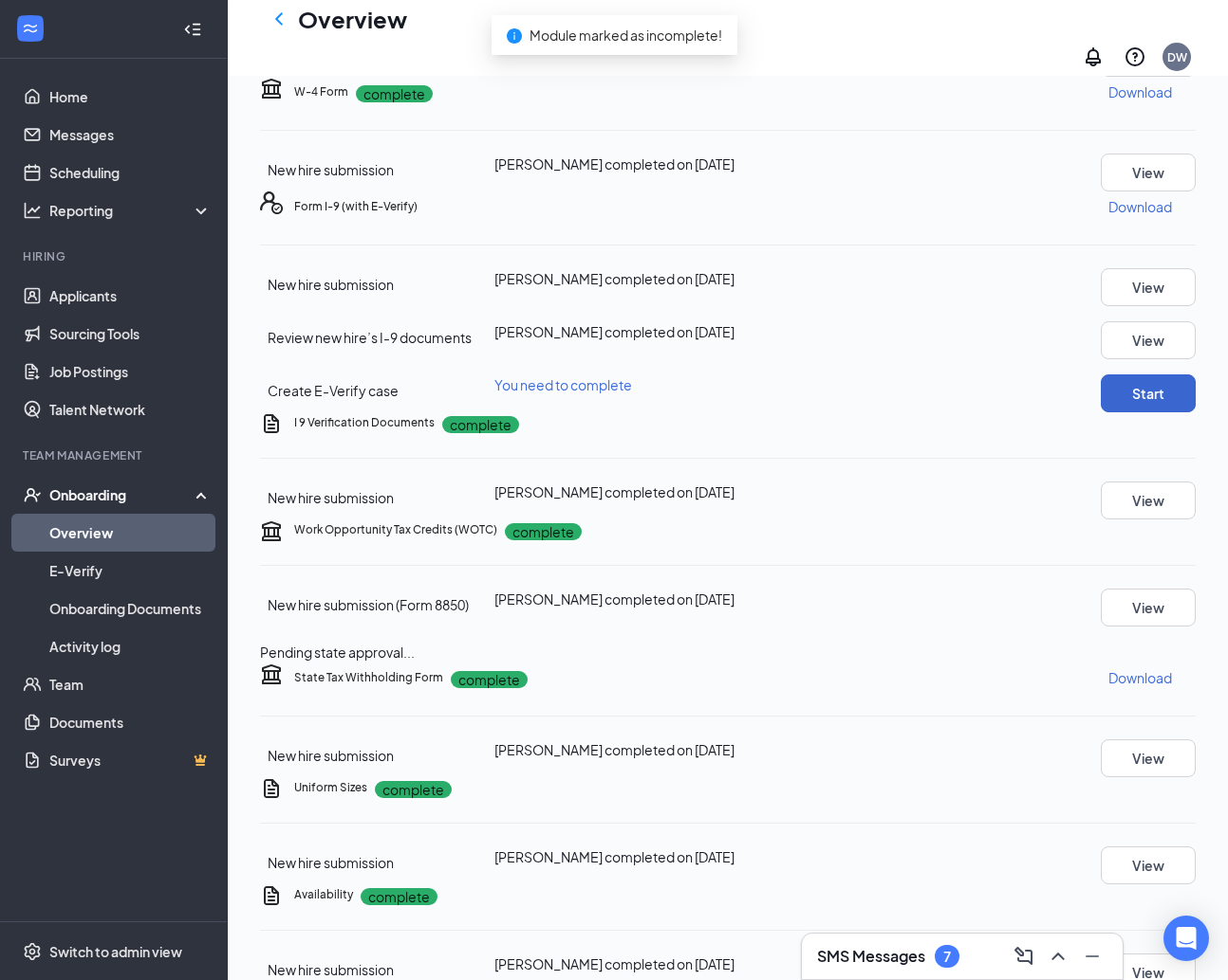
click at [1108, 413] on button "Start" at bounding box center [1148, 393] width 95 height 38
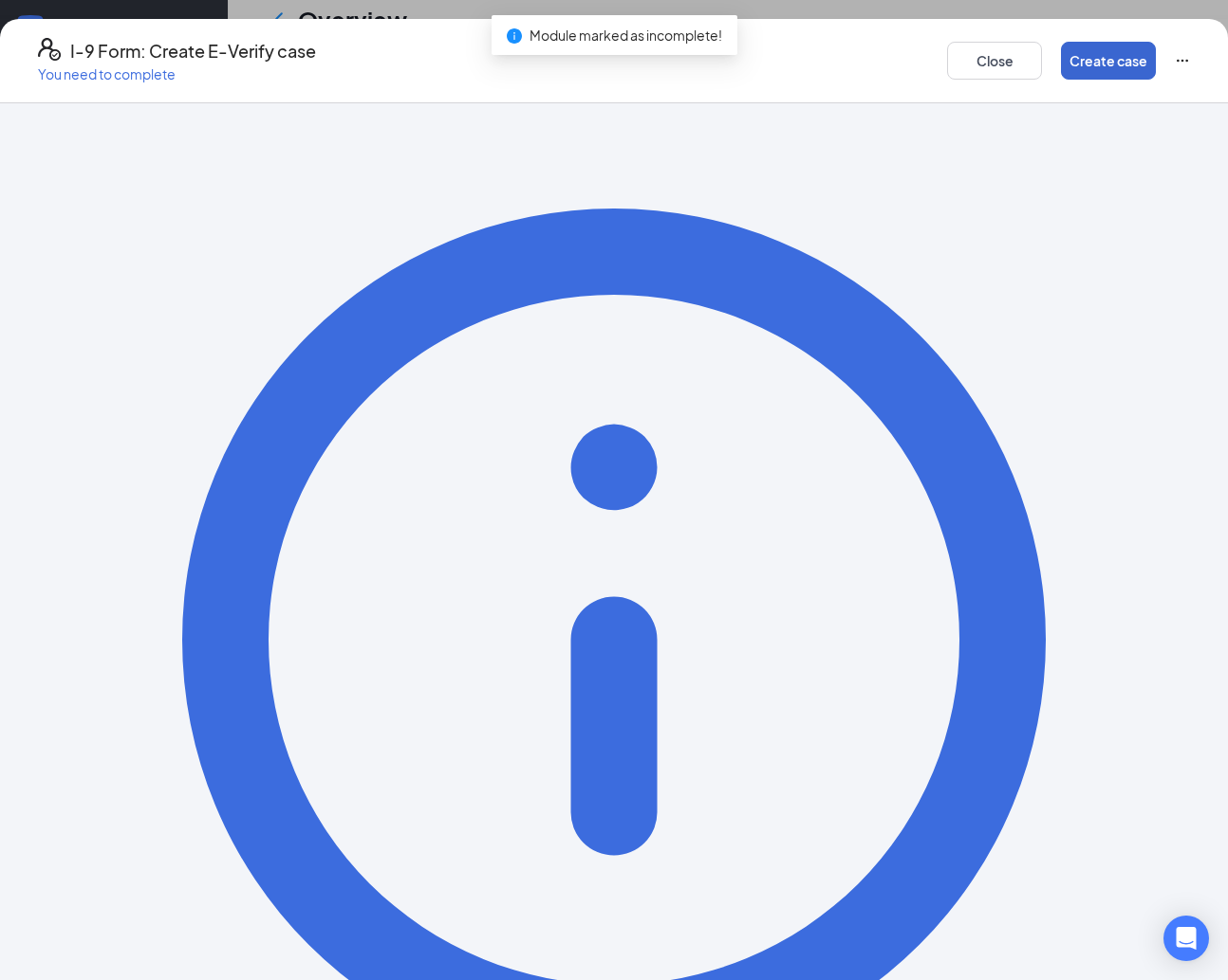
click at [1079, 60] on button "Create case" at bounding box center [1108, 60] width 95 height 38
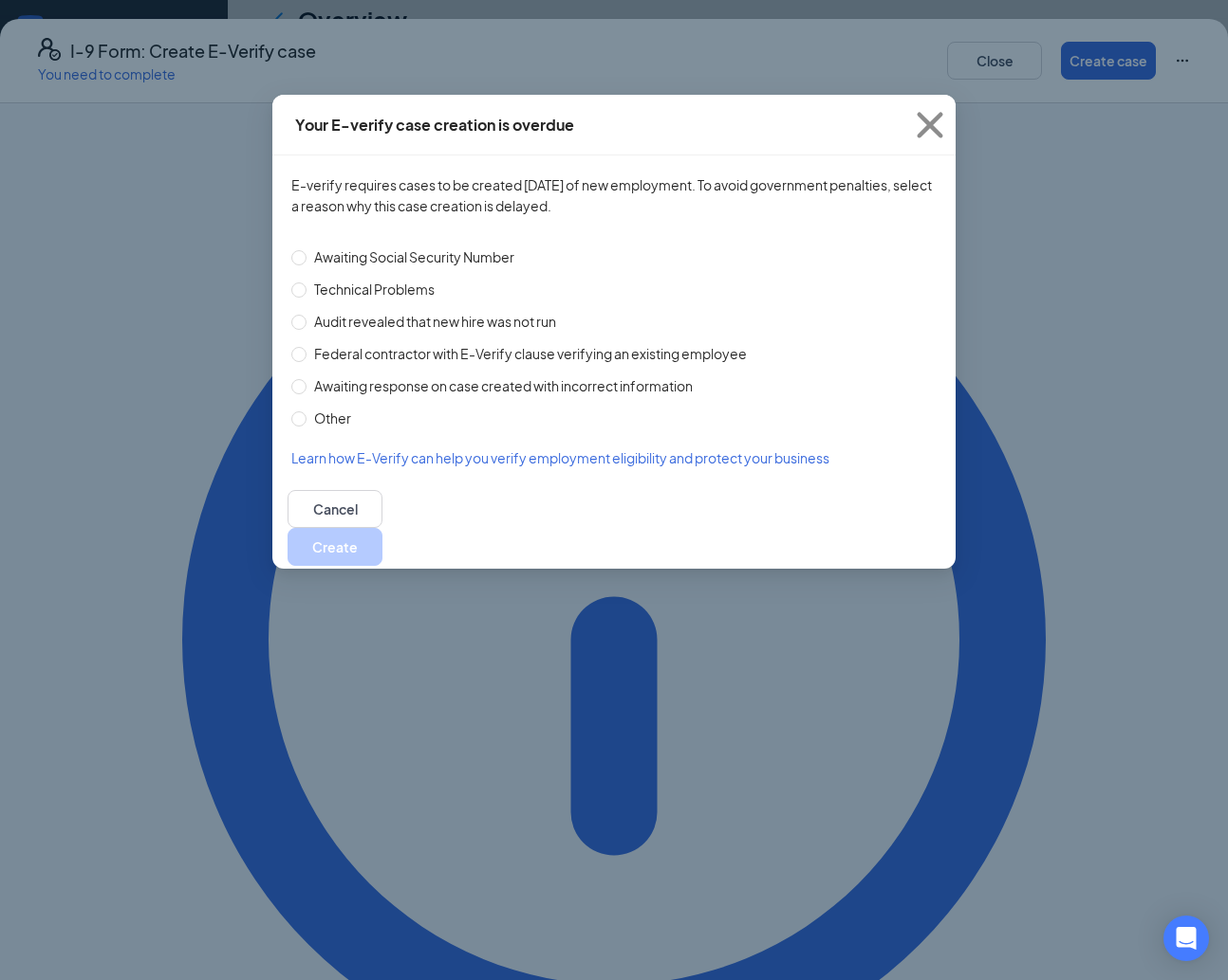
click at [401, 293] on span "Technical Problems" at bounding box center [373, 289] width 136 height 21
click at [306, 293] on input "Technical Problems" at bounding box center [298, 289] width 15 height 15
radio input "true"
drag, startPoint x: 879, startPoint y: 511, endPoint x: 910, endPoint y: 515, distance: 31.3
click at [382, 529] on button "Create" at bounding box center [335, 547] width 95 height 38
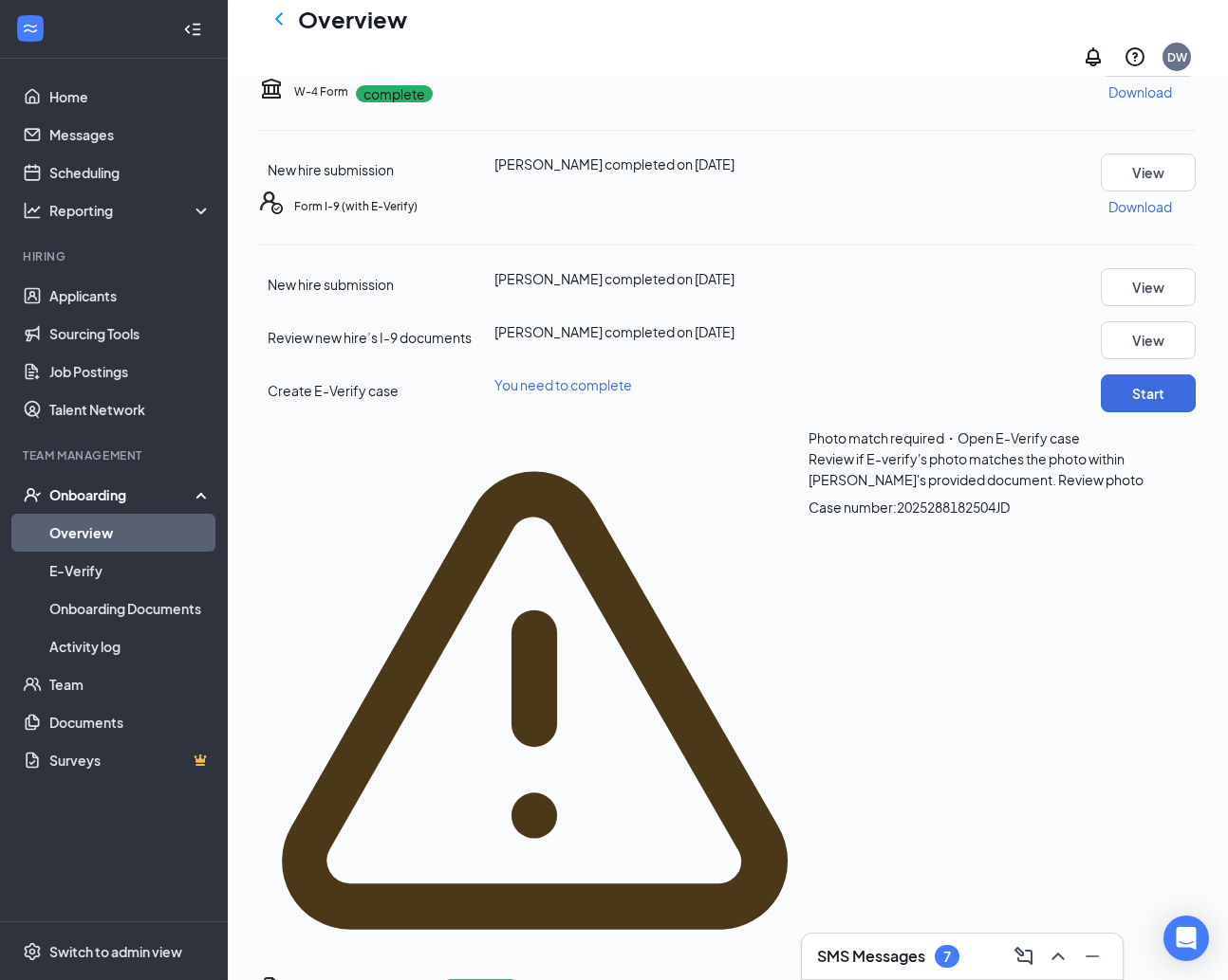
scroll to position [335, 0]
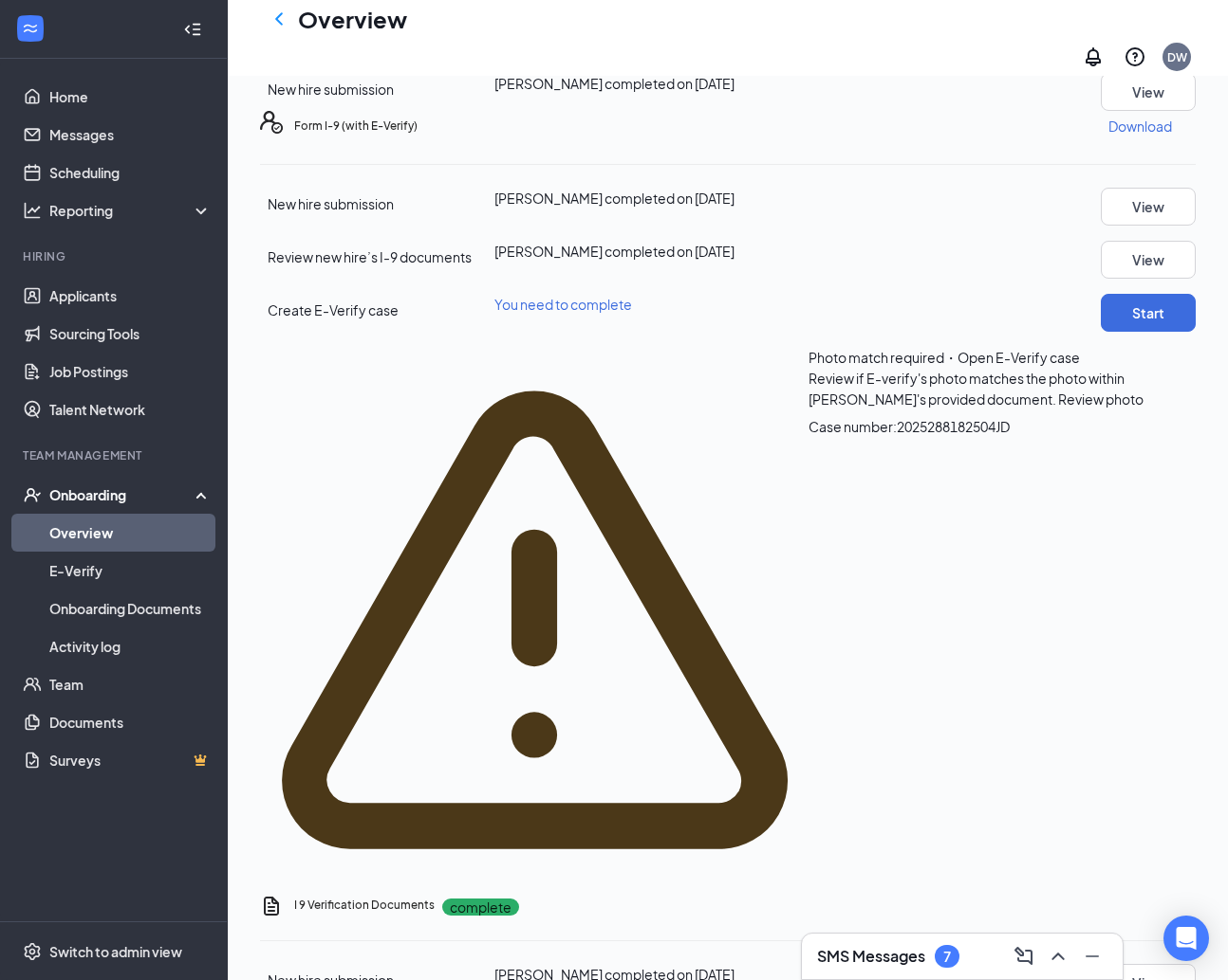
click at [1058, 408] on span "Review photo" at bounding box center [1100, 399] width 85 height 17
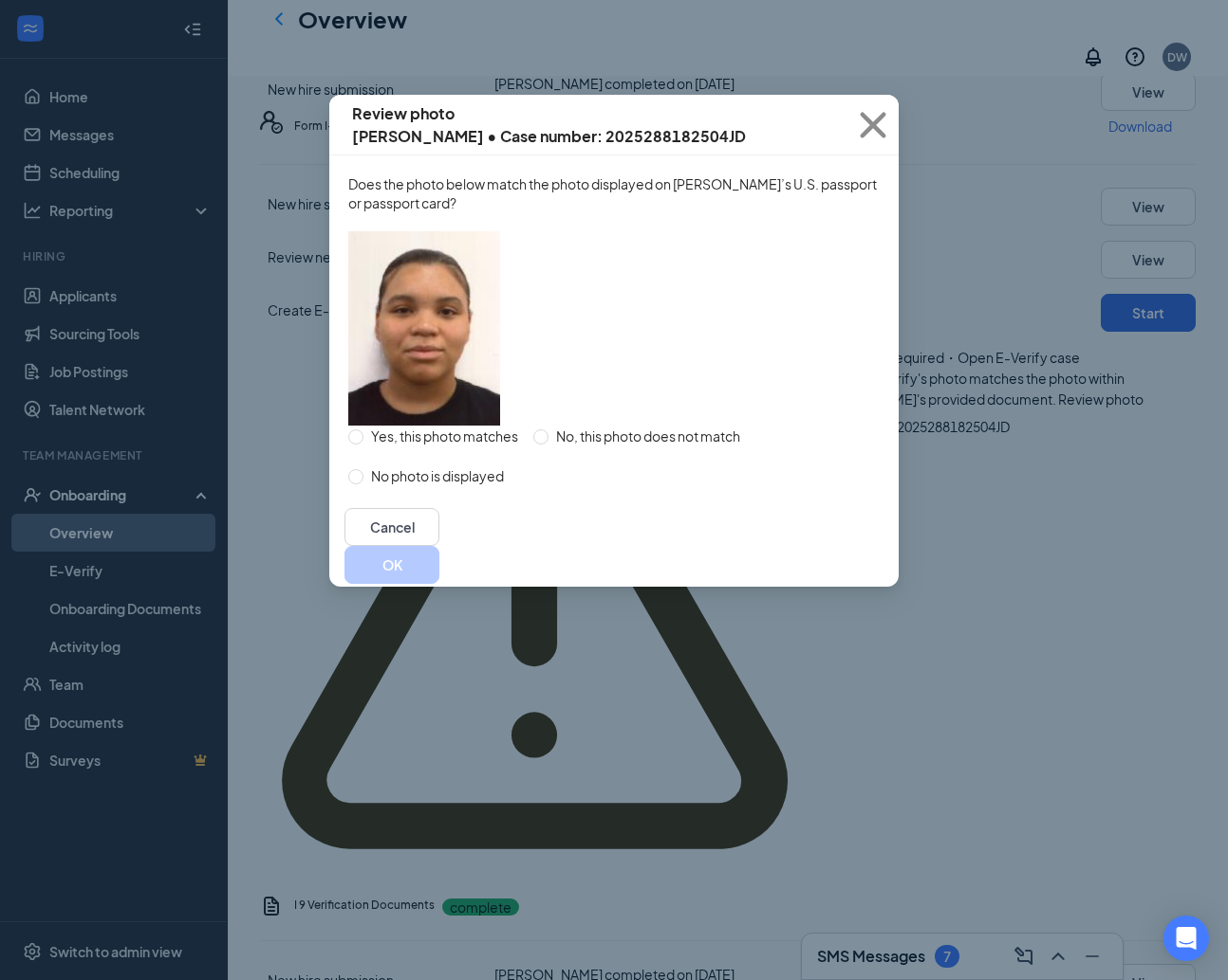
drag, startPoint x: 365, startPoint y: 457, endPoint x: 404, endPoint y: 462, distance: 39.3
click at [363, 444] on span at bounding box center [356, 437] width 15 height 15
click at [363, 444] on input "Yes, this photo matches" at bounding box center [356, 437] width 15 height 15
radio input "true"
click at [440, 584] on button "OK" at bounding box center [392, 565] width 95 height 38
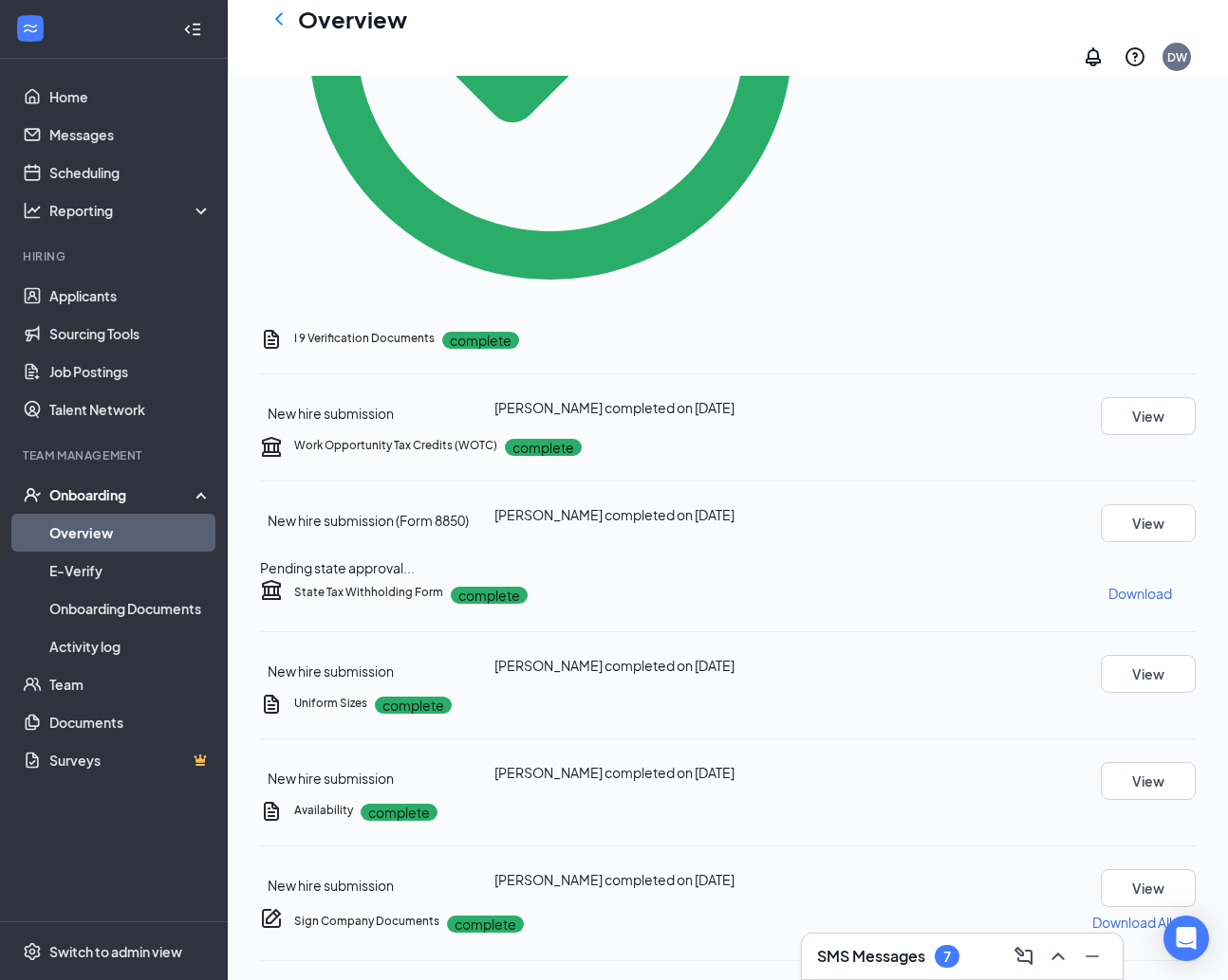
scroll to position [623, 0]
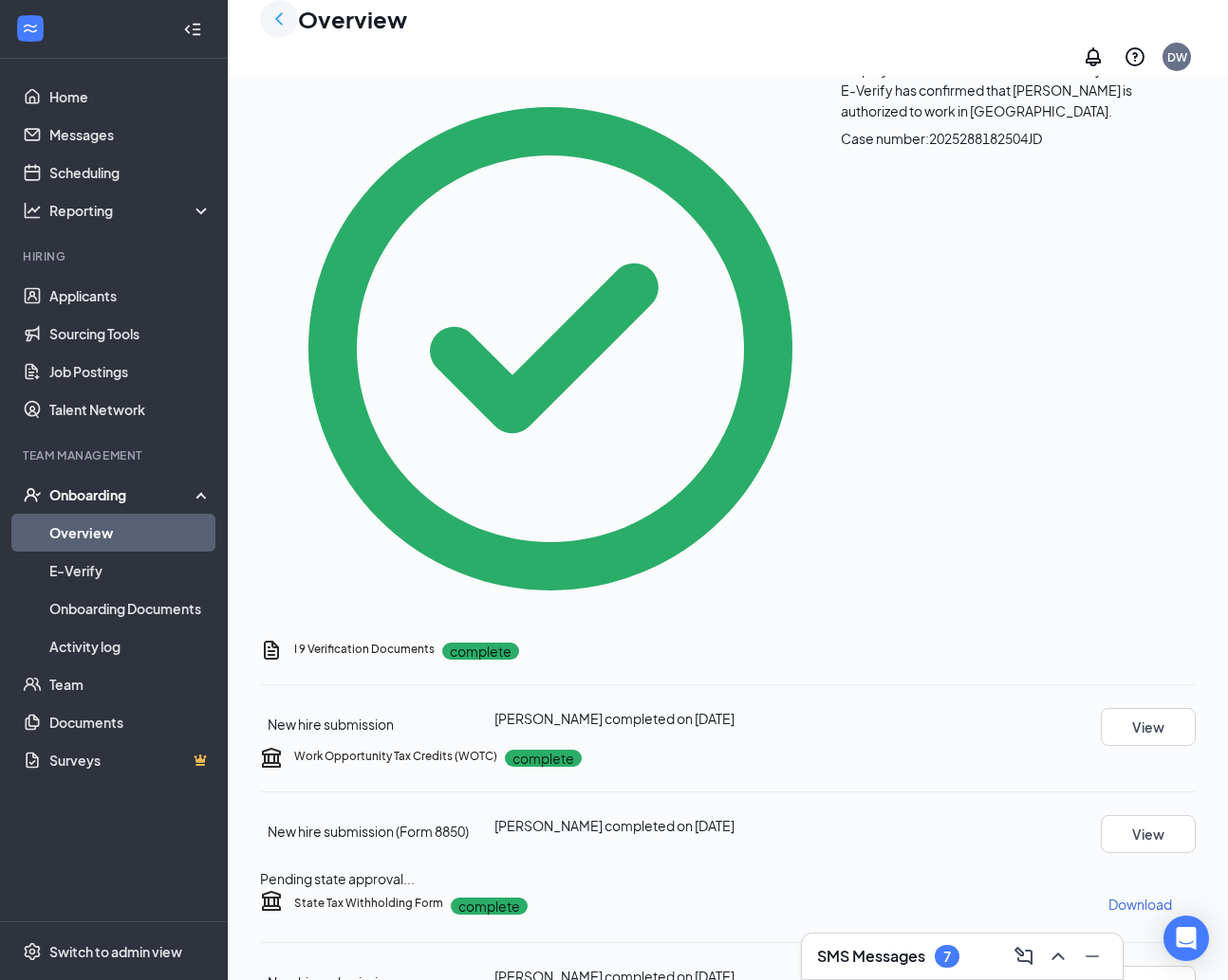
click at [282, 29] on icon "ChevronLeft" at bounding box center [278, 19] width 23 height 23
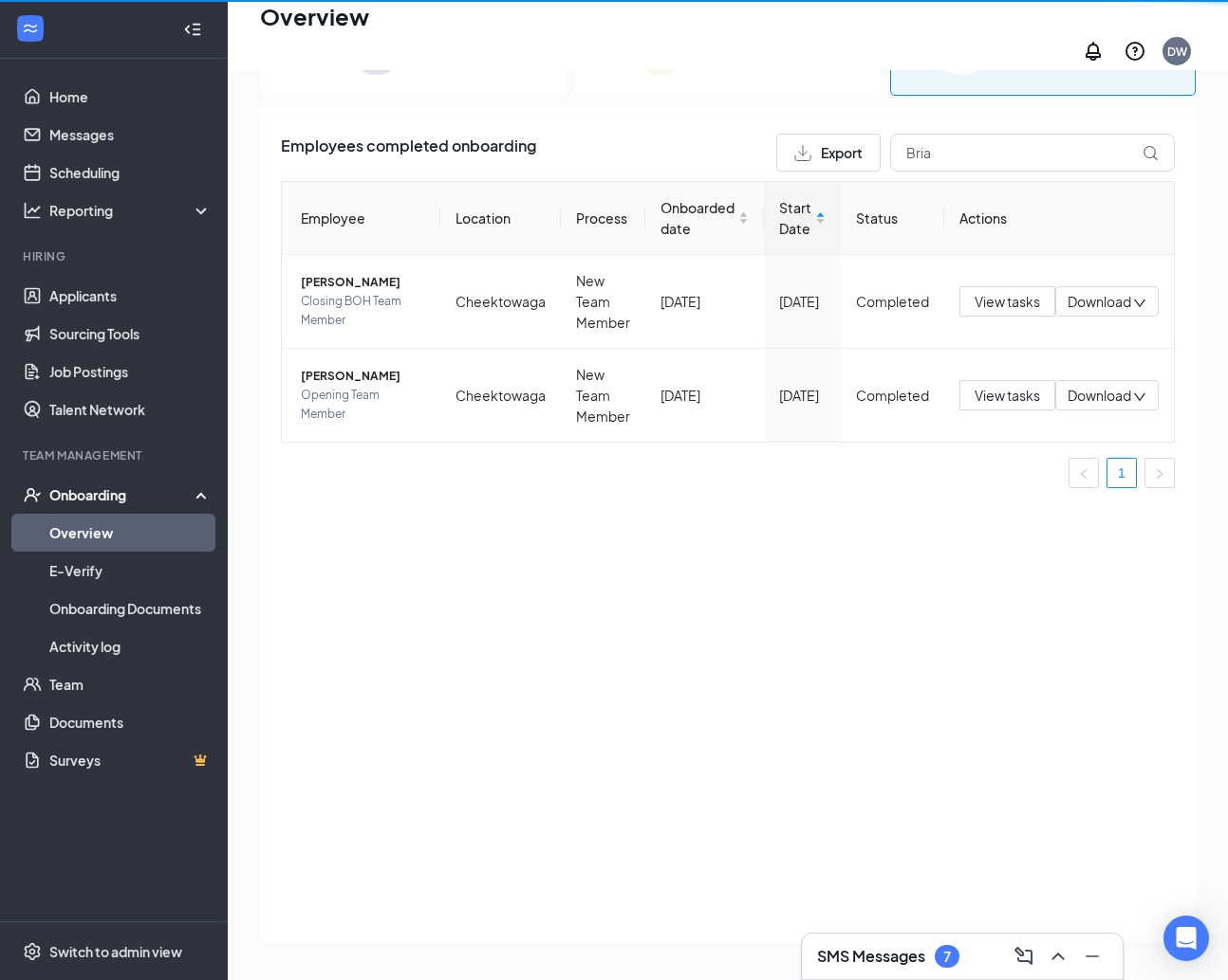
scroll to position [85, 0]
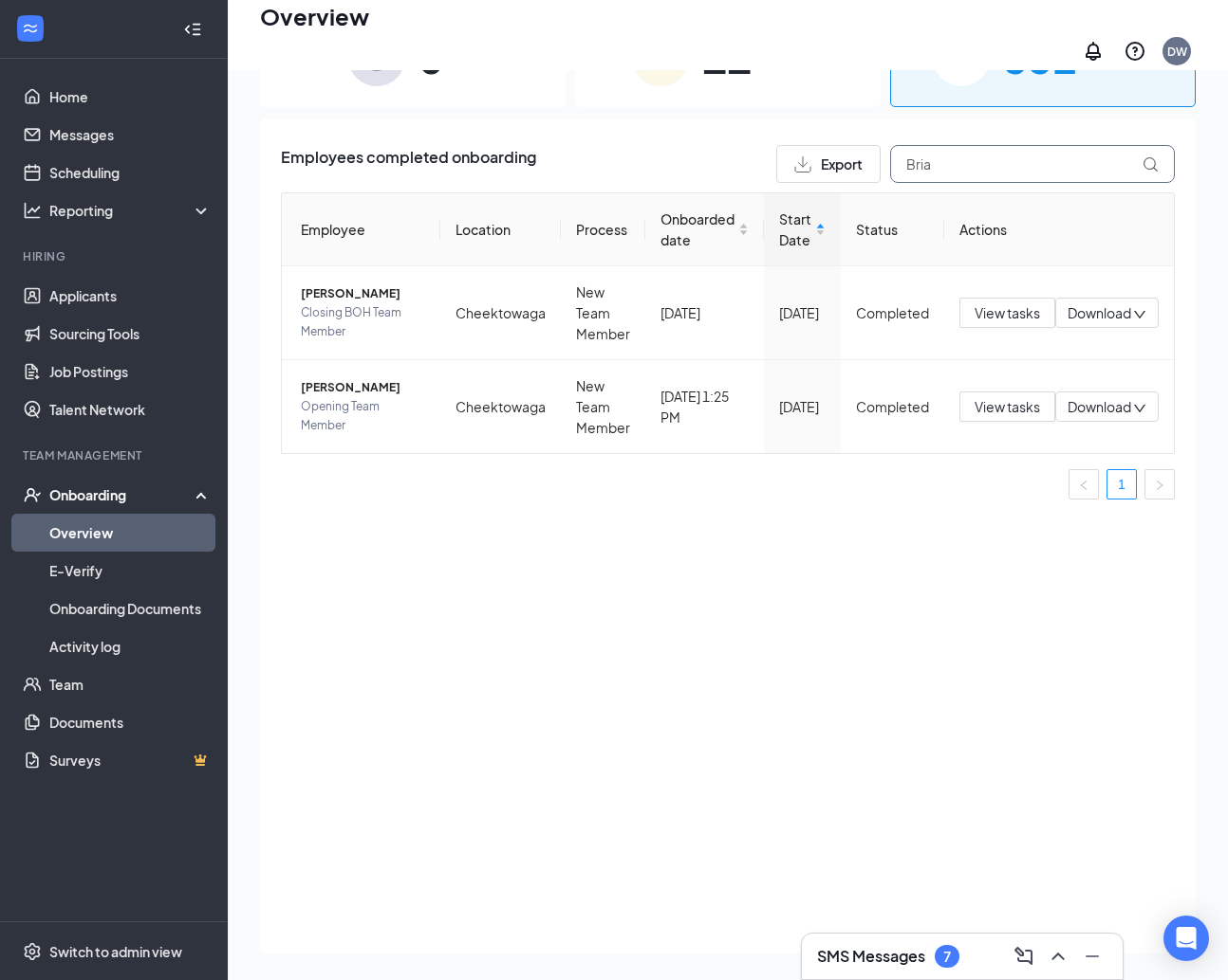
click at [986, 153] on input "Bria" at bounding box center [1032, 164] width 284 height 38
type input "[PERSON_NAME]"
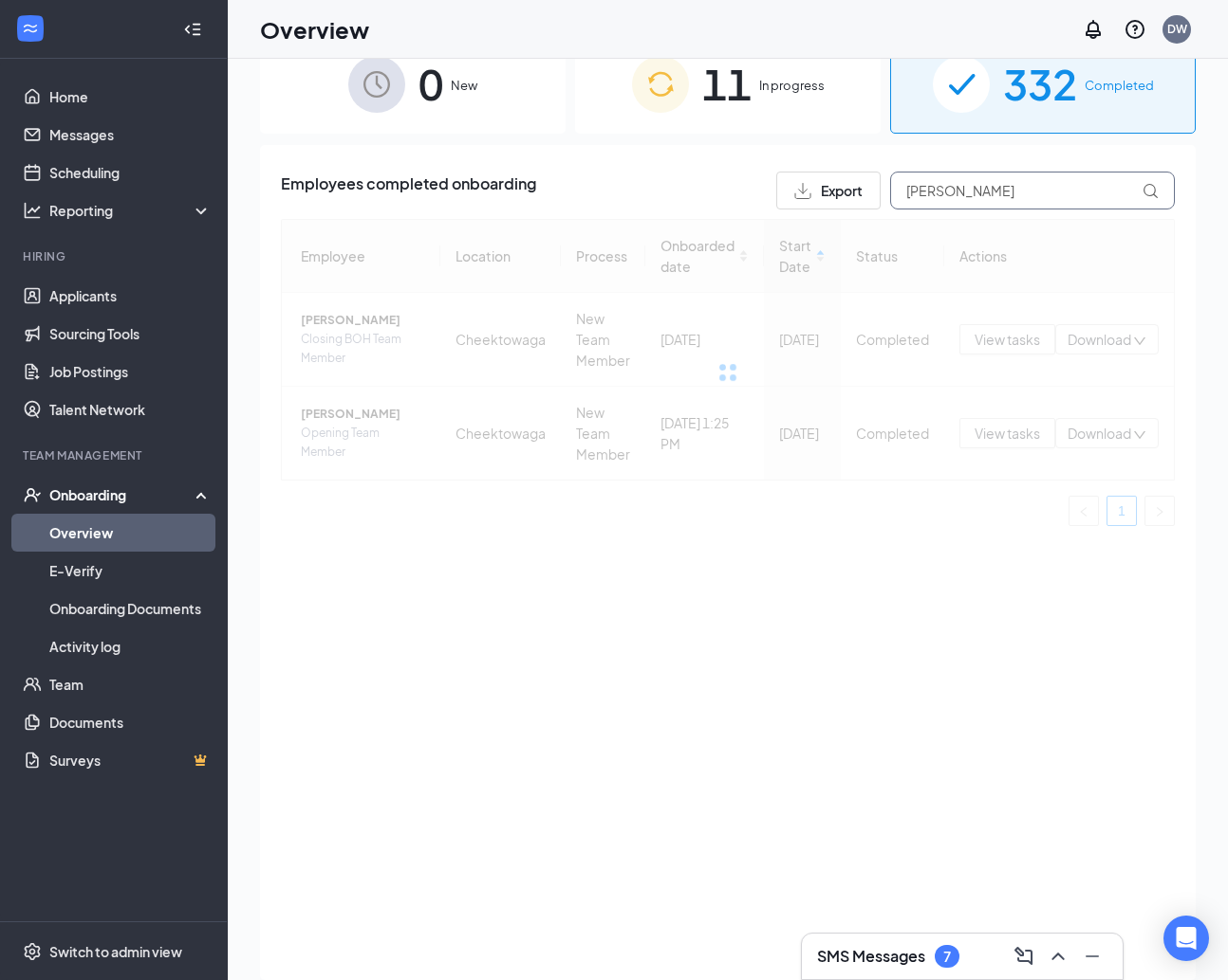
scroll to position [3, 0]
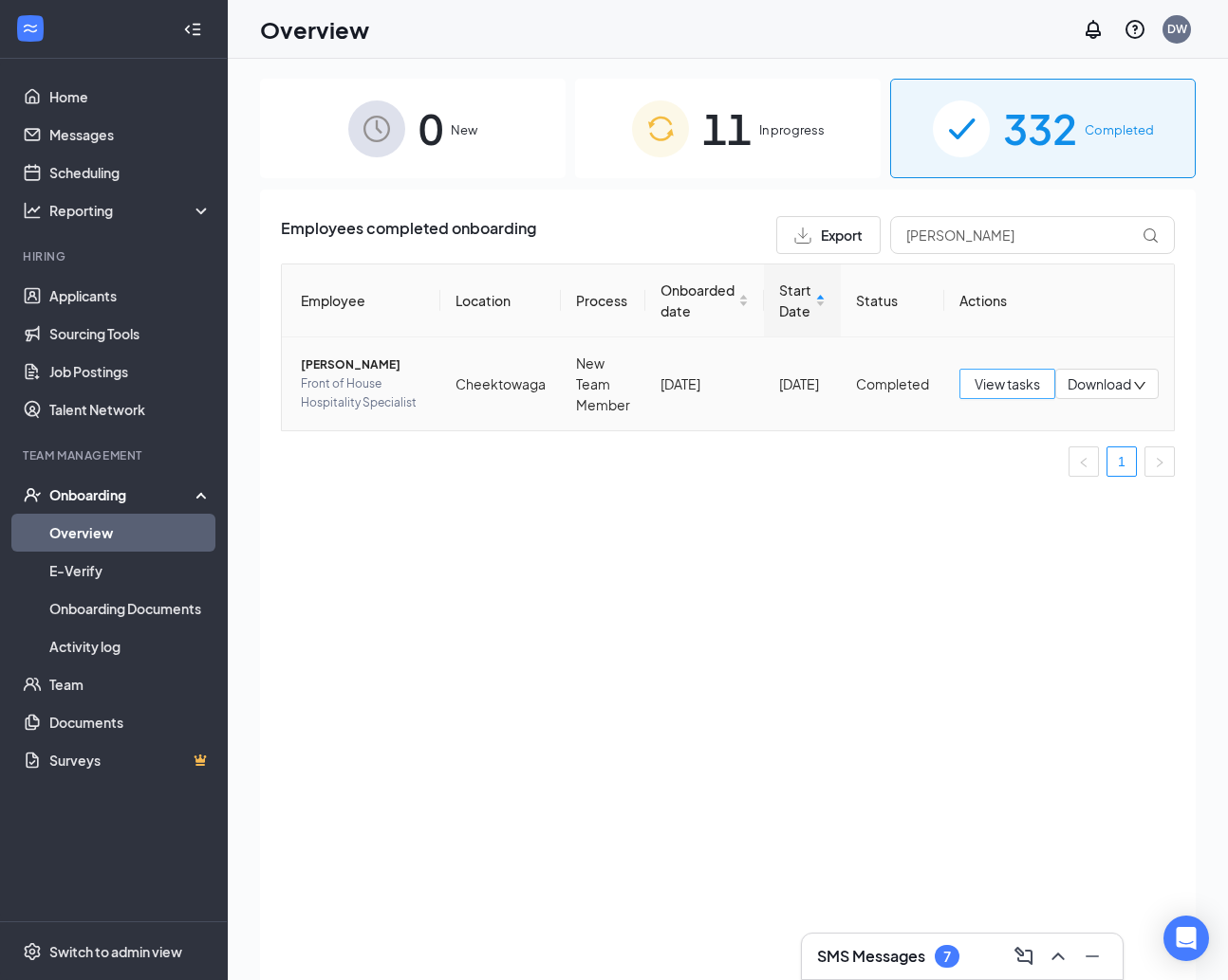
click at [994, 386] on span "View tasks" at bounding box center [1007, 383] width 65 height 21
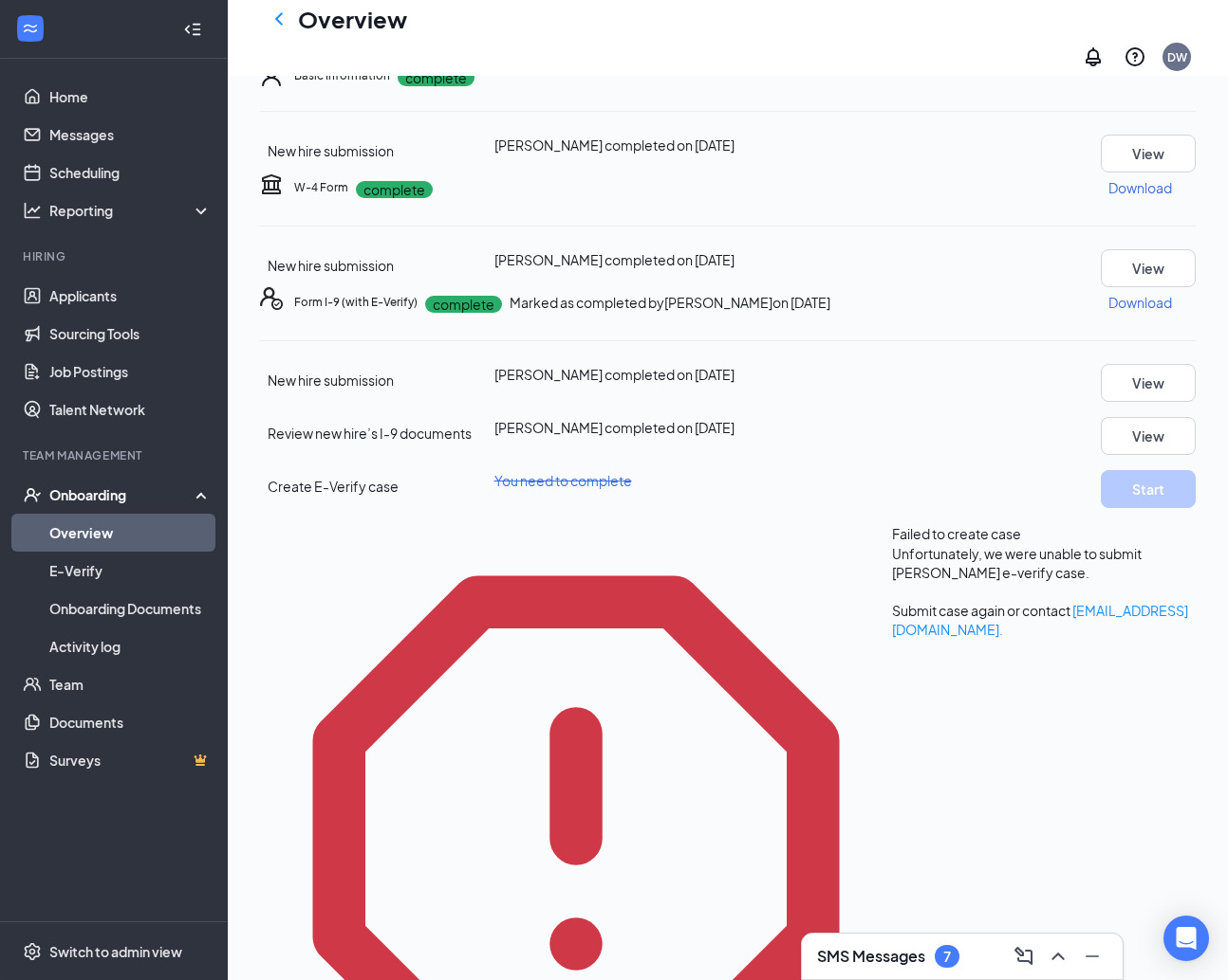
scroll to position [161, 0]
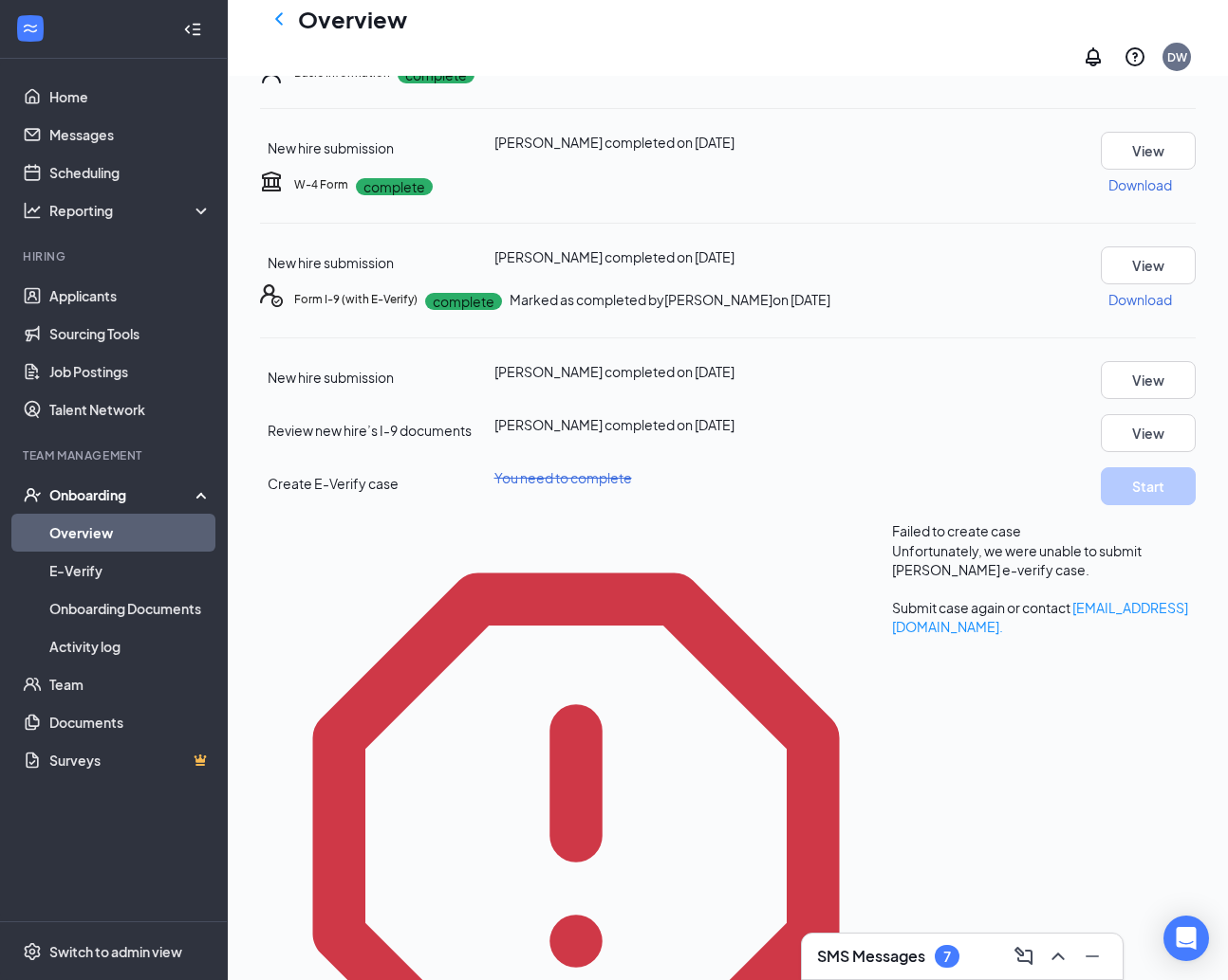
click at [891, 617] on span "Submit case again" at bounding box center [948, 607] width 113 height 17
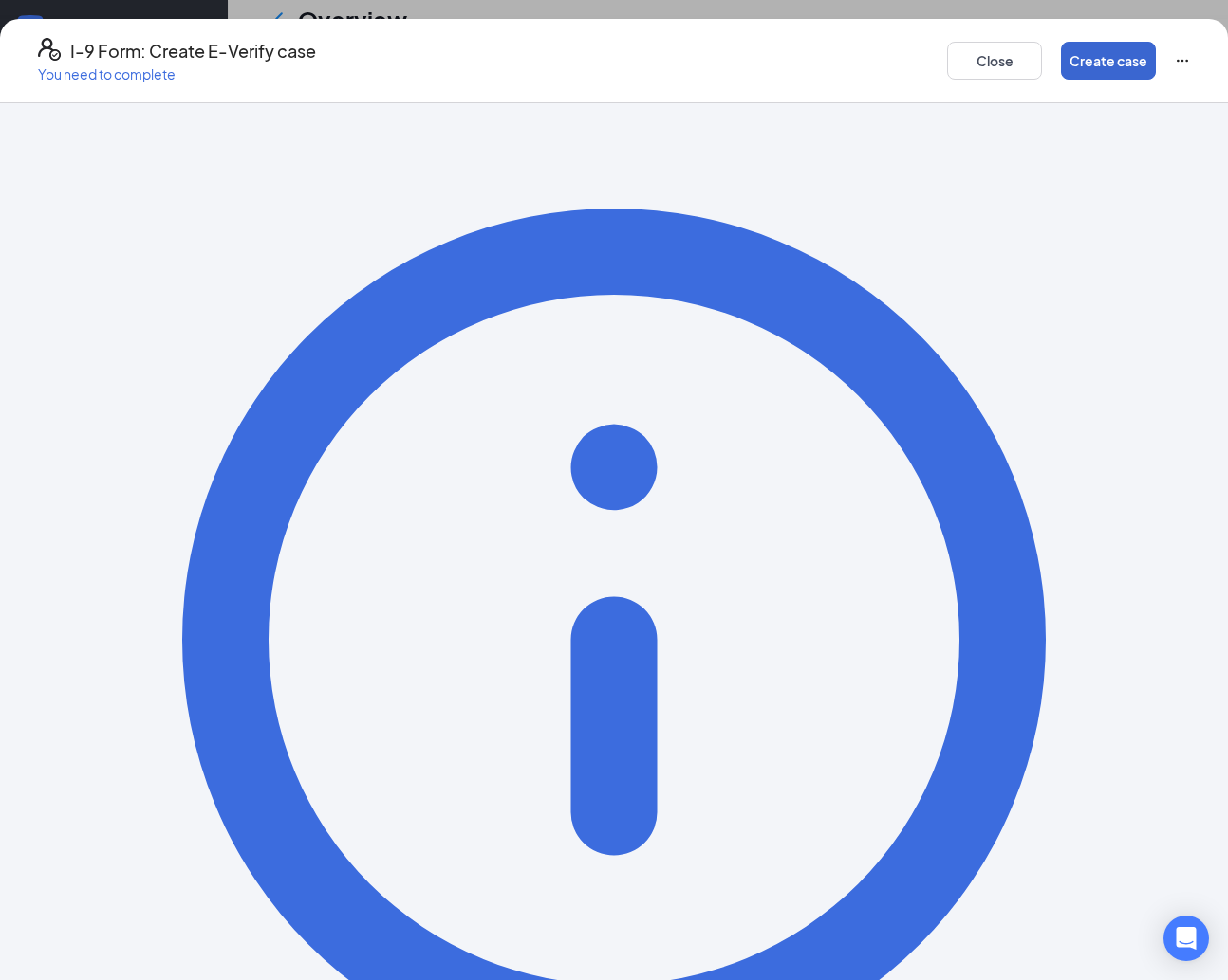
click at [1103, 68] on button "Create case" at bounding box center [1108, 60] width 95 height 38
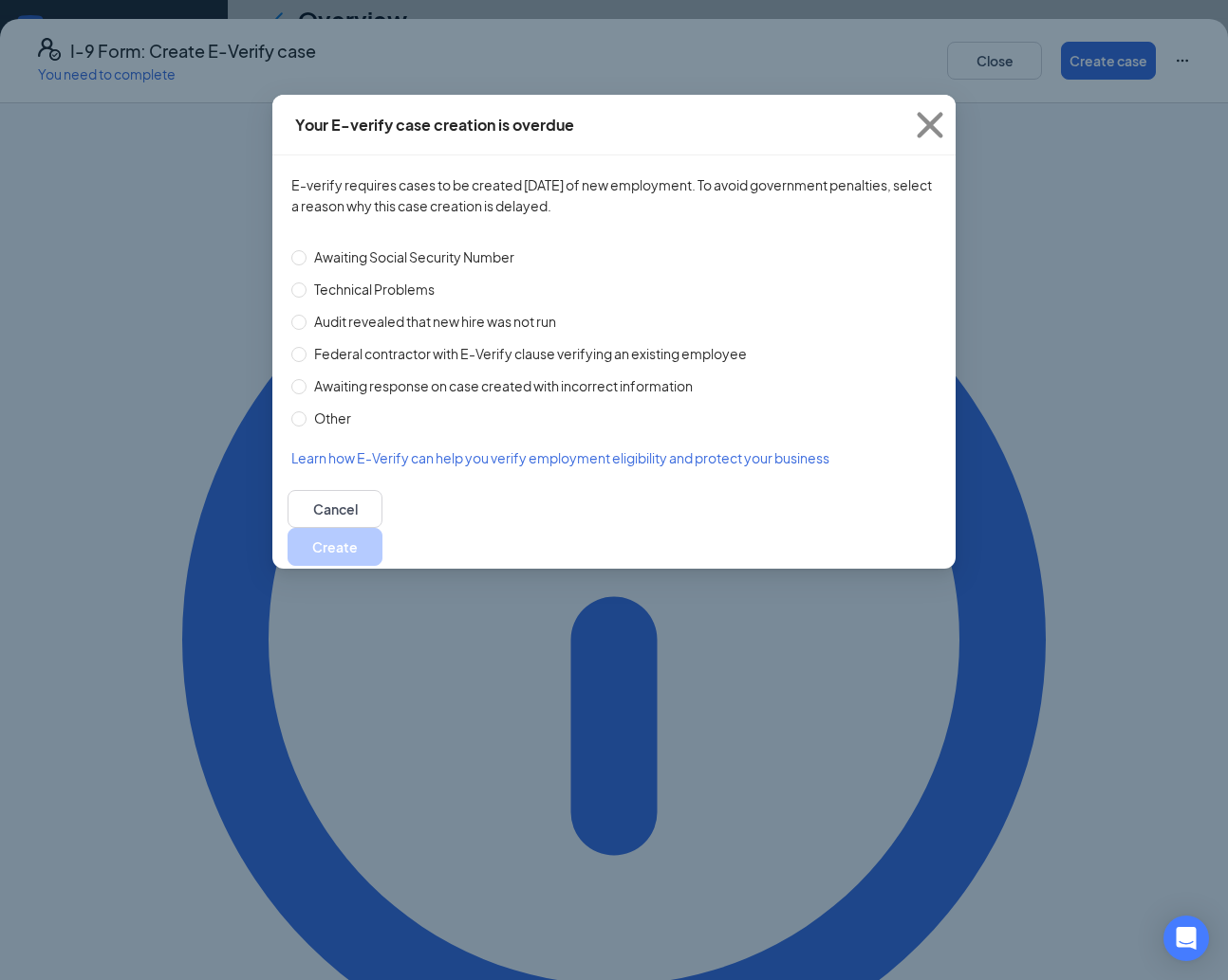
click at [351, 291] on span "Technical Problems" at bounding box center [373, 289] width 136 height 21
click at [306, 291] on input "Technical Problems" at bounding box center [298, 289] width 15 height 15
radio input "true"
click at [382, 536] on button "Create" at bounding box center [335, 547] width 95 height 38
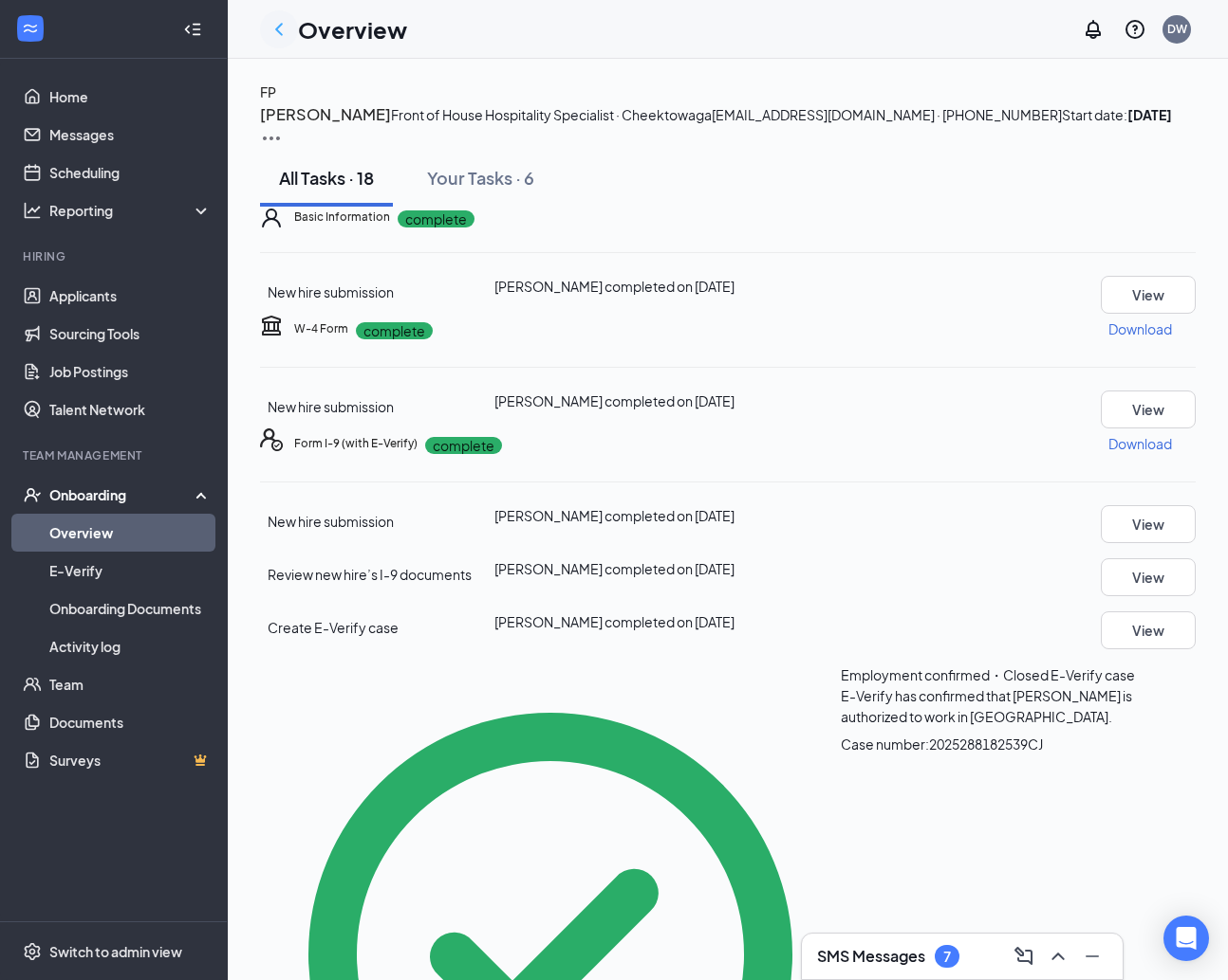
scroll to position [0, 0]
click at [275, 31] on icon "ChevronLeft" at bounding box center [278, 29] width 23 height 23
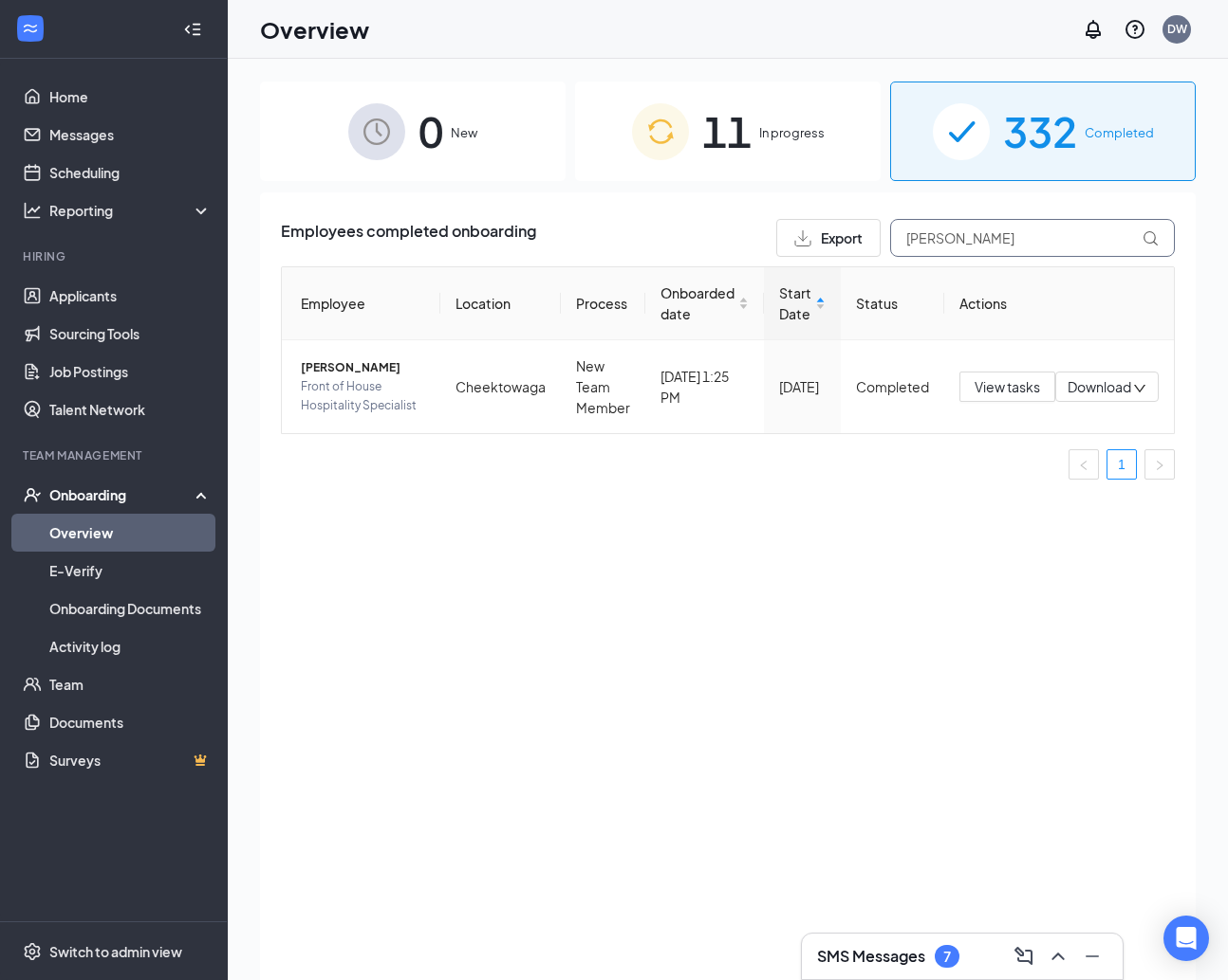
click at [995, 234] on input "[PERSON_NAME]" at bounding box center [1032, 238] width 284 height 38
type input "[PERSON_NAME]"
click at [988, 395] on span "View tasks" at bounding box center [1007, 386] width 65 height 21
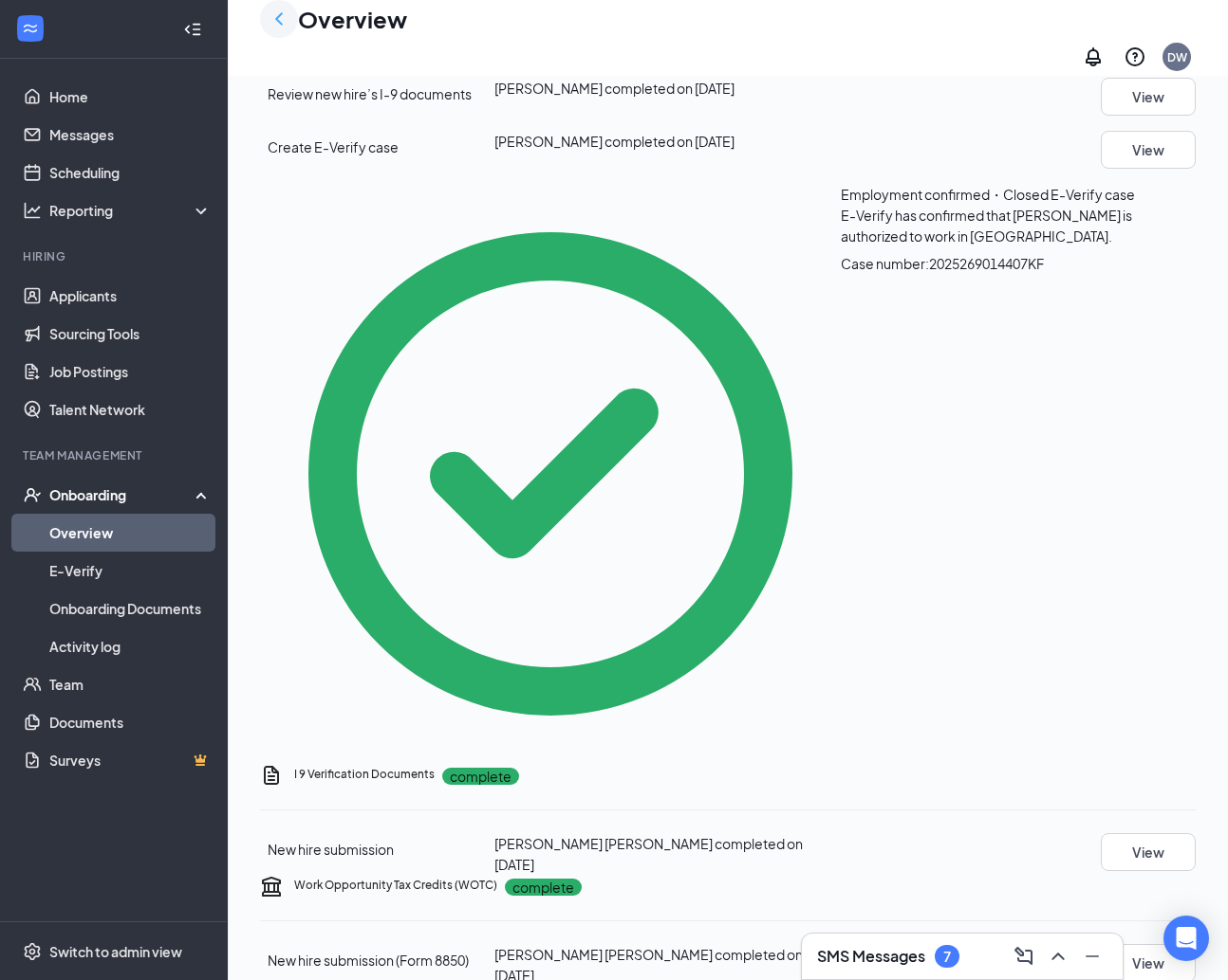
click at [284, 31] on icon "ChevronLeft" at bounding box center [278, 19] width 23 height 23
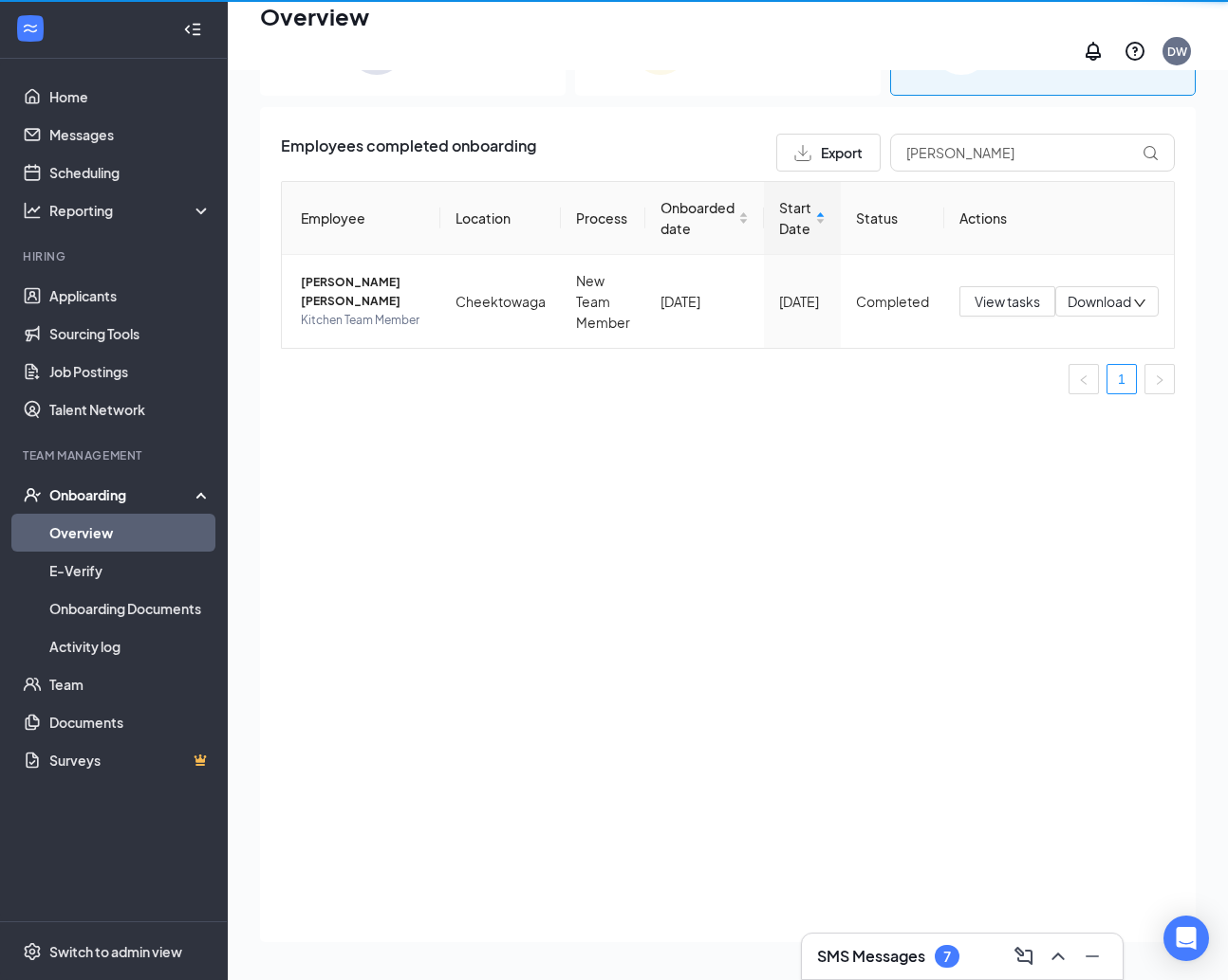
scroll to position [85, 0]
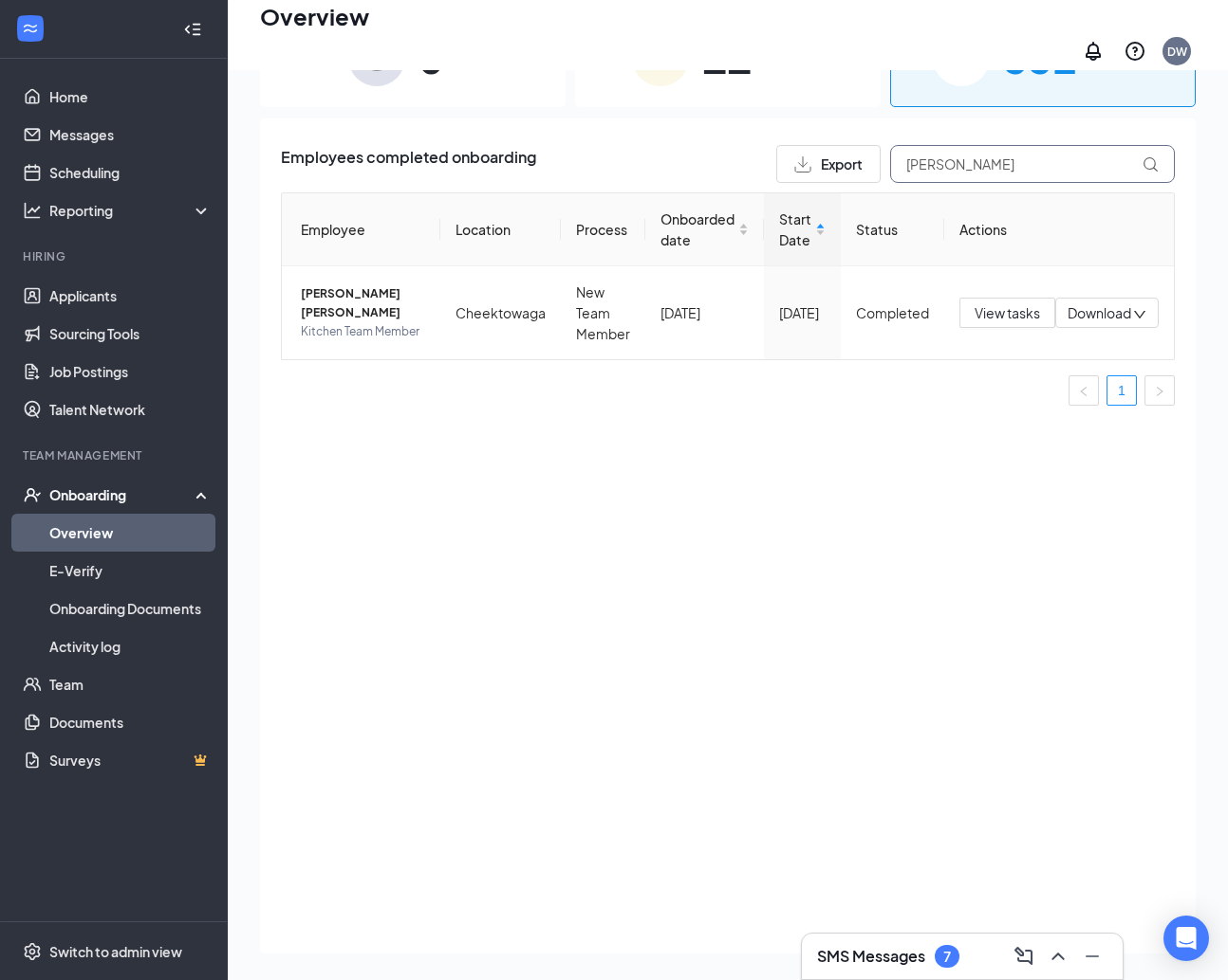
click at [994, 148] on input "[PERSON_NAME]" at bounding box center [1032, 164] width 284 height 38
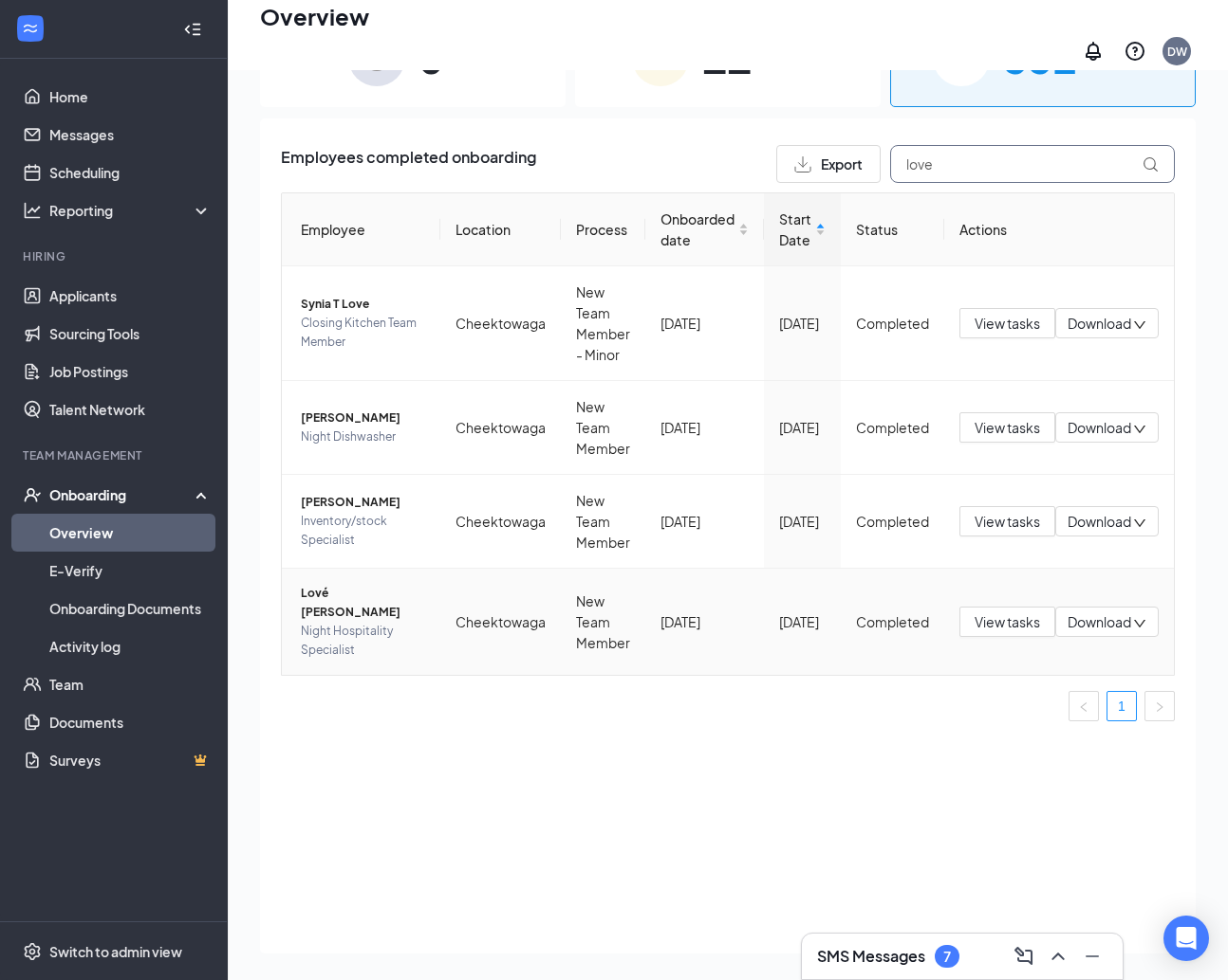
type input "love"
click at [1014, 612] on span "View tasks" at bounding box center [1007, 622] width 65 height 21
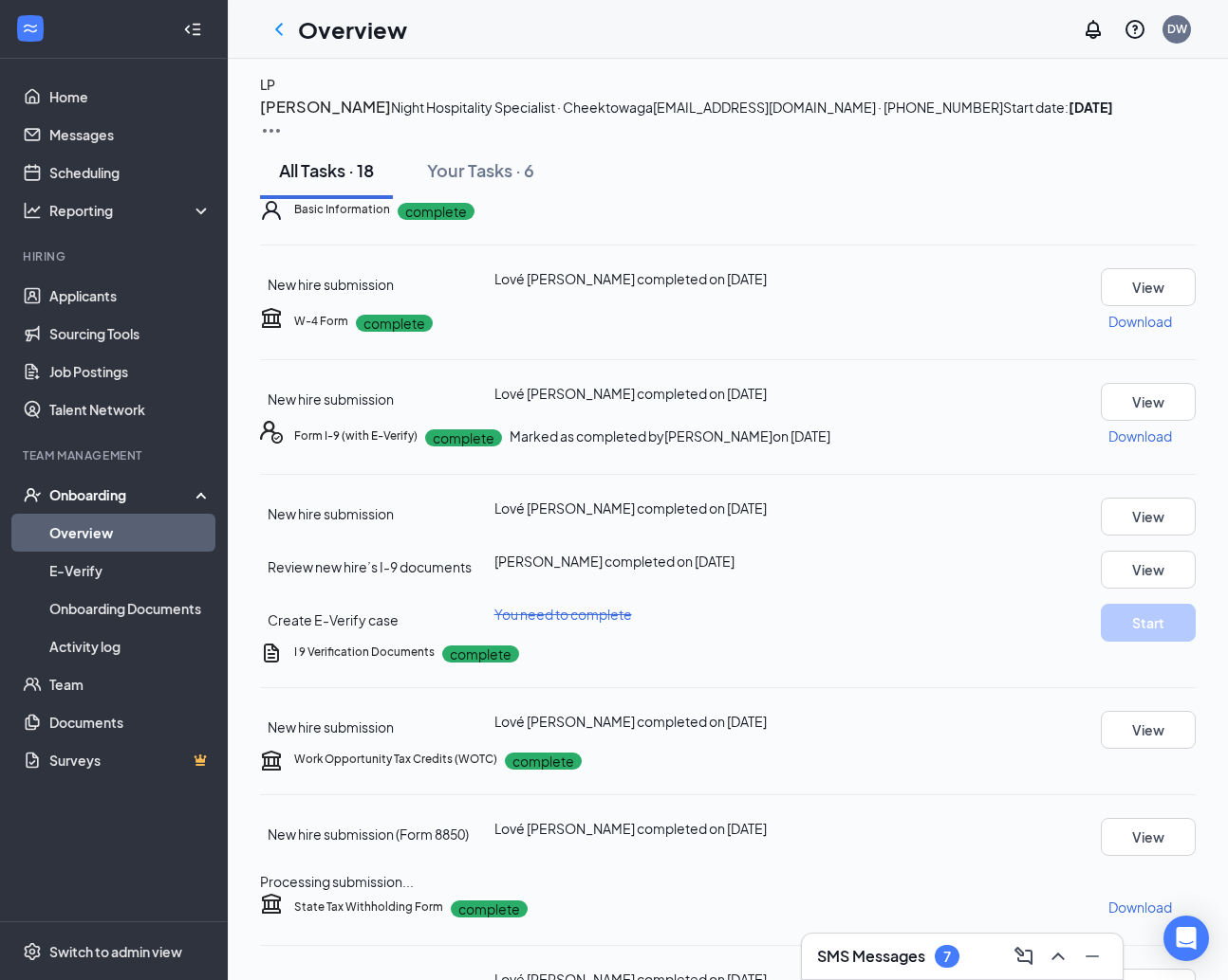
scroll to position [13, 0]
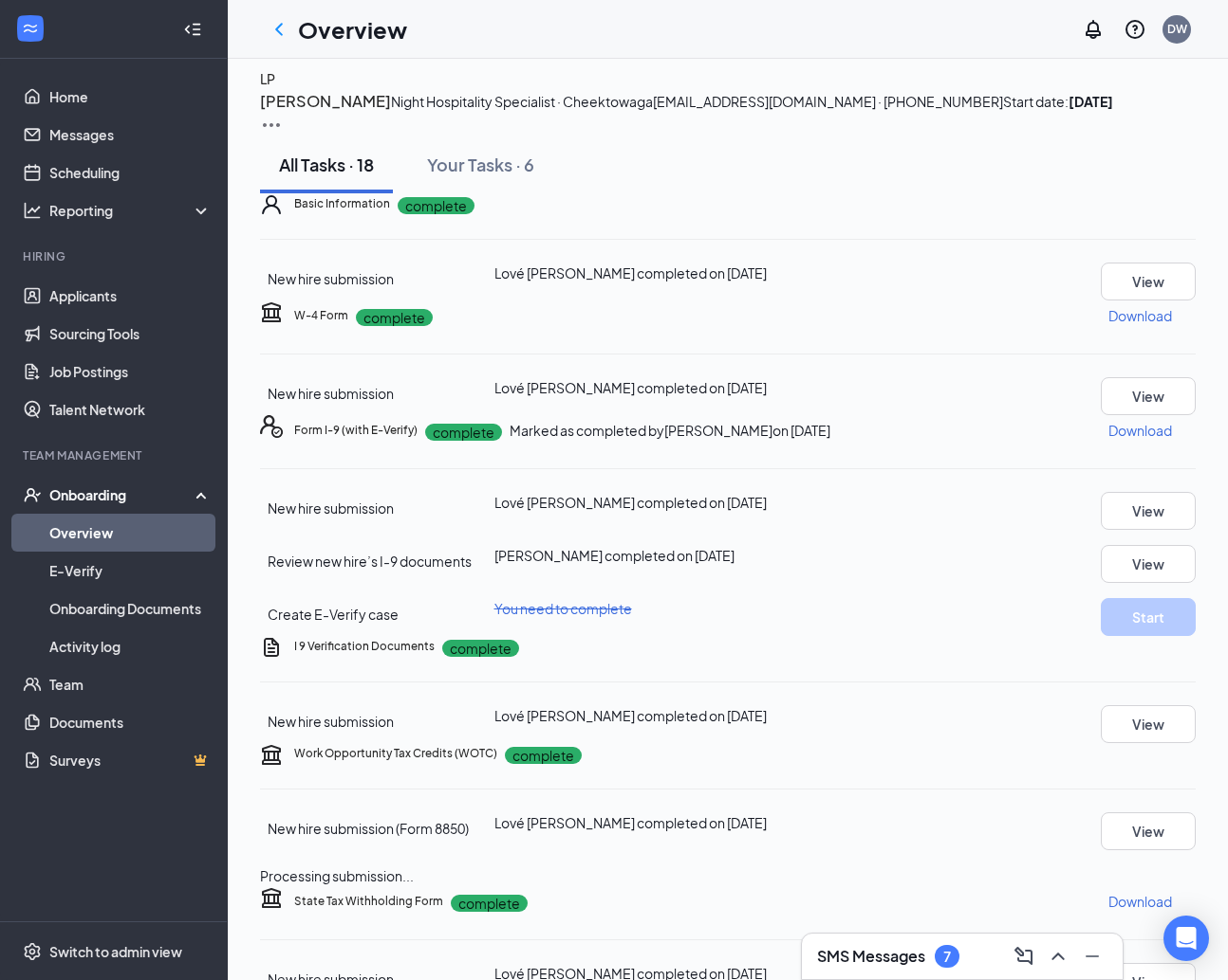
click at [1108, 431] on icon "Ellipses" at bounding box center [1195, 431] width 0 height 0
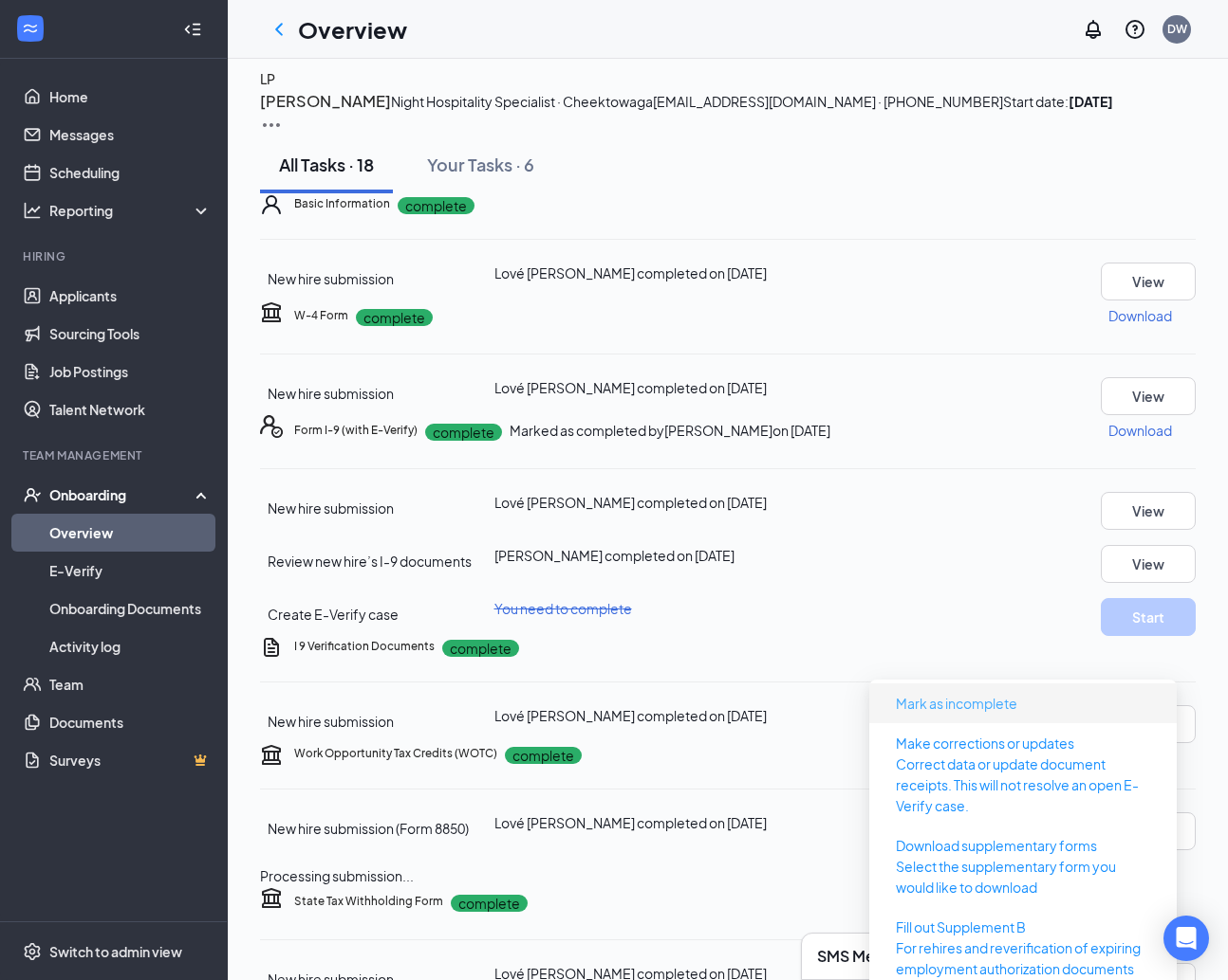
click at [964, 693] on button "Mark as incomplete" at bounding box center [956, 703] width 152 height 31
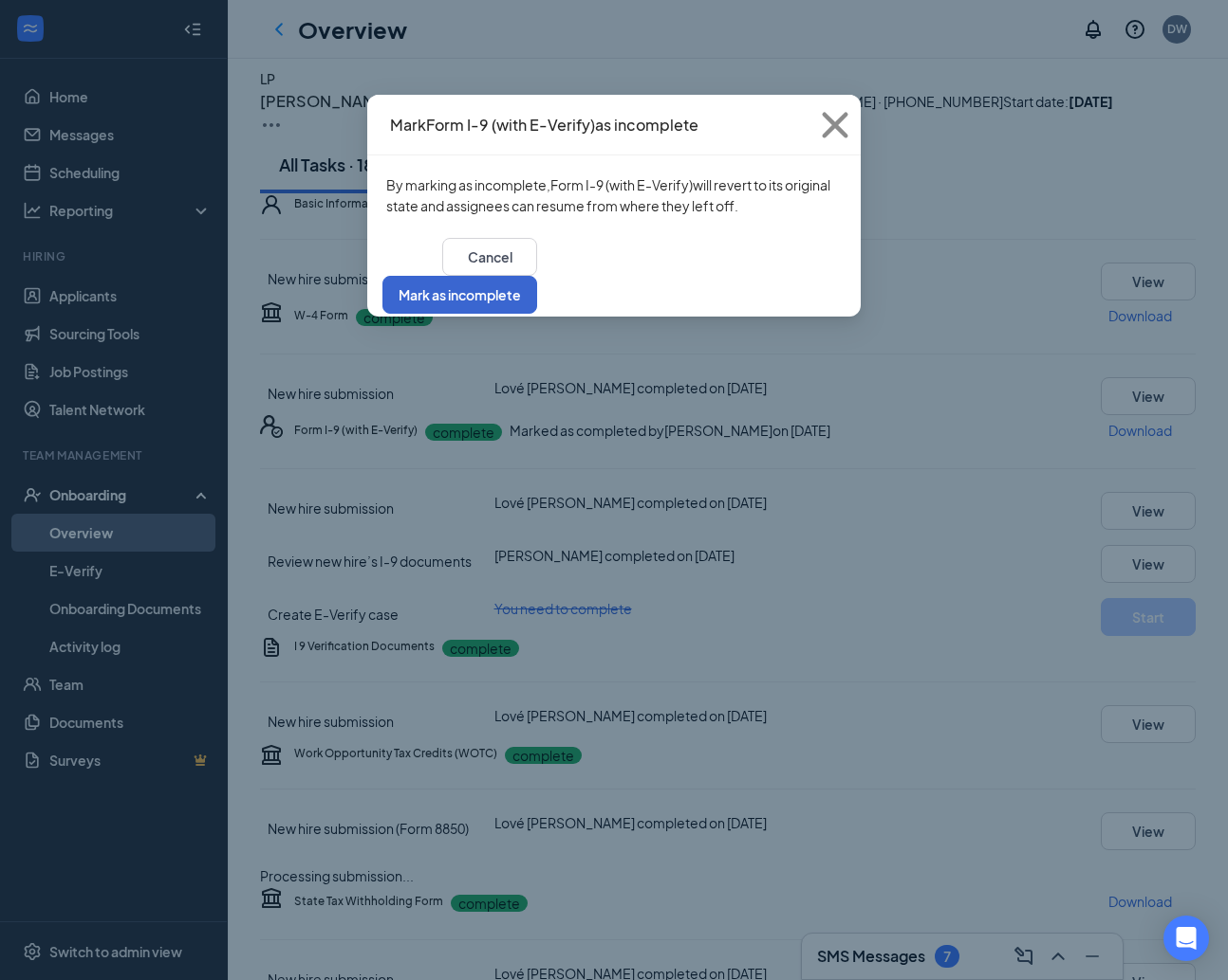
click at [537, 276] on button "Mark as incomplete" at bounding box center [460, 295] width 154 height 38
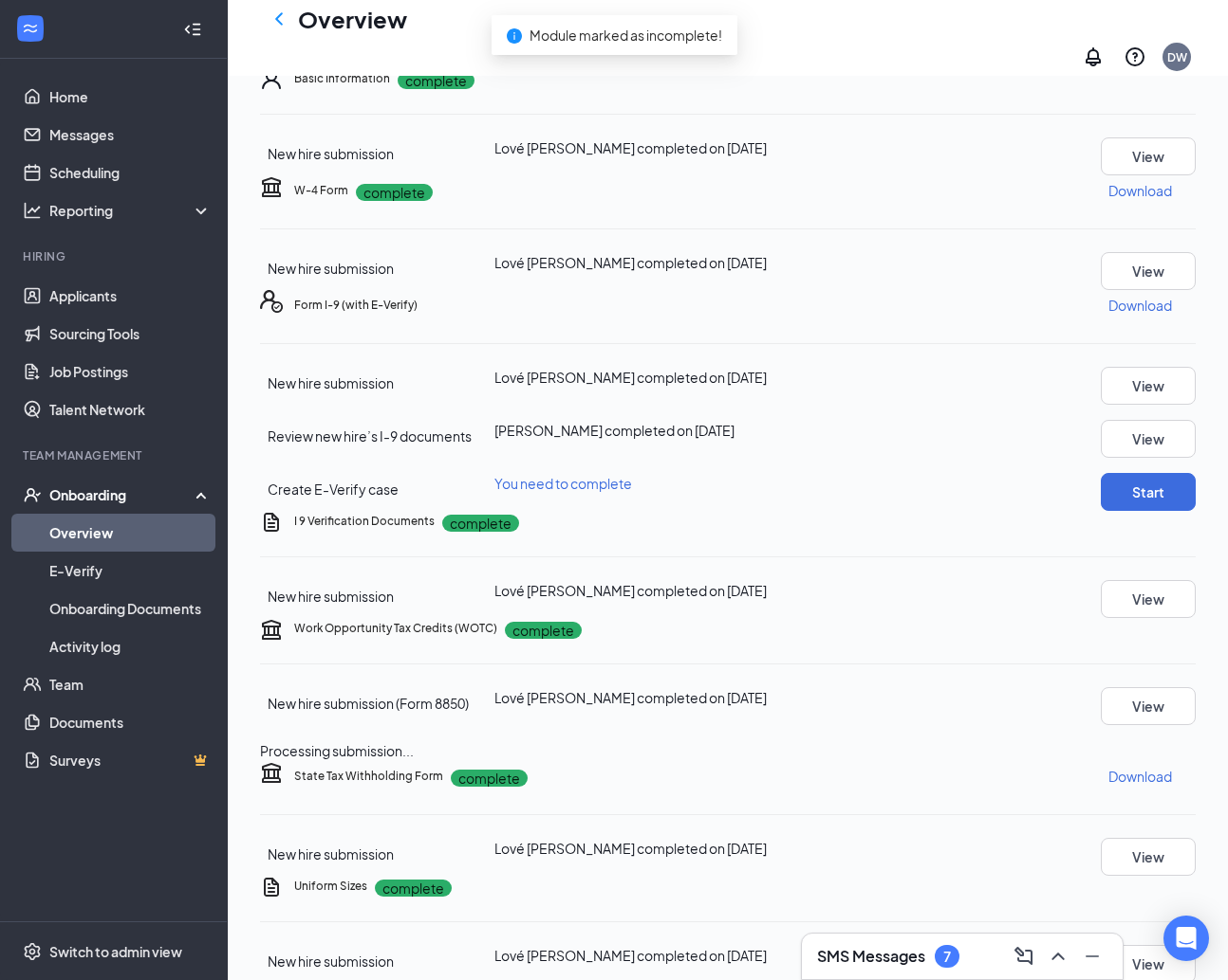
scroll to position [160, 0]
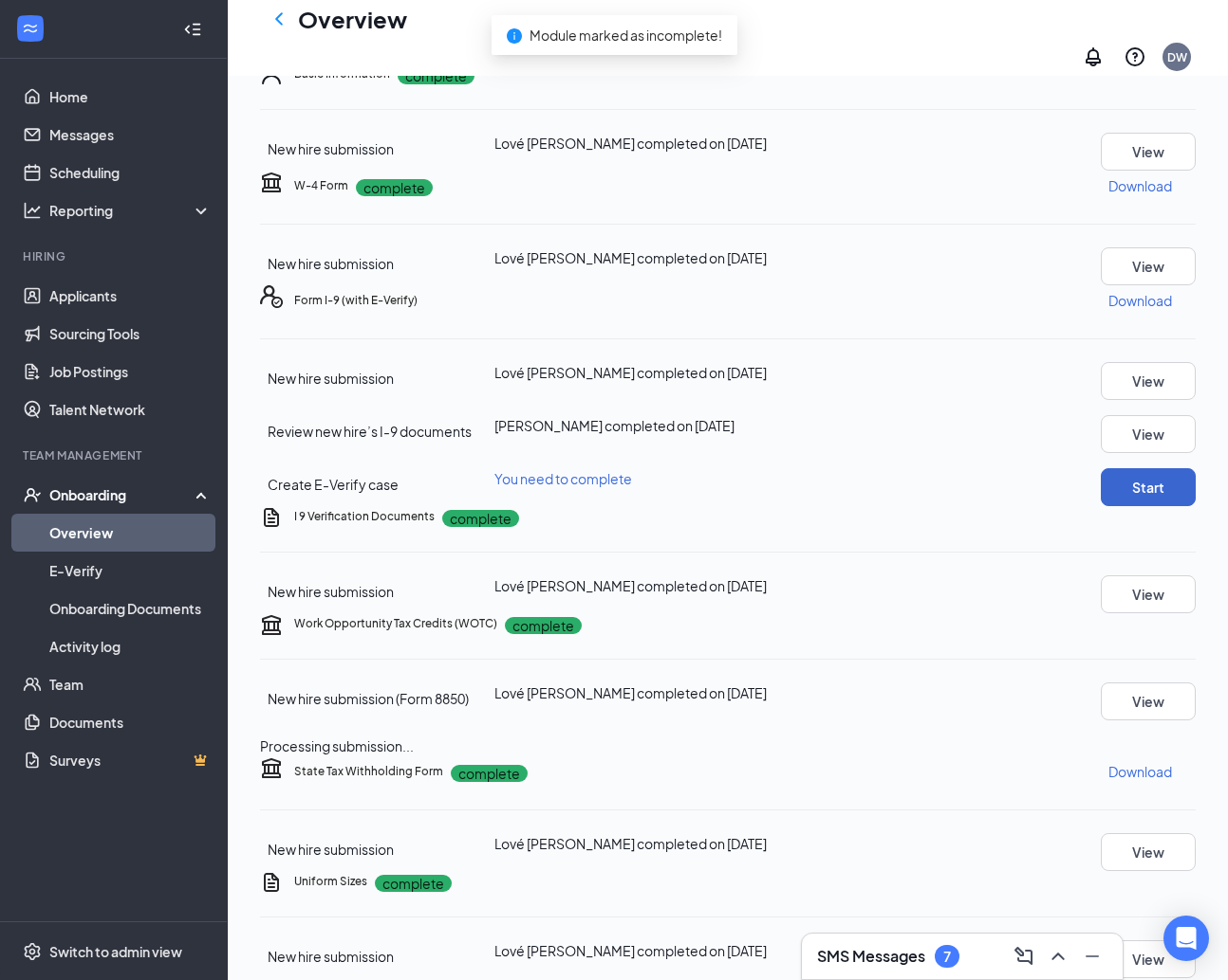
click at [1108, 507] on button "Start" at bounding box center [1148, 487] width 95 height 38
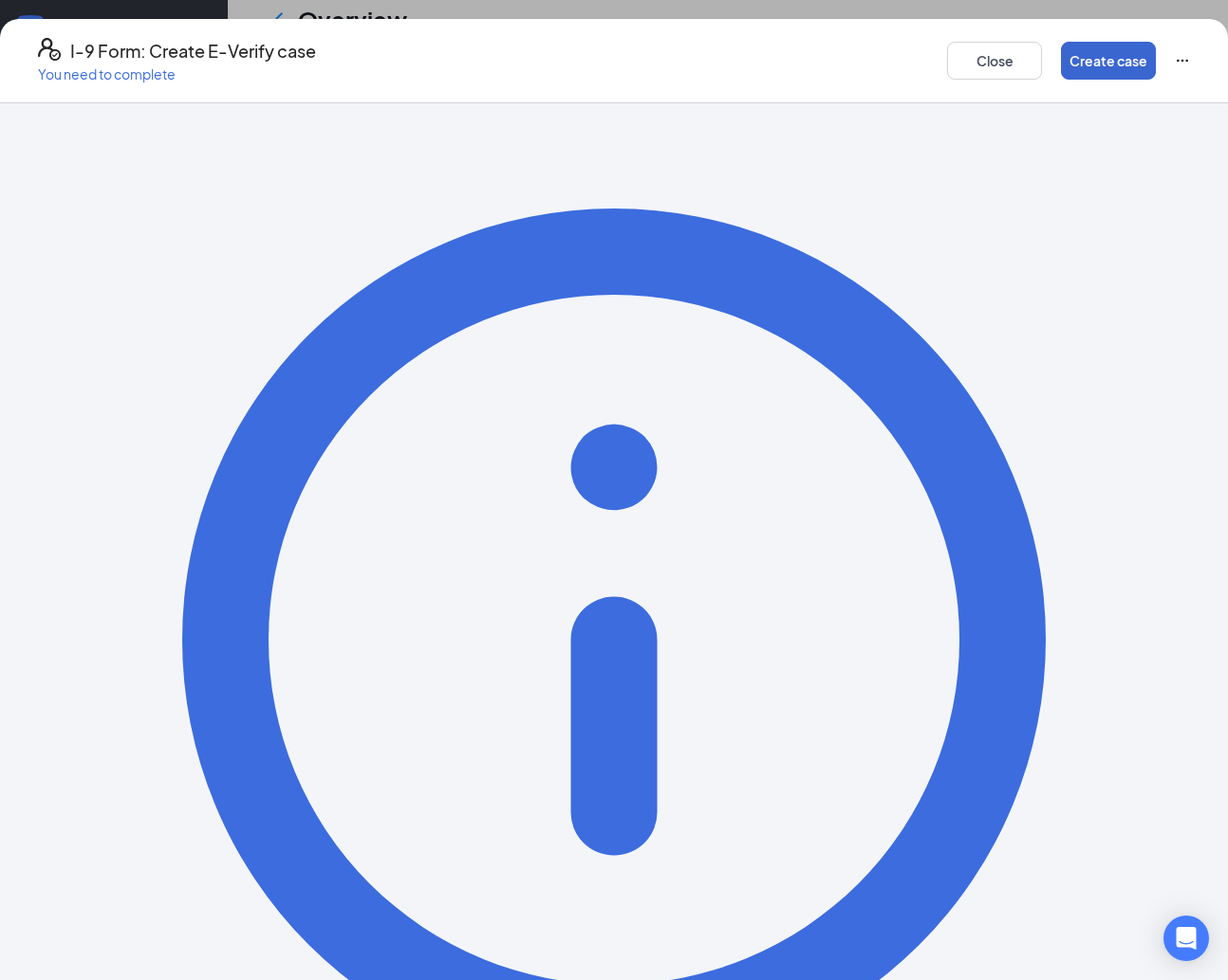
click at [1088, 66] on button "Create case" at bounding box center [1108, 60] width 95 height 38
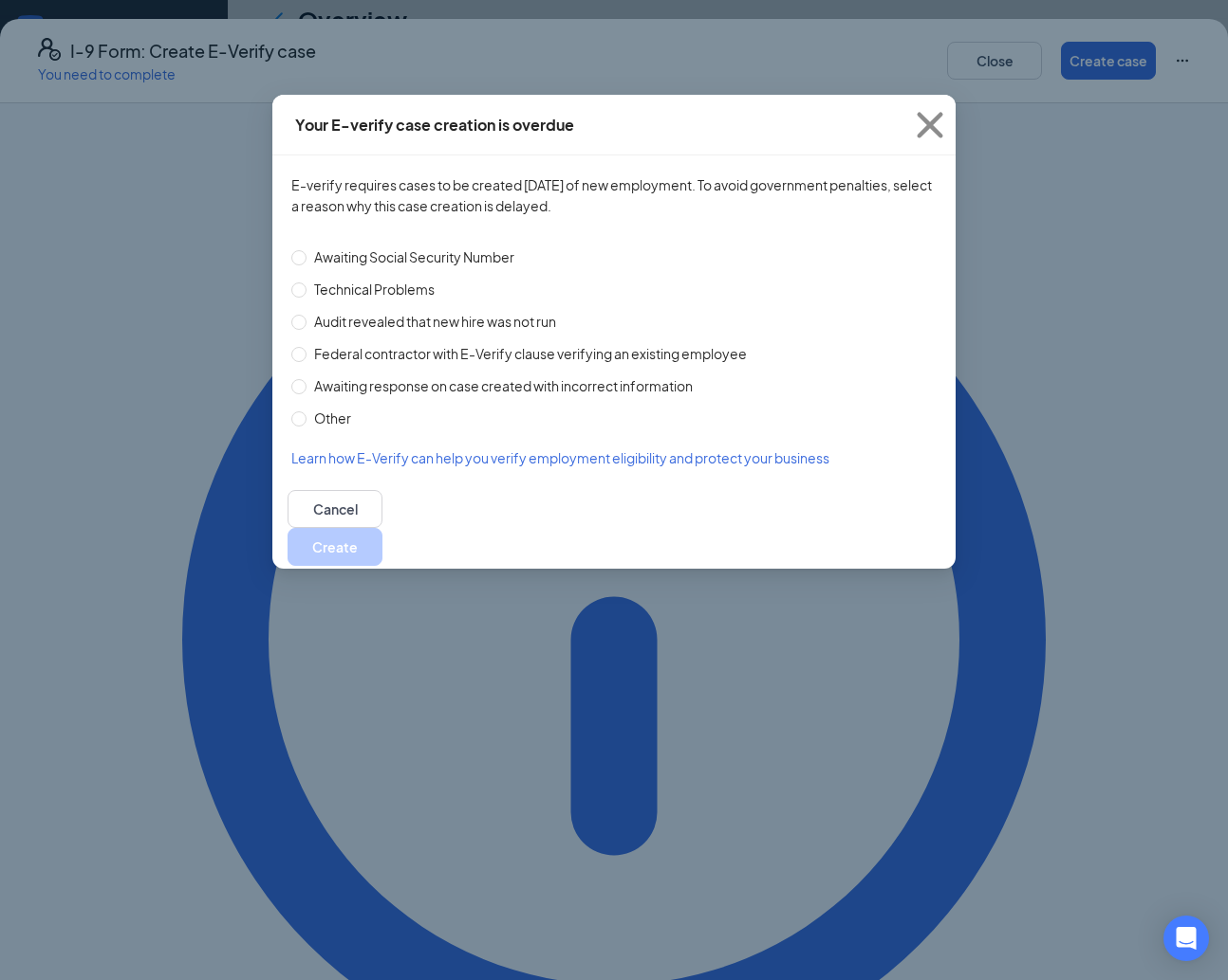
click at [360, 284] on span "Technical Problems" at bounding box center [373, 289] width 136 height 21
click at [306, 284] on input "Technical Problems" at bounding box center [298, 289] width 15 height 15
radio input "true"
click at [382, 529] on button "Create" at bounding box center [335, 547] width 95 height 38
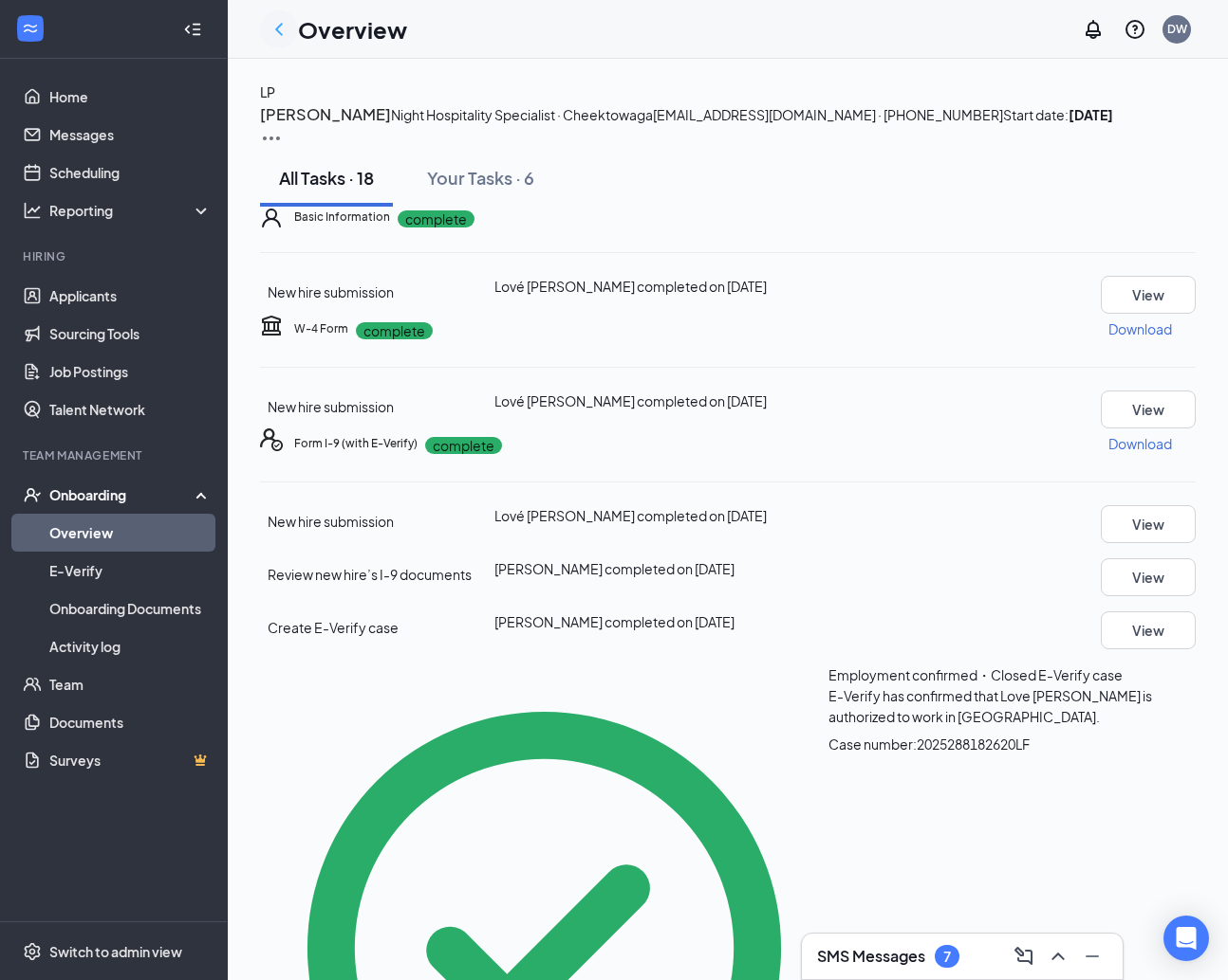
scroll to position [0, 0]
click at [271, 33] on icon "ChevronLeft" at bounding box center [278, 29] width 23 height 23
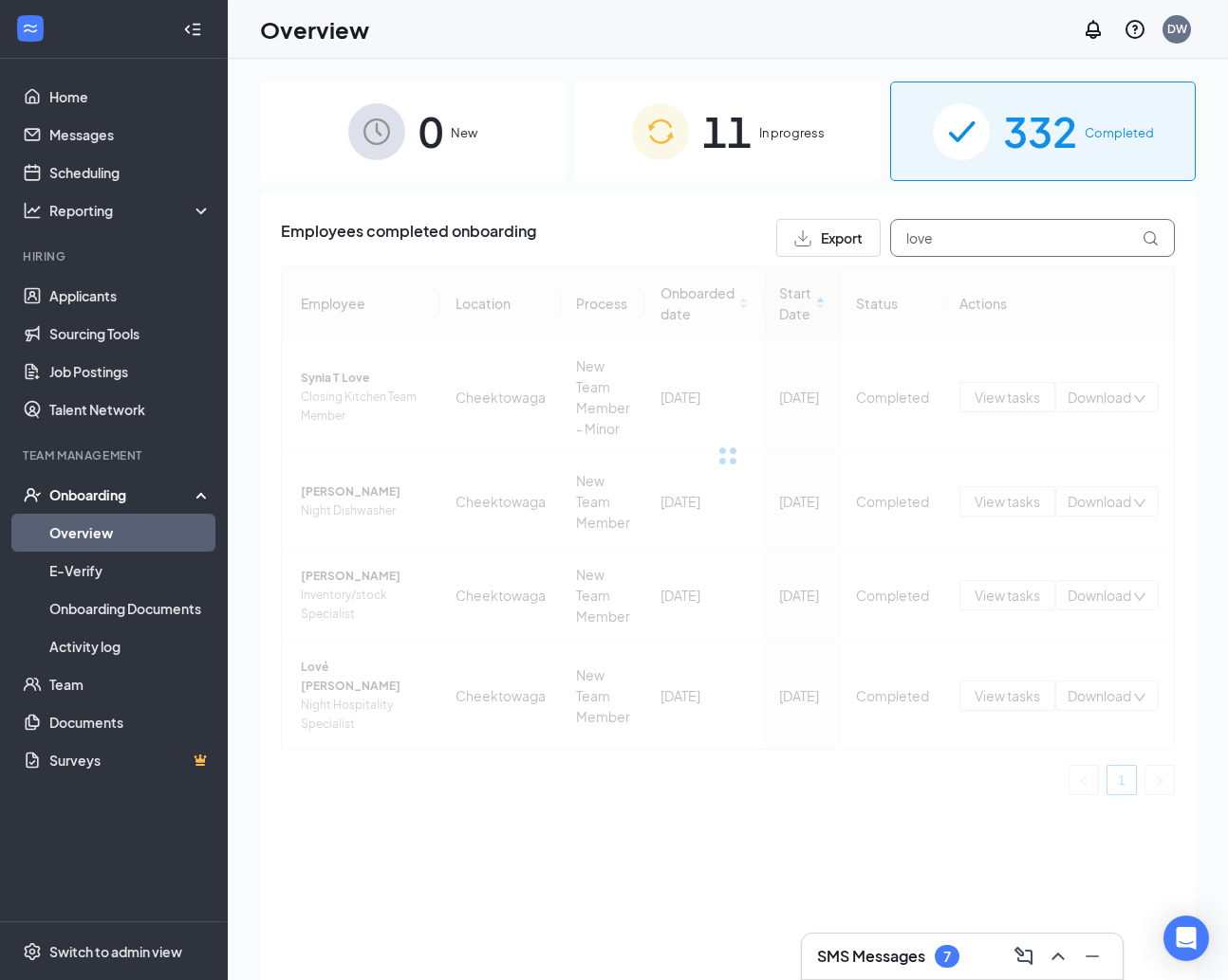
click at [960, 248] on input "love" at bounding box center [1032, 238] width 284 height 38
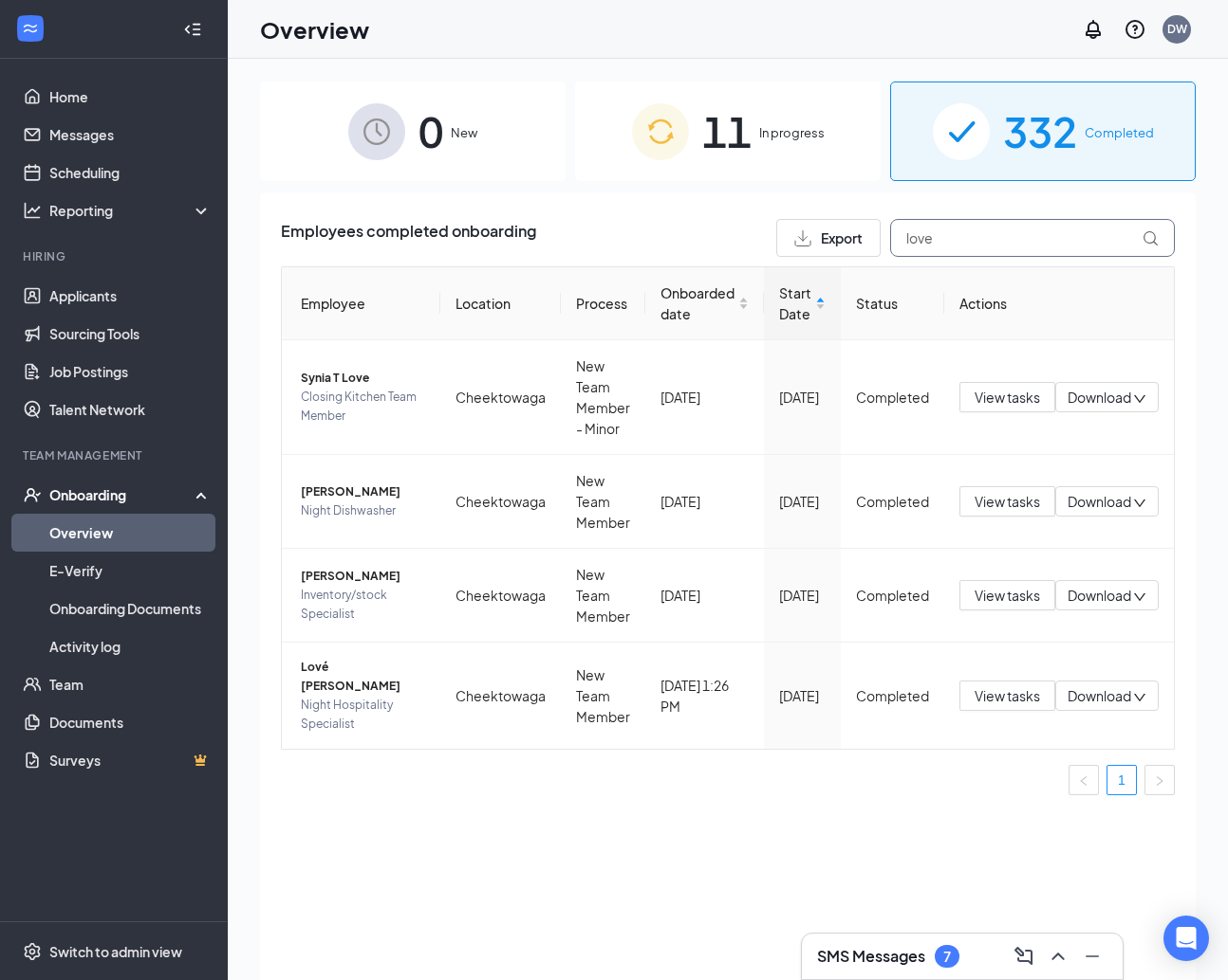
click at [960, 248] on input "love" at bounding box center [1032, 238] width 284 height 38
type input "skyler"
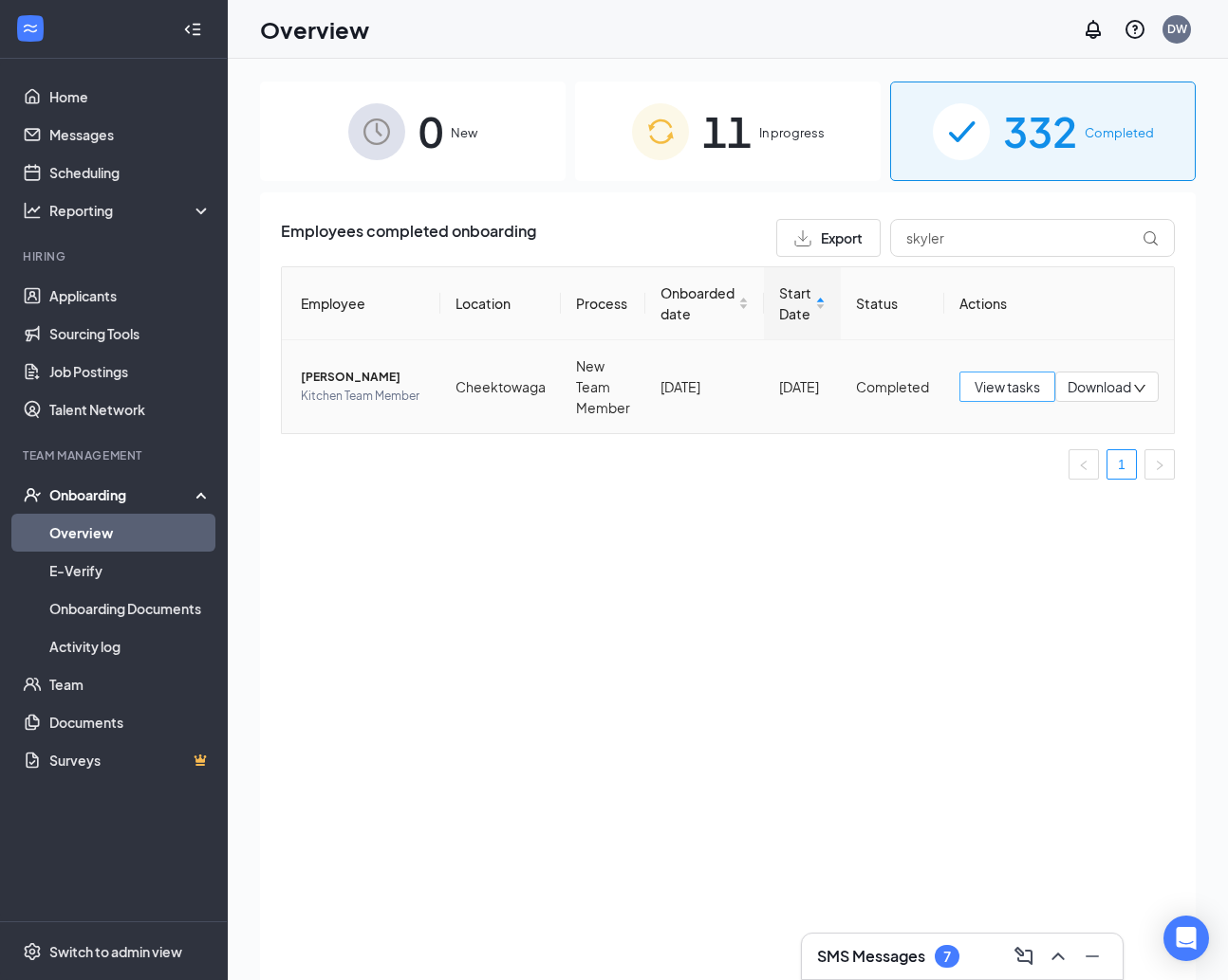
click at [988, 389] on span "View tasks" at bounding box center [1007, 386] width 65 height 21
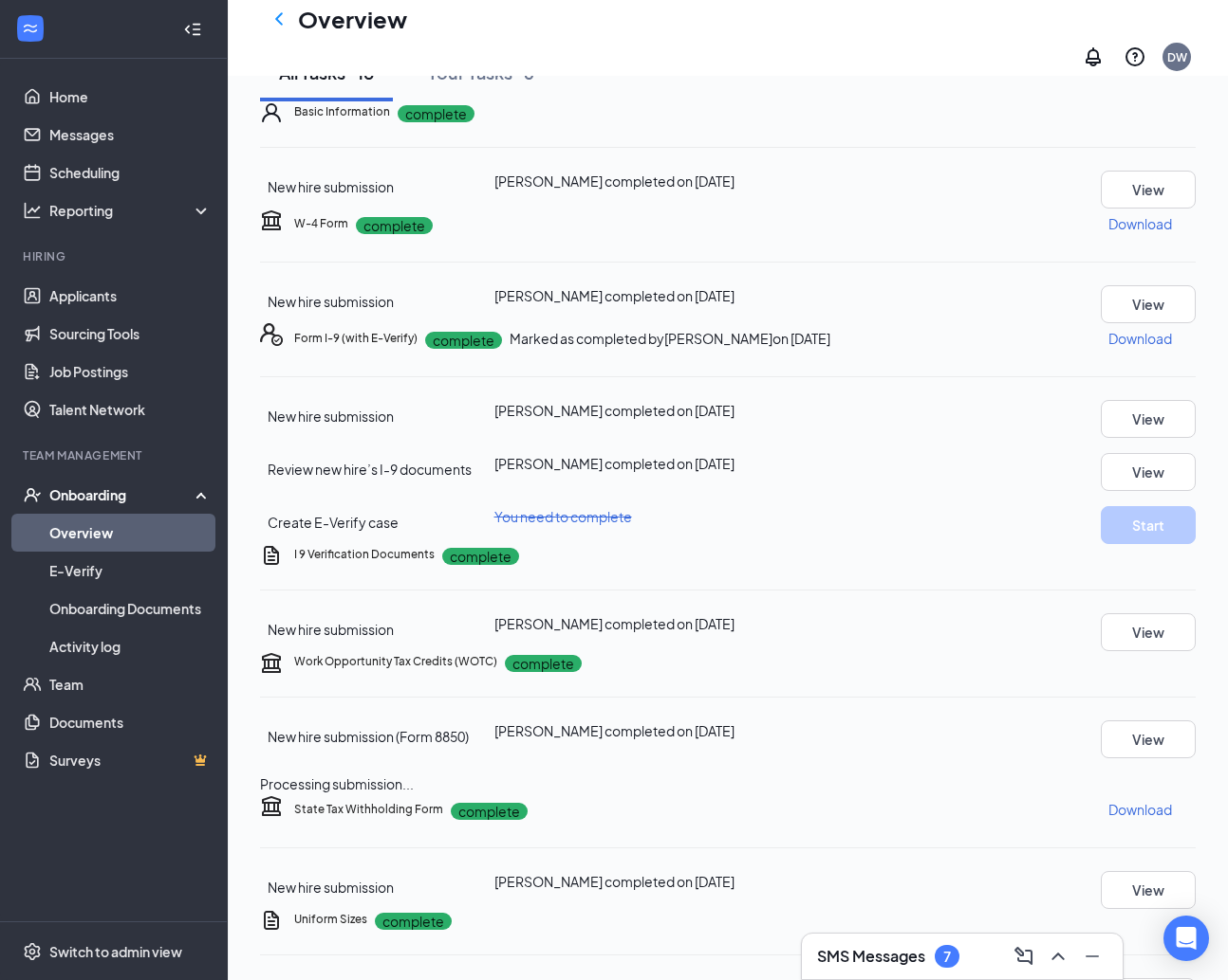
click at [1108, 339] on icon "Ellipses" at bounding box center [1195, 339] width 0 height 0
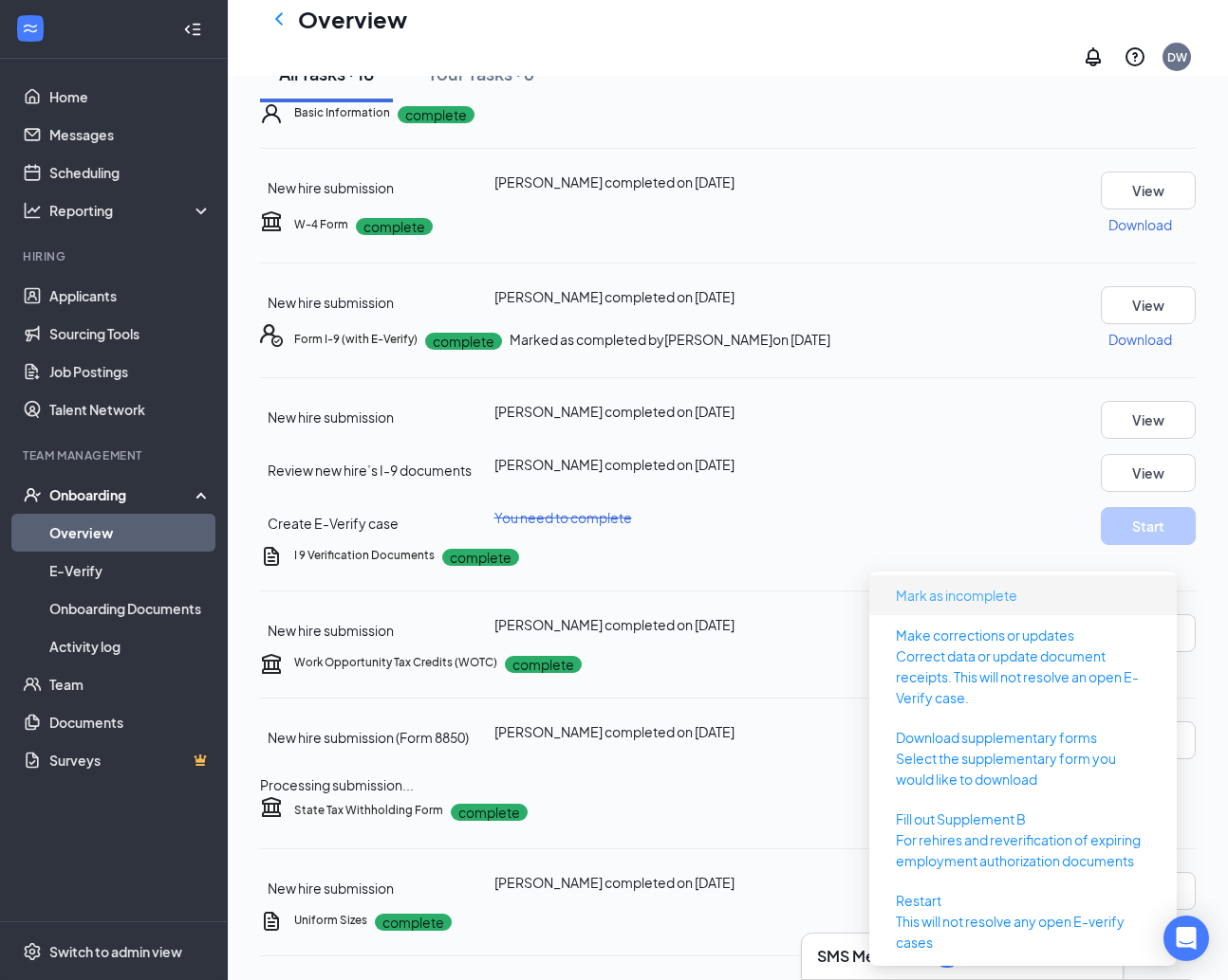
click at [1025, 589] on button "Mark as incomplete" at bounding box center [956, 595] width 152 height 31
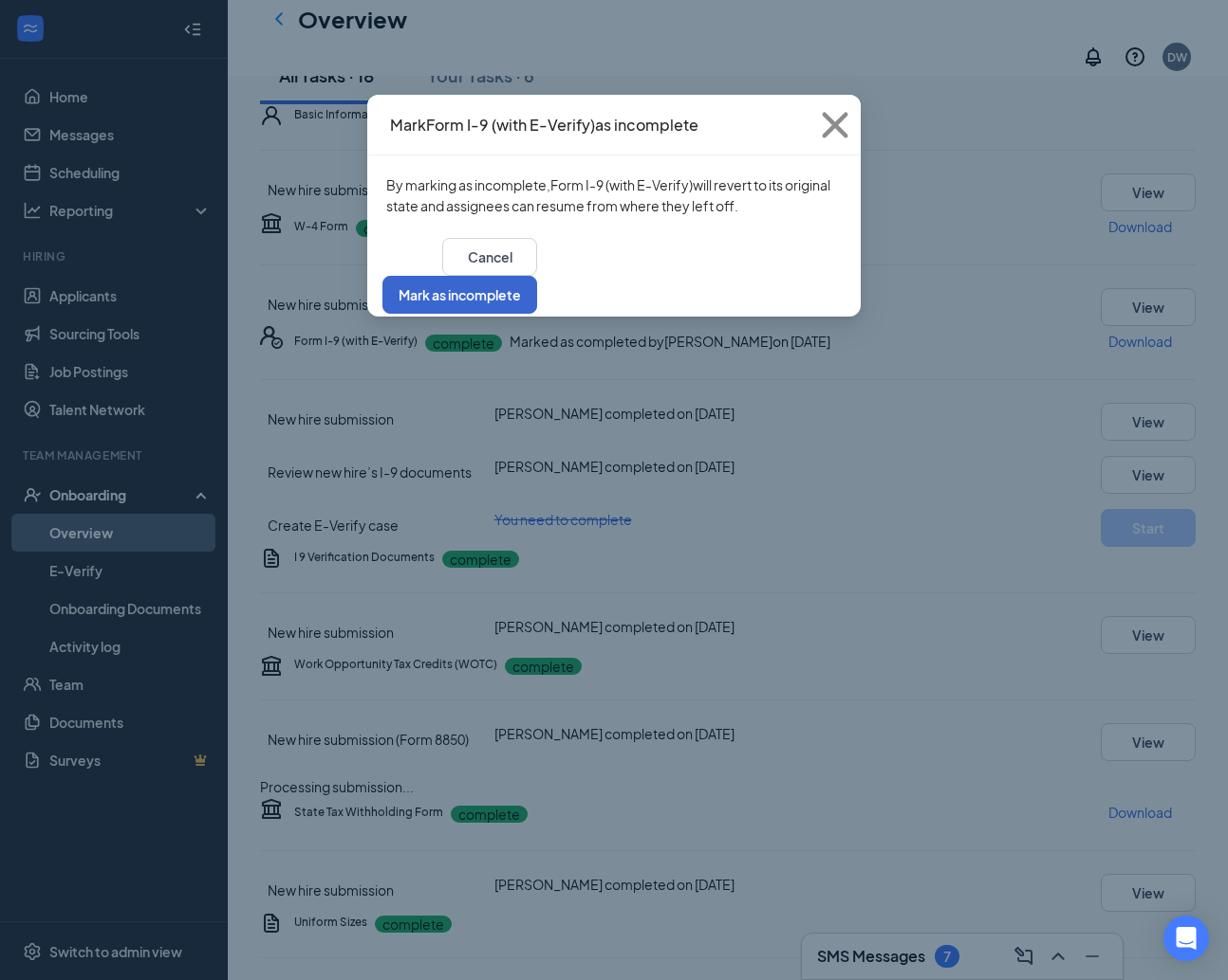
click at [537, 277] on button "Mark as incomplete" at bounding box center [460, 295] width 154 height 38
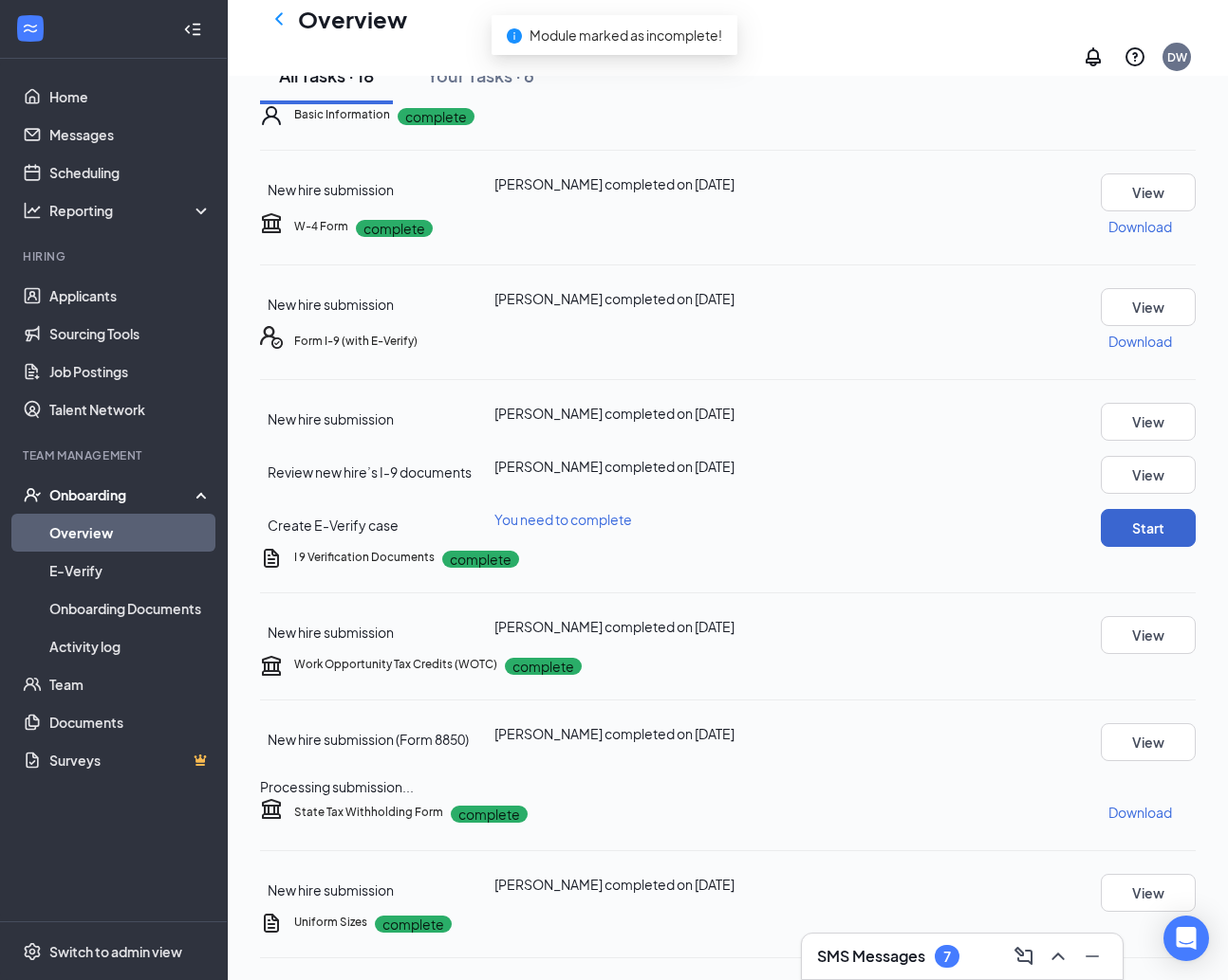
click at [1108, 547] on button "Start" at bounding box center [1148, 528] width 95 height 38
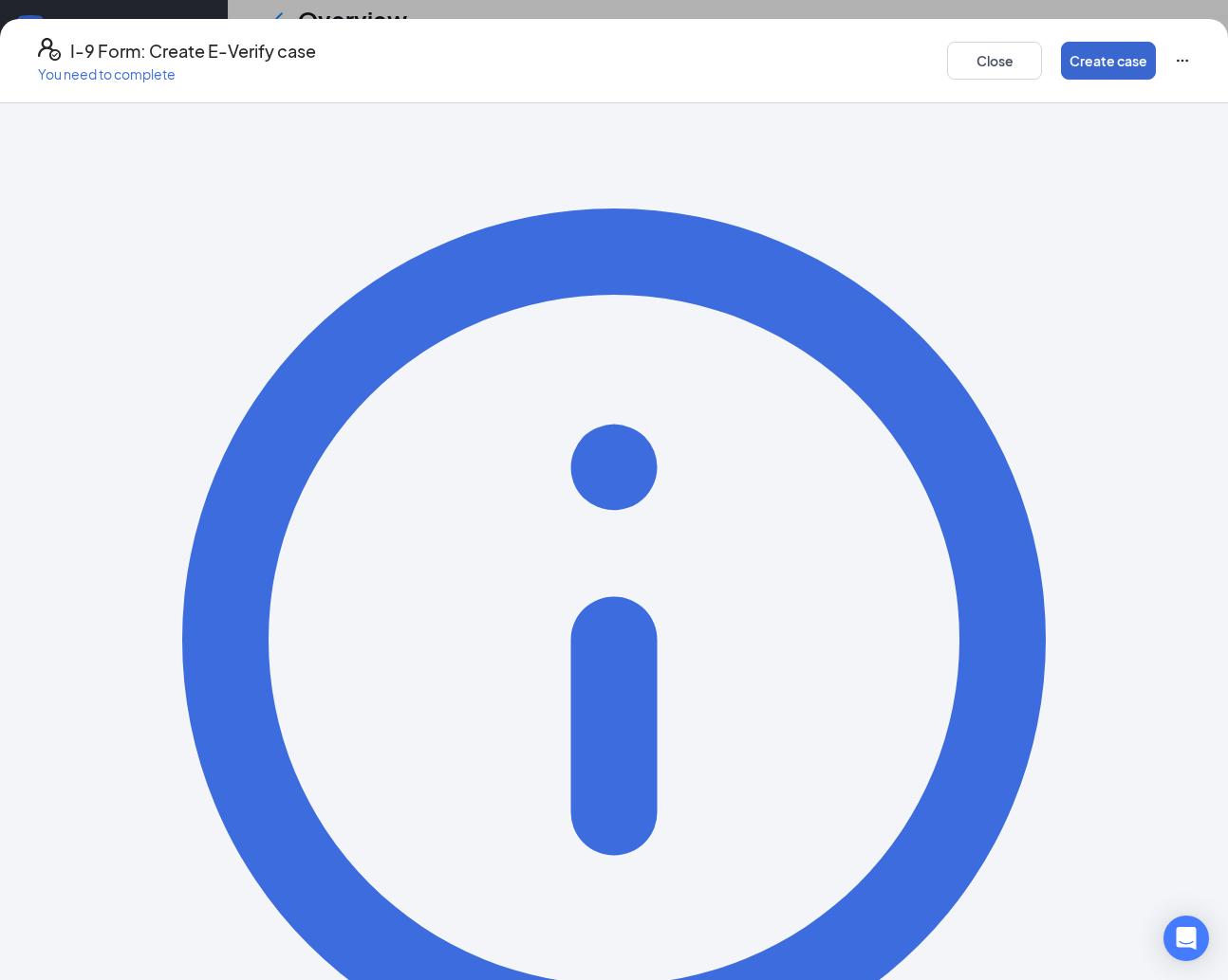
click at [1090, 54] on button "Create case" at bounding box center [1108, 60] width 95 height 38
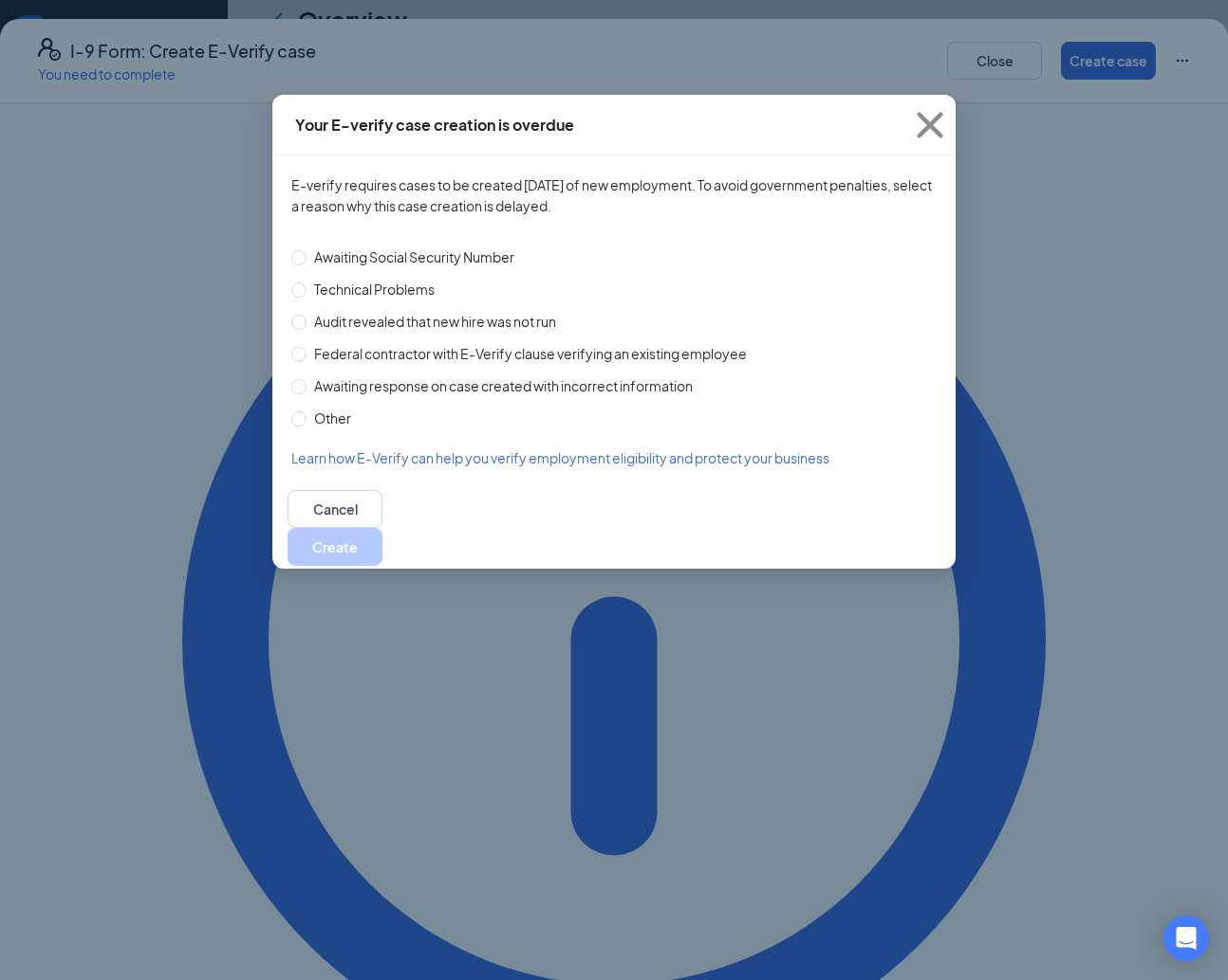
click at [321, 290] on span "Technical Problems" at bounding box center [373, 289] width 136 height 21
click at [306, 290] on input "Technical Problems" at bounding box center [298, 289] width 15 height 15
radio input "true"
click at [382, 530] on button "Create" at bounding box center [335, 547] width 95 height 38
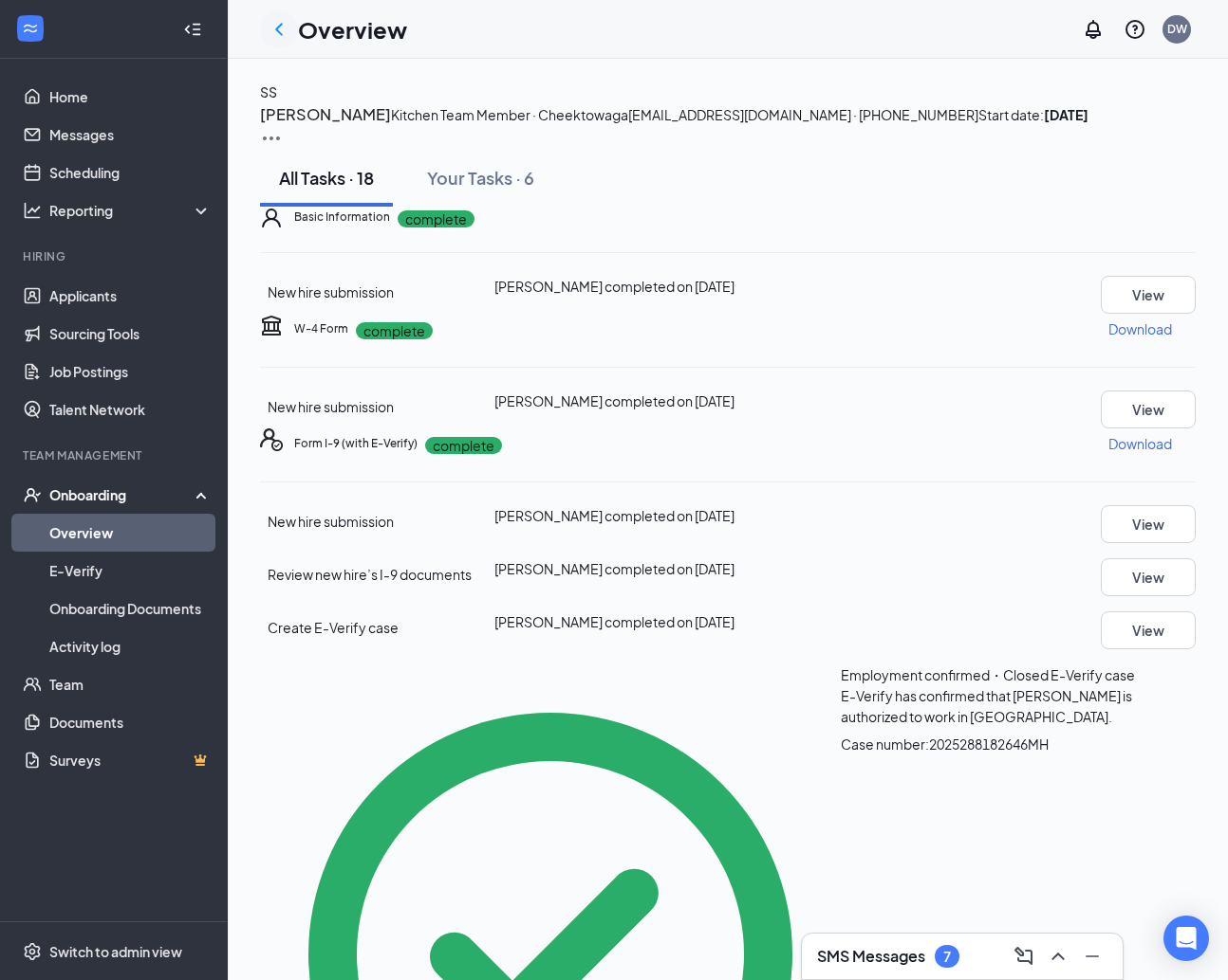
scroll to position [0, 0]
click at [265, 37] on div at bounding box center [278, 30] width 38 height 38
click at [282, 32] on icon "ChevronLeft" at bounding box center [278, 29] width 23 height 23
